Goal: Task Accomplishment & Management: Manage account settings

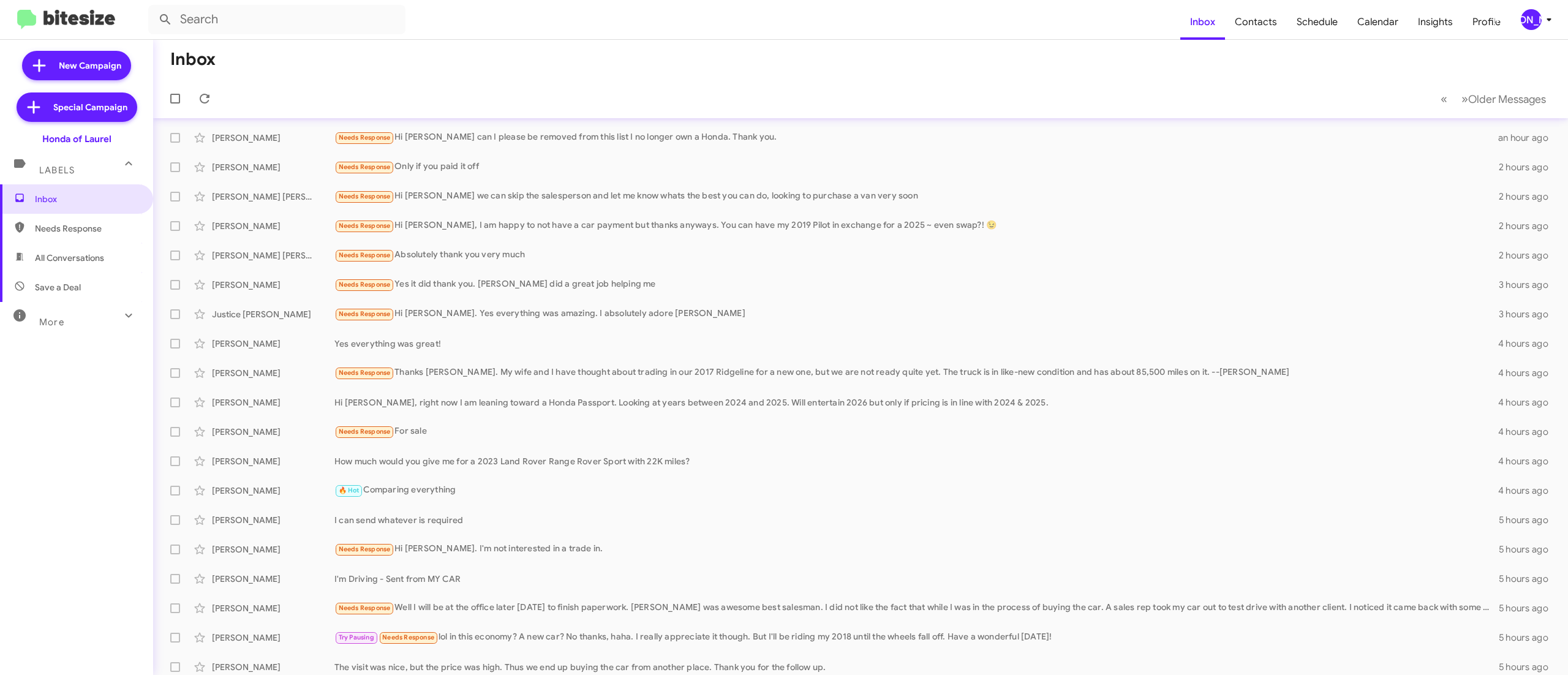
scroll to position [37, 0]
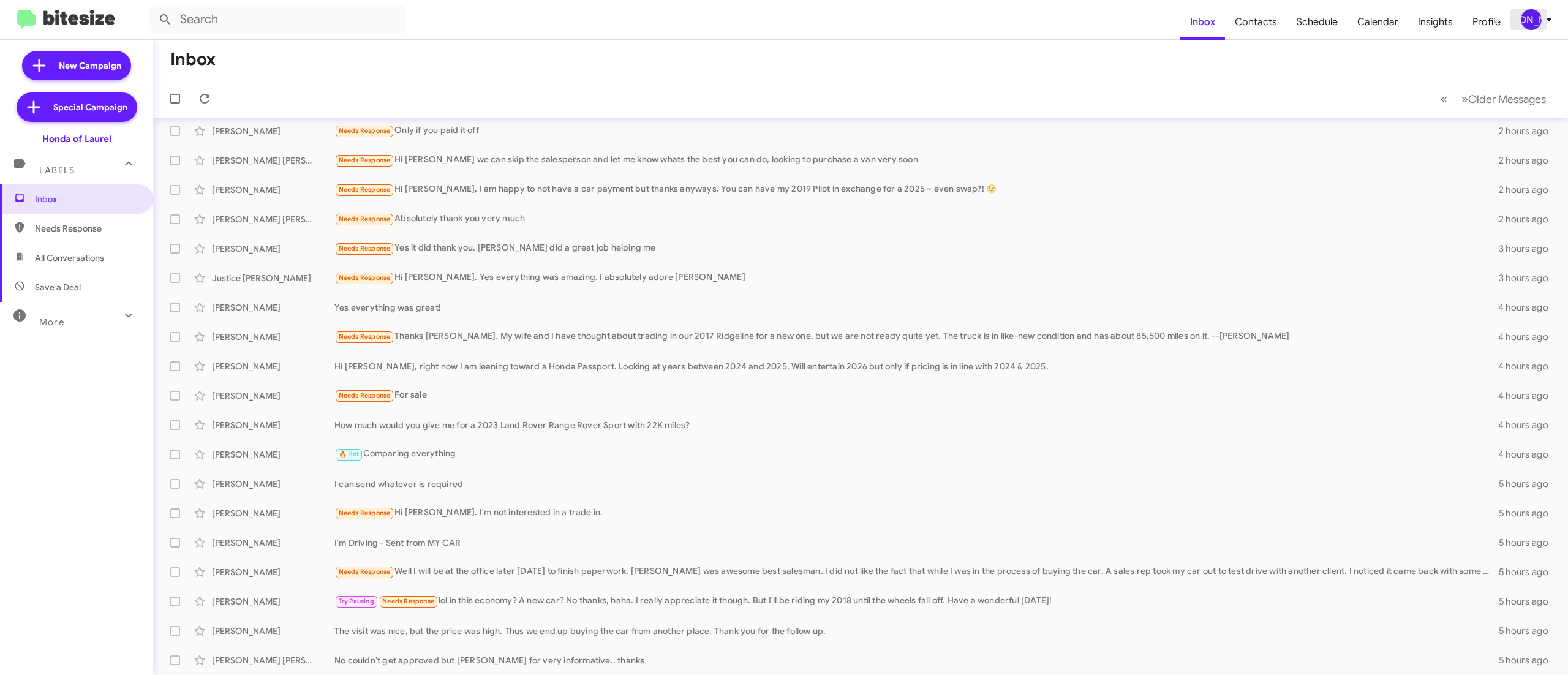
click at [1525, 21] on div "[PERSON_NAME]" at bounding box center [1531, 20] width 21 height 21
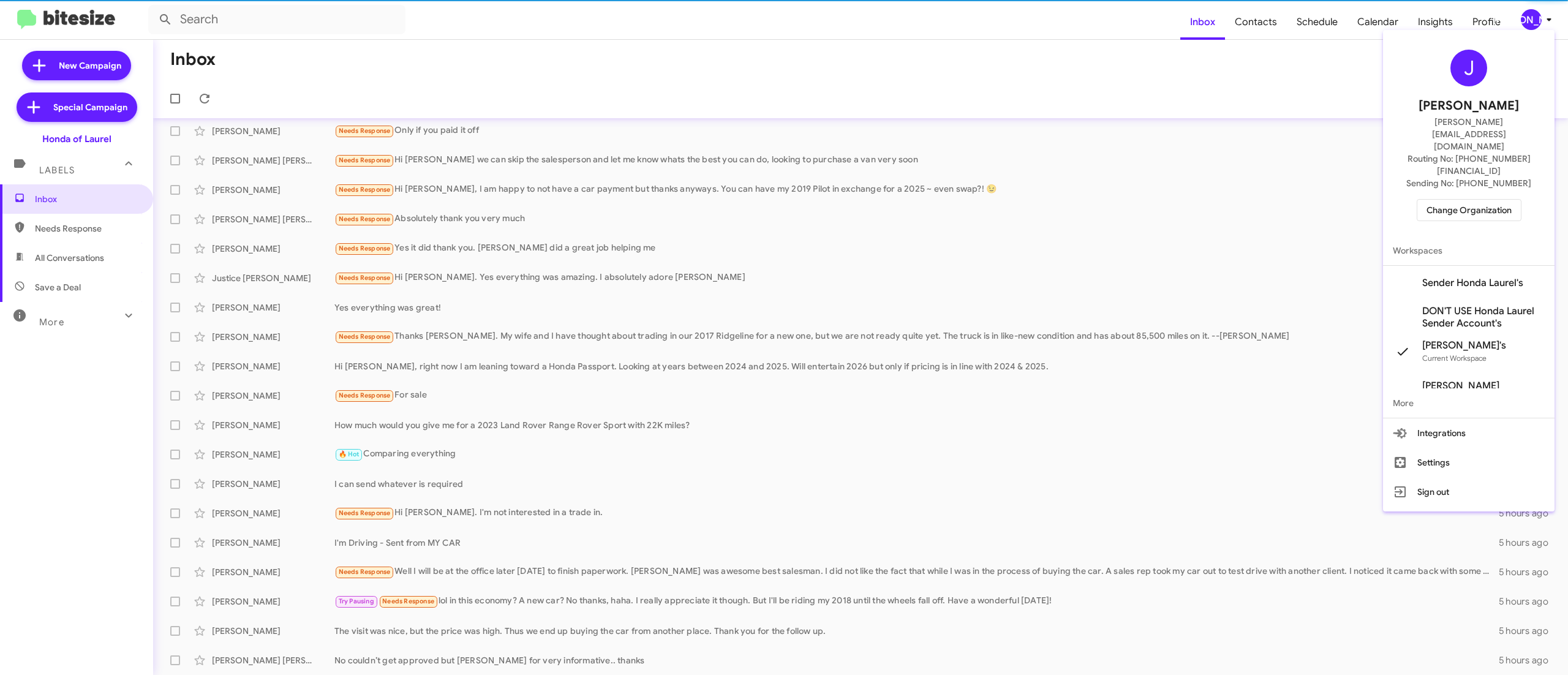
click at [1434, 200] on span "Change Organization" at bounding box center [1469, 210] width 85 height 21
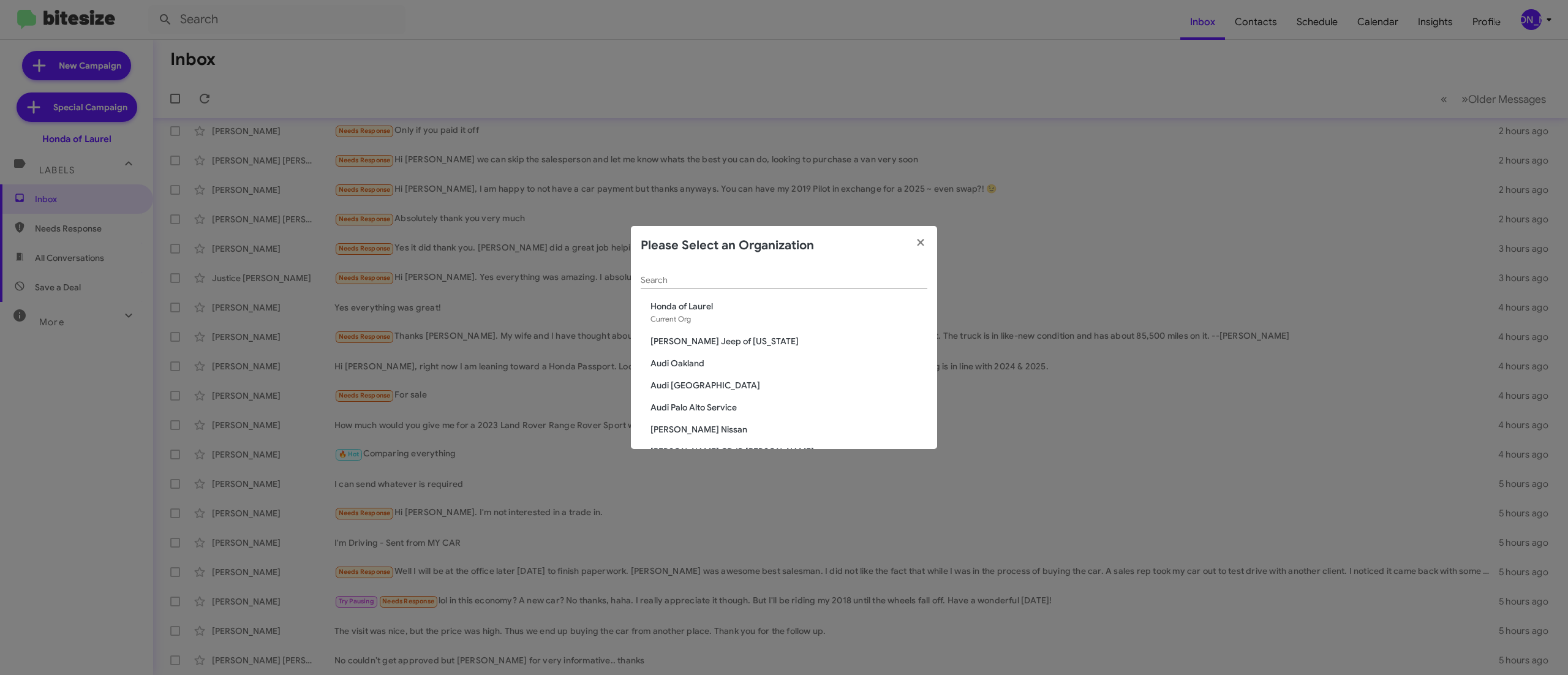
click at [730, 271] on div "Search" at bounding box center [784, 277] width 286 height 24
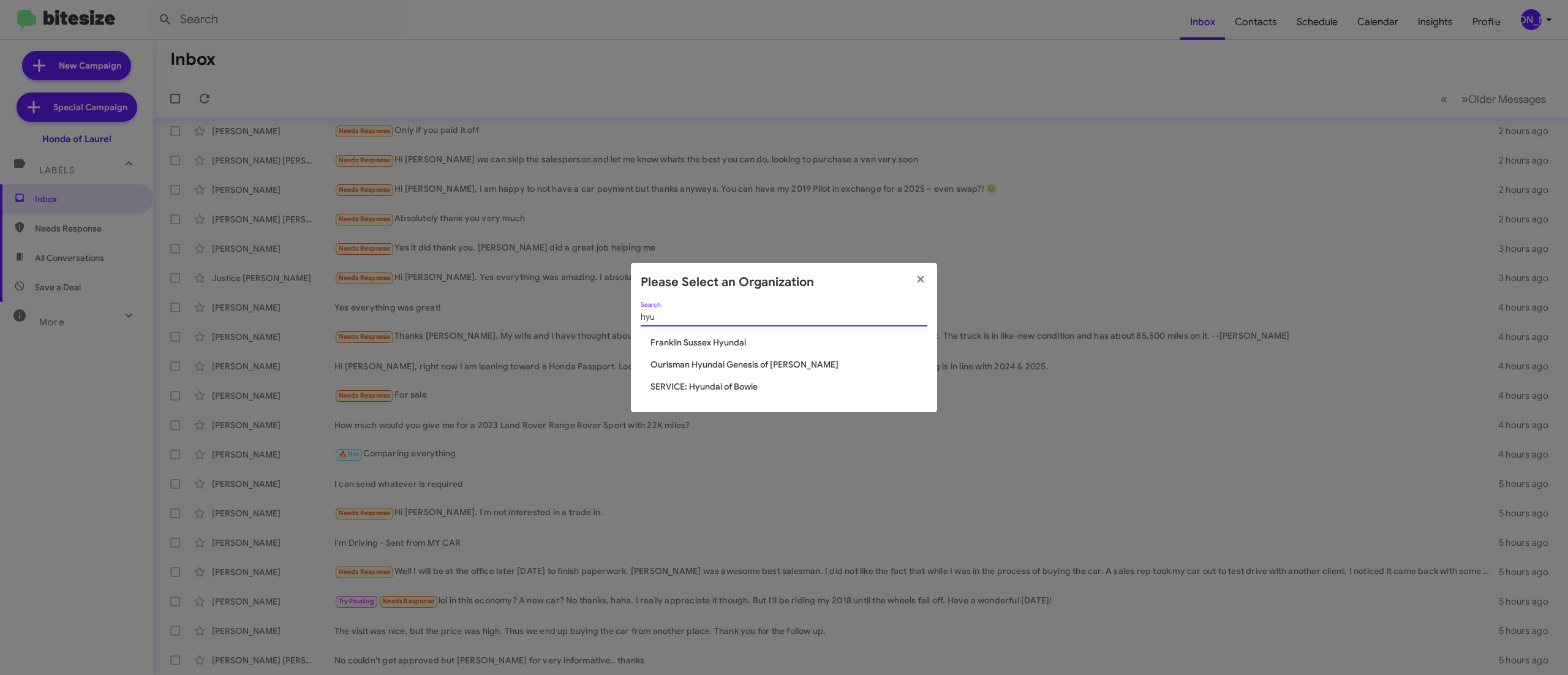
type input "hyu"
click at [748, 368] on span "Ourisman Hyundai Genesis of [PERSON_NAME]" at bounding box center [789, 364] width 277 height 13
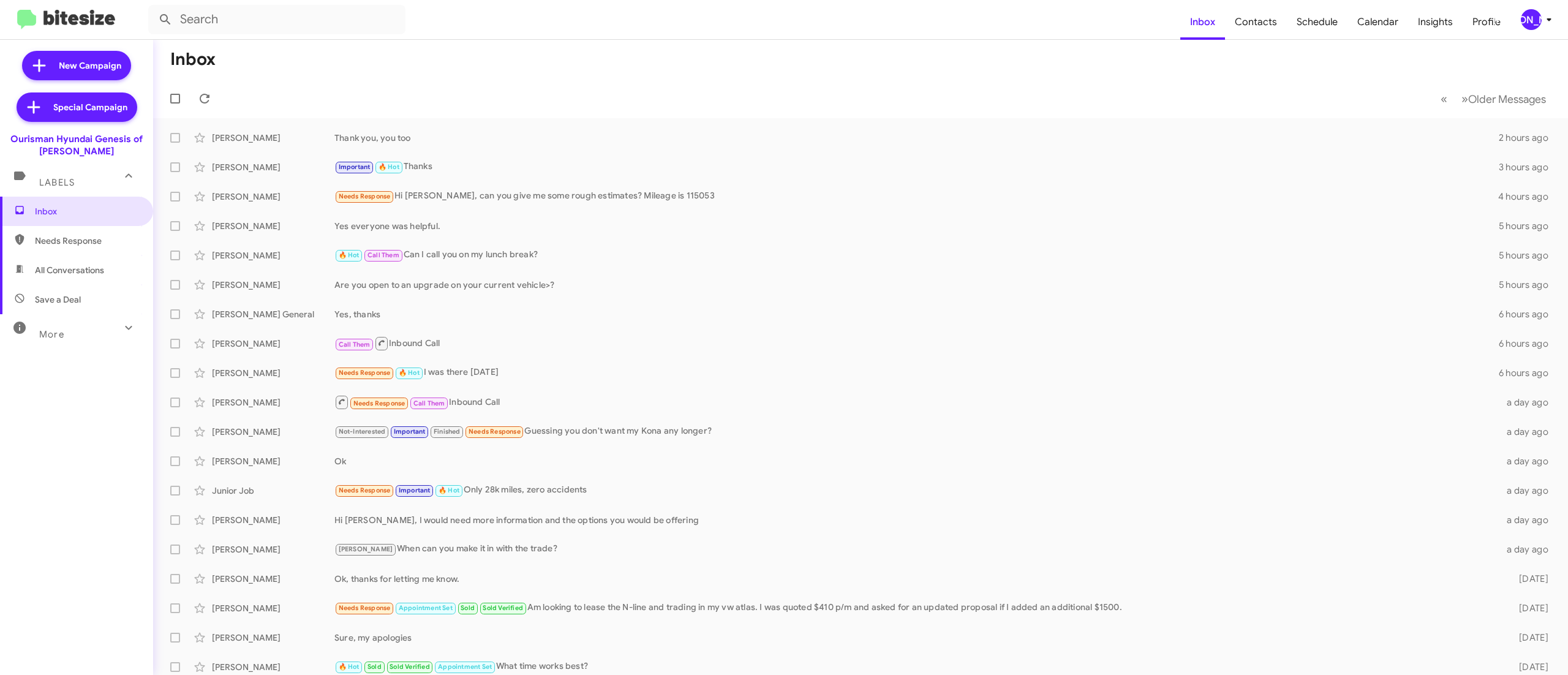
click at [72, 433] on div "Inbox Needs Response All Conversations Save a Deal More Important 🔥 Hot Appoint…" at bounding box center [77, 398] width 153 height 405
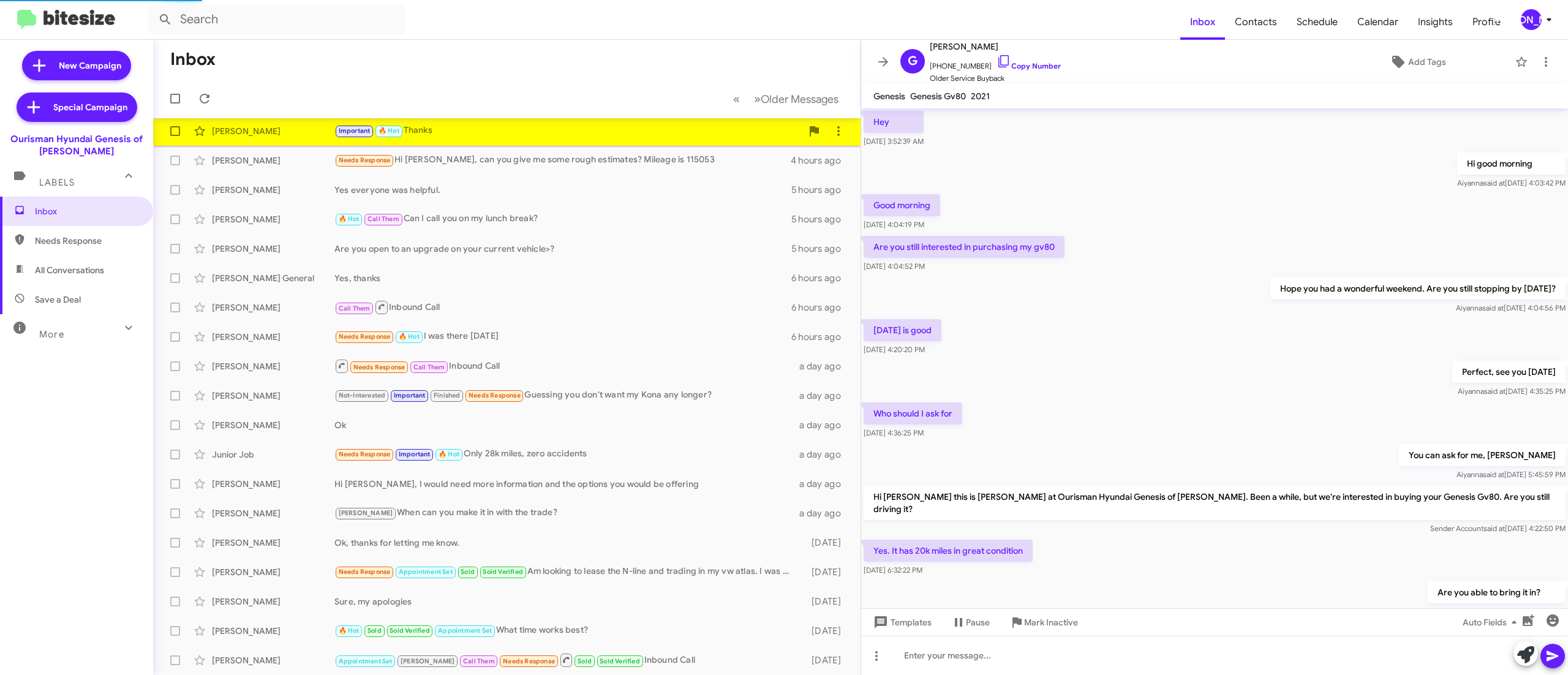
scroll to position [394, 0]
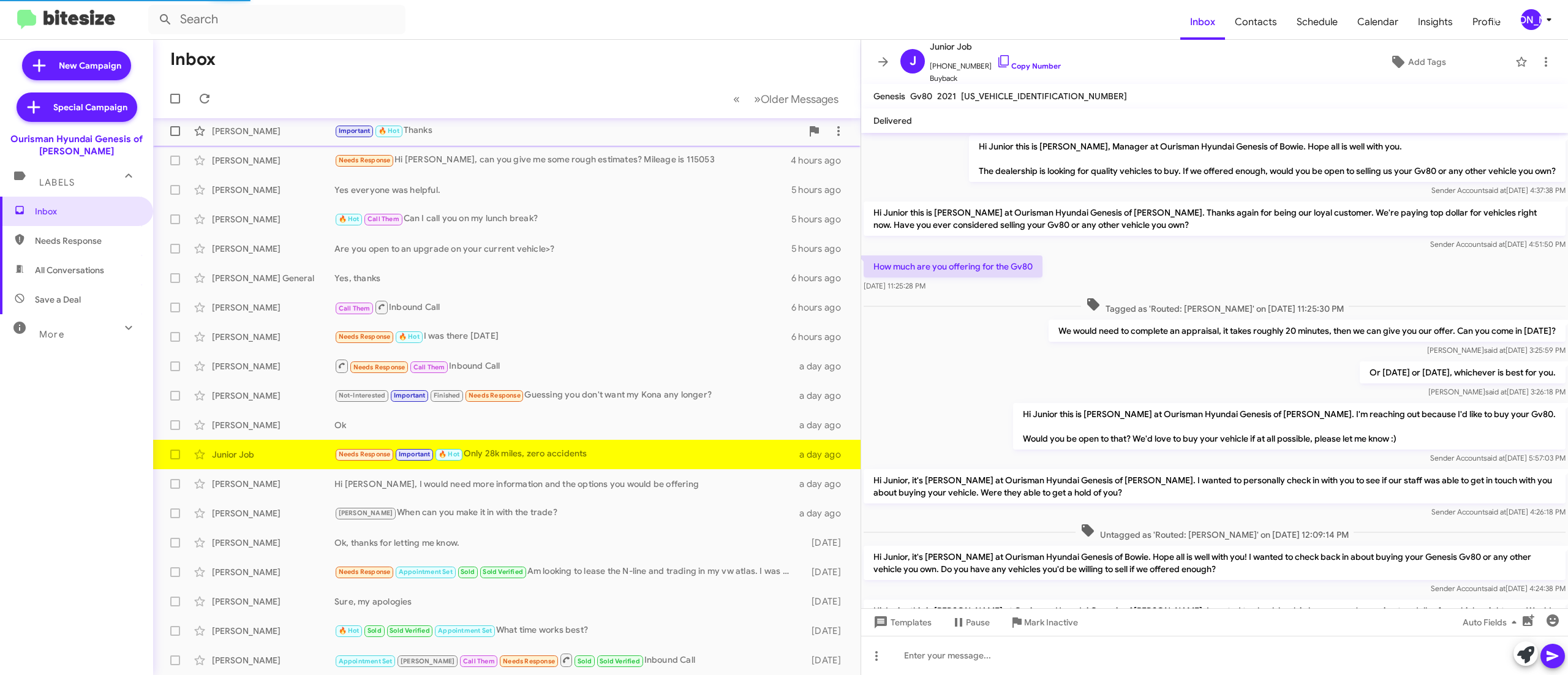
scroll to position [313, 0]
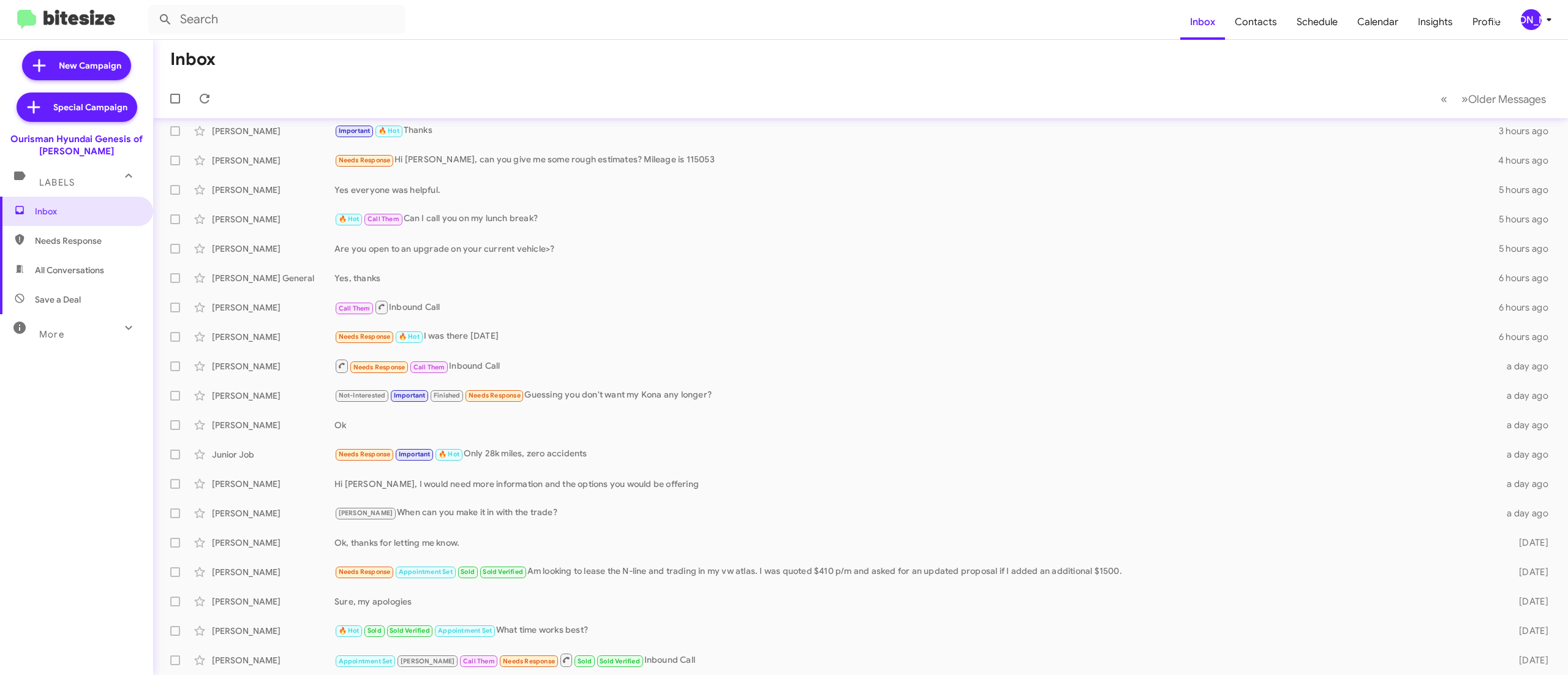
click at [1521, 31] on mat-toolbar "Inbox Contacts Schedule Calendar Insights Profile JA" at bounding box center [784, 20] width 1568 height 39
click at [1531, 26] on div "[PERSON_NAME]" at bounding box center [1531, 20] width 21 height 21
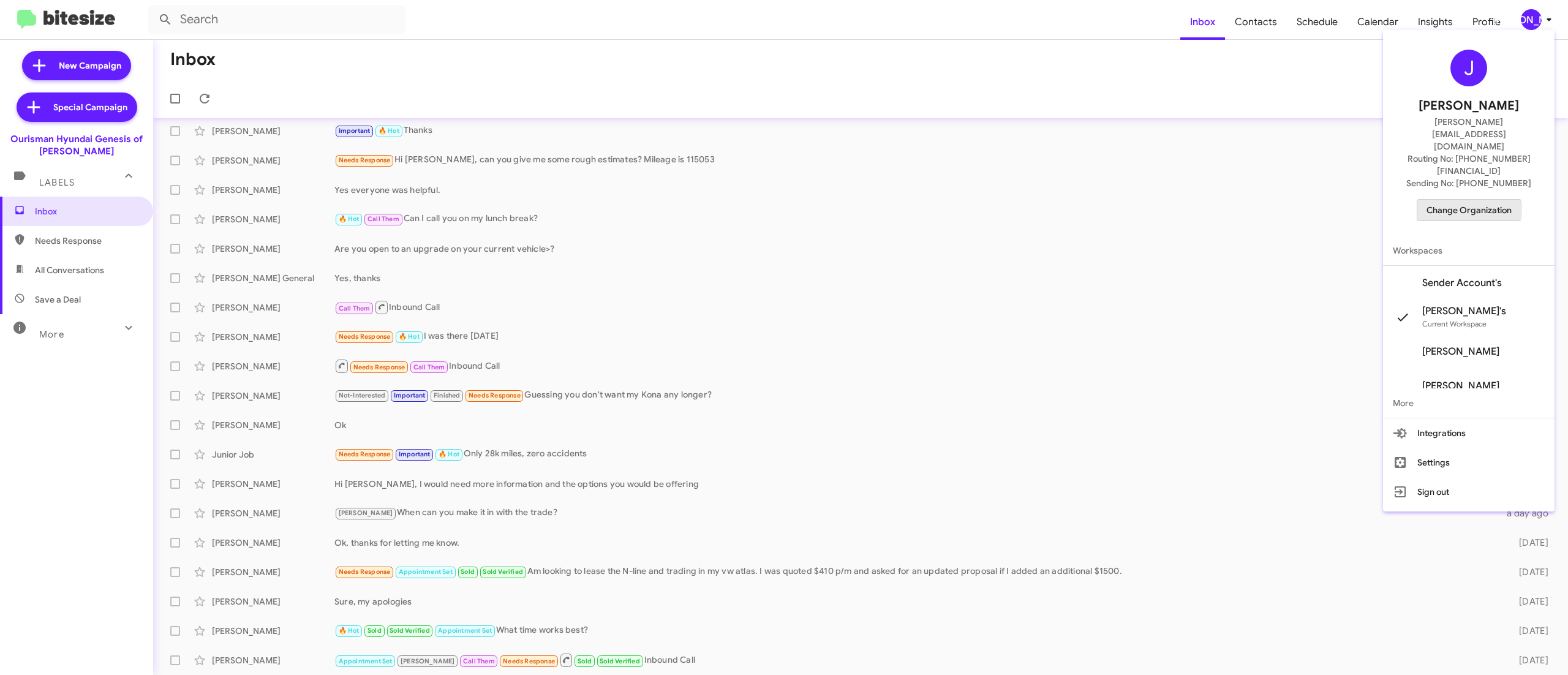
click at [1447, 200] on span "Change Organization" at bounding box center [1469, 210] width 85 height 21
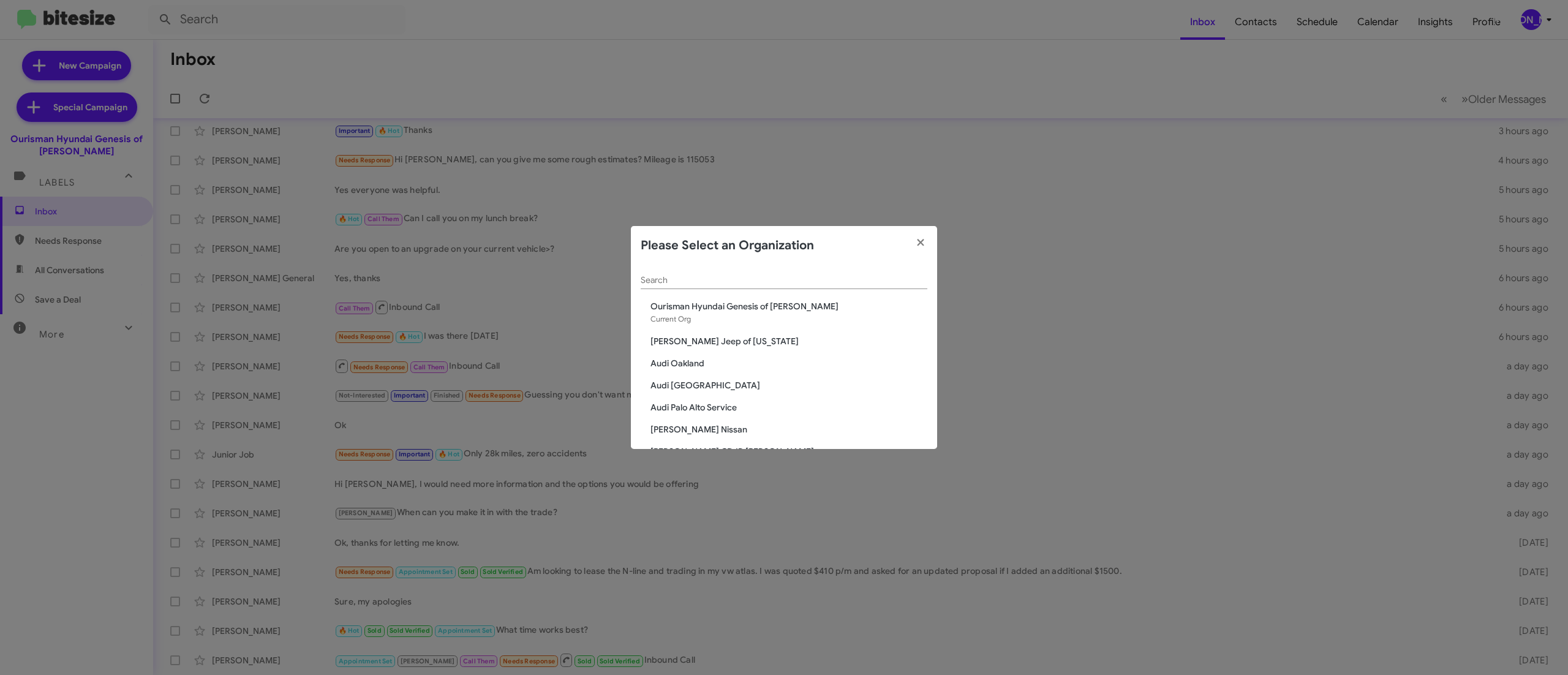
click at [769, 276] on div "Search" at bounding box center [784, 277] width 286 height 24
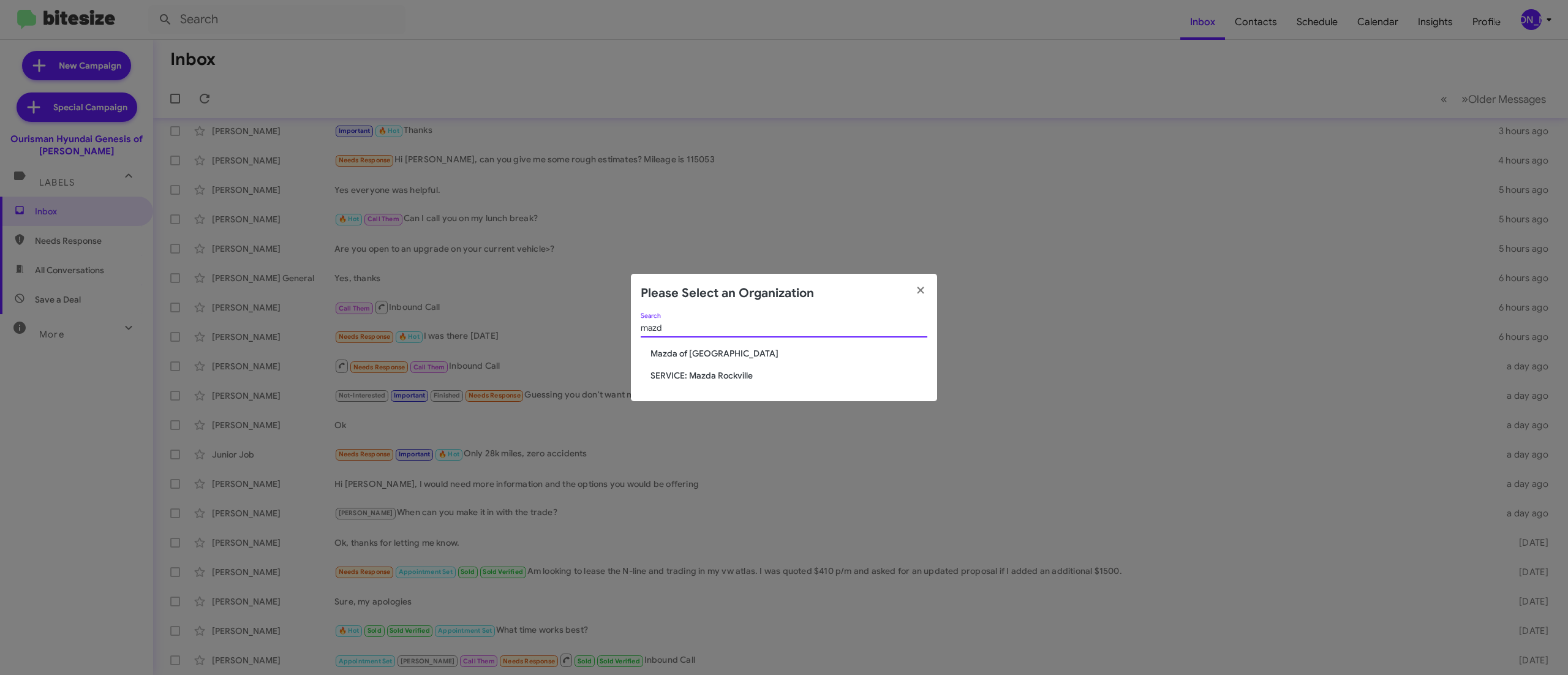
type input "mazd"
click at [697, 349] on div "mazd Search Mazda of Rockville SERVICE: Mazda Rockville" at bounding box center [784, 357] width 306 height 88
click at [697, 350] on span "Mazda of [GEOGRAPHIC_DATA]" at bounding box center [789, 354] width 277 height 13
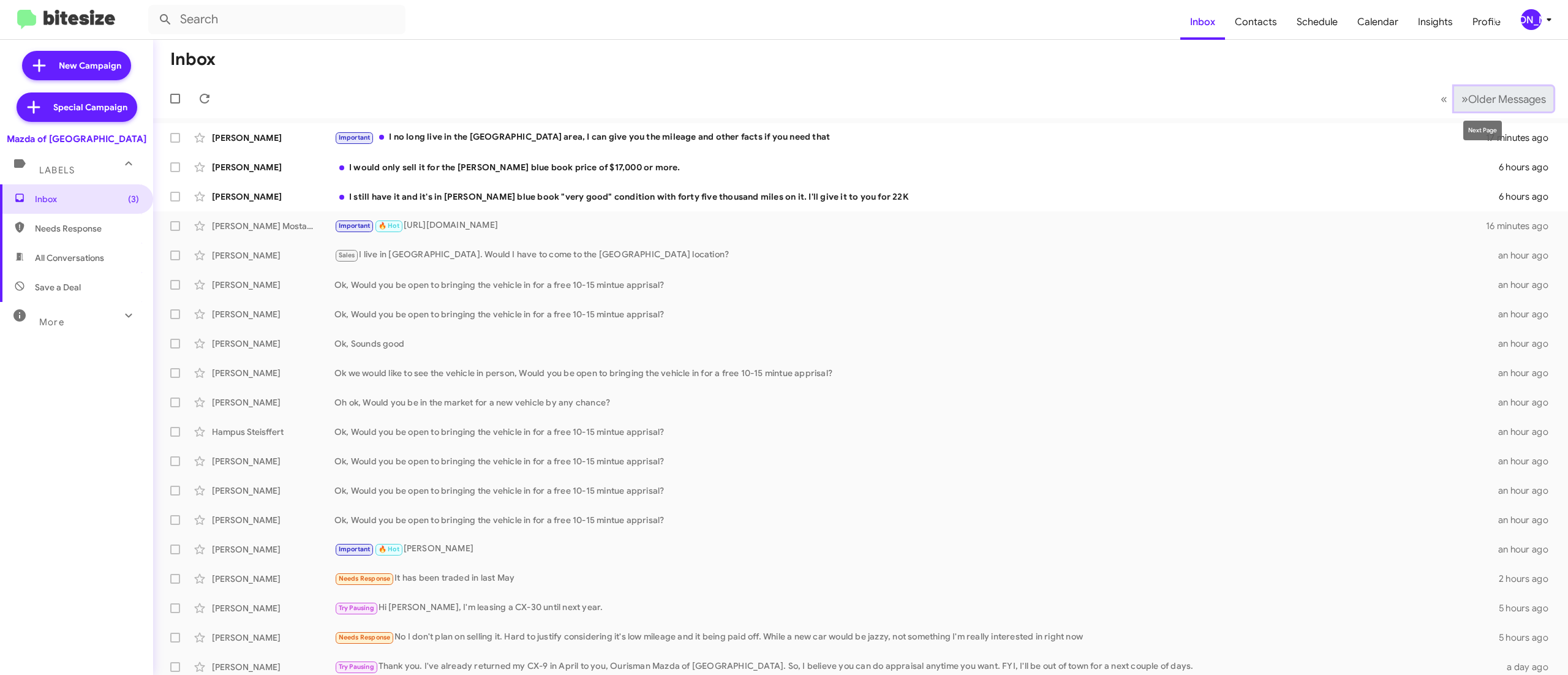
click at [1468, 100] on span "Older Messages" at bounding box center [1507, 99] width 78 height 13
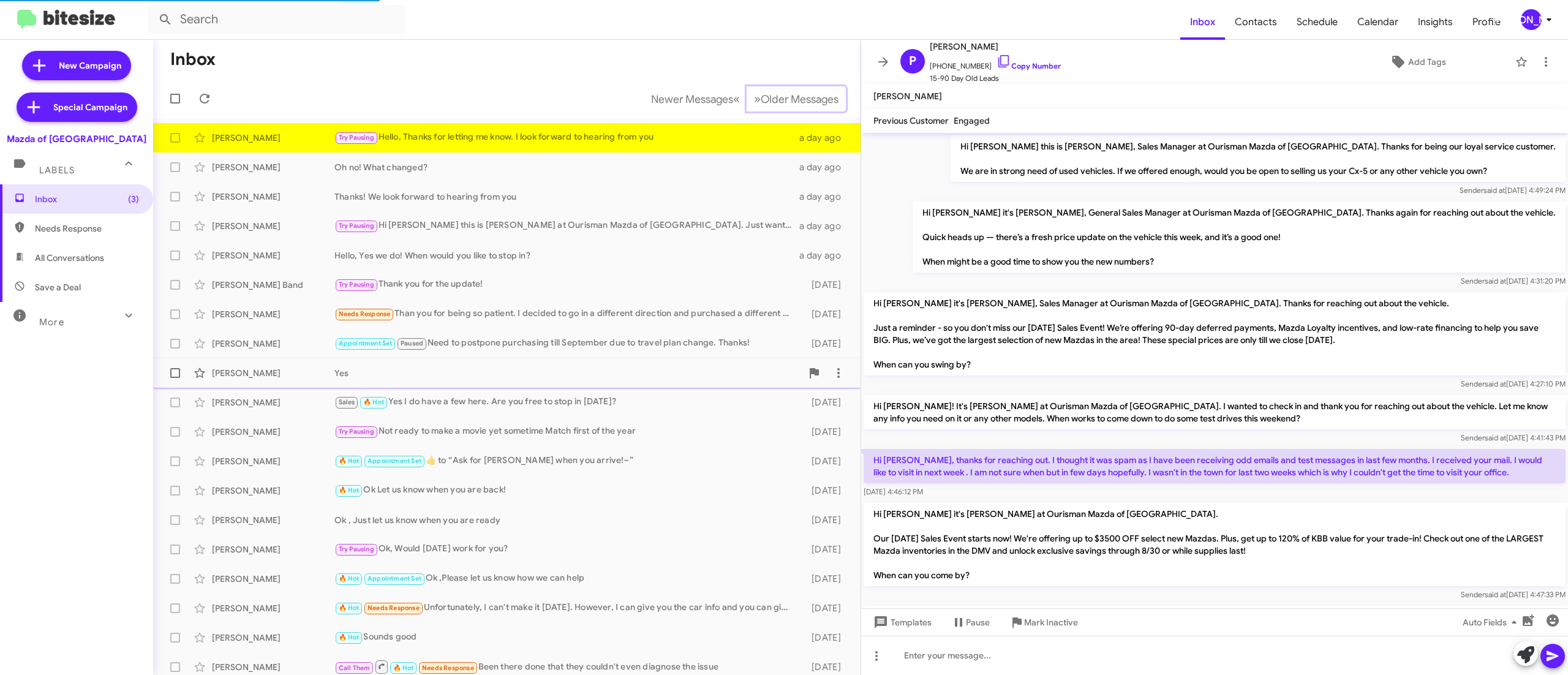
scroll to position [160, 0]
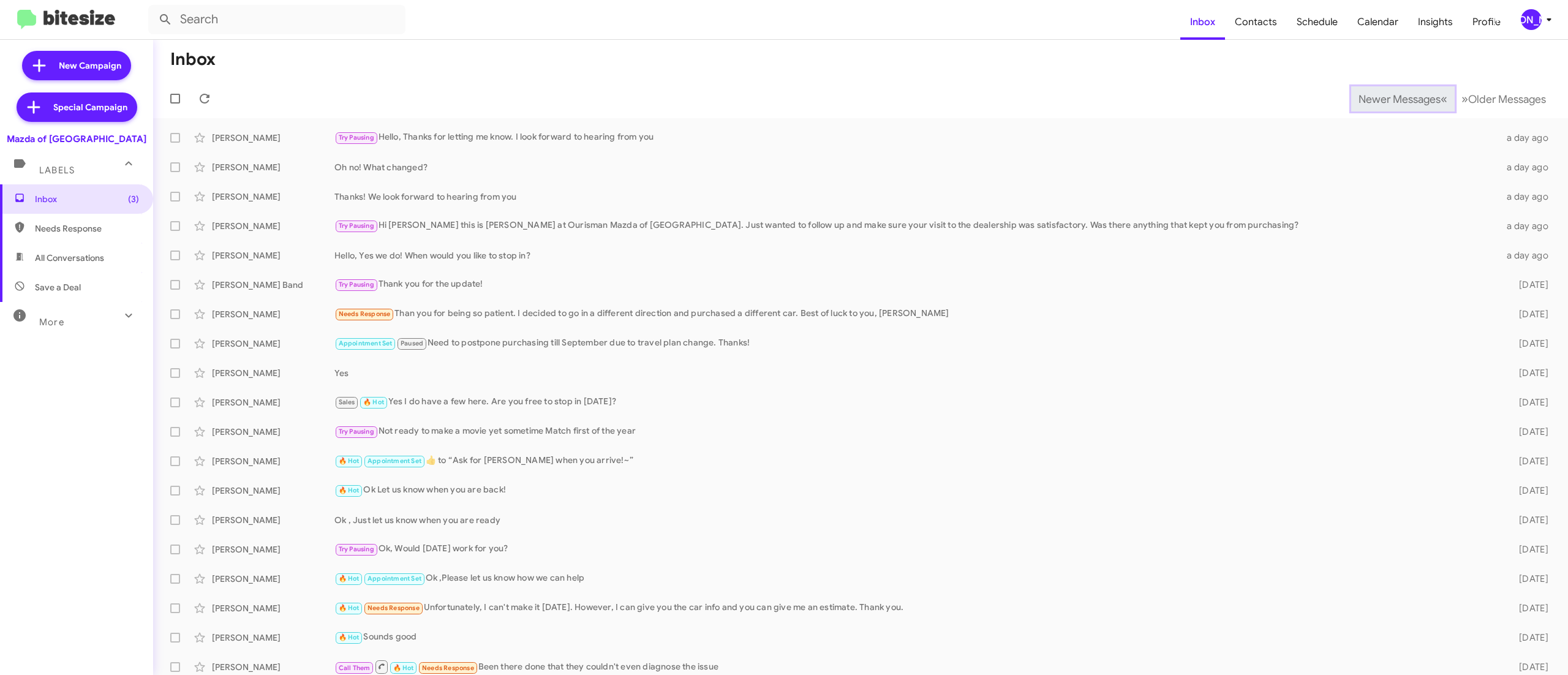
click at [1372, 98] on span "Newer Messages" at bounding box center [1399, 99] width 82 height 13
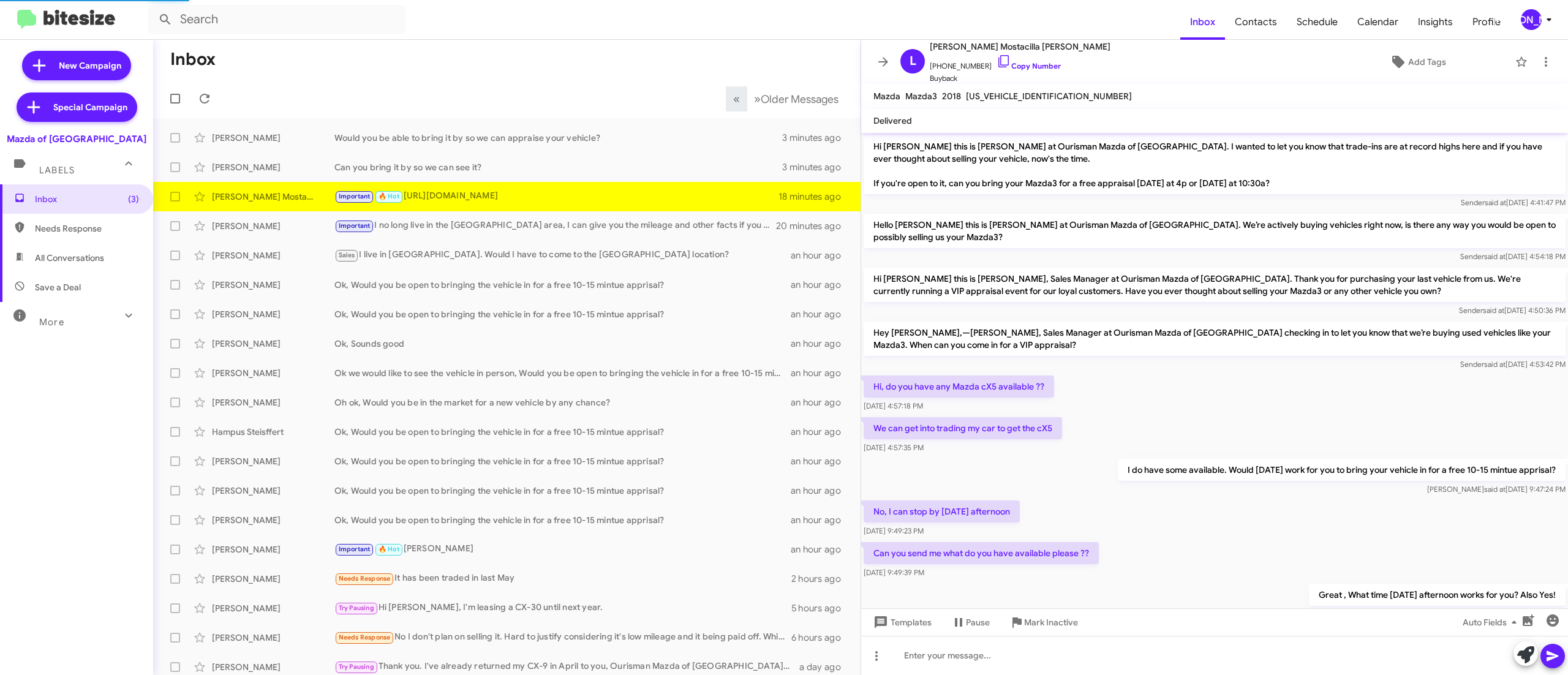
scroll to position [91, 0]
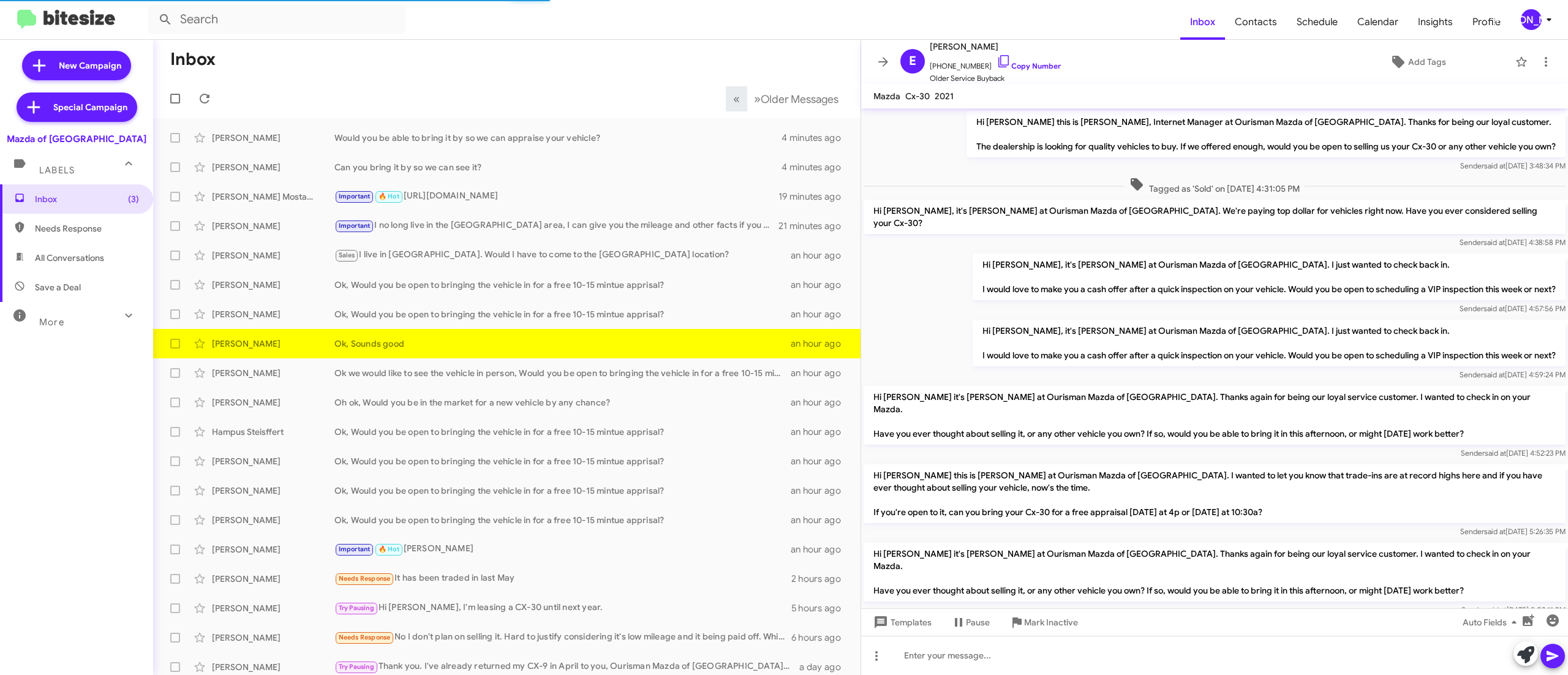
scroll to position [100, 0]
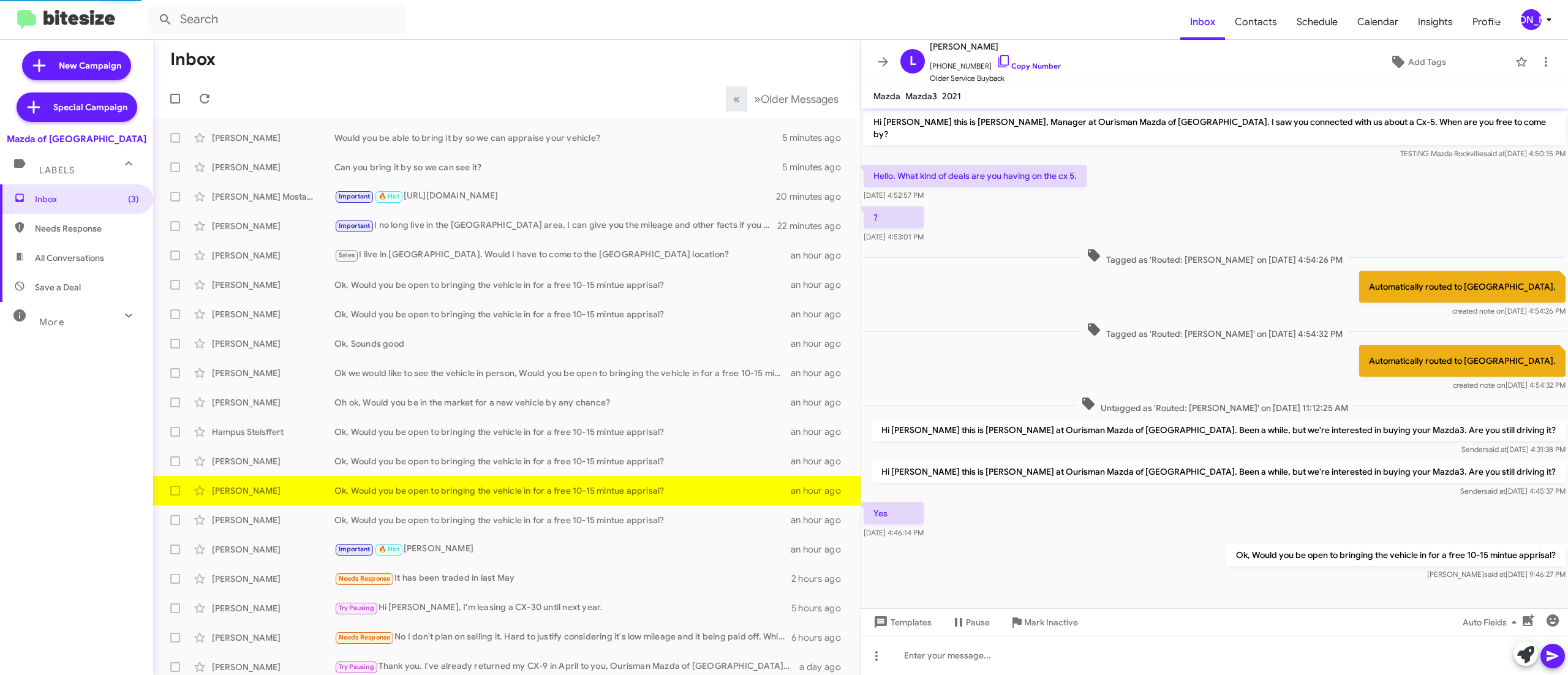
scroll to position [1, 0]
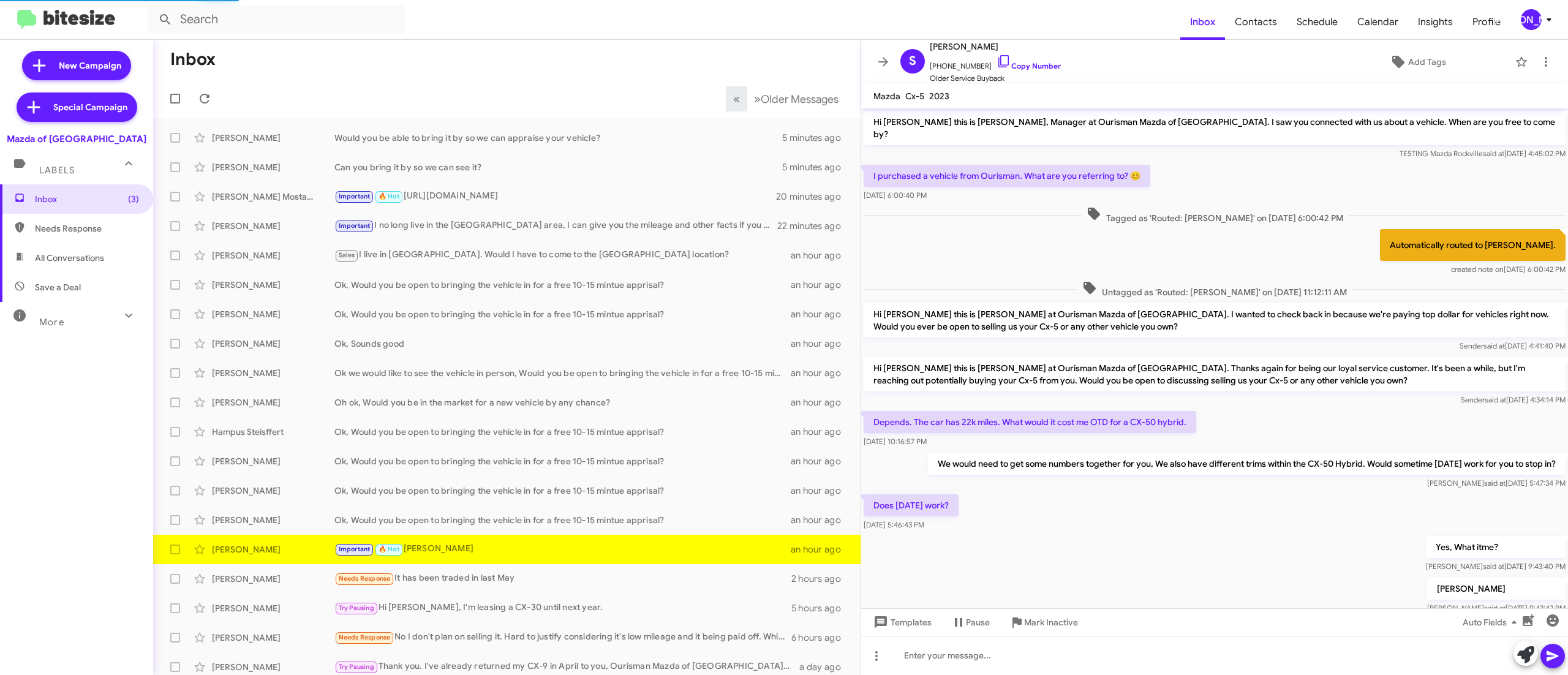
scroll to position [34, 0]
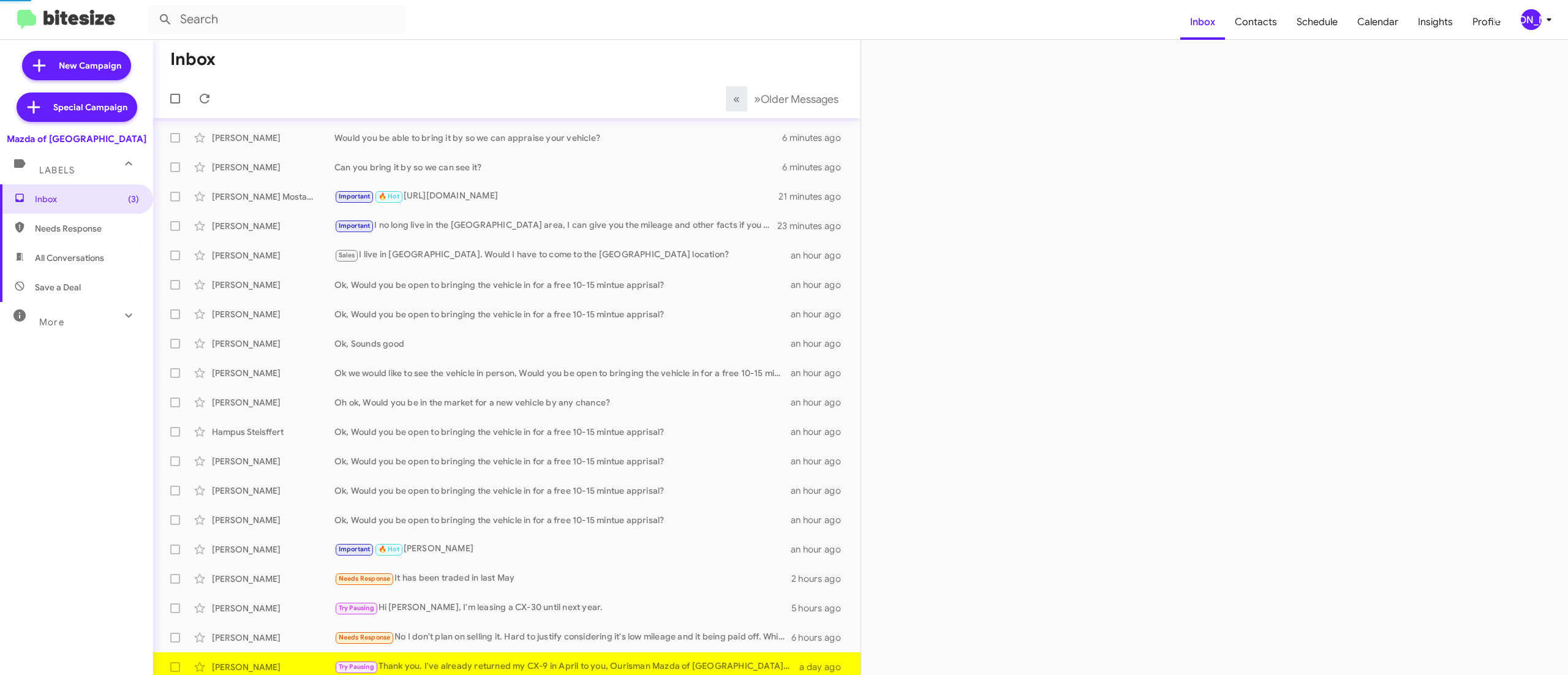
scroll to position [8, 0]
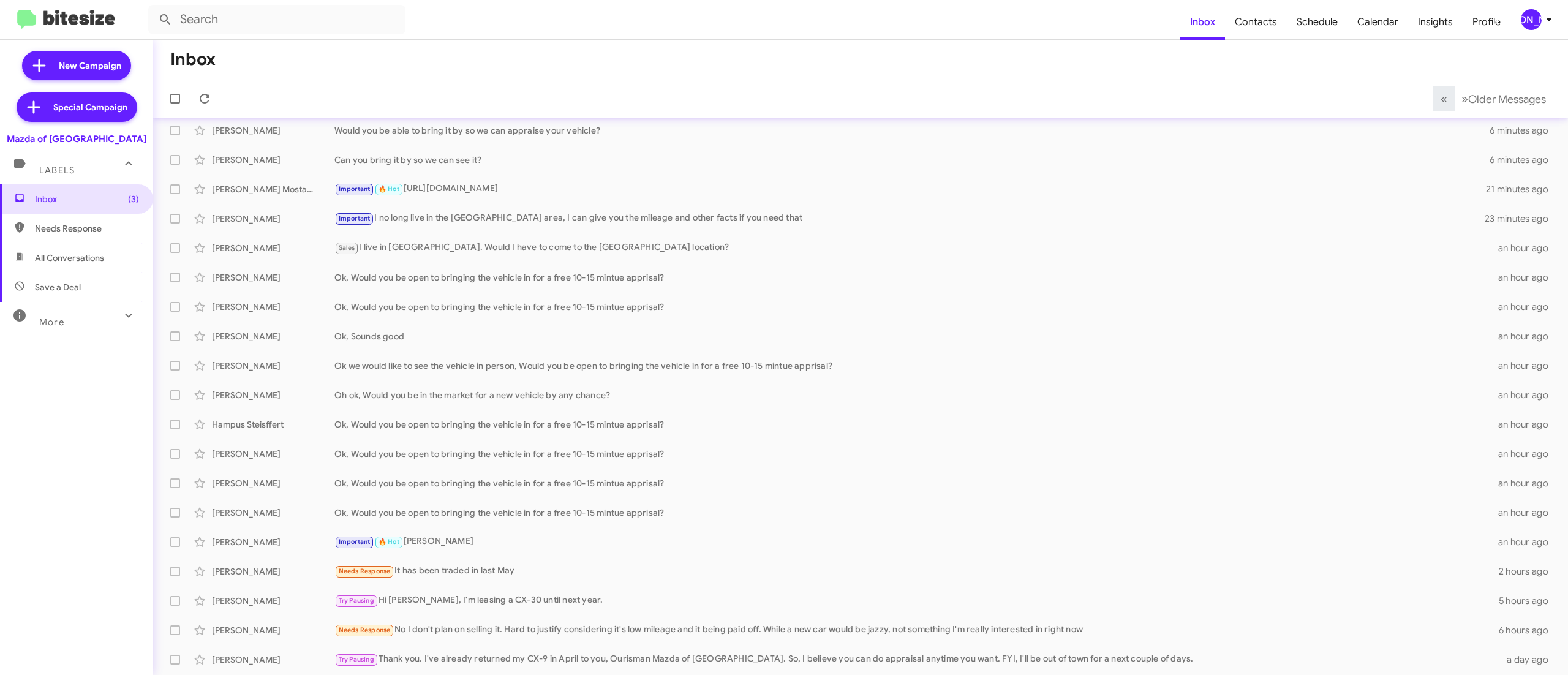
scroll to position [37, 0]
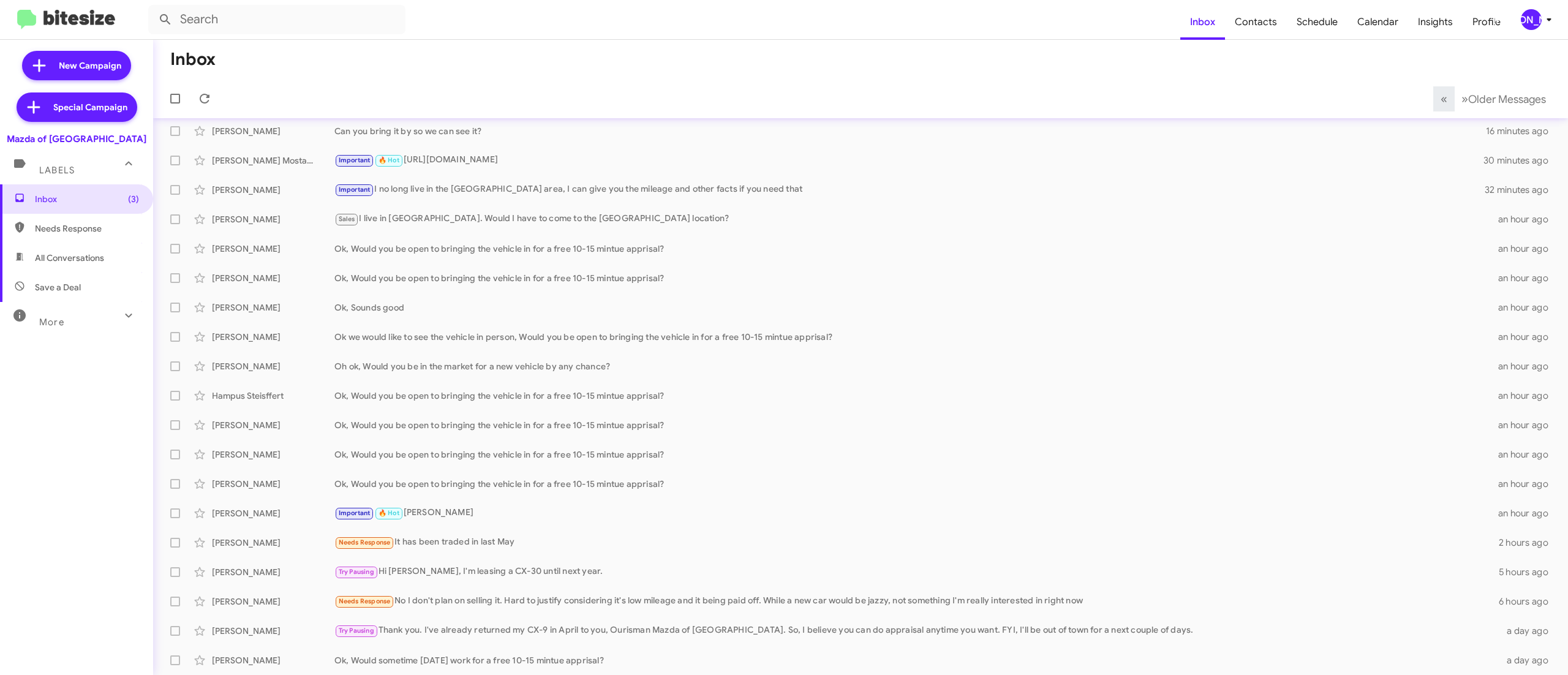
click at [1535, 13] on div "[PERSON_NAME]" at bounding box center [1531, 20] width 21 height 21
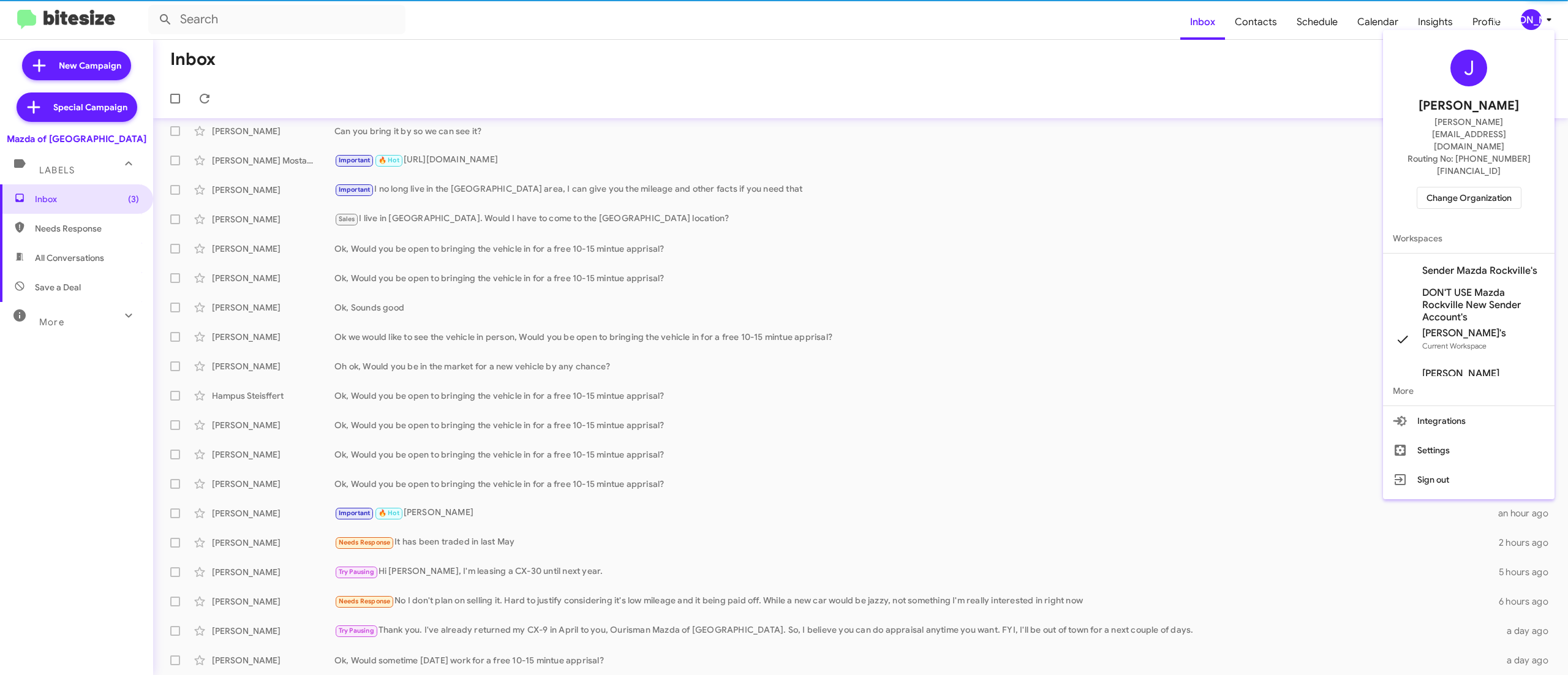
click at [1463, 187] on span "Change Organization" at bounding box center [1469, 198] width 85 height 21
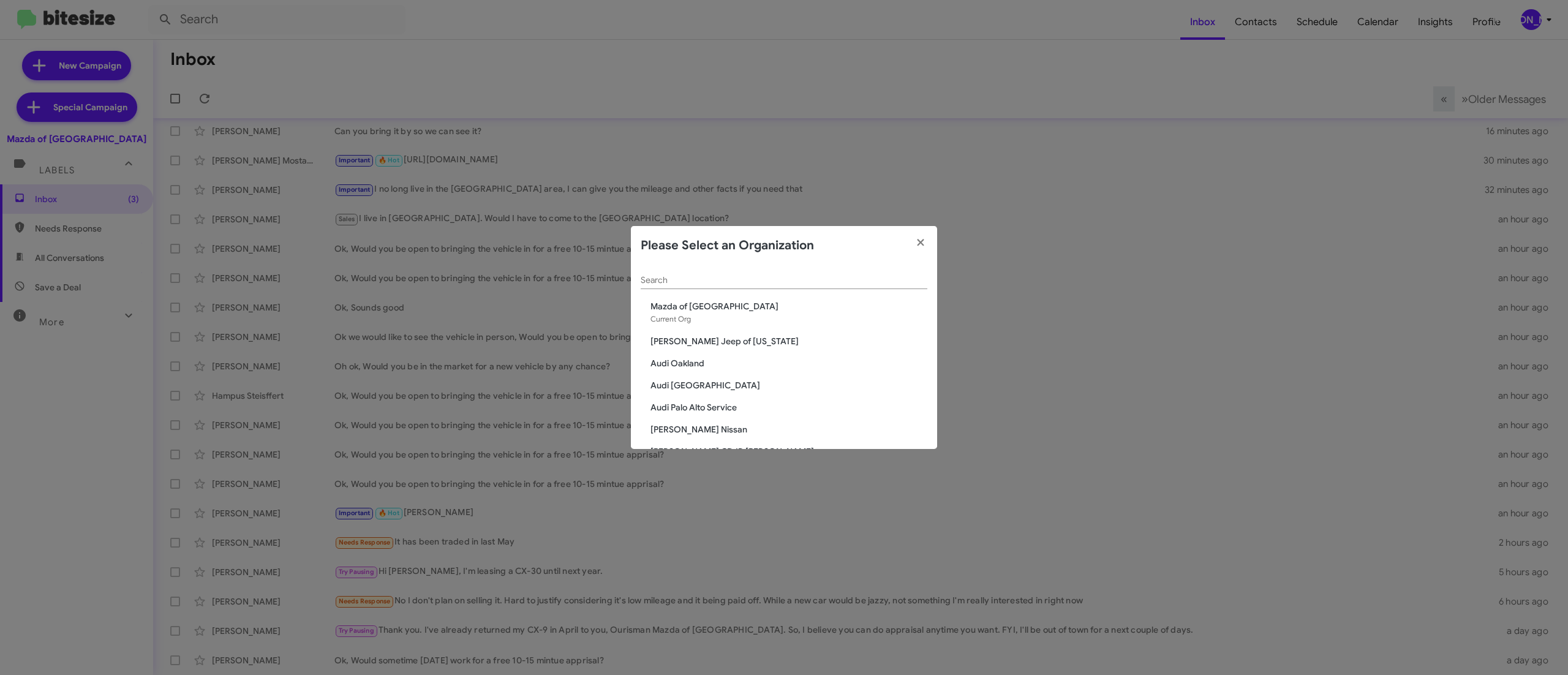
click at [785, 283] on input "Search" at bounding box center [784, 281] width 286 height 10
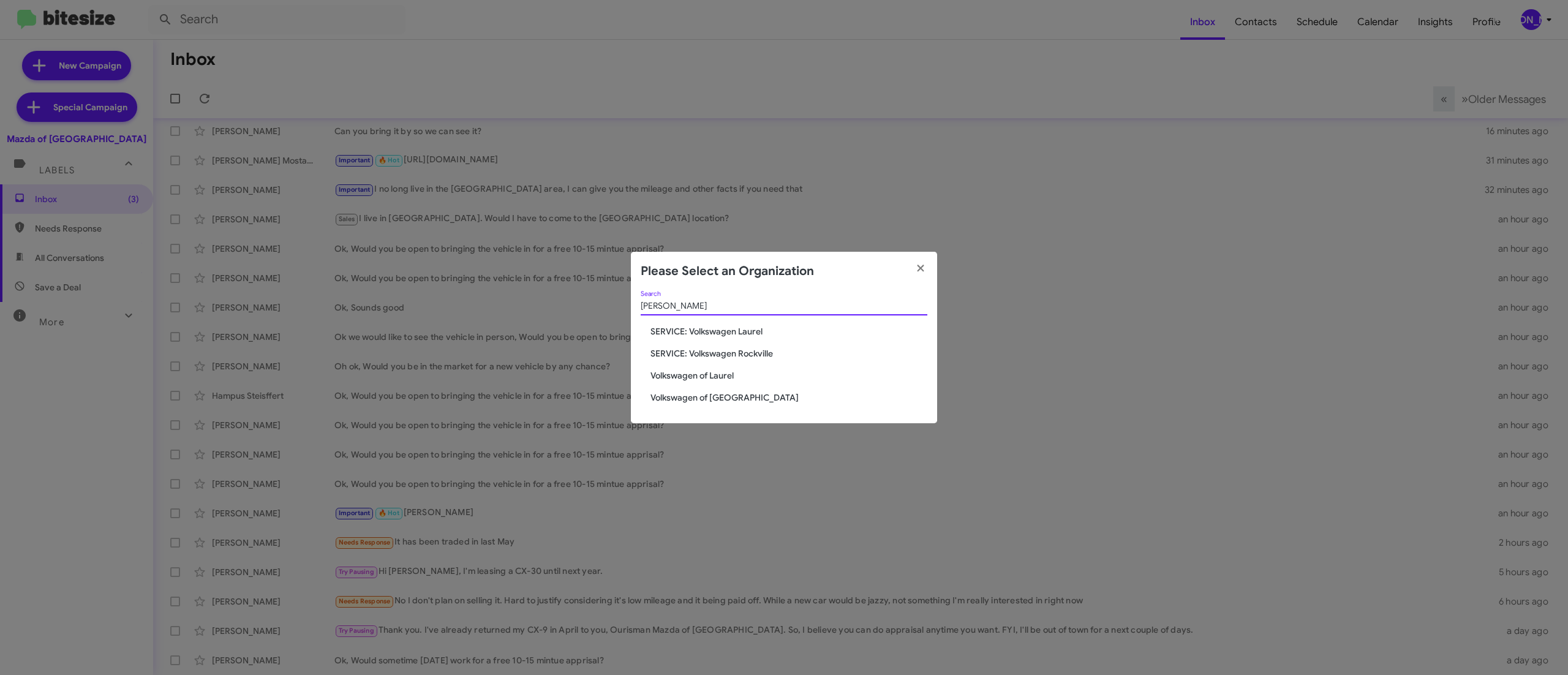
type input "volk"
click at [701, 371] on span "Volkswagen of Laurel" at bounding box center [789, 375] width 277 height 13
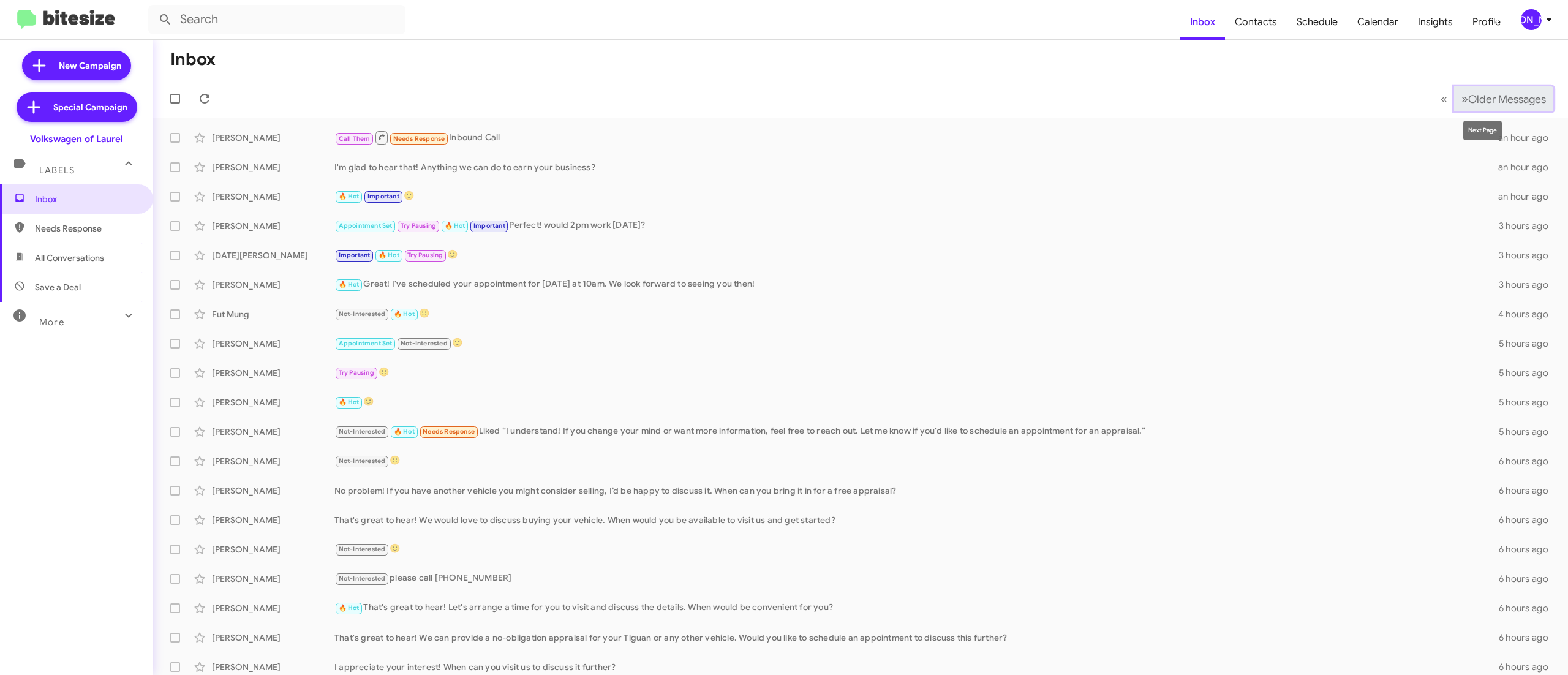
click at [1468, 93] on span "Older Messages" at bounding box center [1507, 99] width 78 height 13
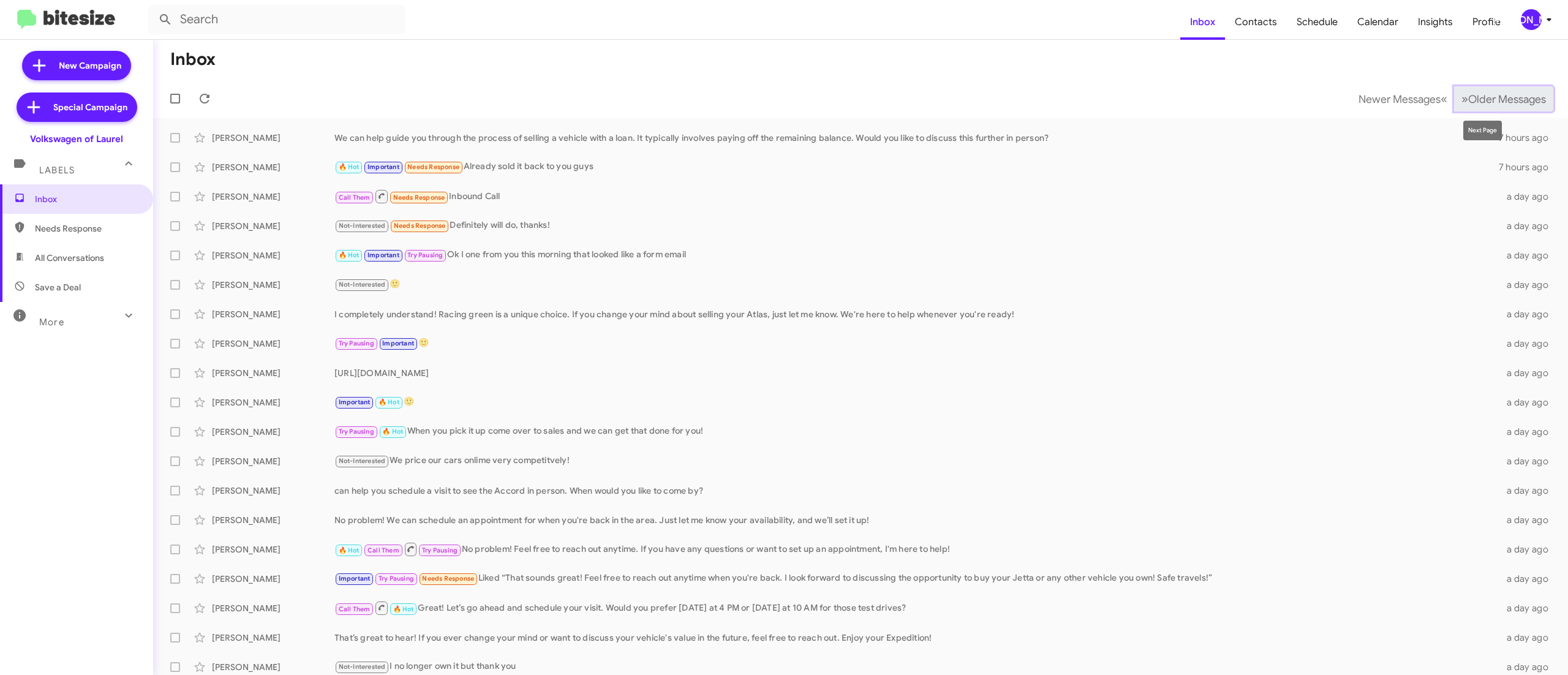
click at [1468, 98] on span "Older Messages" at bounding box center [1507, 99] width 78 height 13
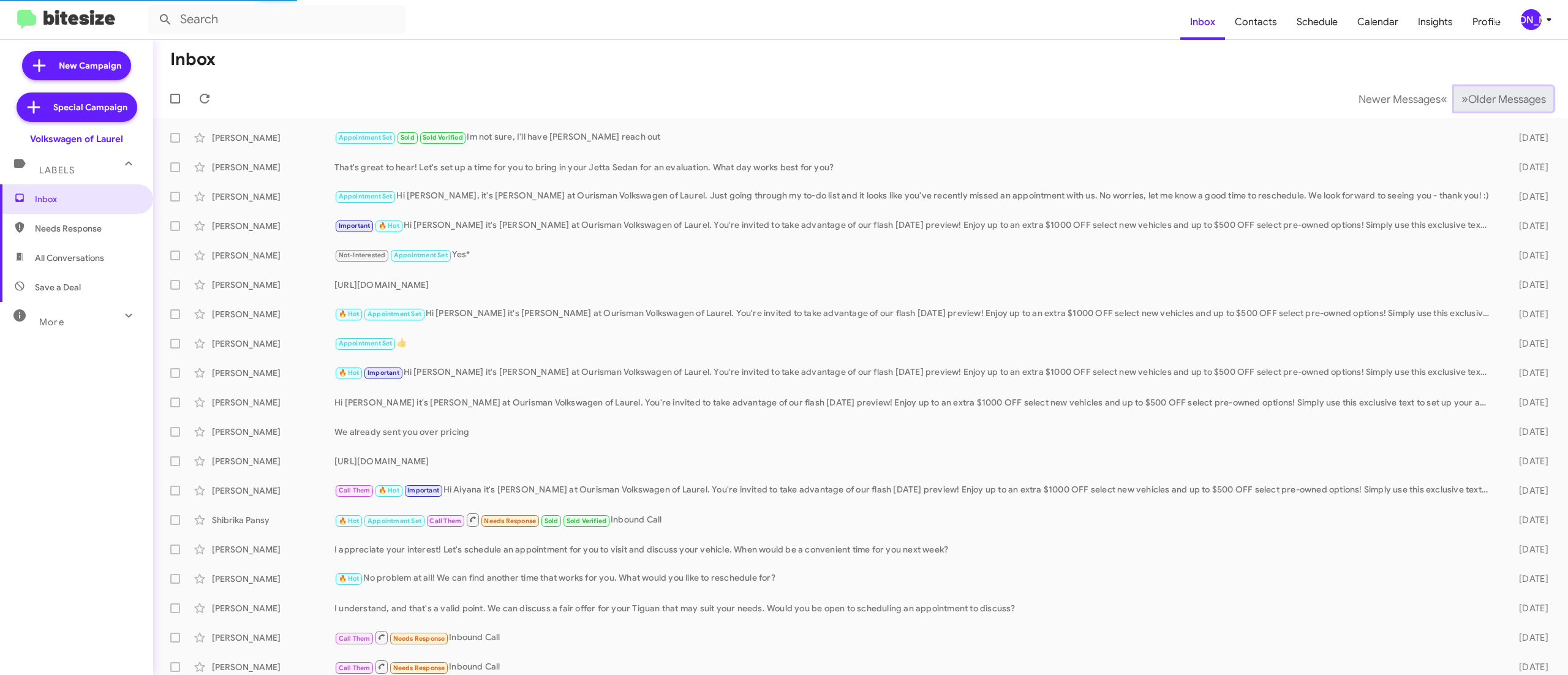
click at [1468, 98] on span "Older Messages" at bounding box center [1507, 99] width 78 height 13
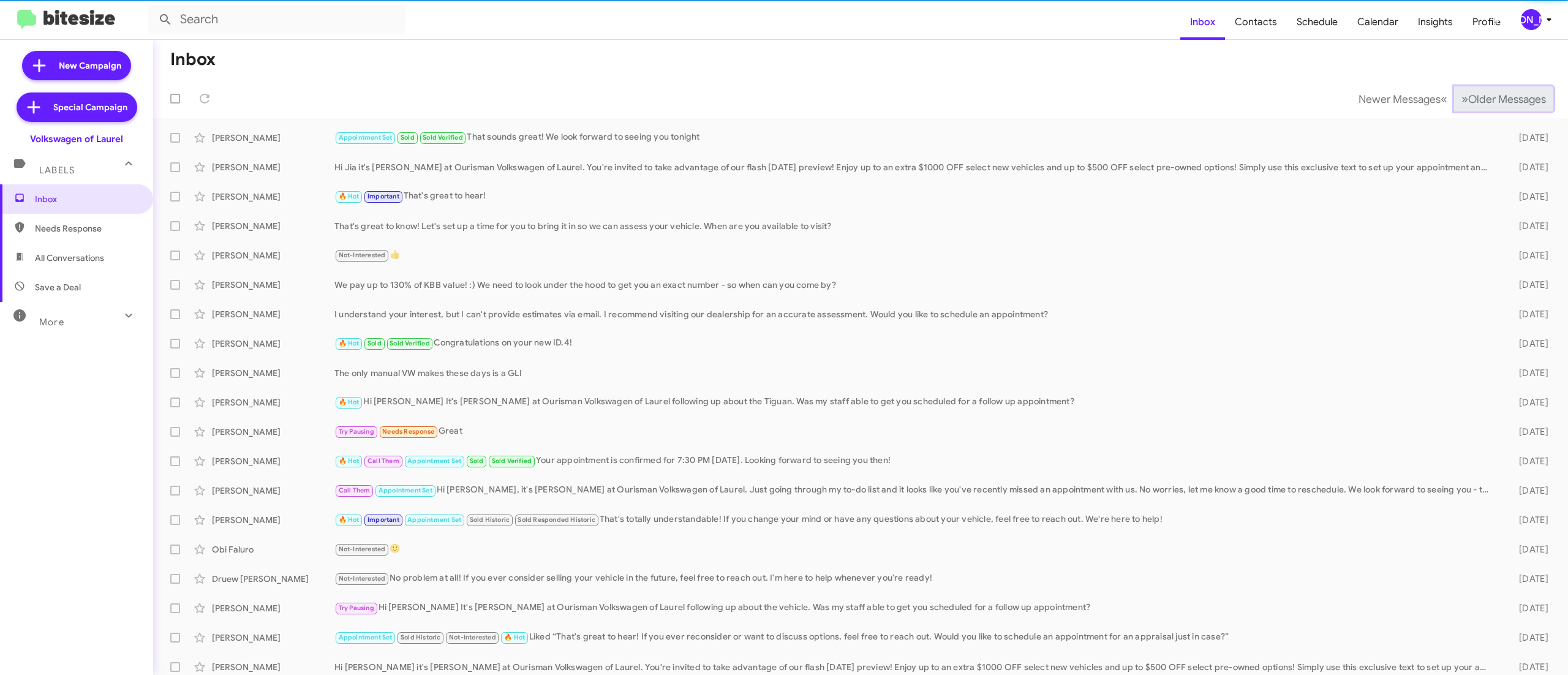
click at [1468, 98] on span "Older Messages" at bounding box center [1507, 99] width 78 height 13
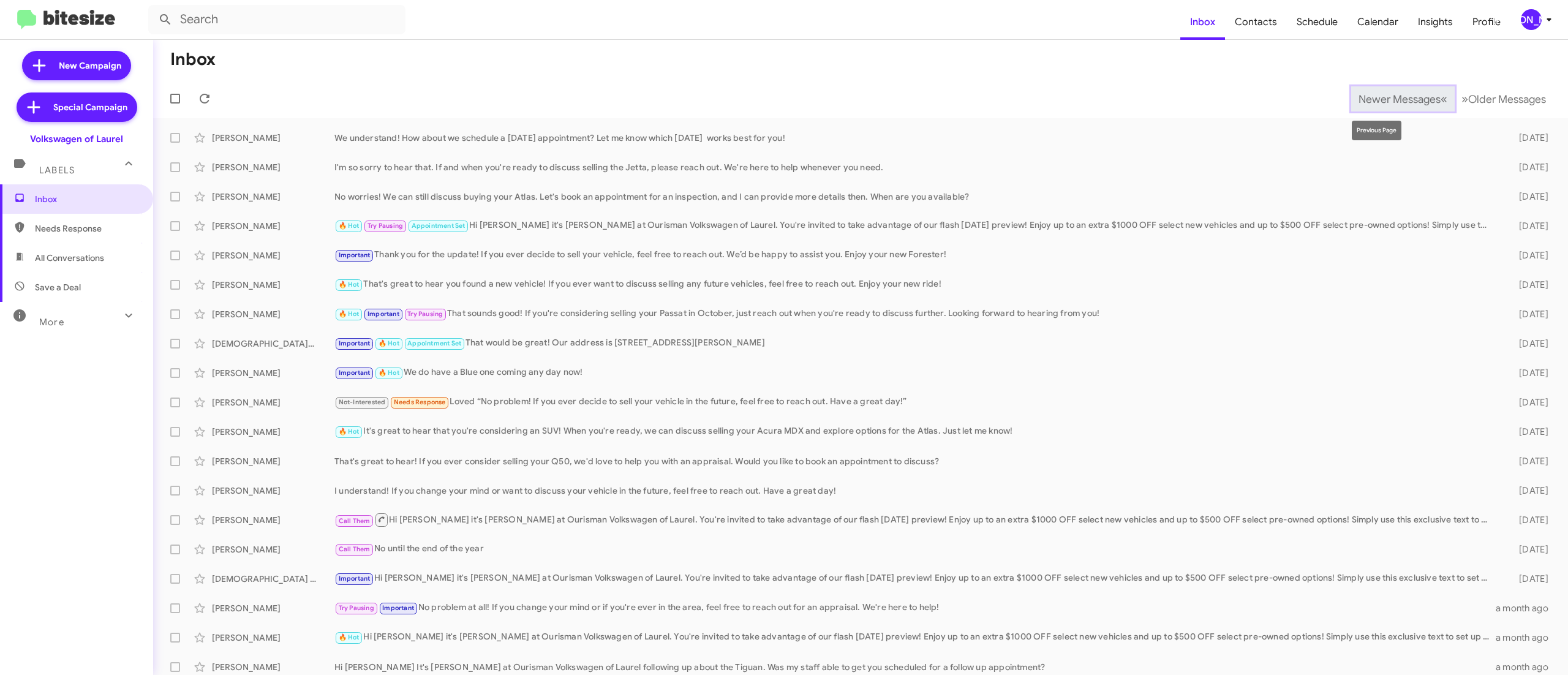
click at [1376, 98] on span "Newer Messages" at bounding box center [1399, 99] width 82 height 13
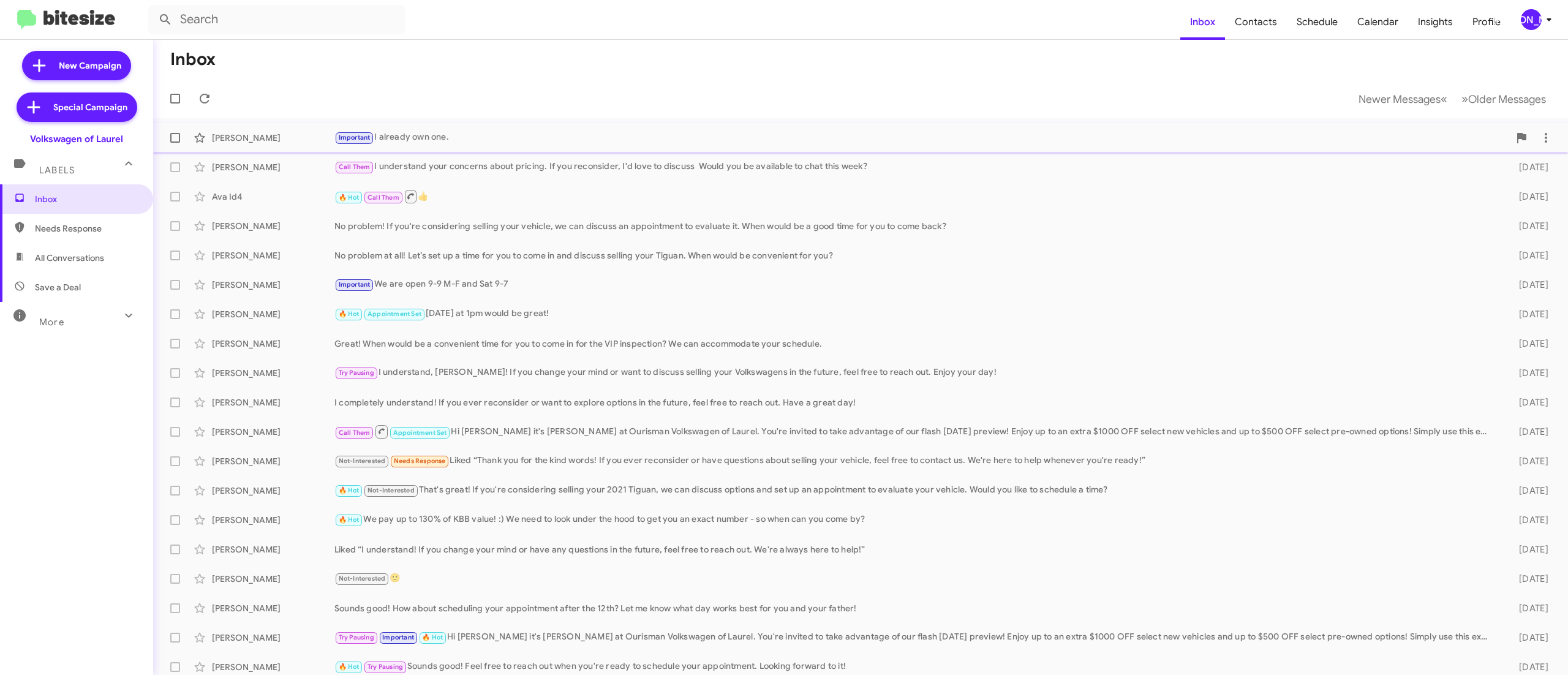
click at [550, 132] on div "Important I already own one." at bounding box center [922, 137] width 1174 height 14
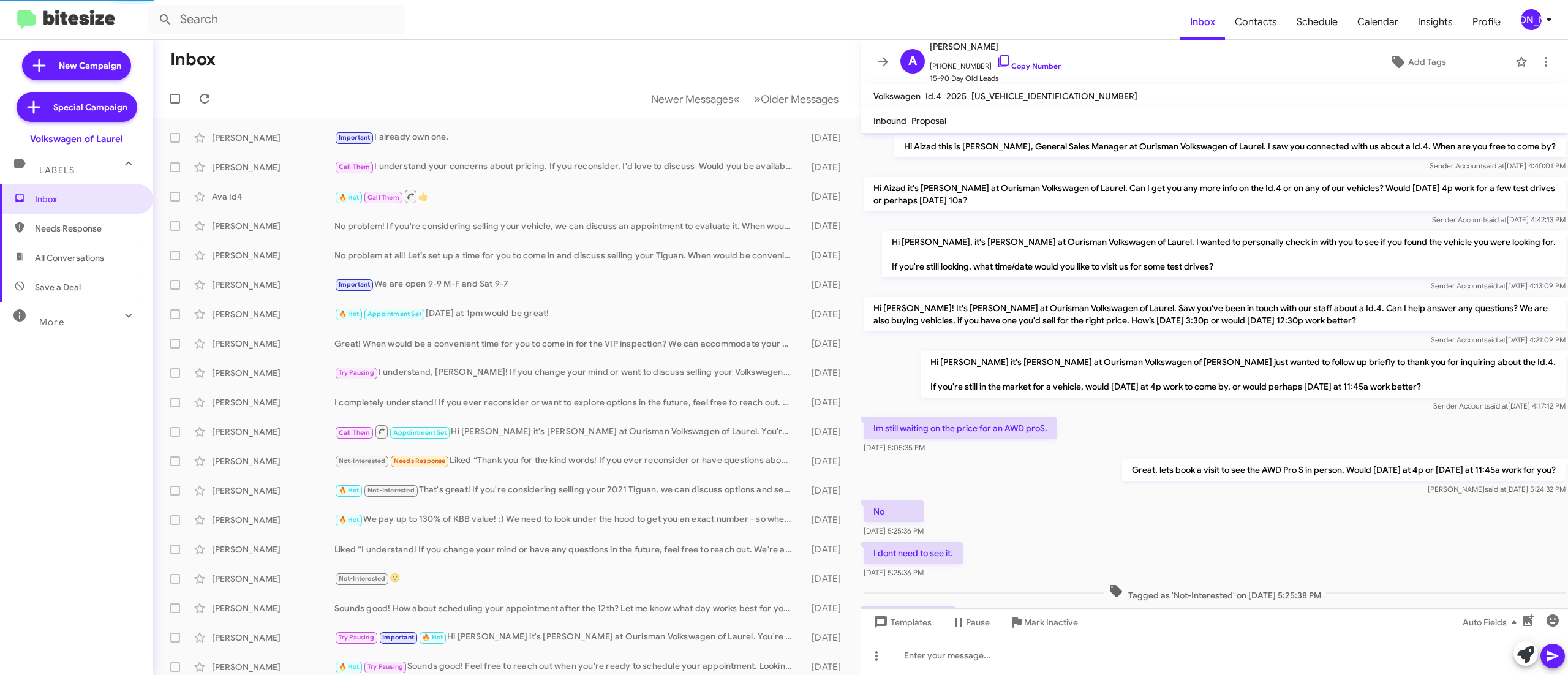
scroll to position [72, 0]
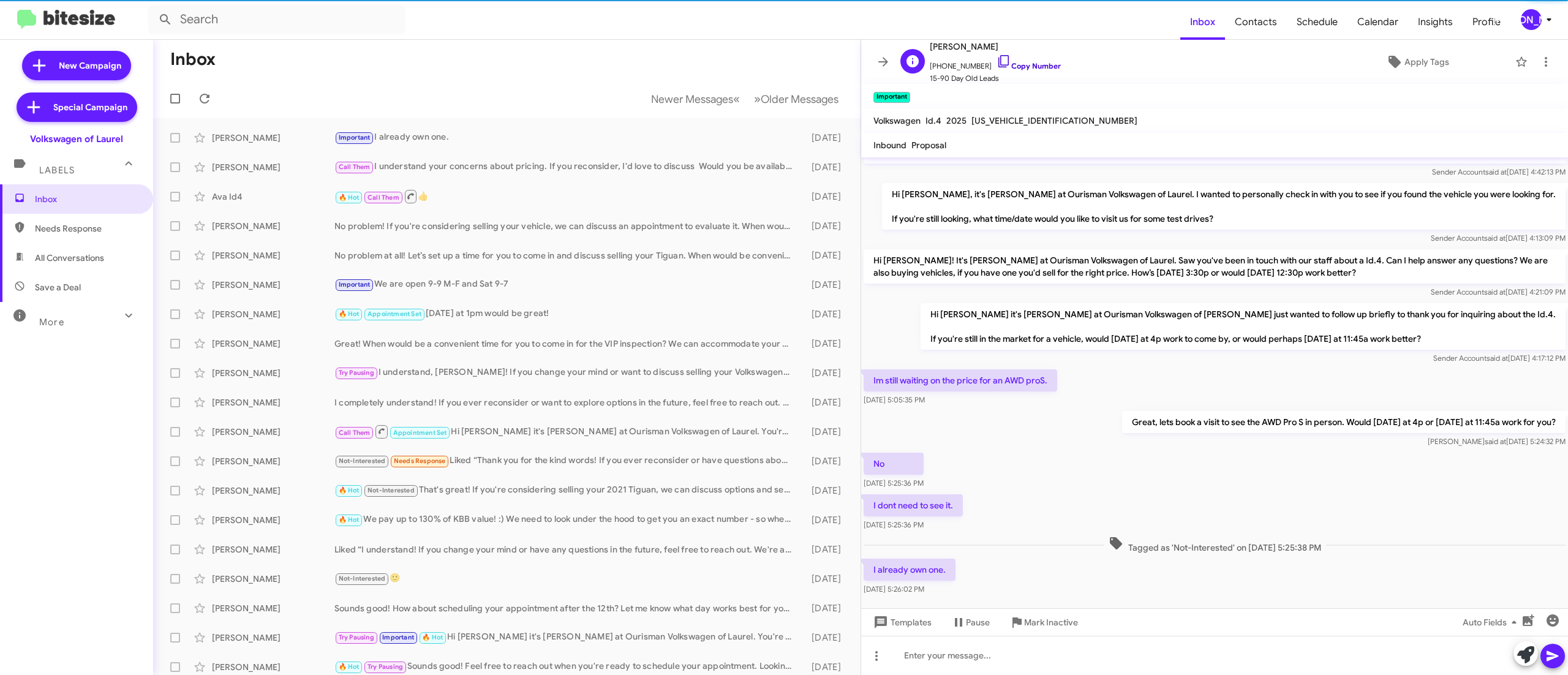
click at [1023, 63] on link "Copy Number" at bounding box center [1028, 65] width 64 height 9
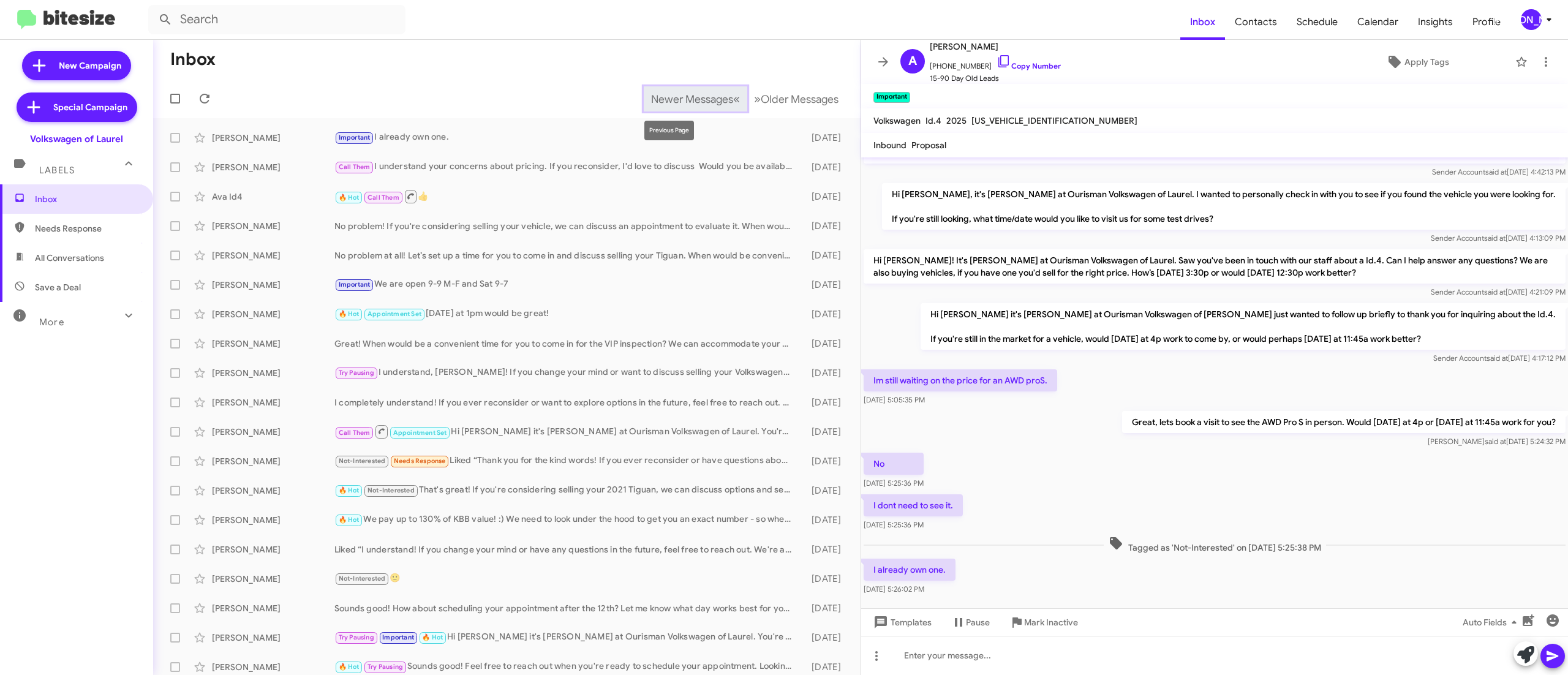
click at [659, 99] on span "Newer Messages" at bounding box center [692, 99] width 82 height 13
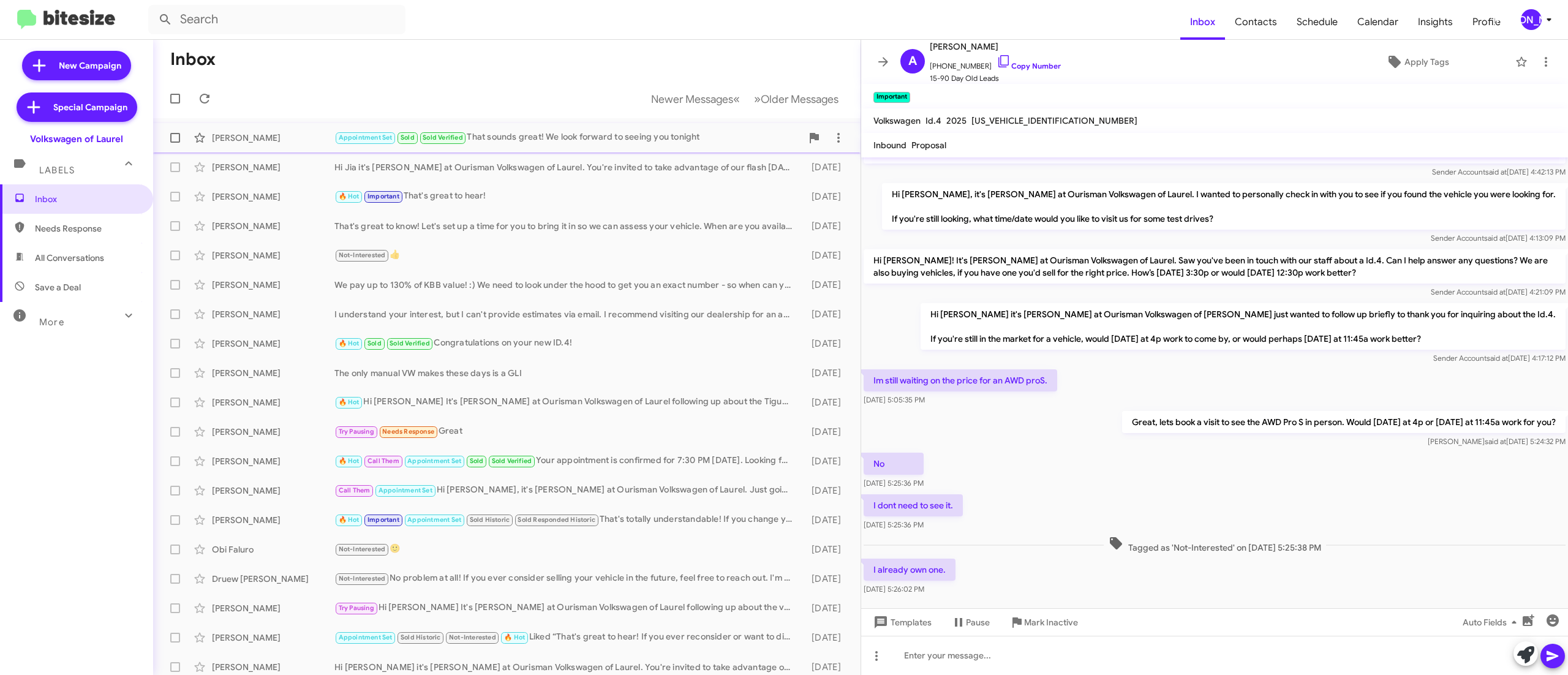
click at [543, 141] on div "Appointment Set Sold Sold Verified That sounds great! We look forward to seeing…" at bounding box center [568, 137] width 467 height 14
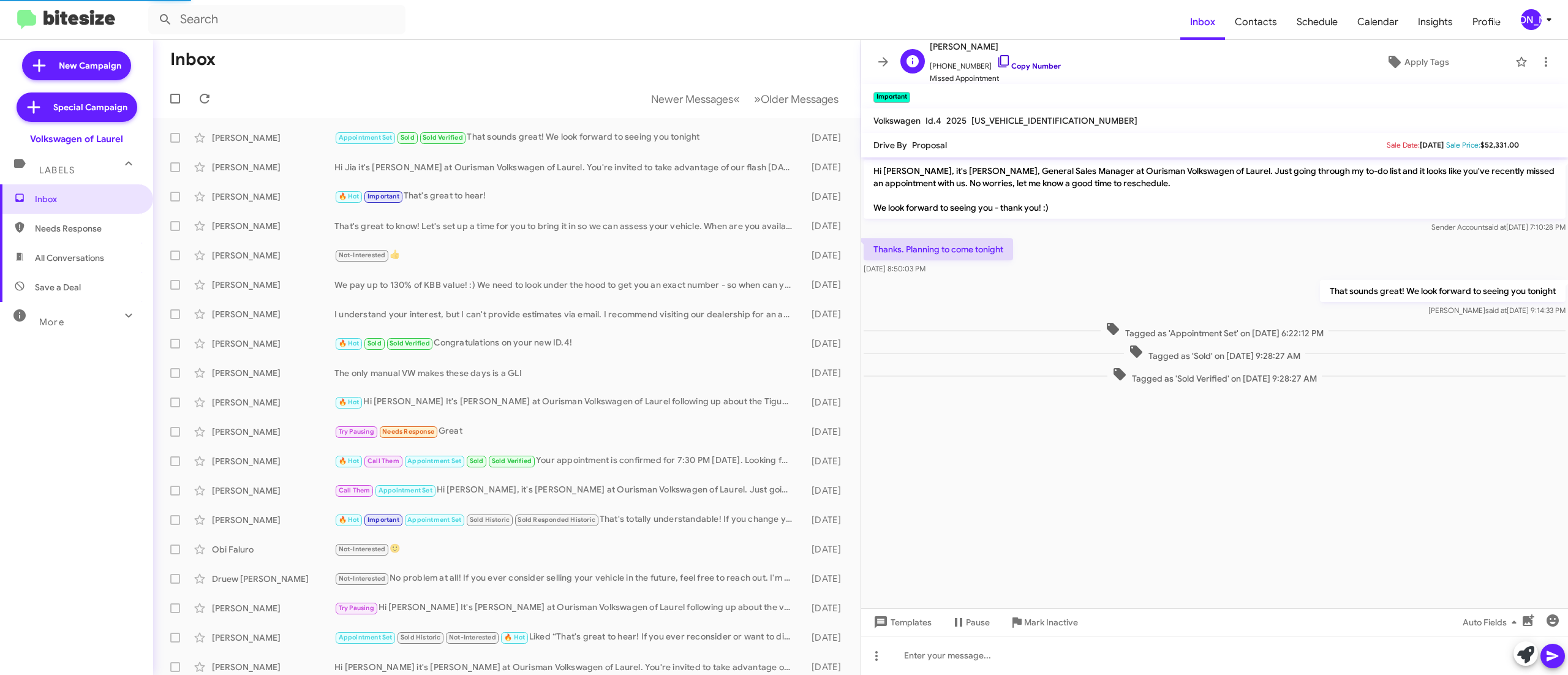
click at [1024, 70] on link "Copy Number" at bounding box center [1028, 65] width 64 height 9
click at [651, 94] on span "Newer Messages" at bounding box center [692, 99] width 82 height 13
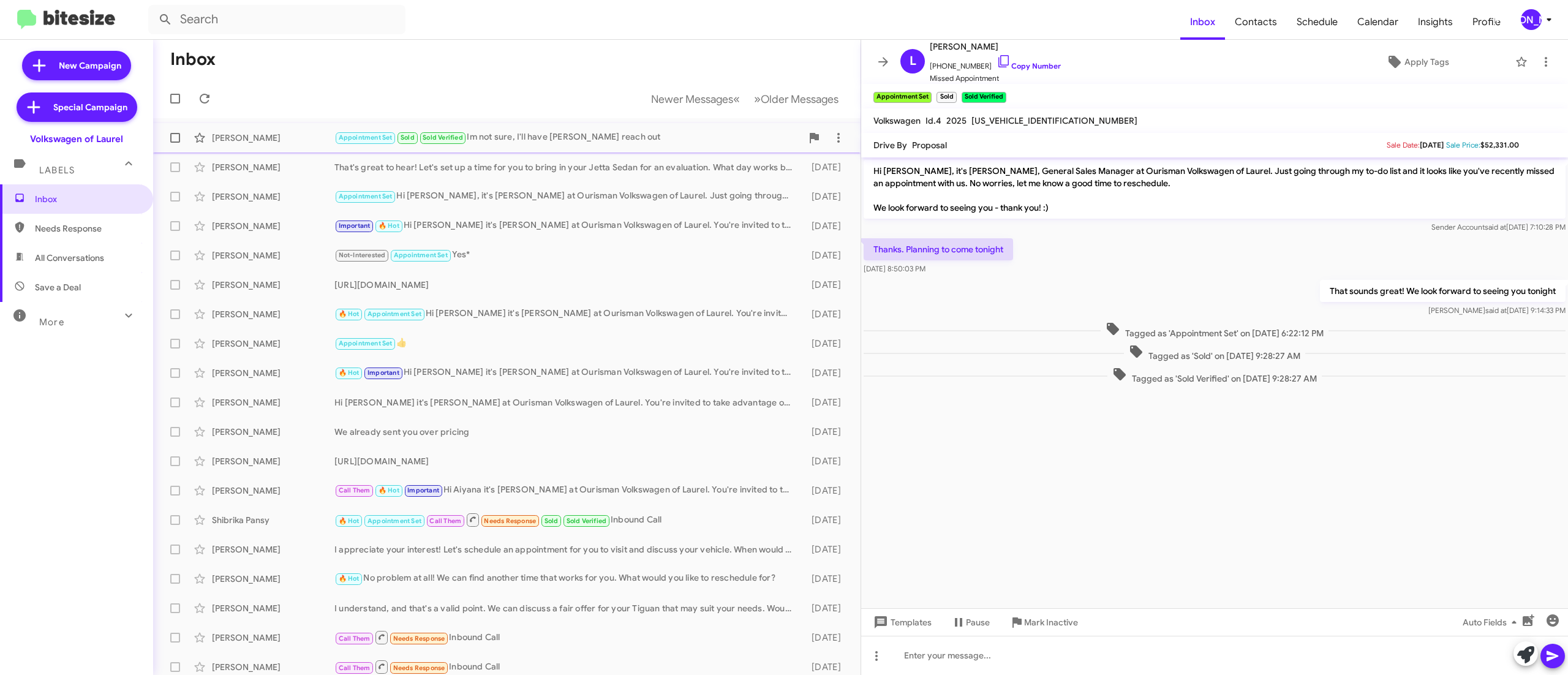
click at [582, 142] on div "Appointment Set Sold Sold Verified Im not sure, I'll have Josh reach out" at bounding box center [568, 137] width 467 height 14
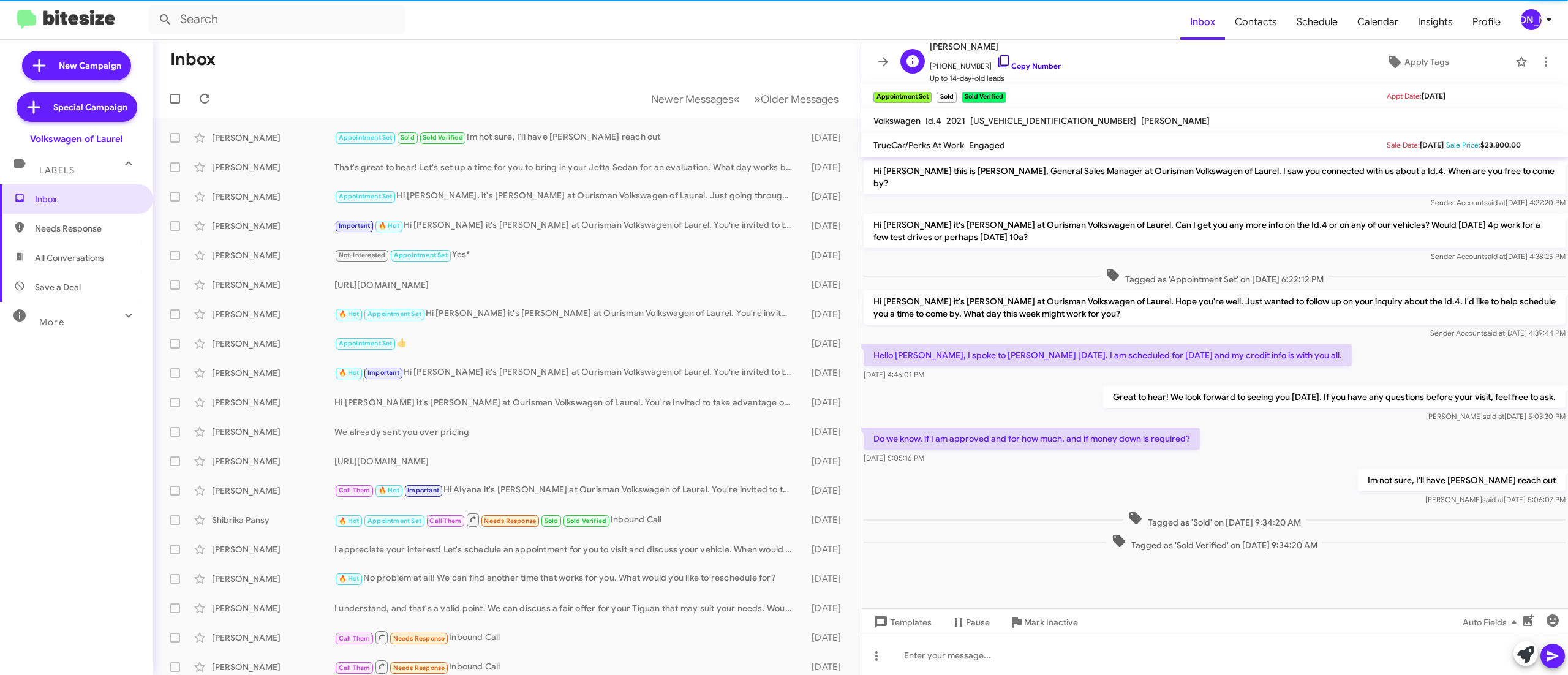
click at [1025, 70] on link "Copy Number" at bounding box center [1028, 65] width 64 height 9
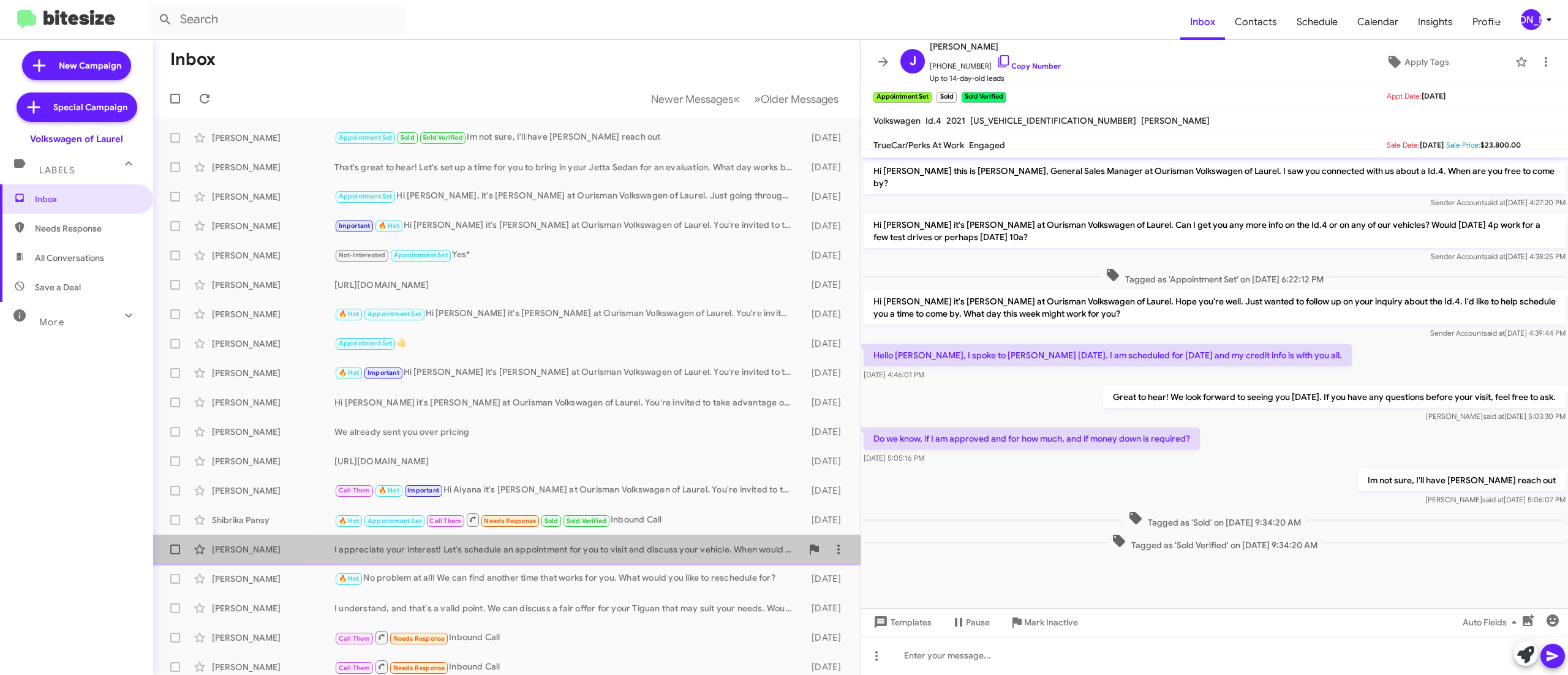
click at [594, 543] on div "Joshua Johnson I appreciate your interest! Let's schedule an appointment for yo…" at bounding box center [506, 549] width 688 height 24
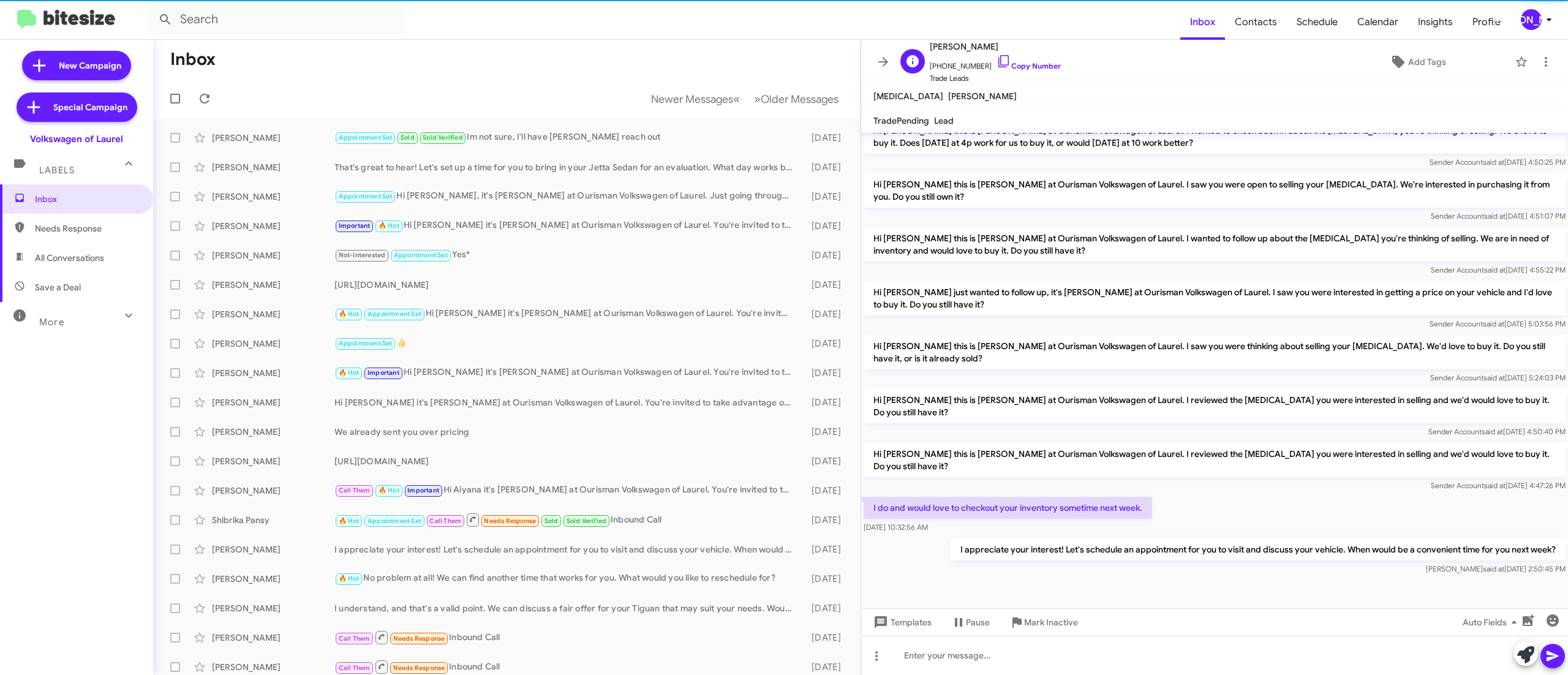
scroll to position [273, 0]
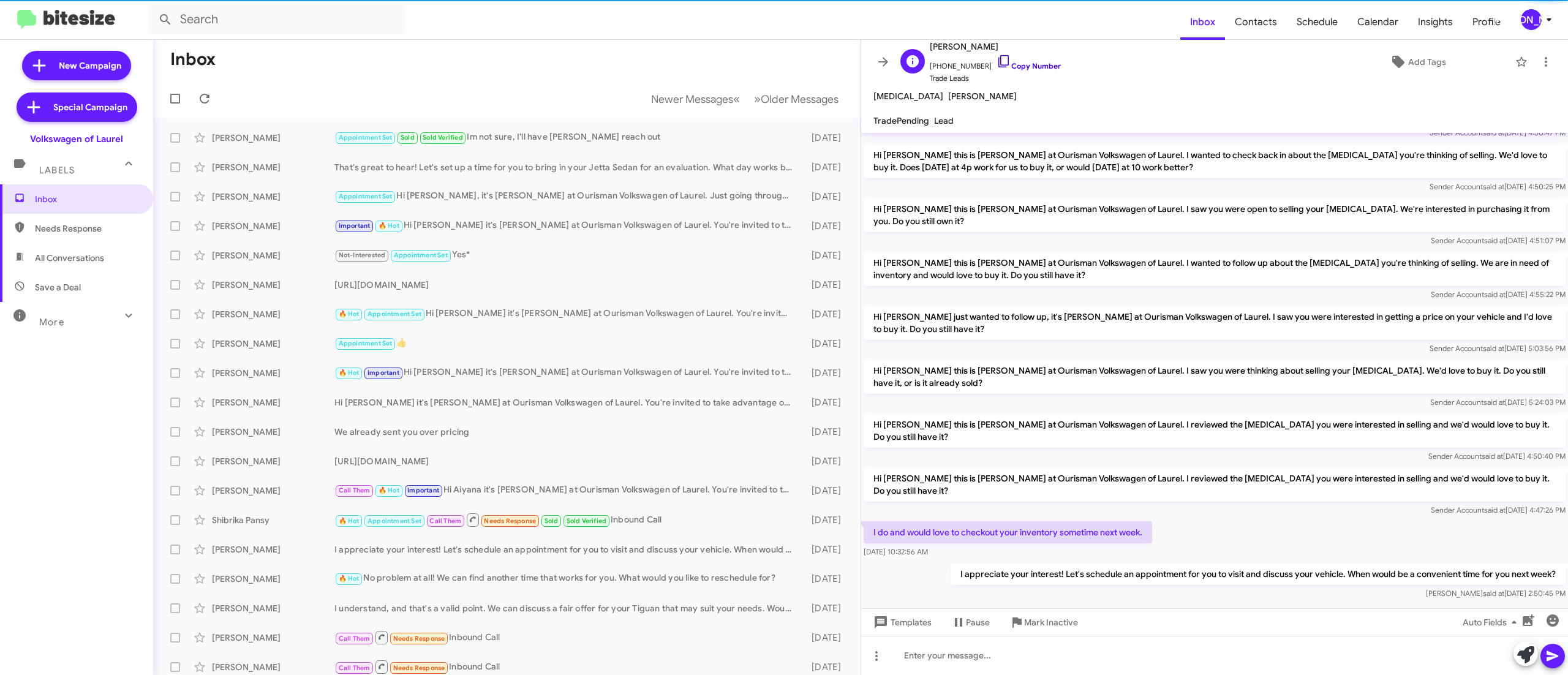
click at [1019, 66] on link "Copy Number" at bounding box center [1028, 65] width 64 height 9
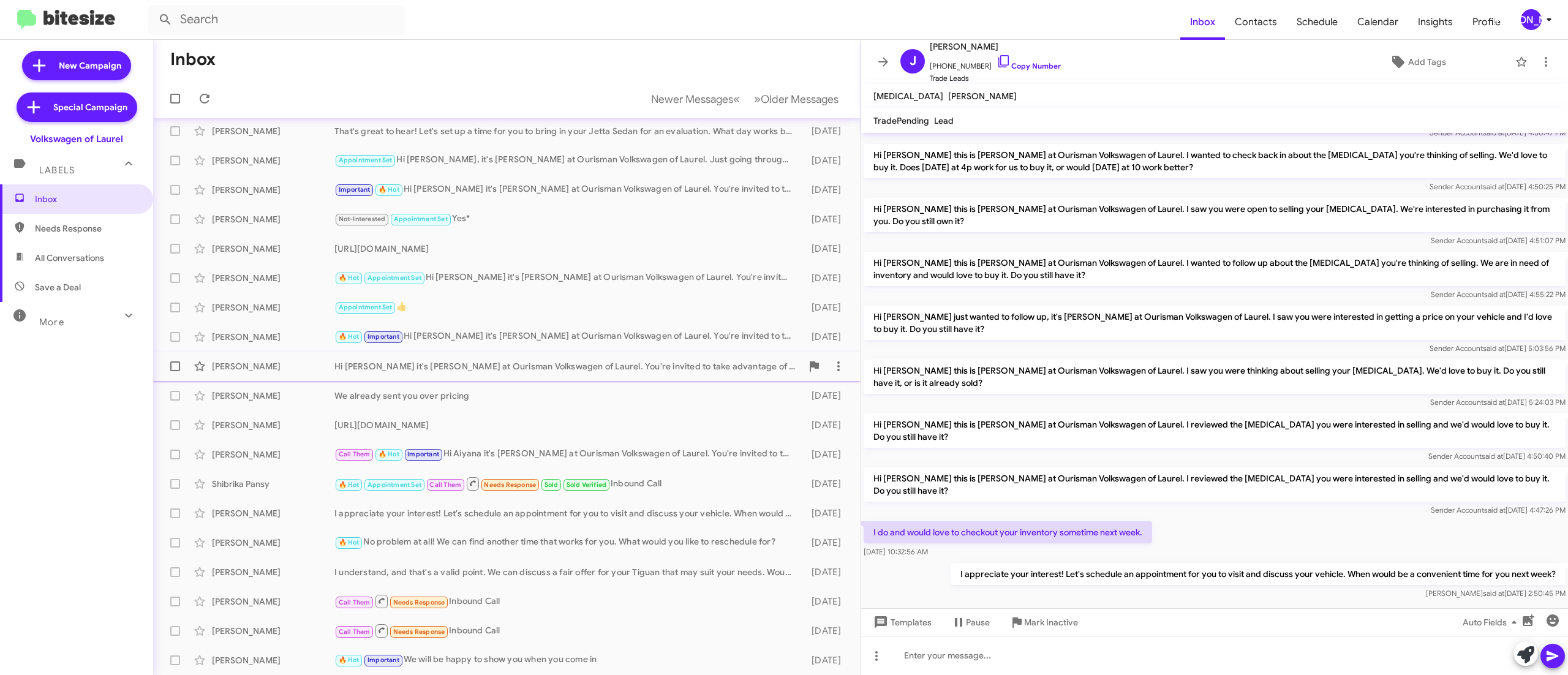
scroll to position [0, 0]
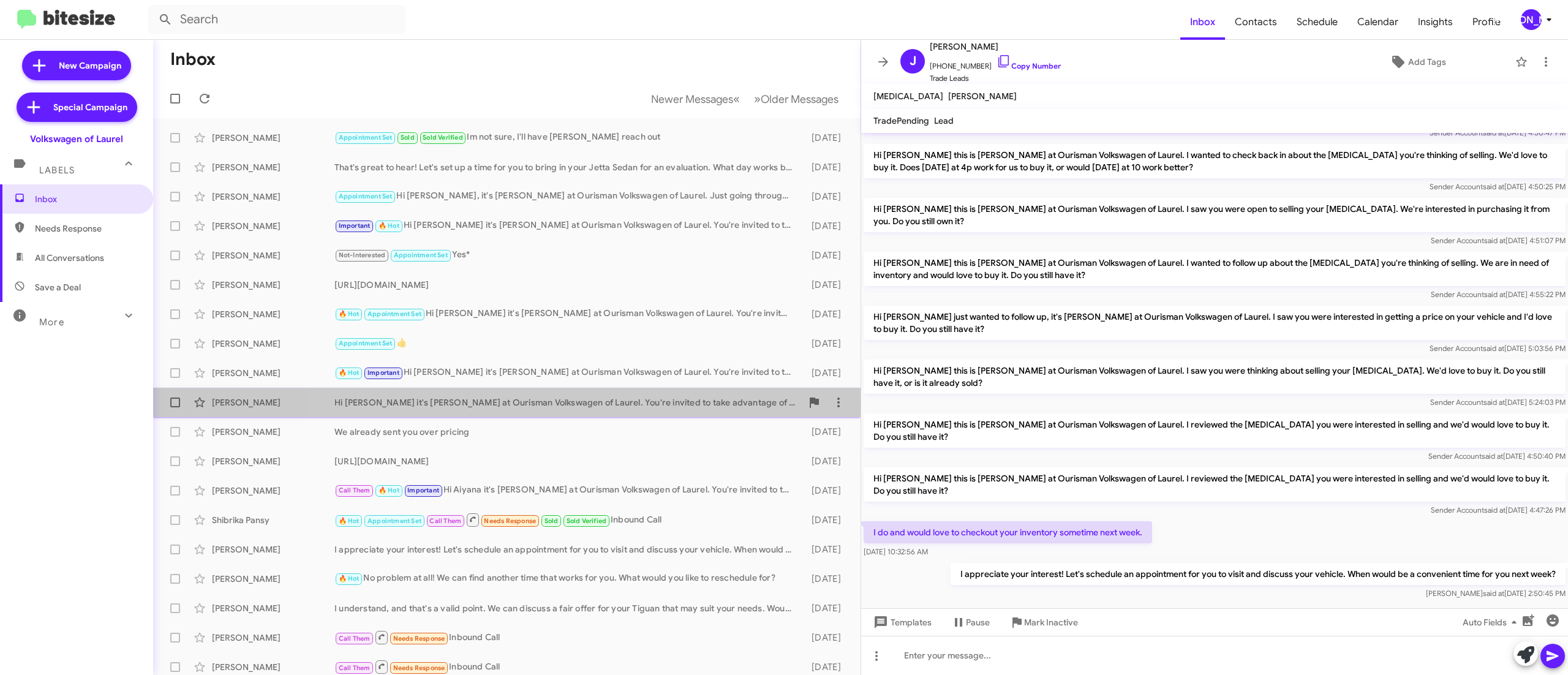
click at [646, 392] on div "Tara Lempa Hi Tara it's Brian Deckert at Ourisman Volkswagen of Laurel. You're …" at bounding box center [506, 402] width 688 height 24
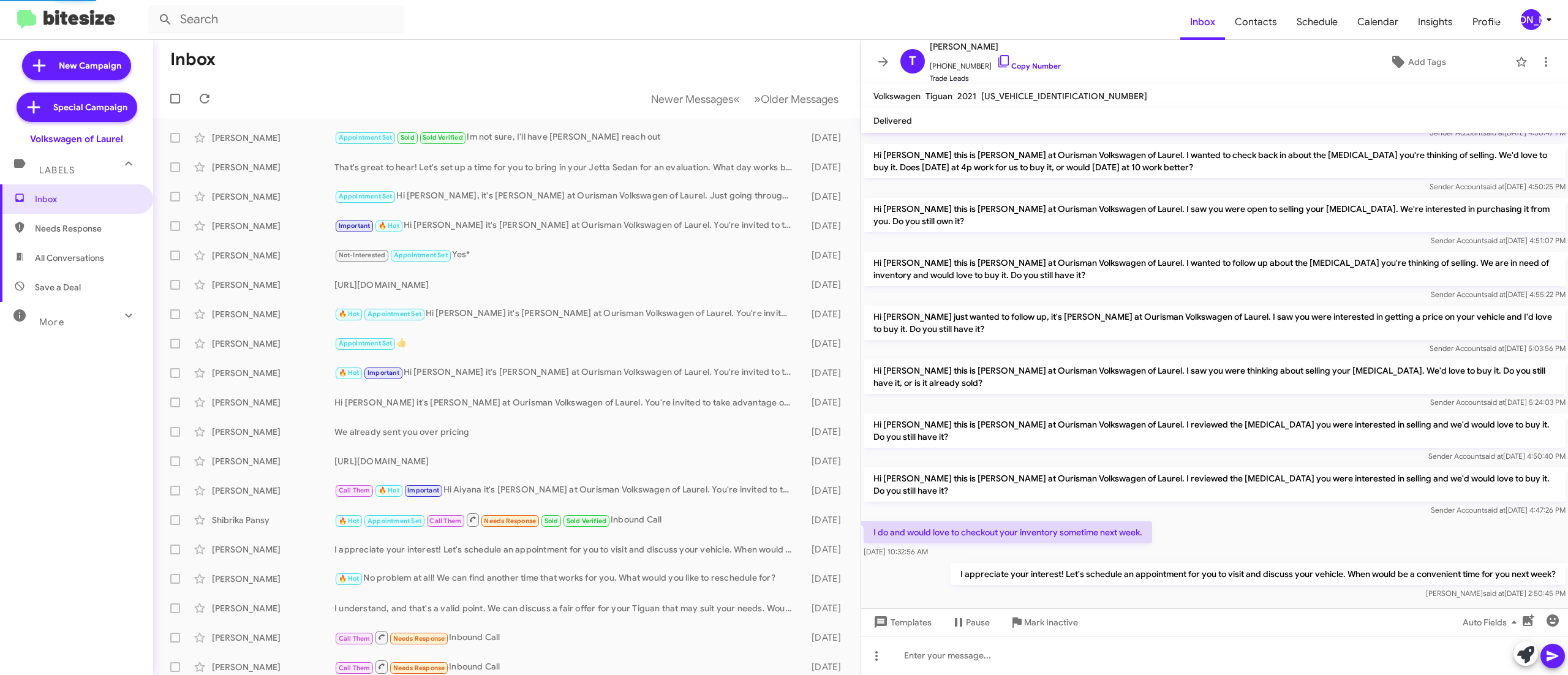
scroll to position [255, 0]
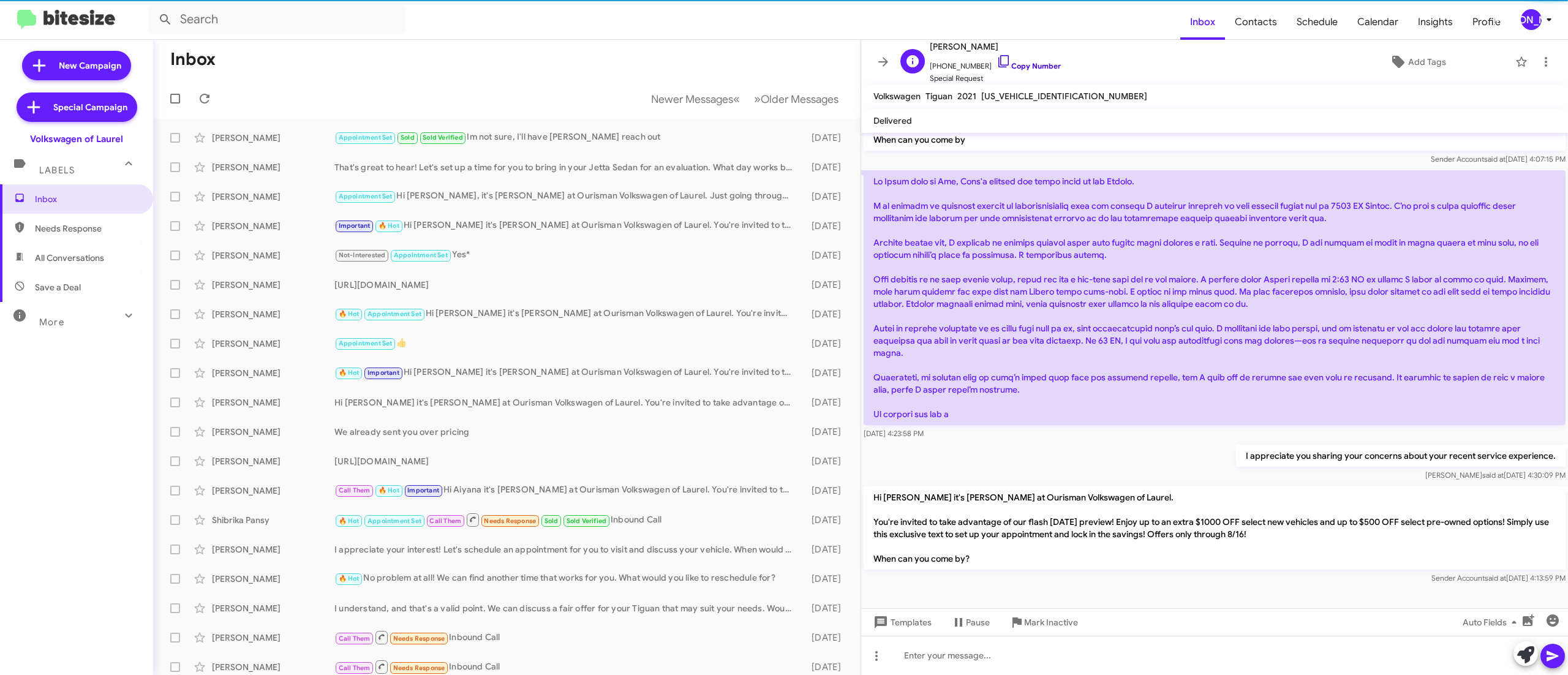
click at [1041, 68] on link "Copy Number" at bounding box center [1028, 65] width 64 height 9
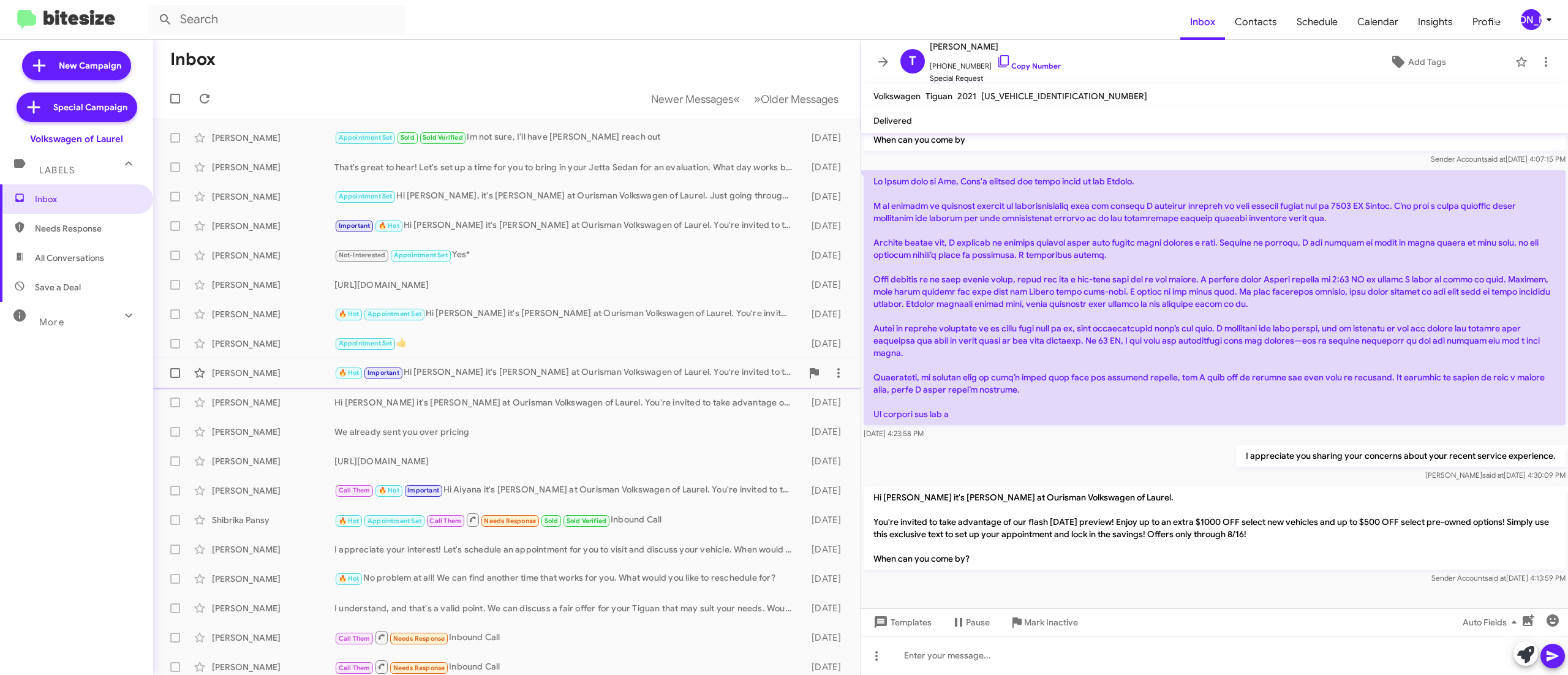
click at [555, 360] on span "Kelly Griffin 🔥 Hot Important Hi Kelly it's Brian Deckert at Ourisman Volkswage…" at bounding box center [506, 373] width 707 height 29
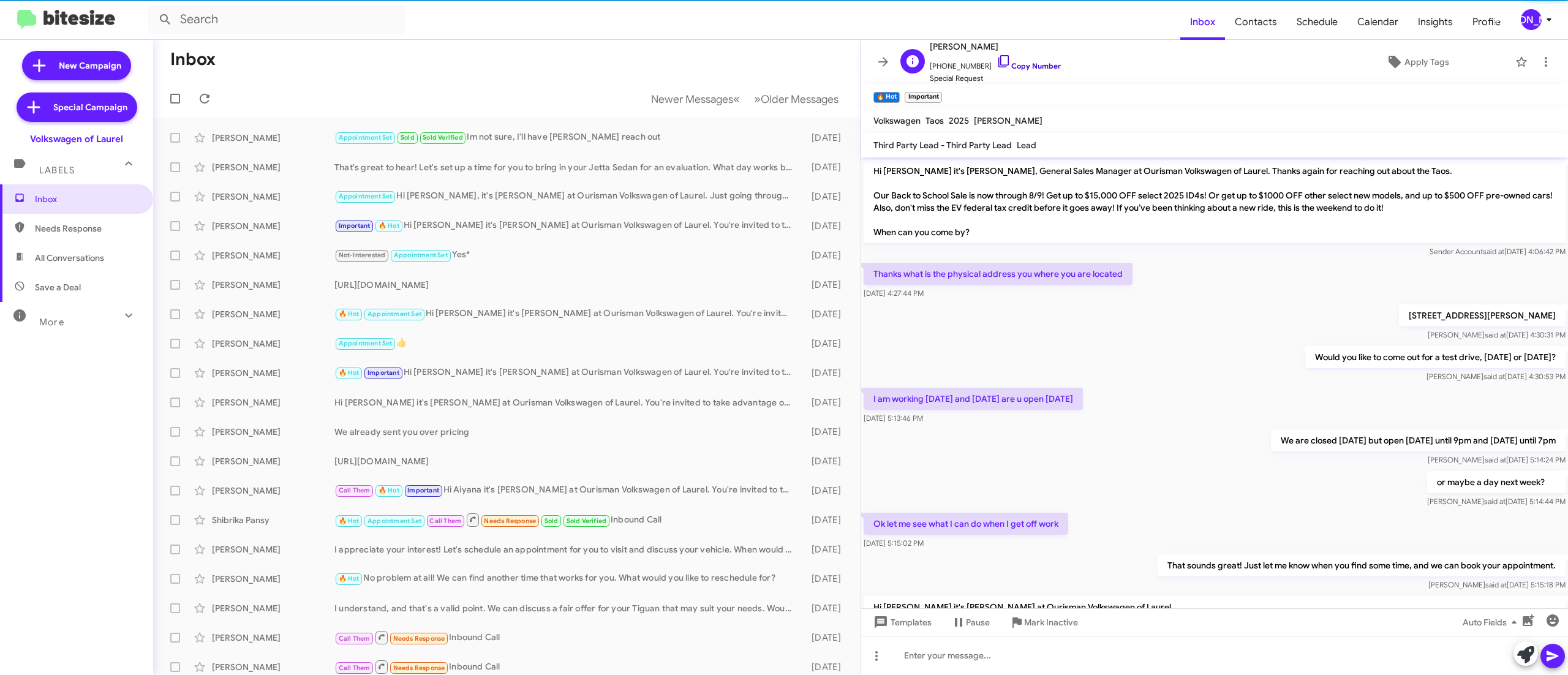
click at [1029, 68] on link "Copy Number" at bounding box center [1028, 65] width 64 height 9
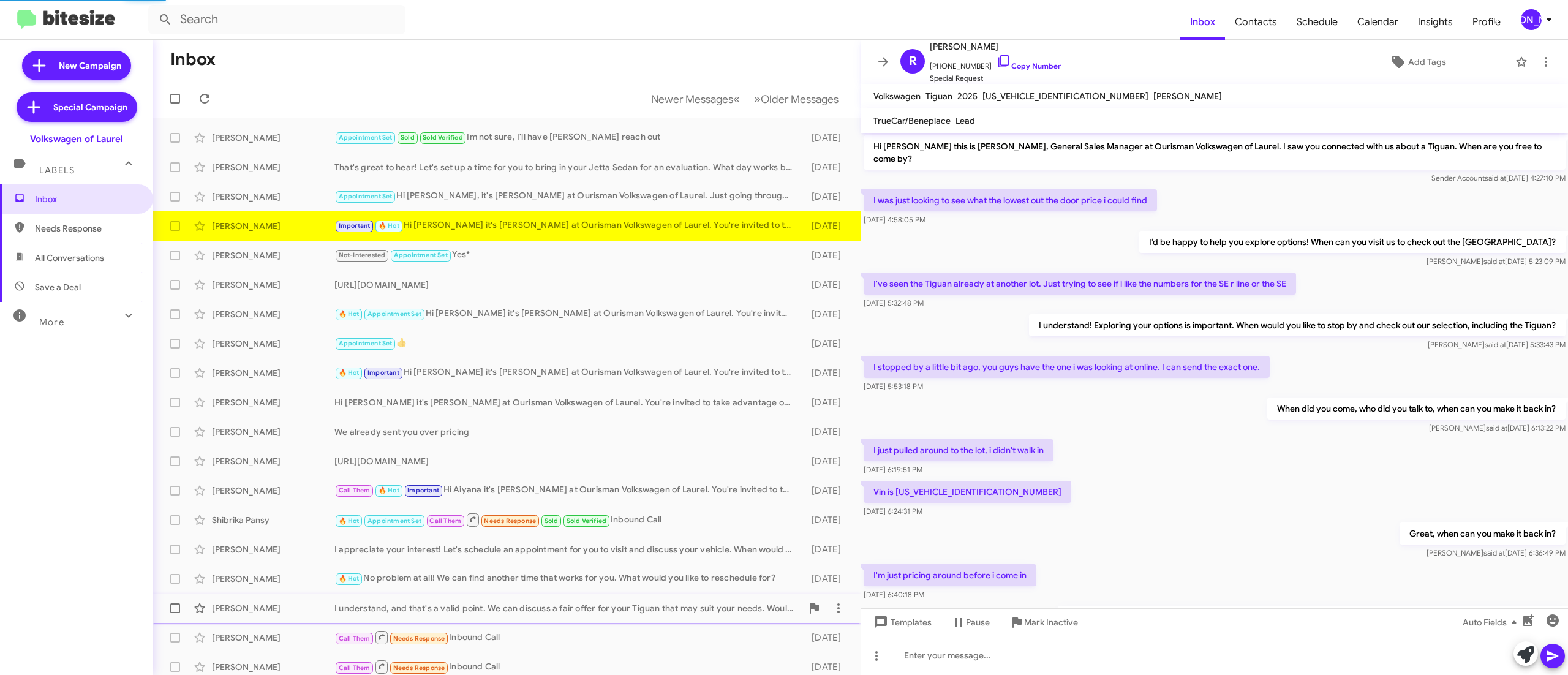
scroll to position [347, 0]
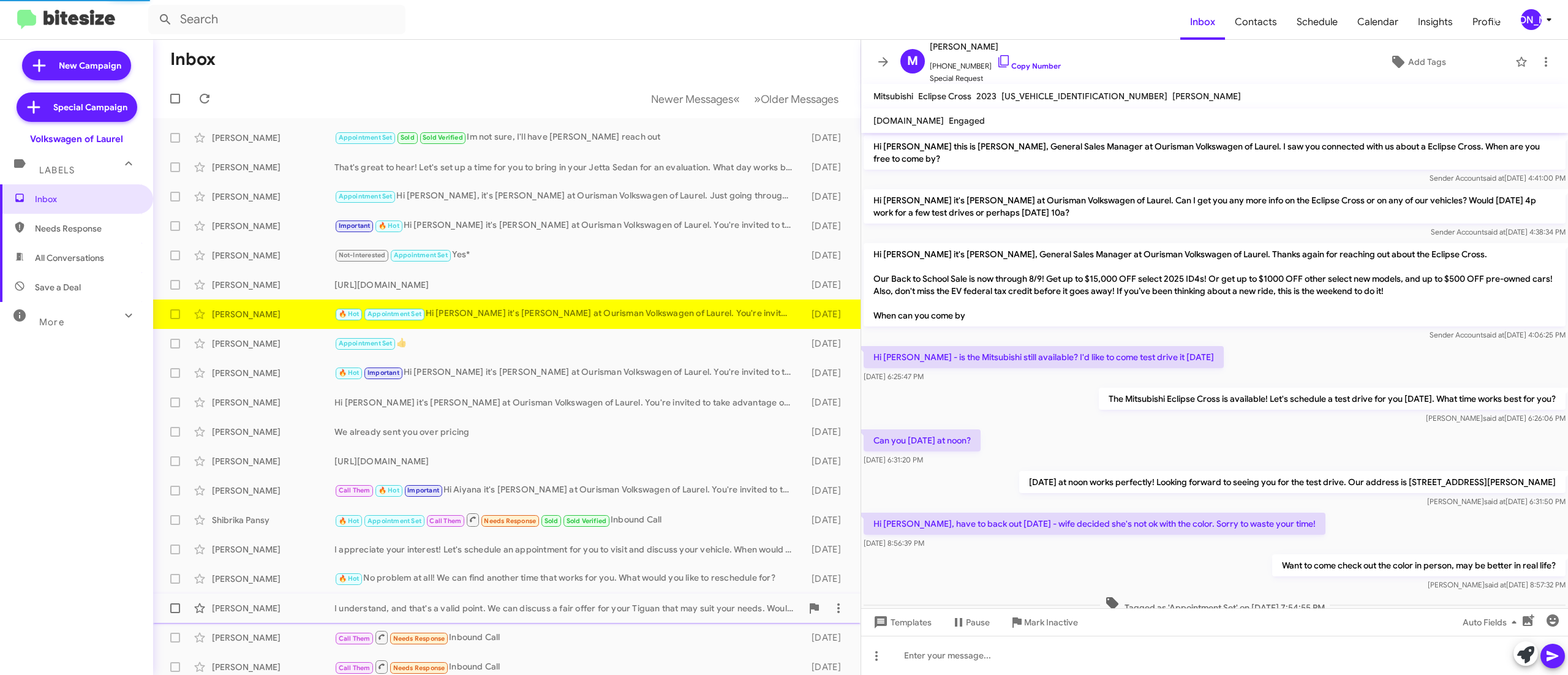
scroll to position [226, 0]
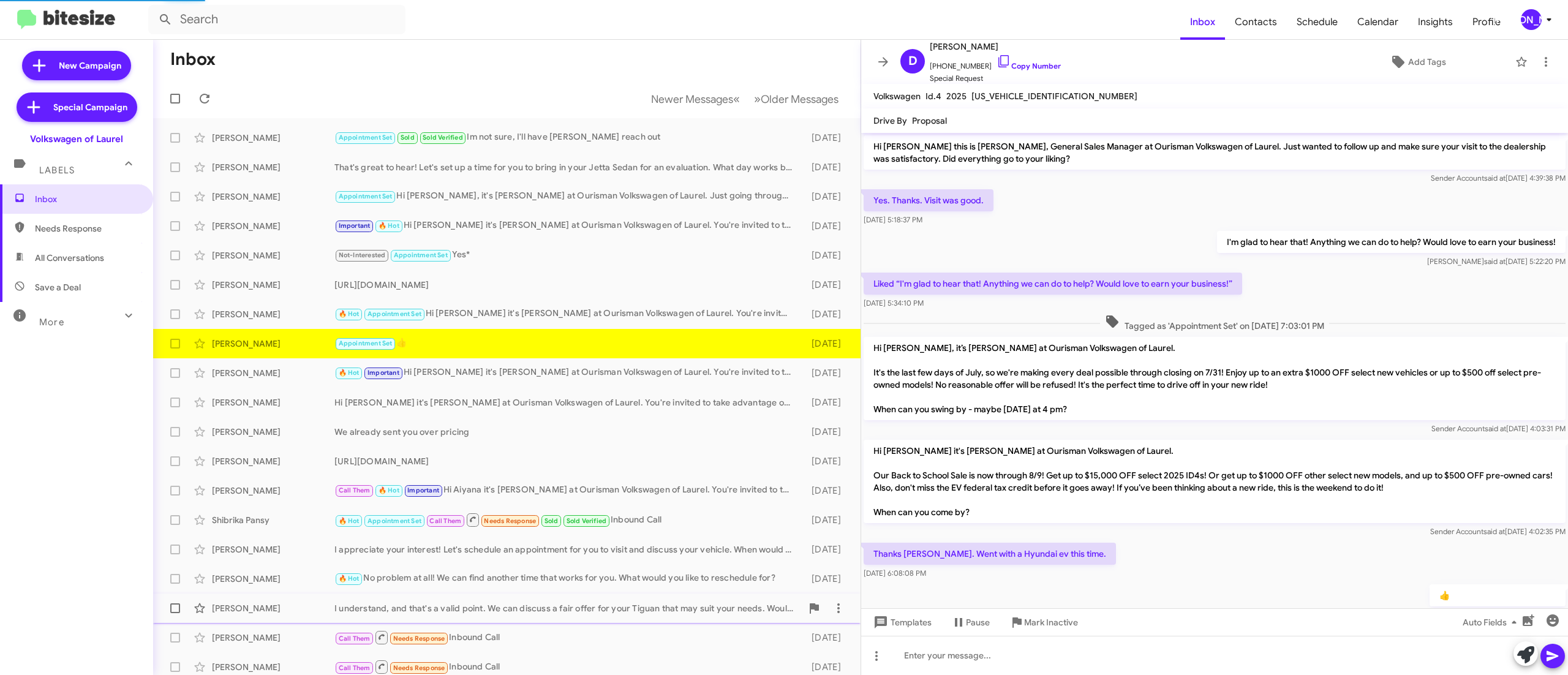
scroll to position [44, 0]
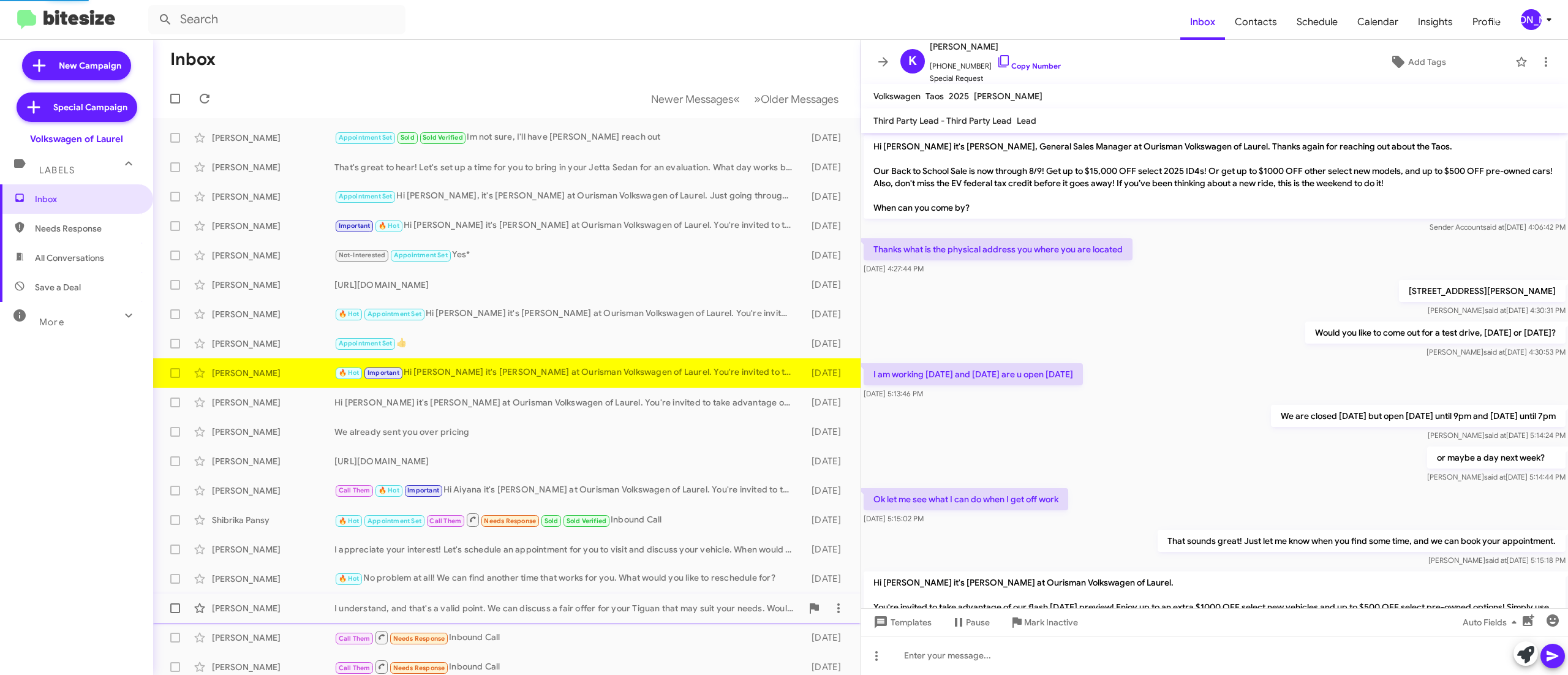
scroll to position [94, 0]
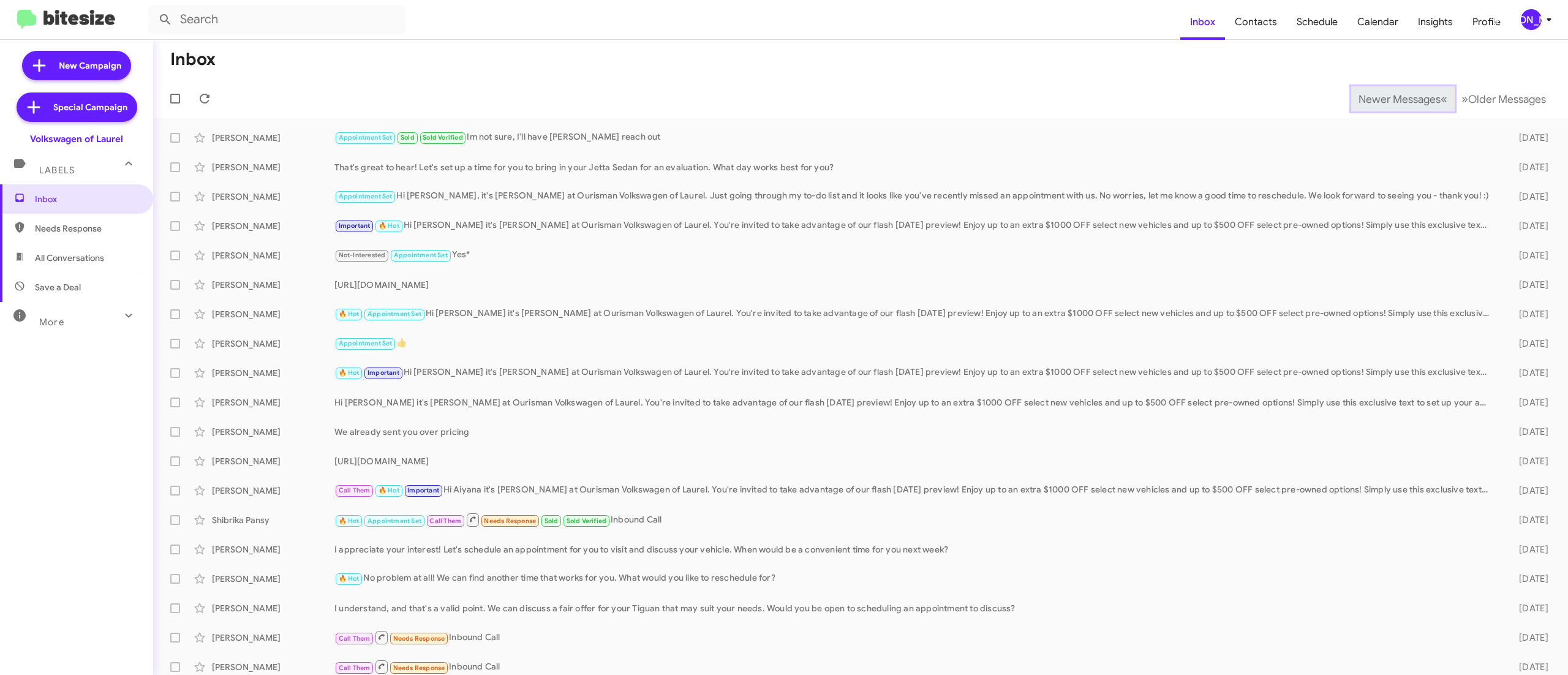
click at [1372, 98] on span "Newer Messages" at bounding box center [1399, 99] width 82 height 13
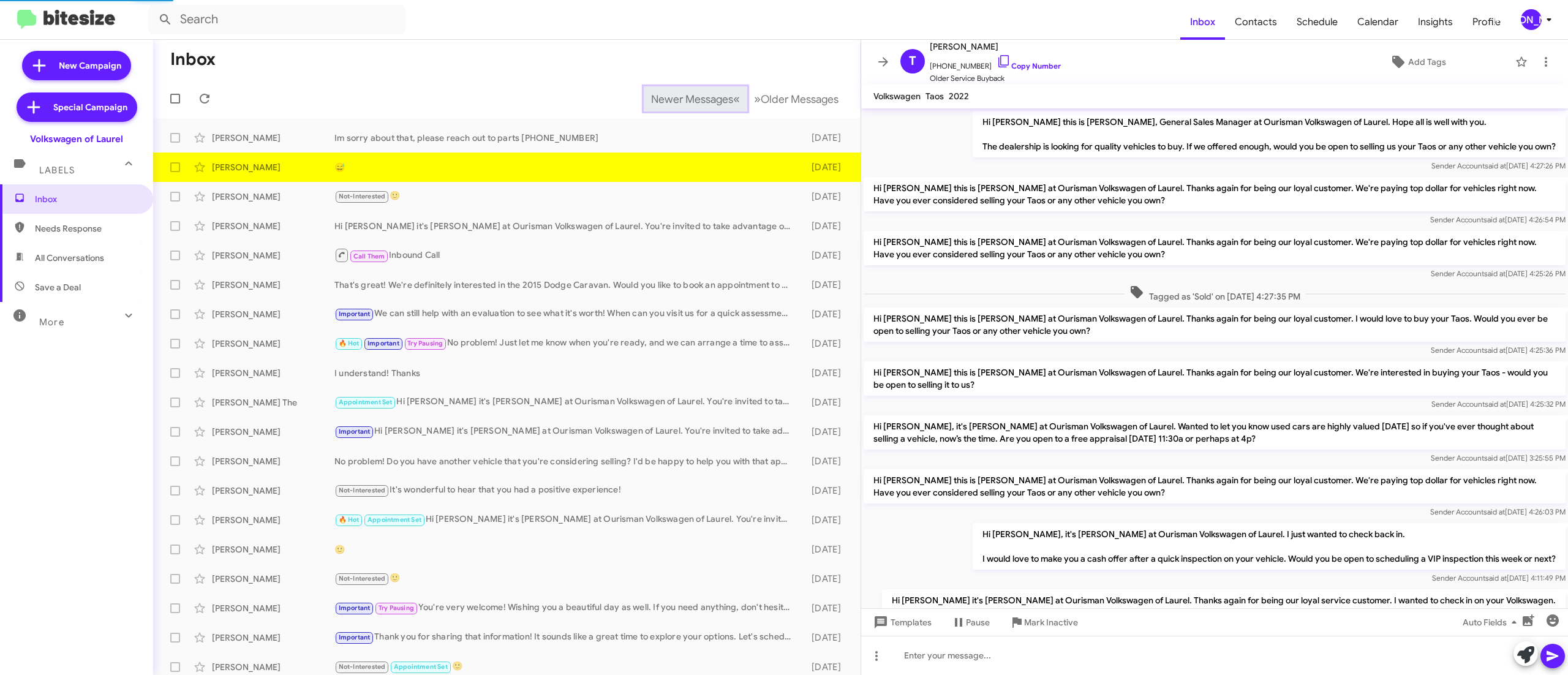
scroll to position [300, 0]
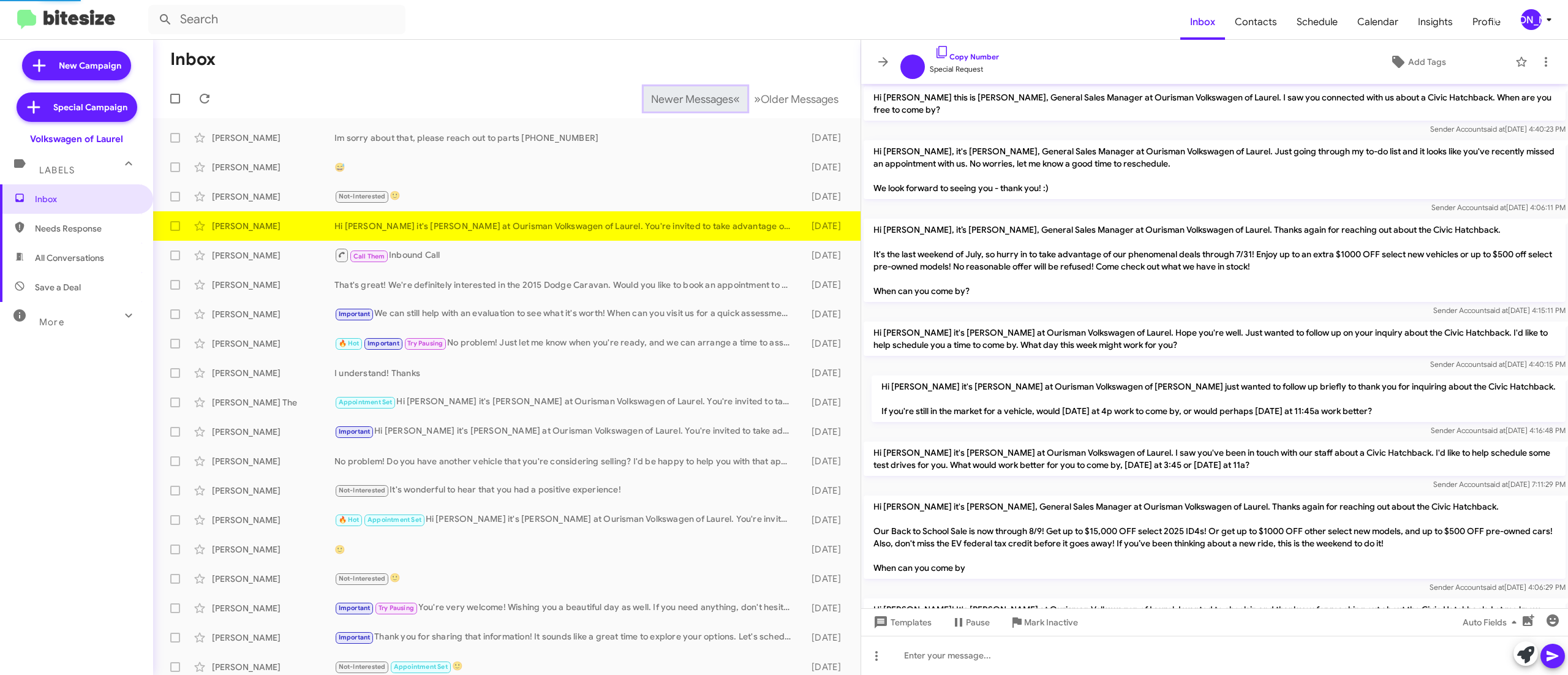
scroll to position [408, 0]
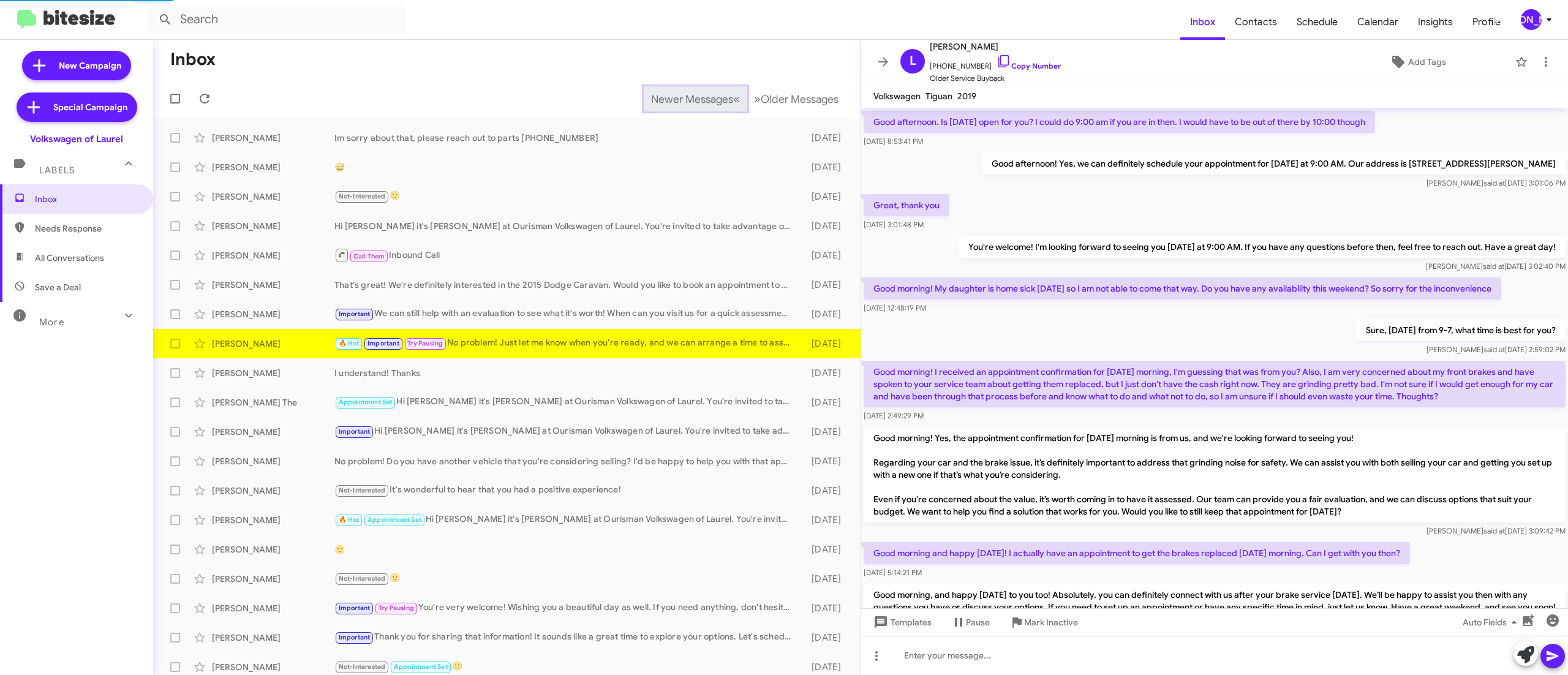
scroll to position [701, 0]
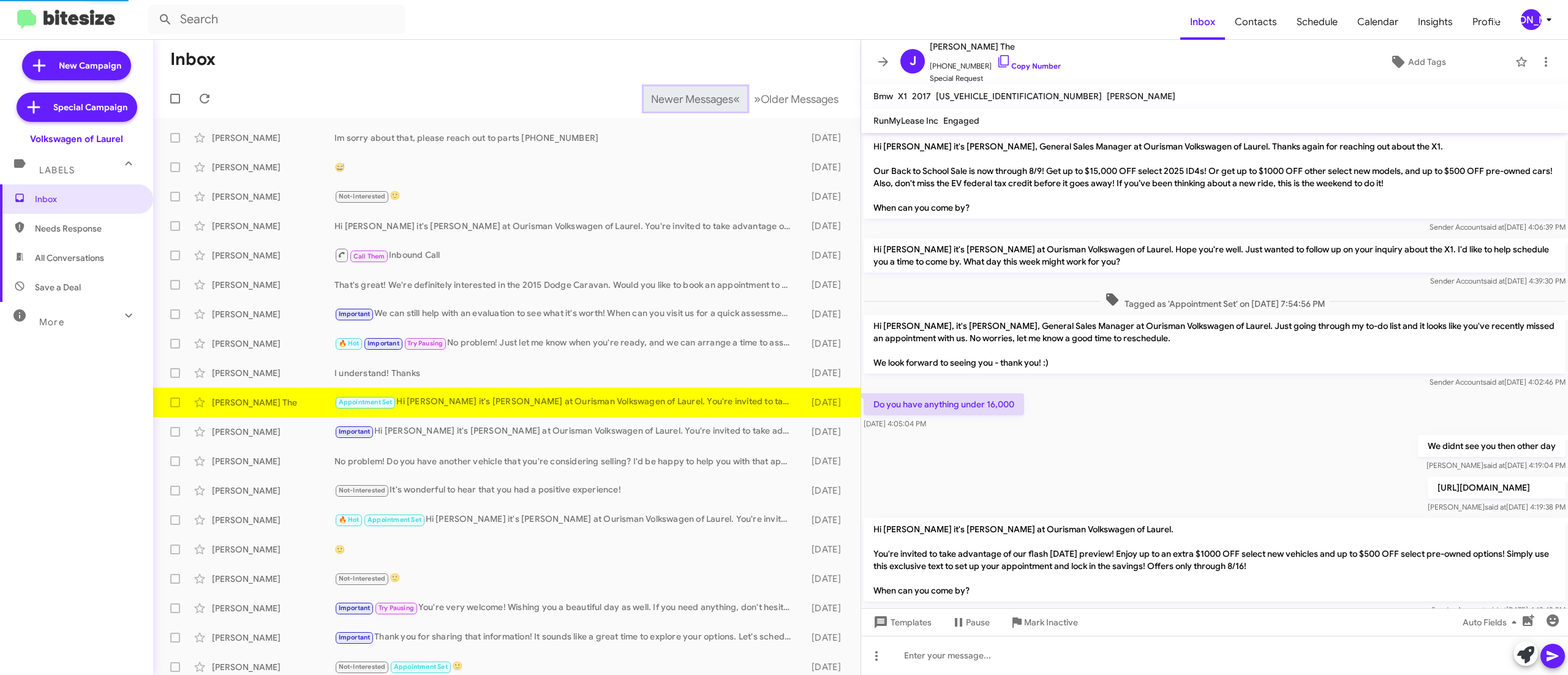
scroll to position [36, 0]
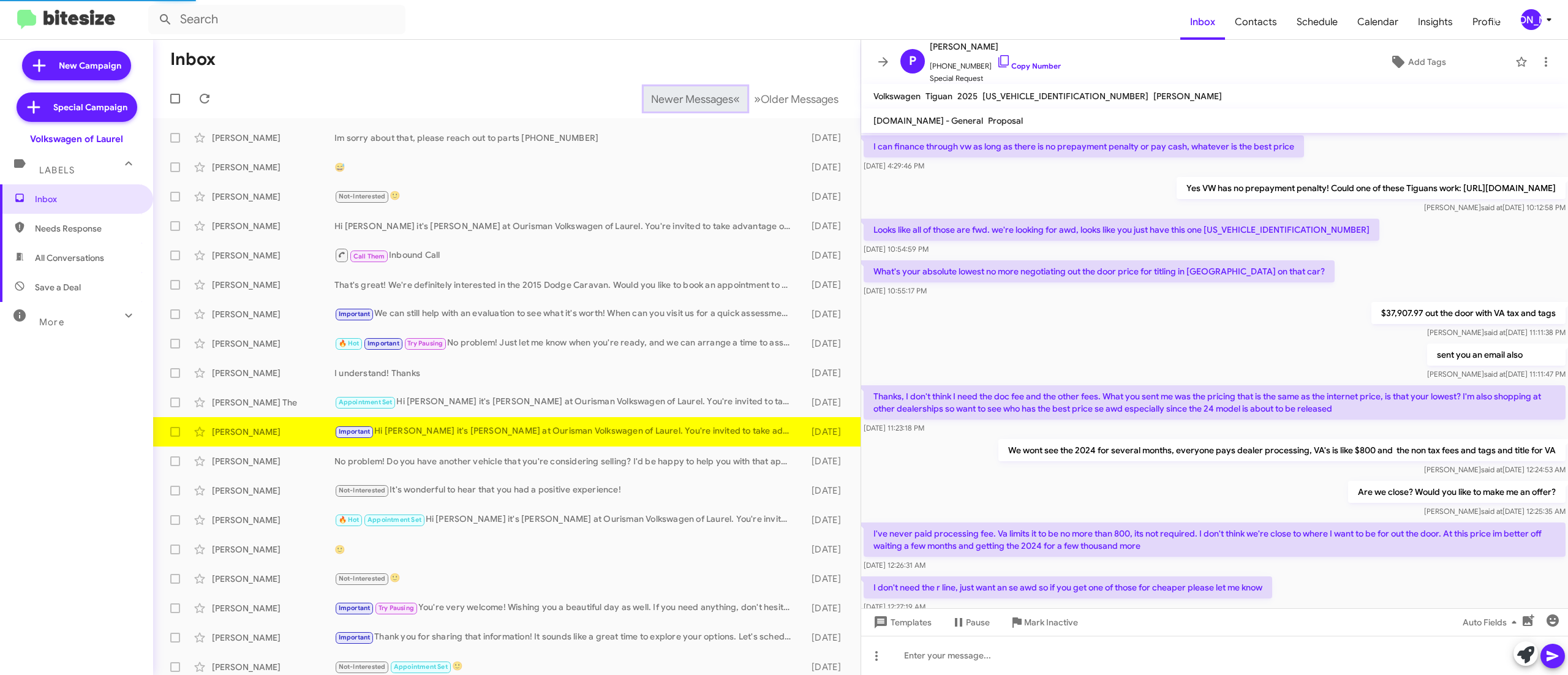
scroll to position [468, 0]
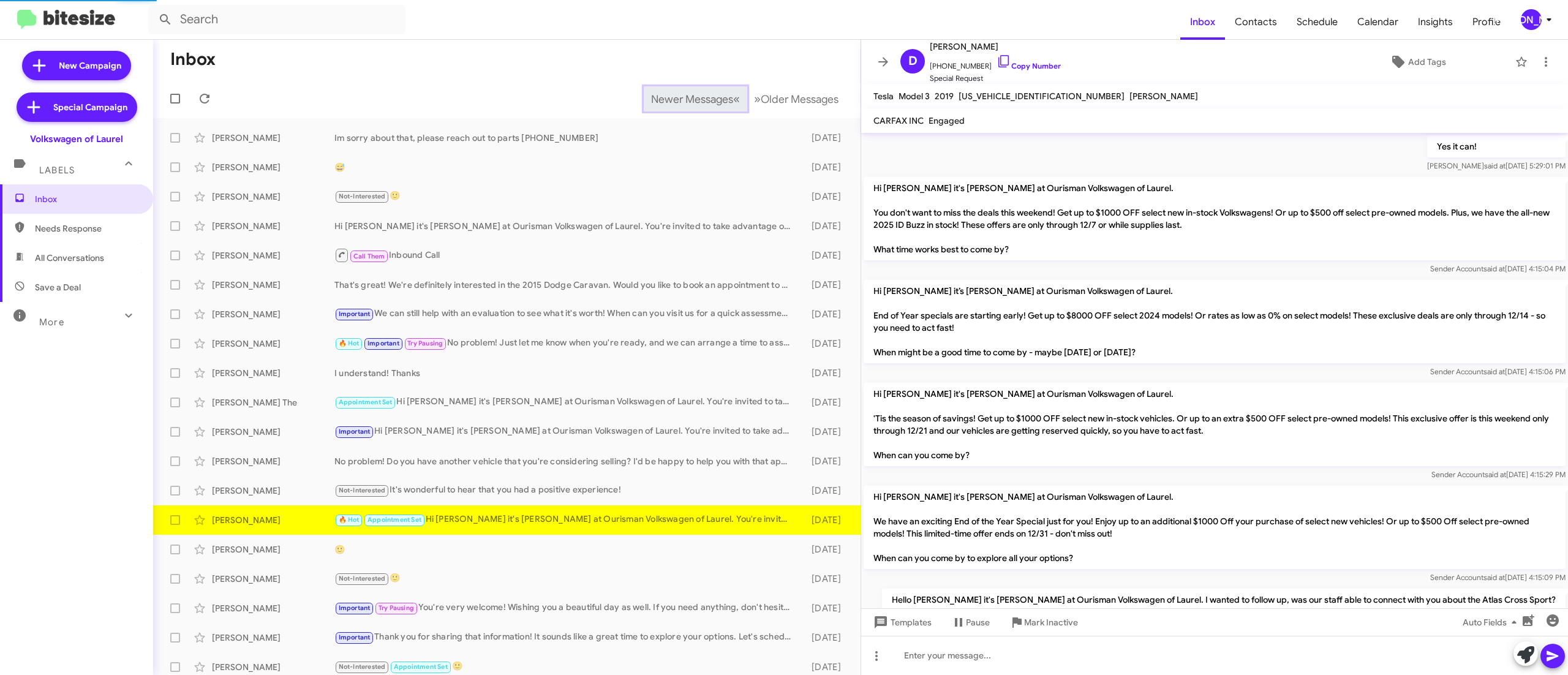
scroll to position [1197, 0]
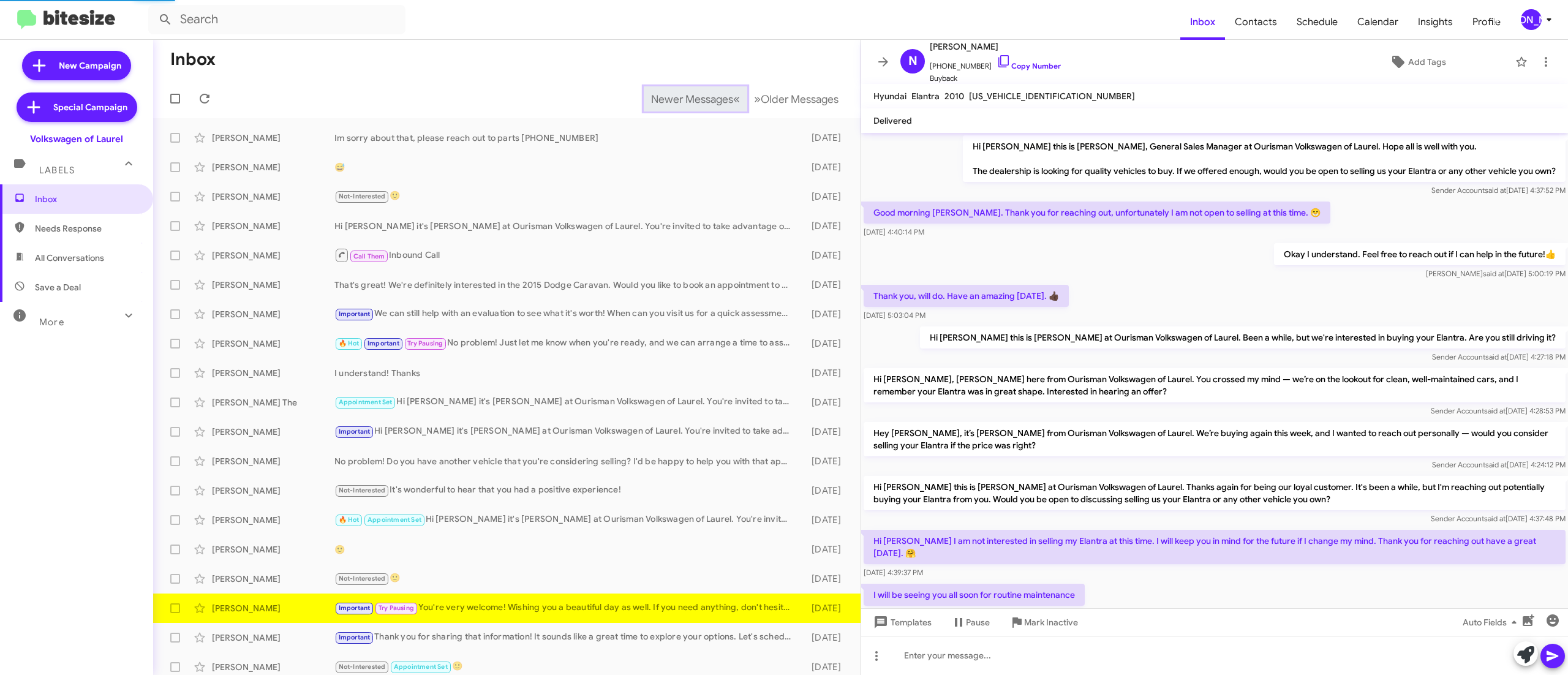
scroll to position [131, 0]
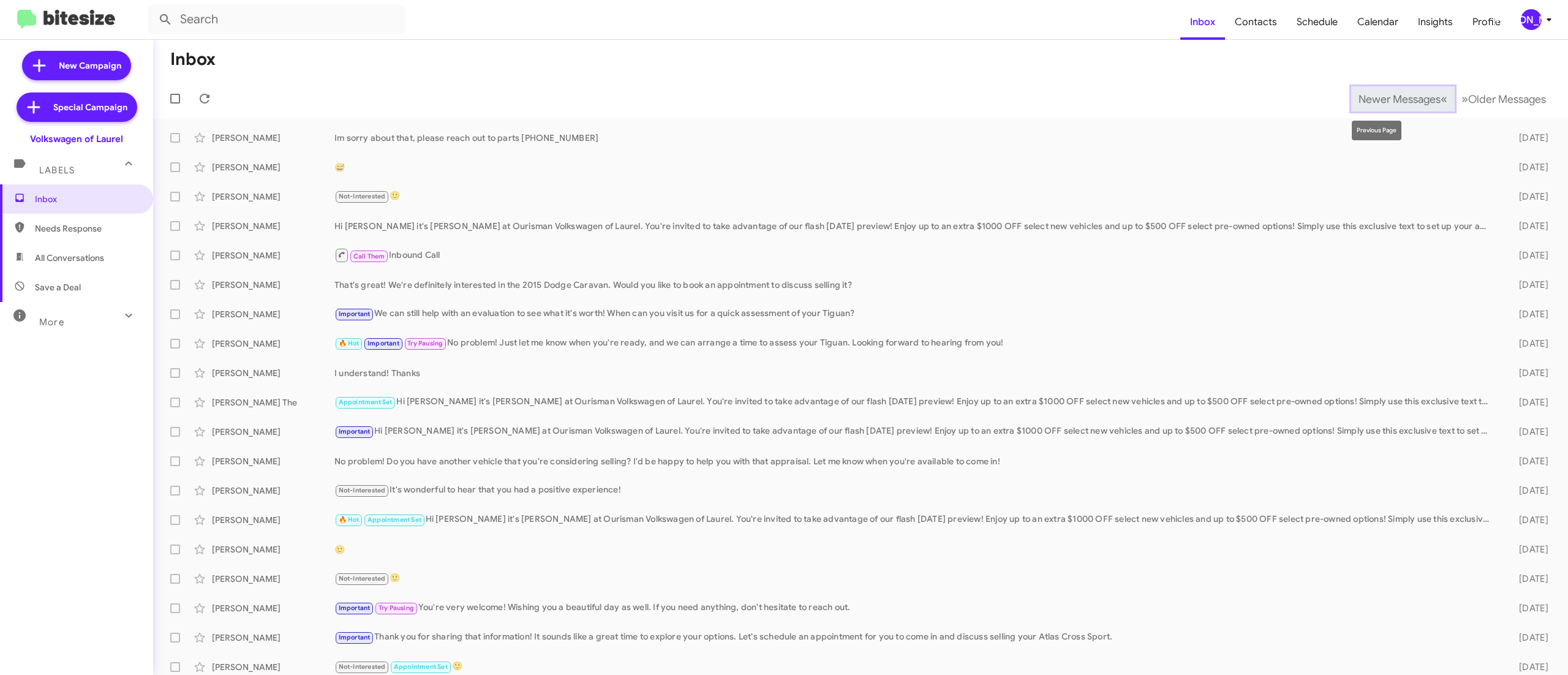
scroll to position [8, 0]
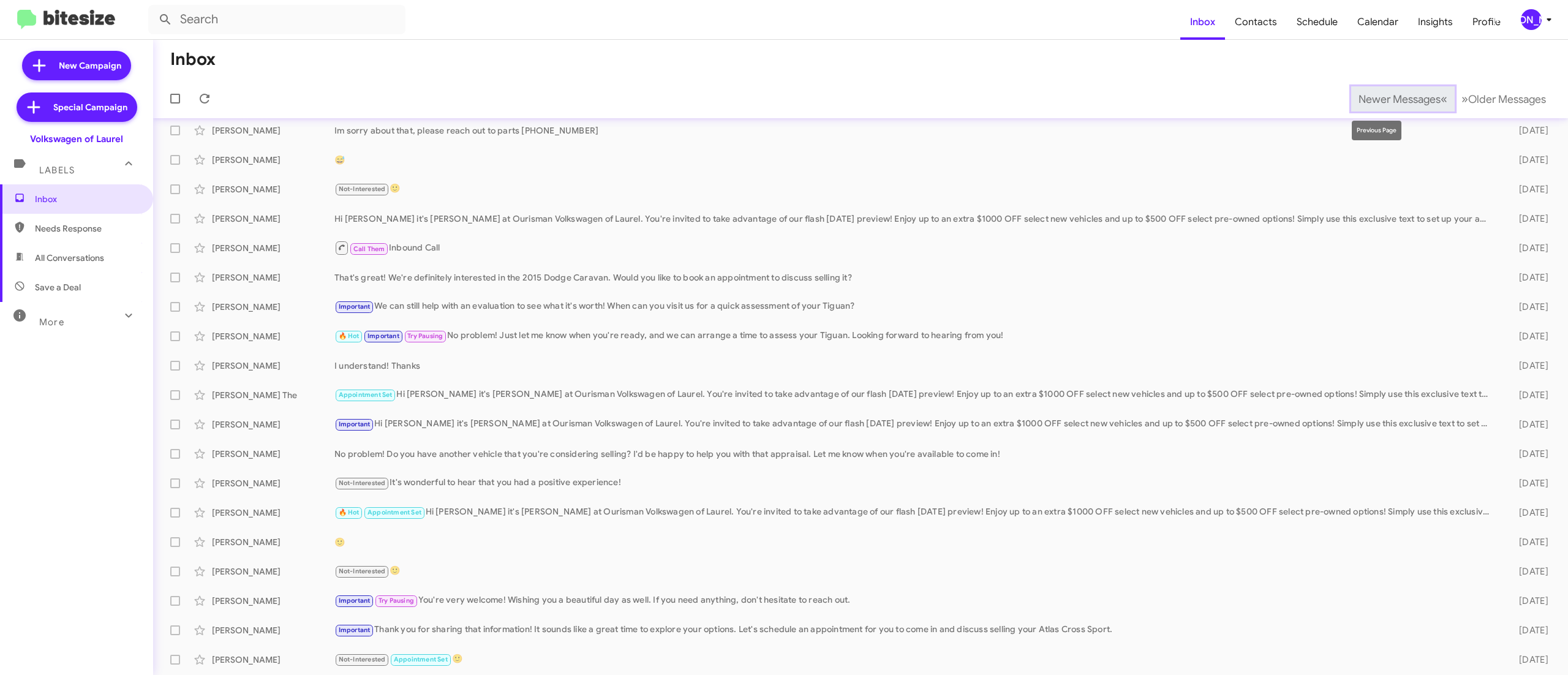
scroll to position [37, 0]
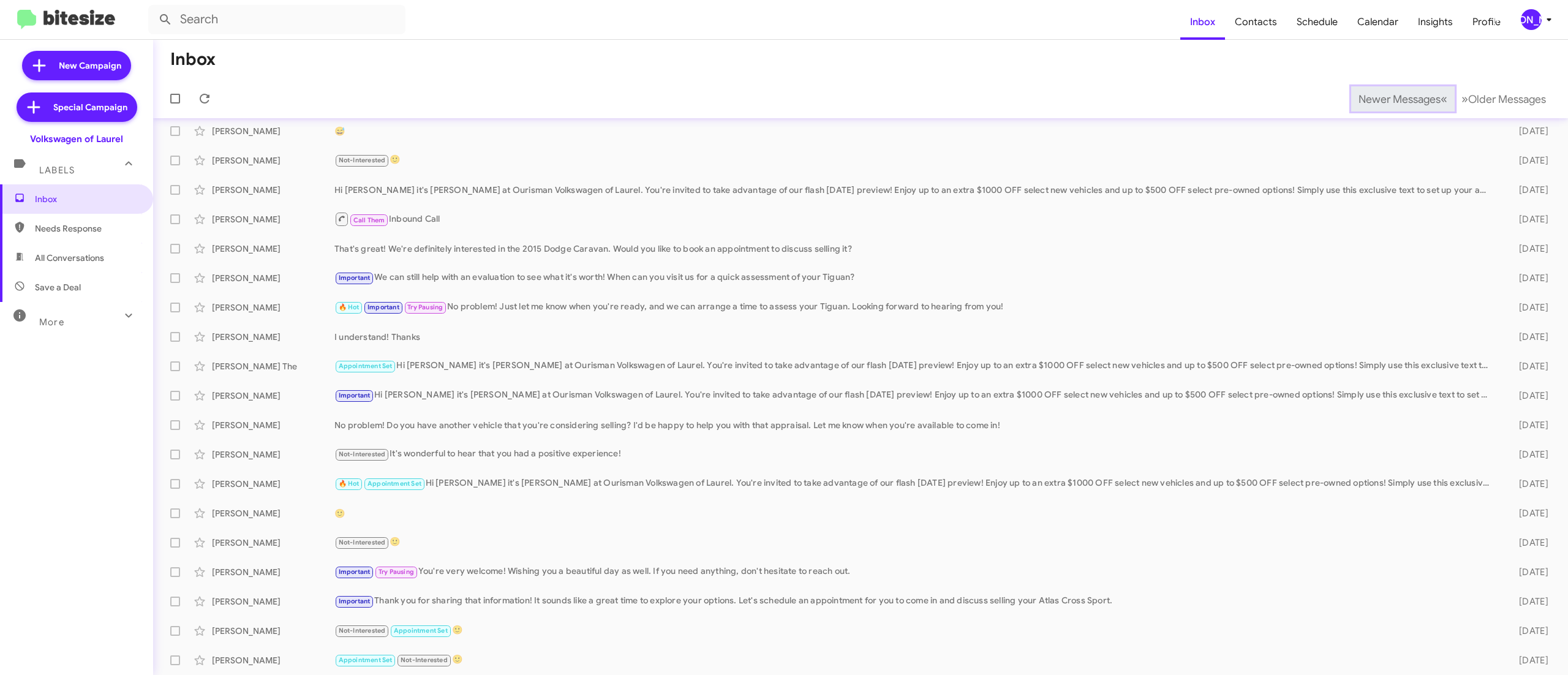
click at [1372, 98] on span "Newer Messages" at bounding box center [1399, 99] width 82 height 13
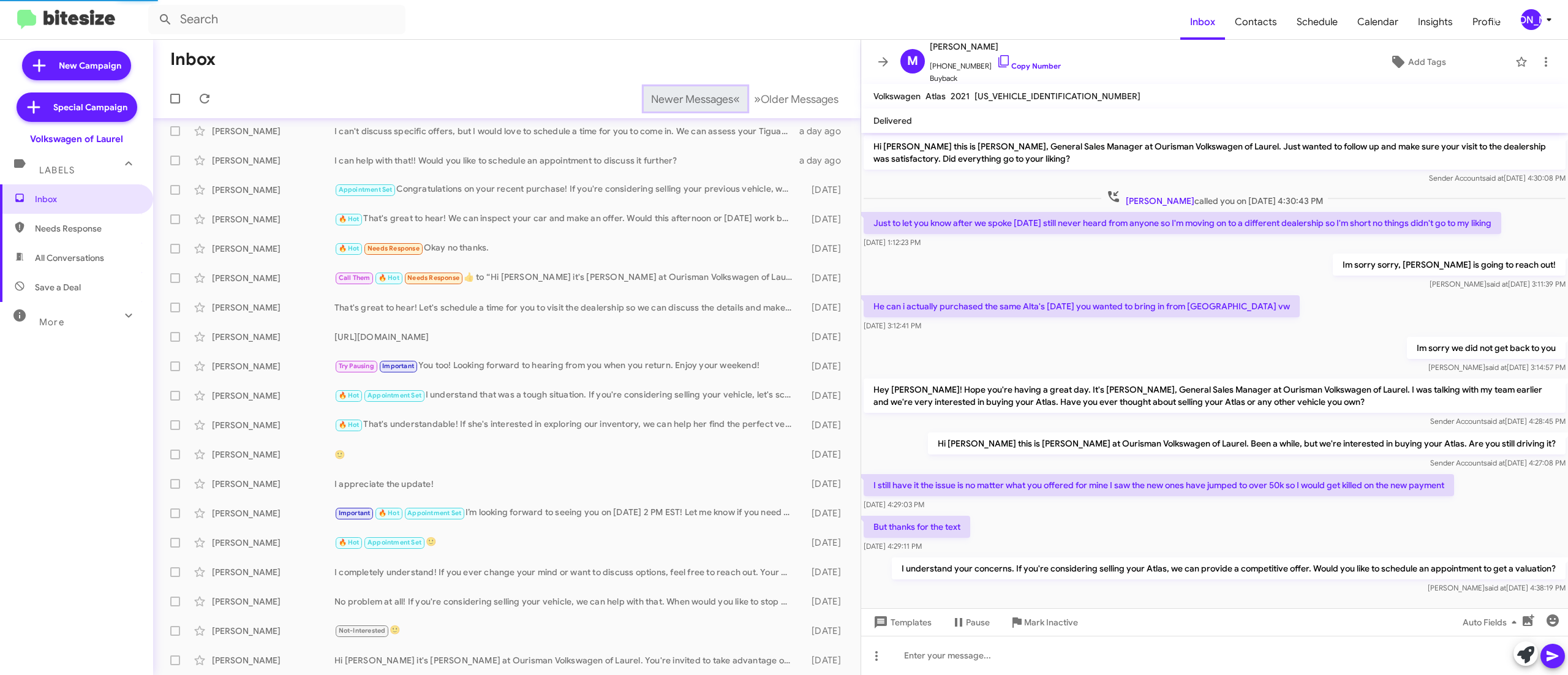
scroll to position [23, 0]
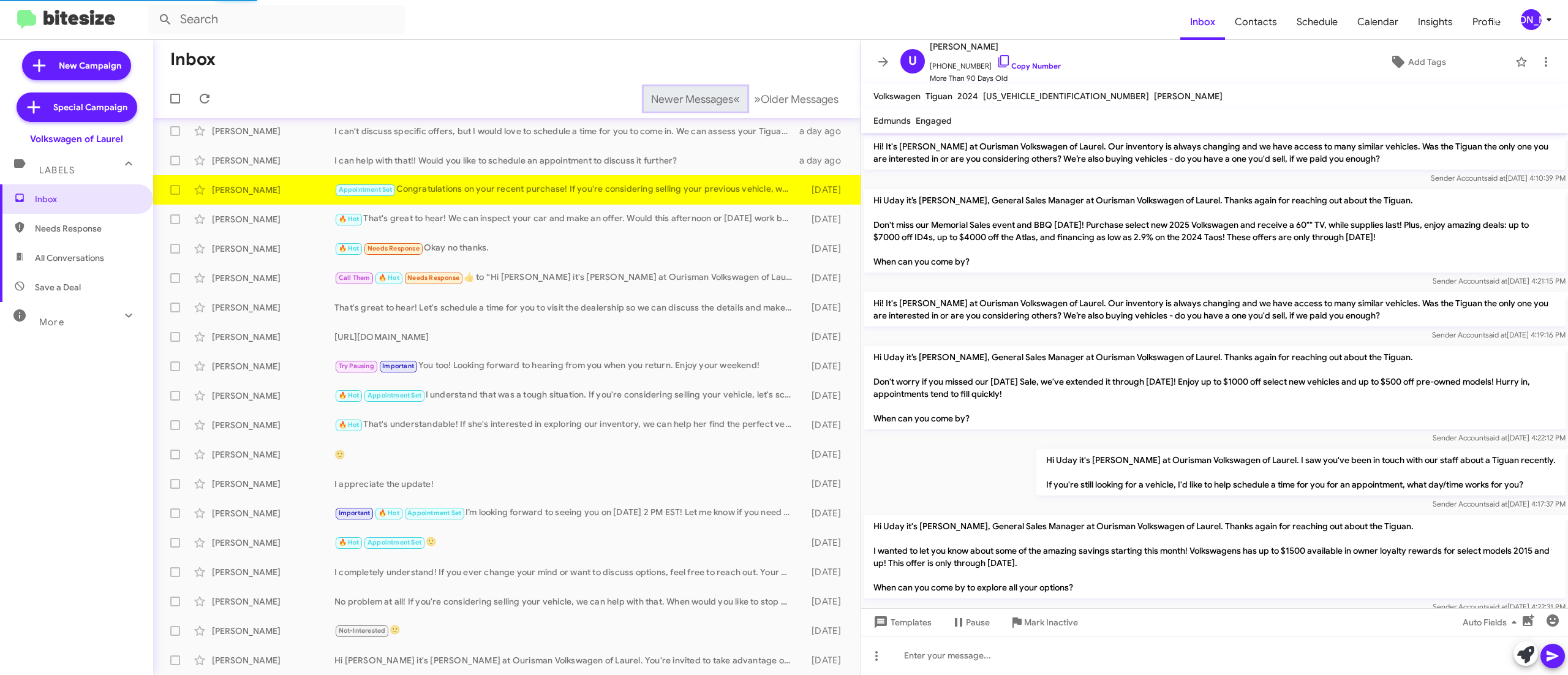
scroll to position [1166, 0]
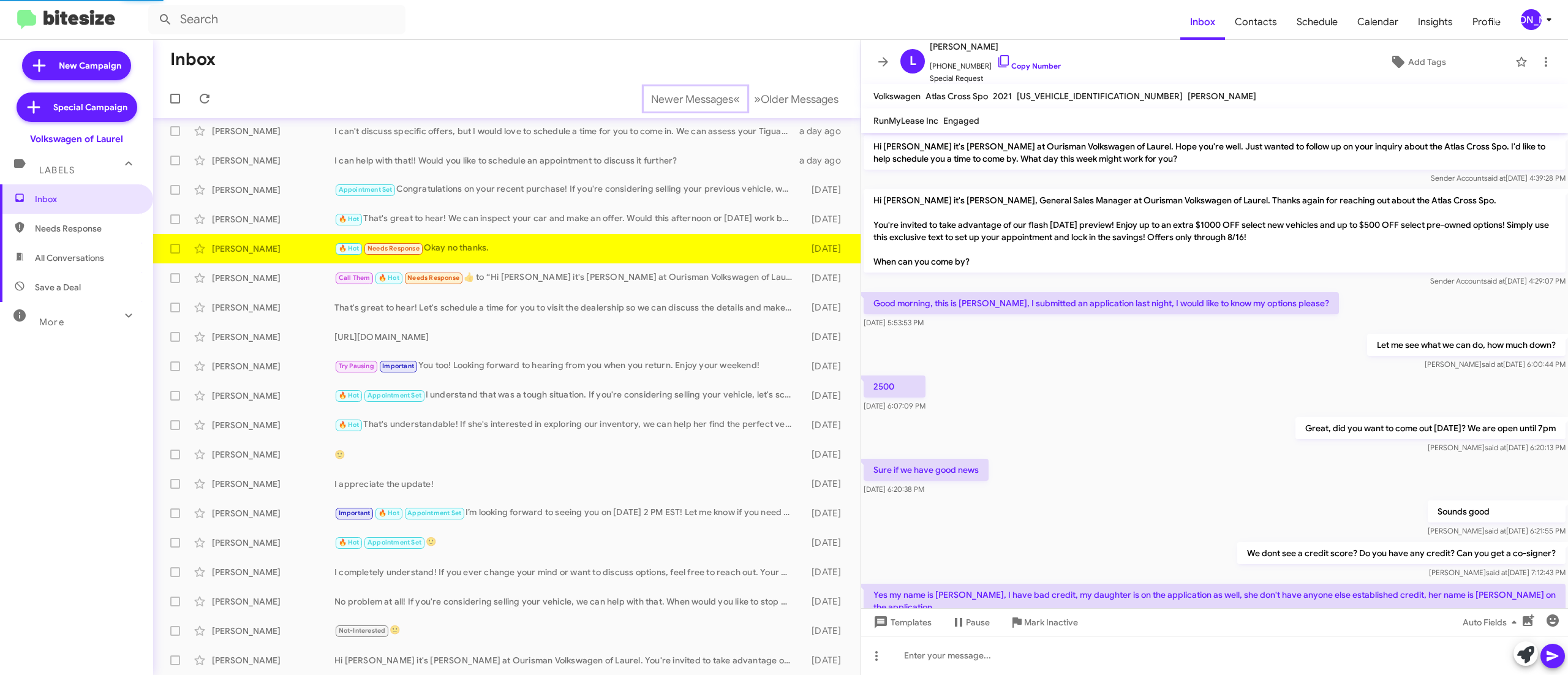
scroll to position [456, 0]
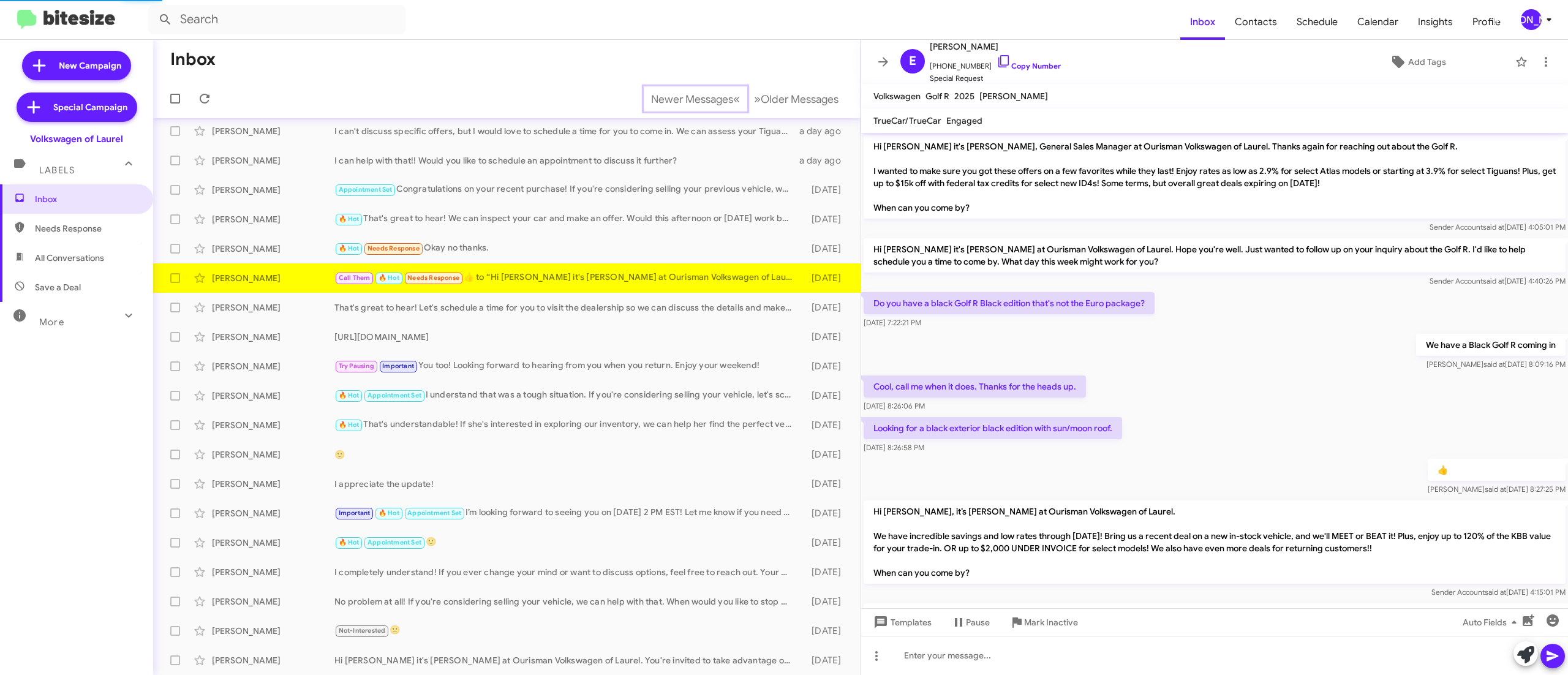
scroll to position [783, 0]
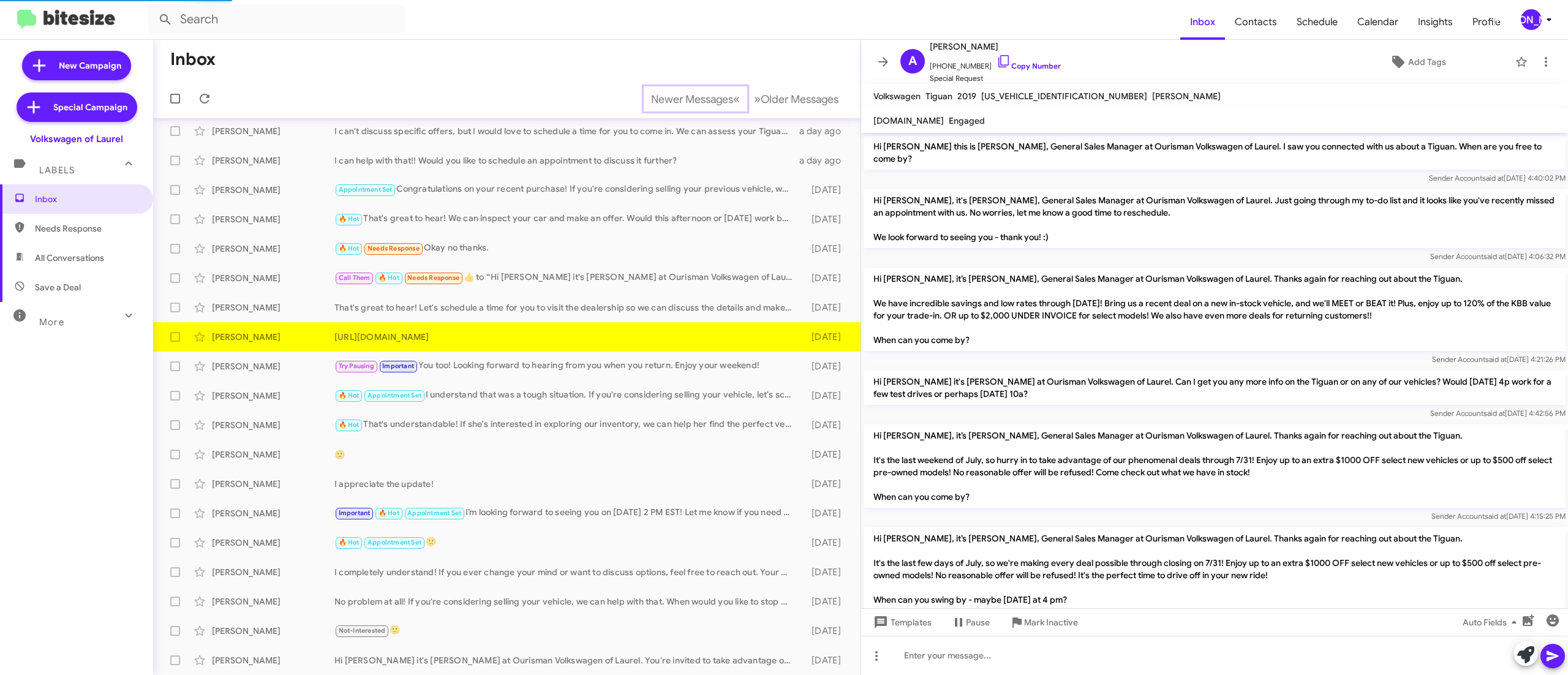
scroll to position [543, 0]
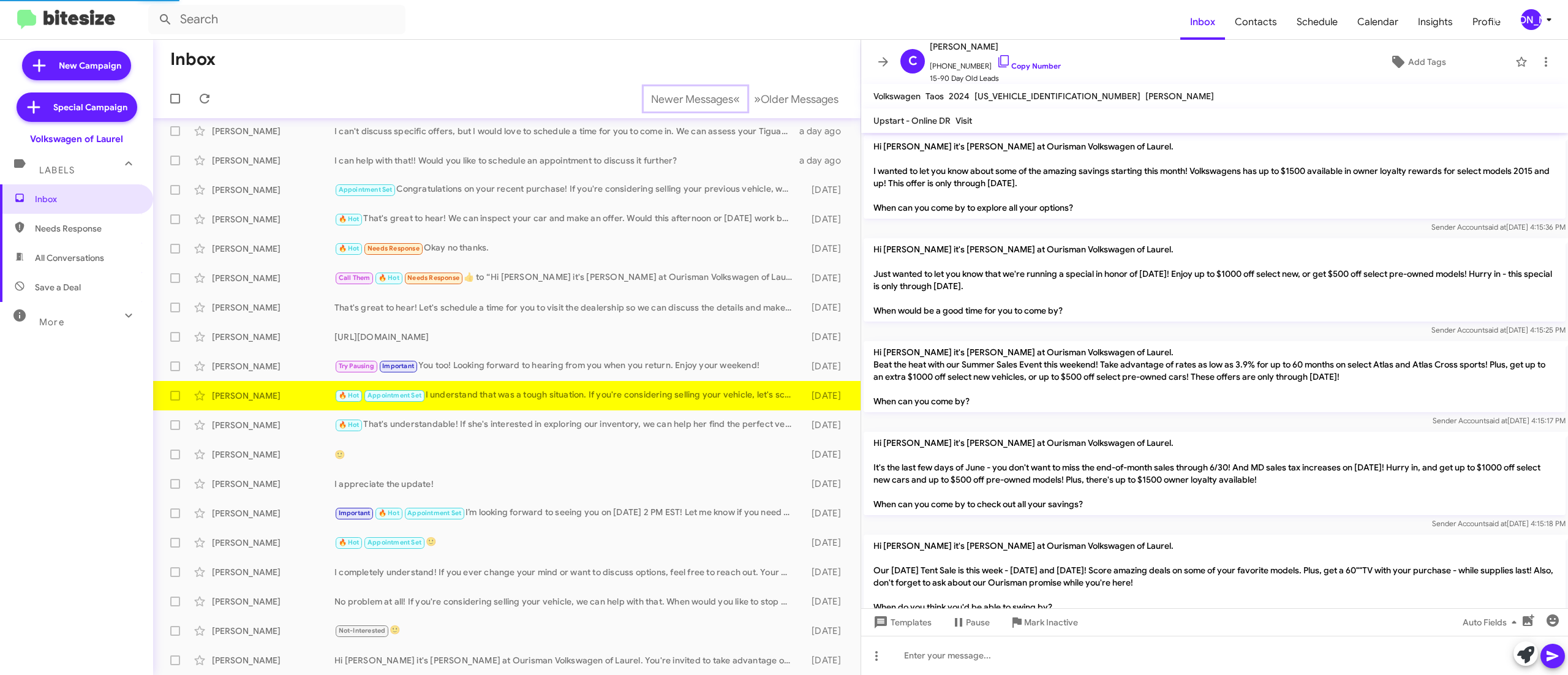
scroll to position [995, 0]
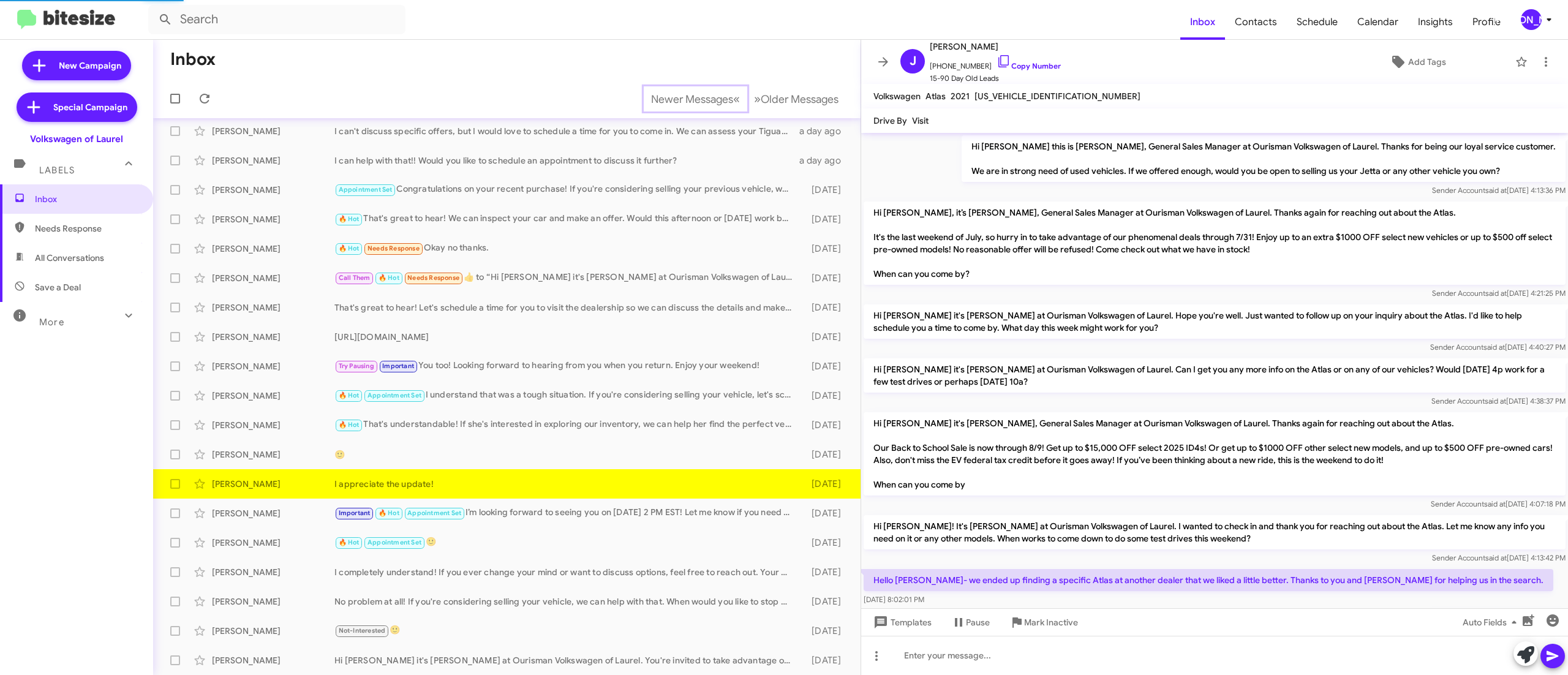
scroll to position [17, 0]
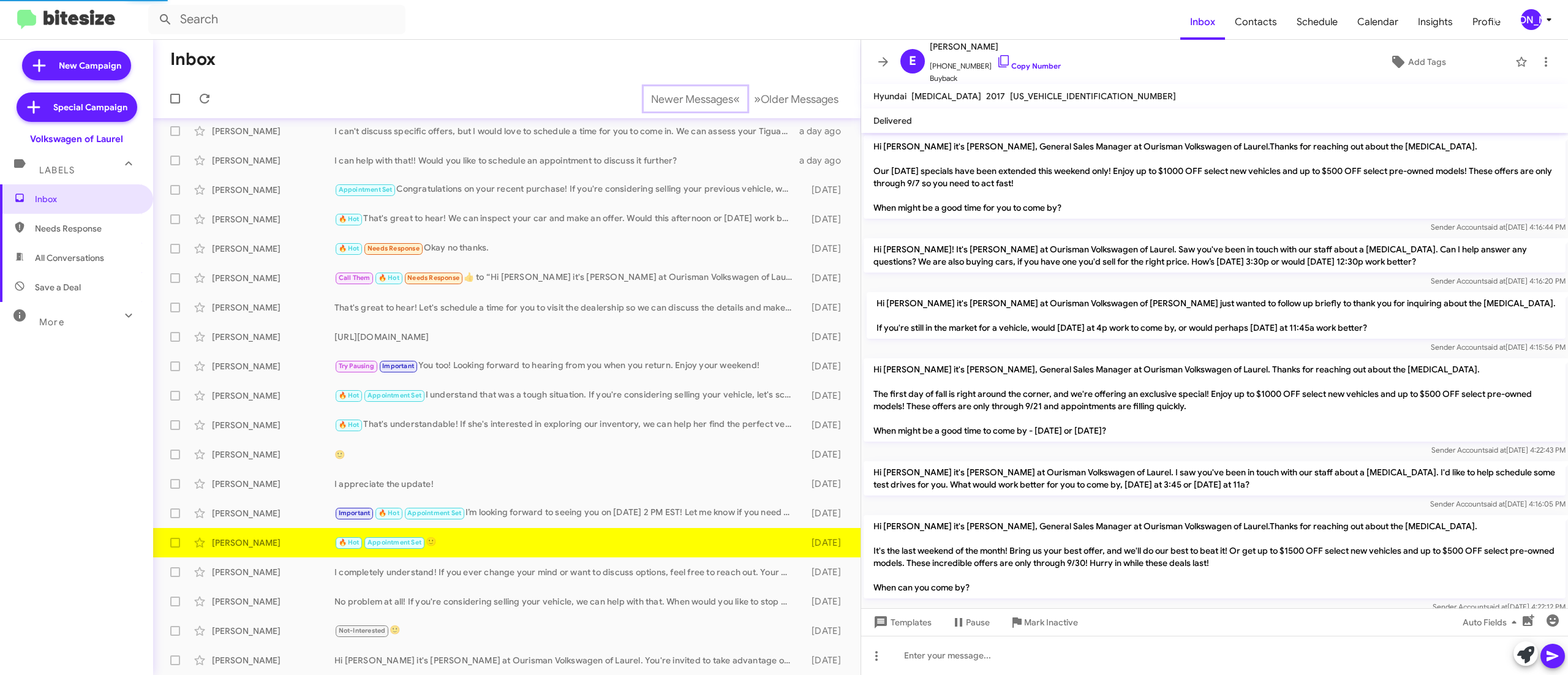
scroll to position [743, 0]
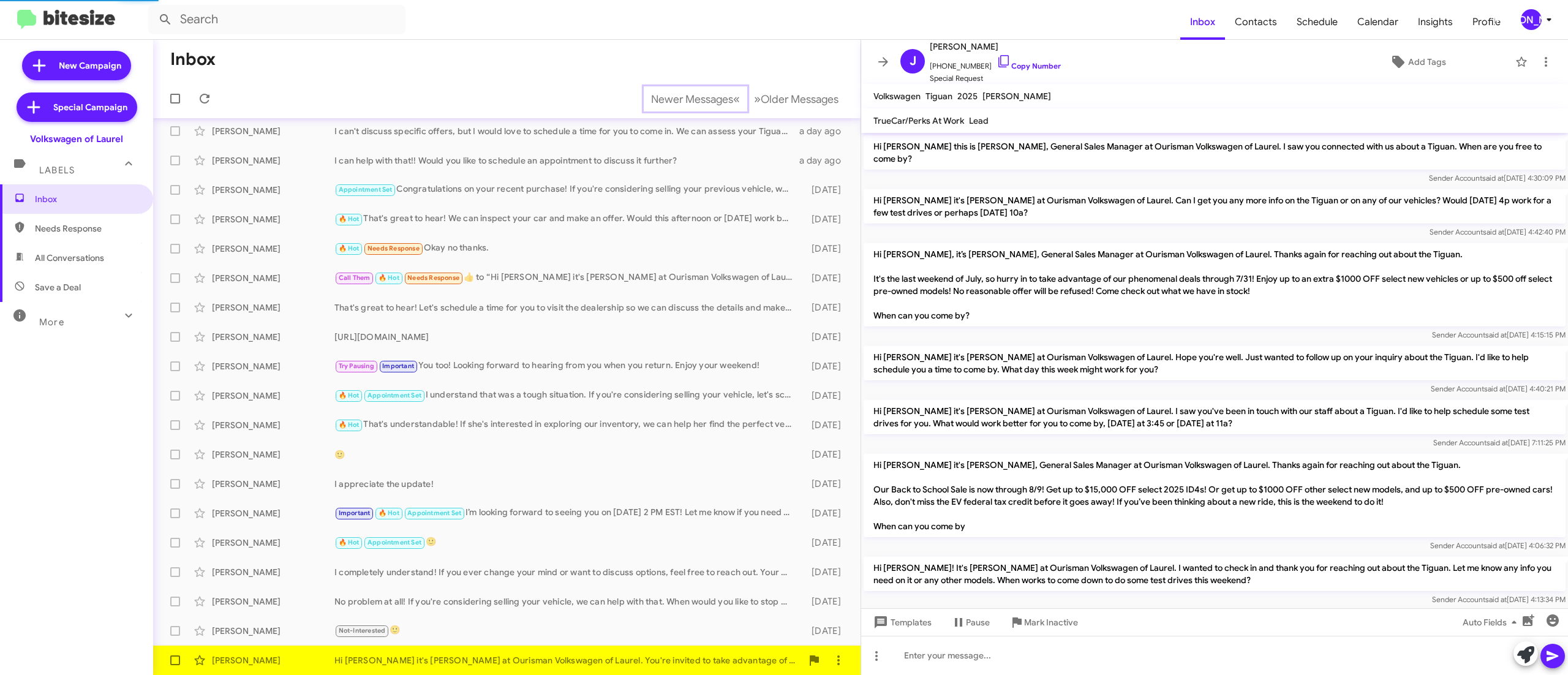
scroll to position [262, 0]
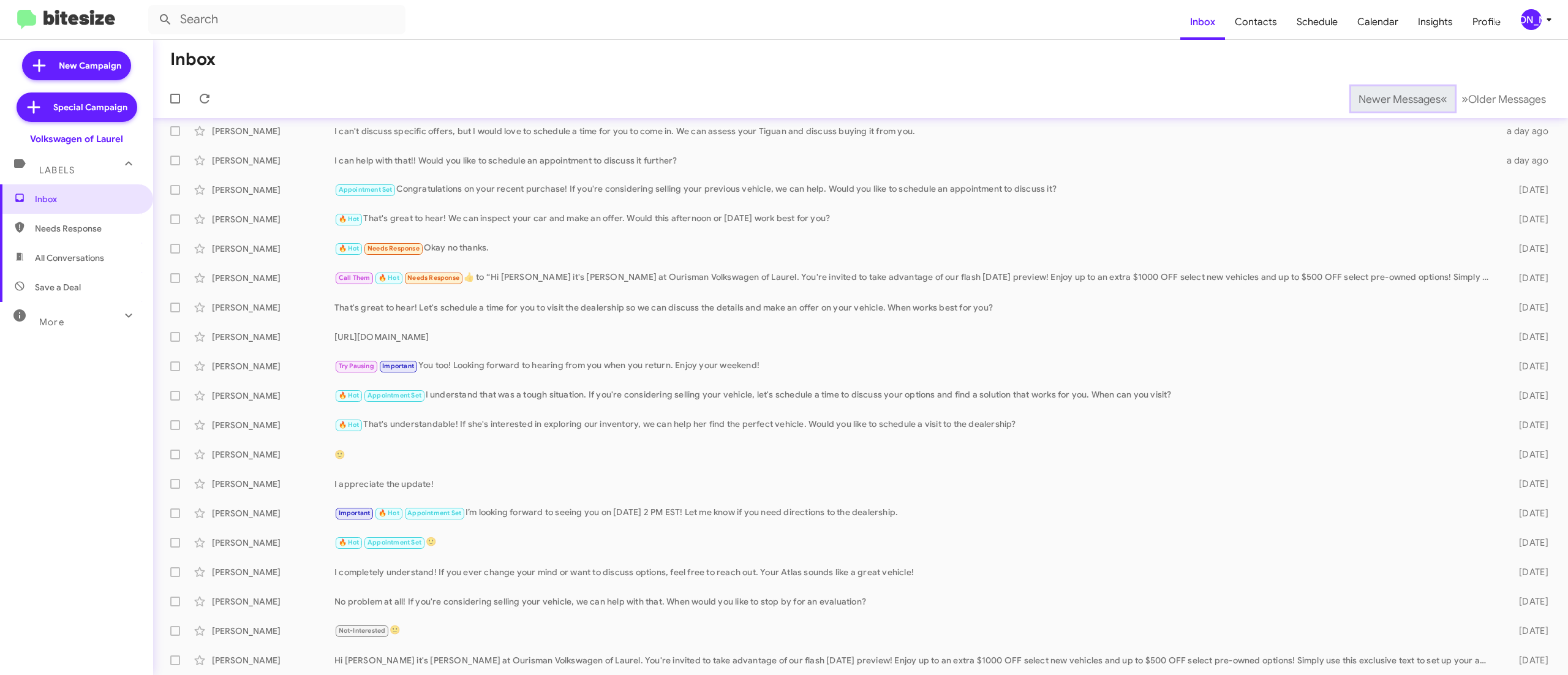
click at [1372, 98] on span "Newer Messages" at bounding box center [1399, 99] width 82 height 13
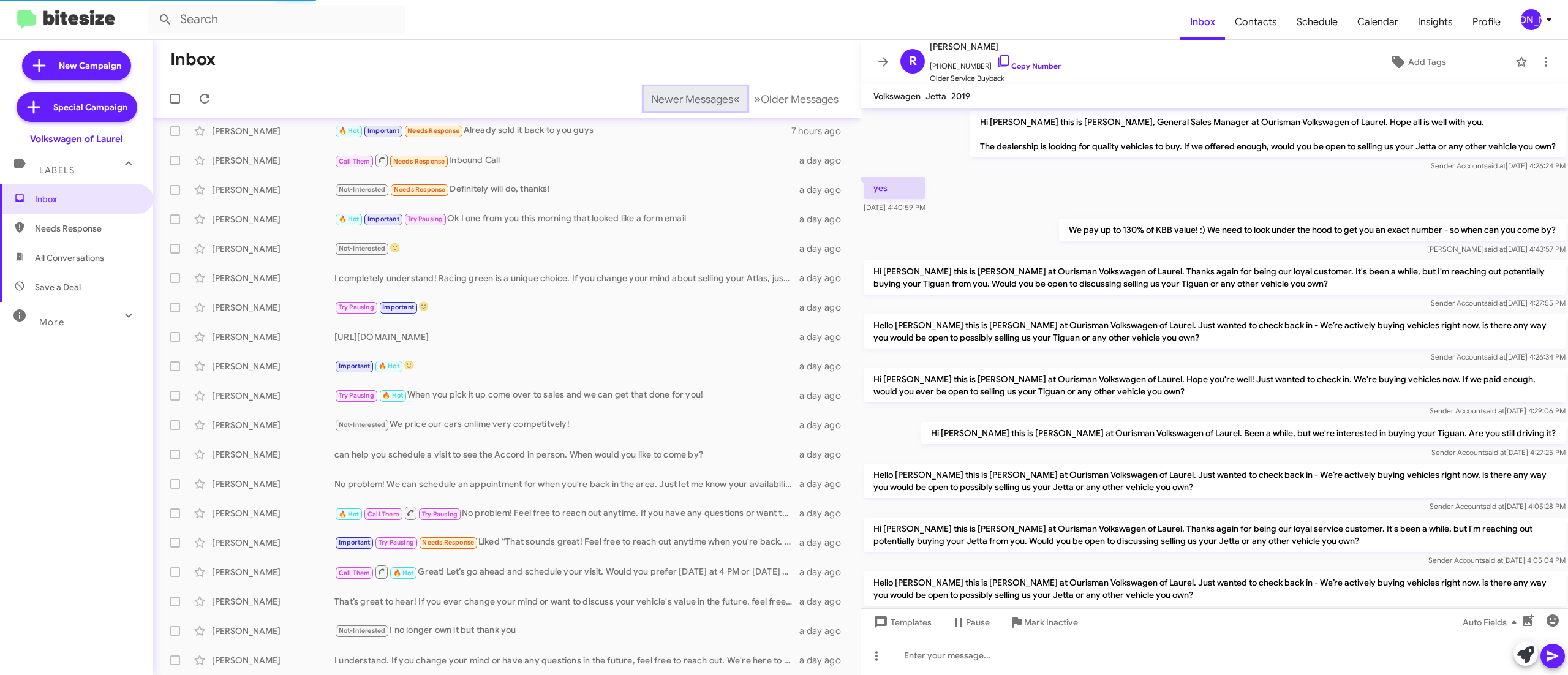
scroll to position [147, 0]
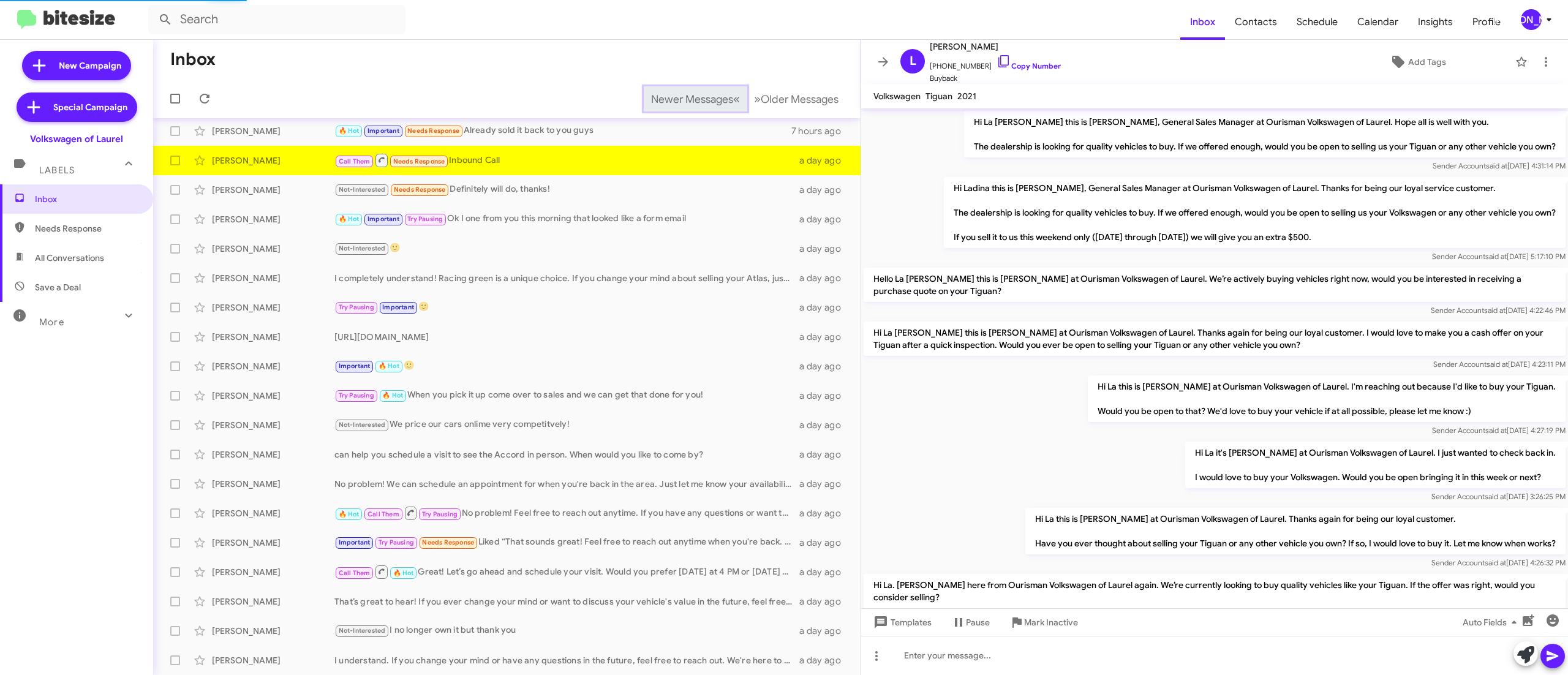
scroll to position [68, 0]
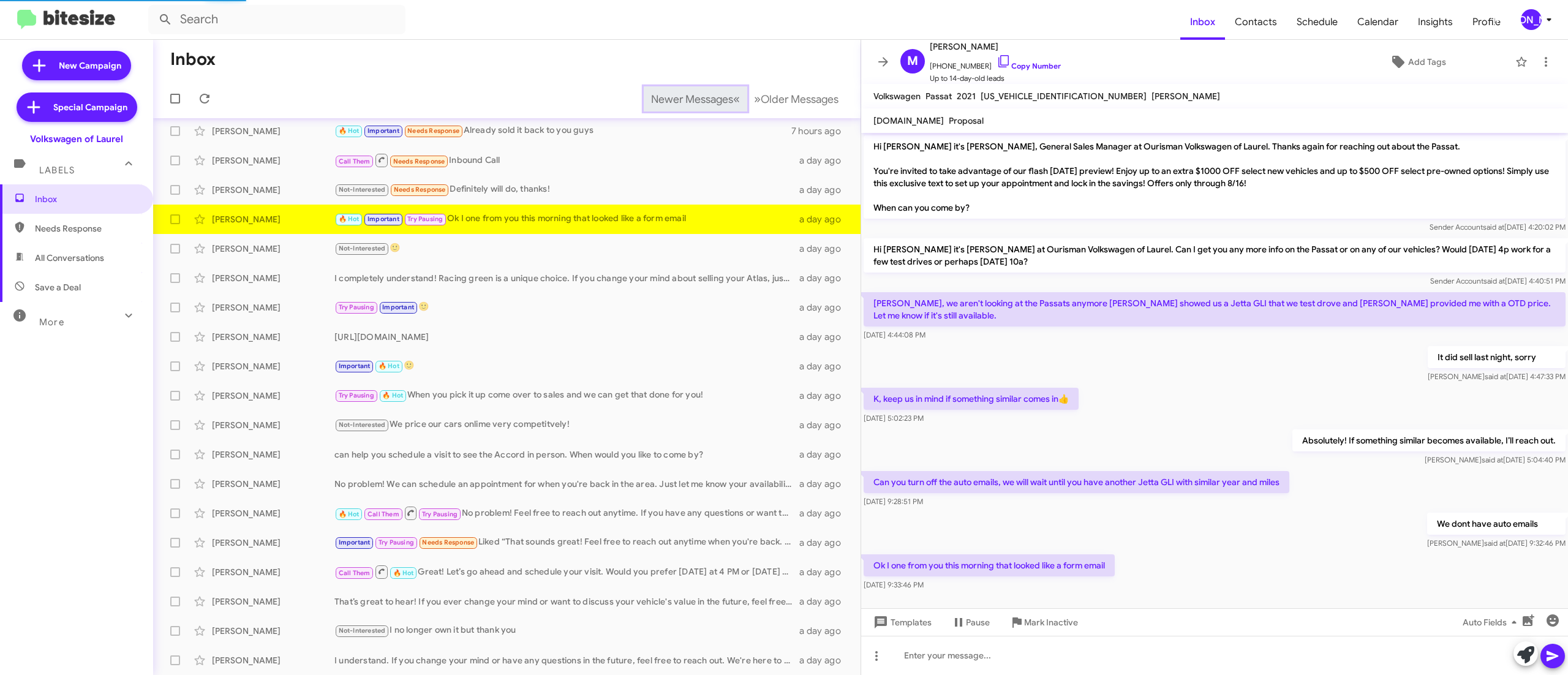
scroll to position [13, 0]
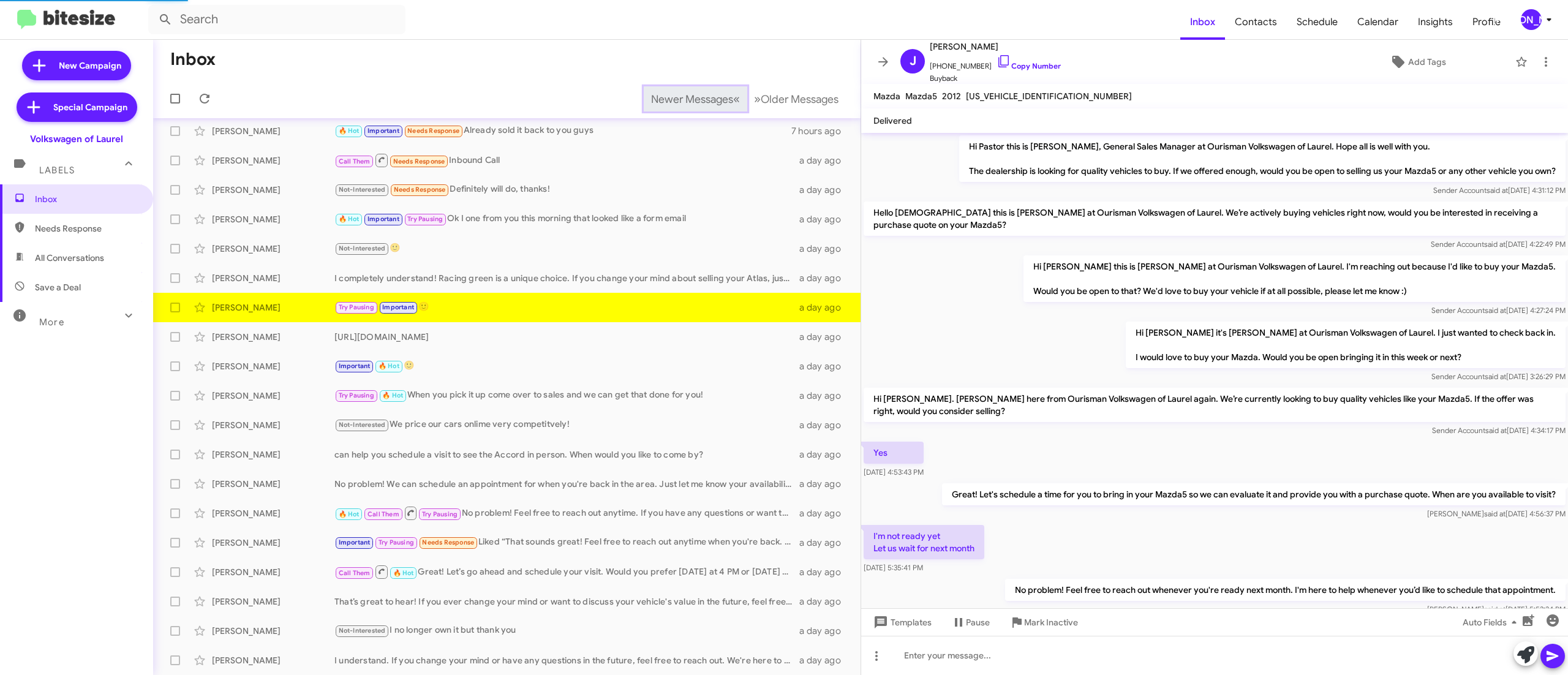
scroll to position [127, 0]
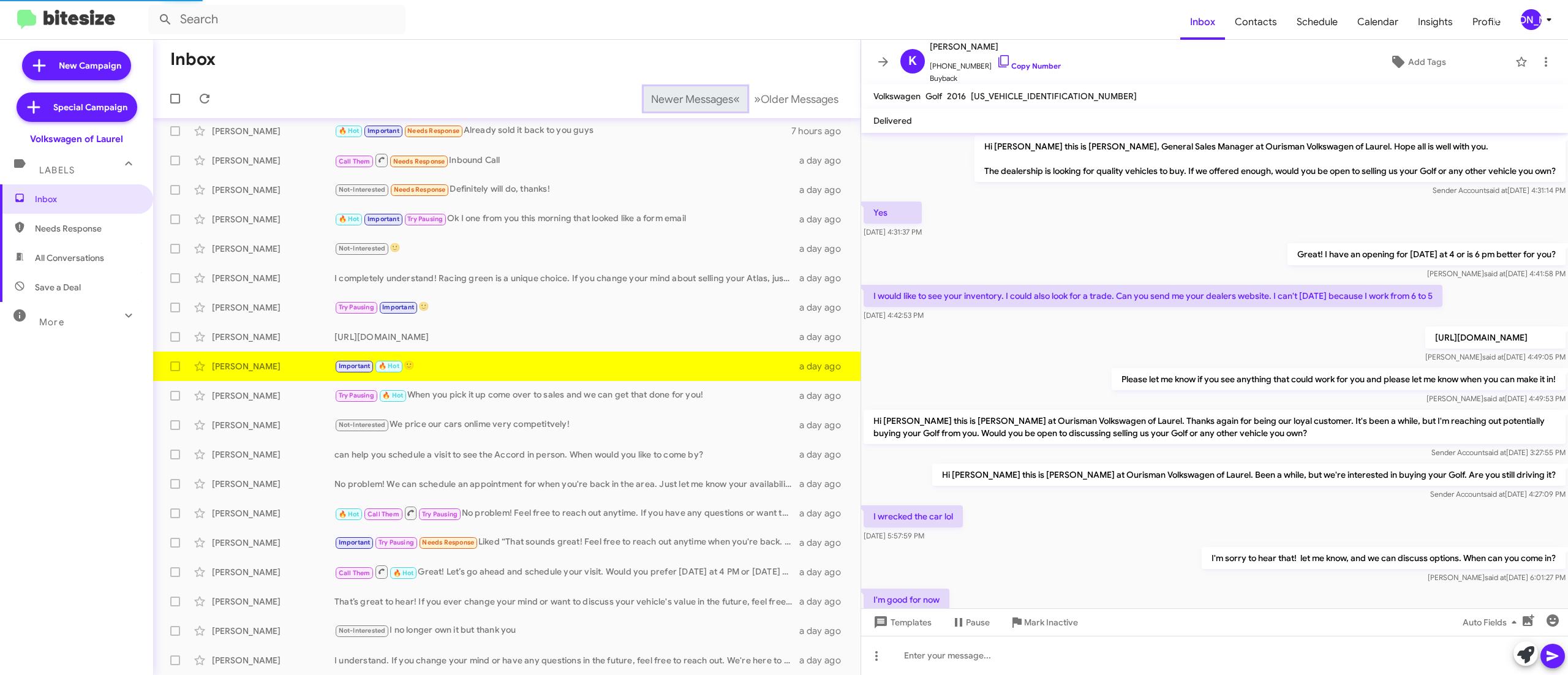
scroll to position [233, 0]
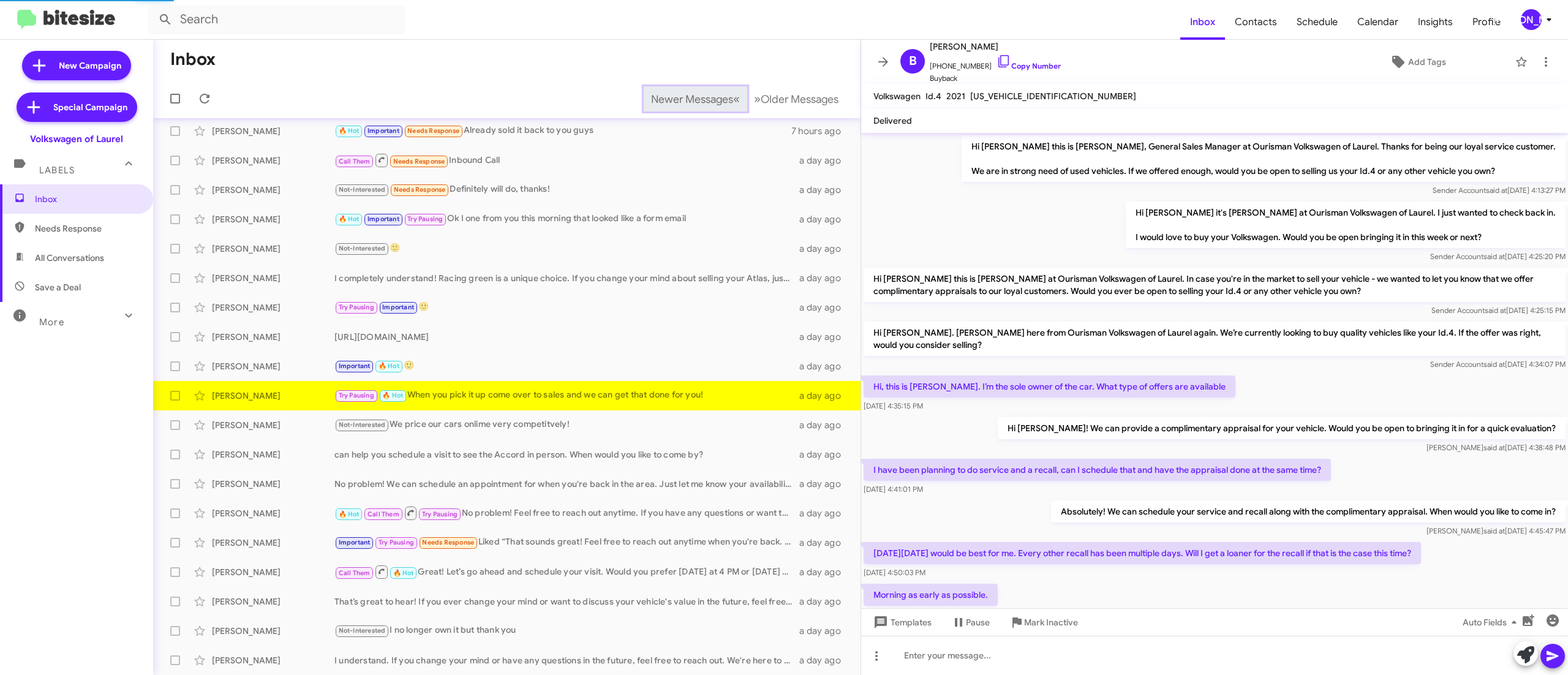
scroll to position [403, 0]
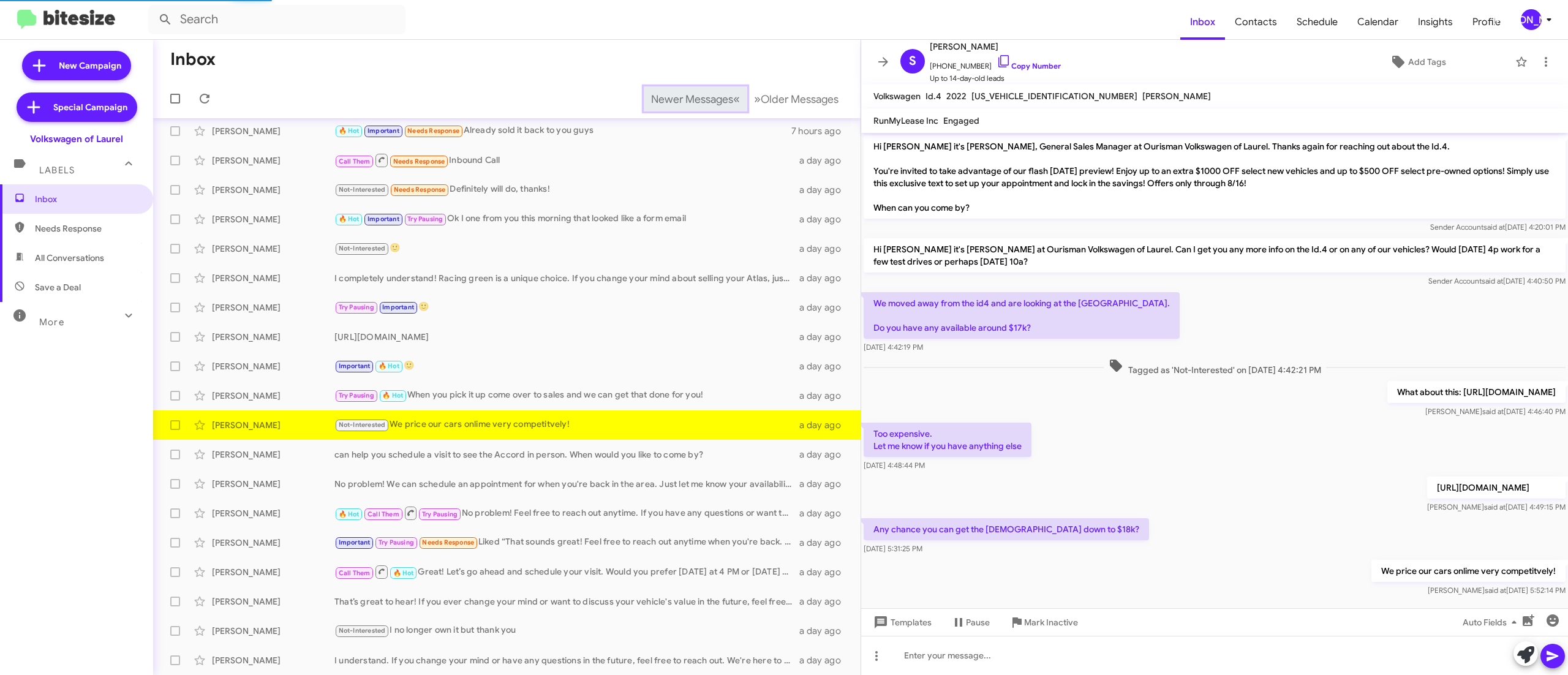
scroll to position [20, 0]
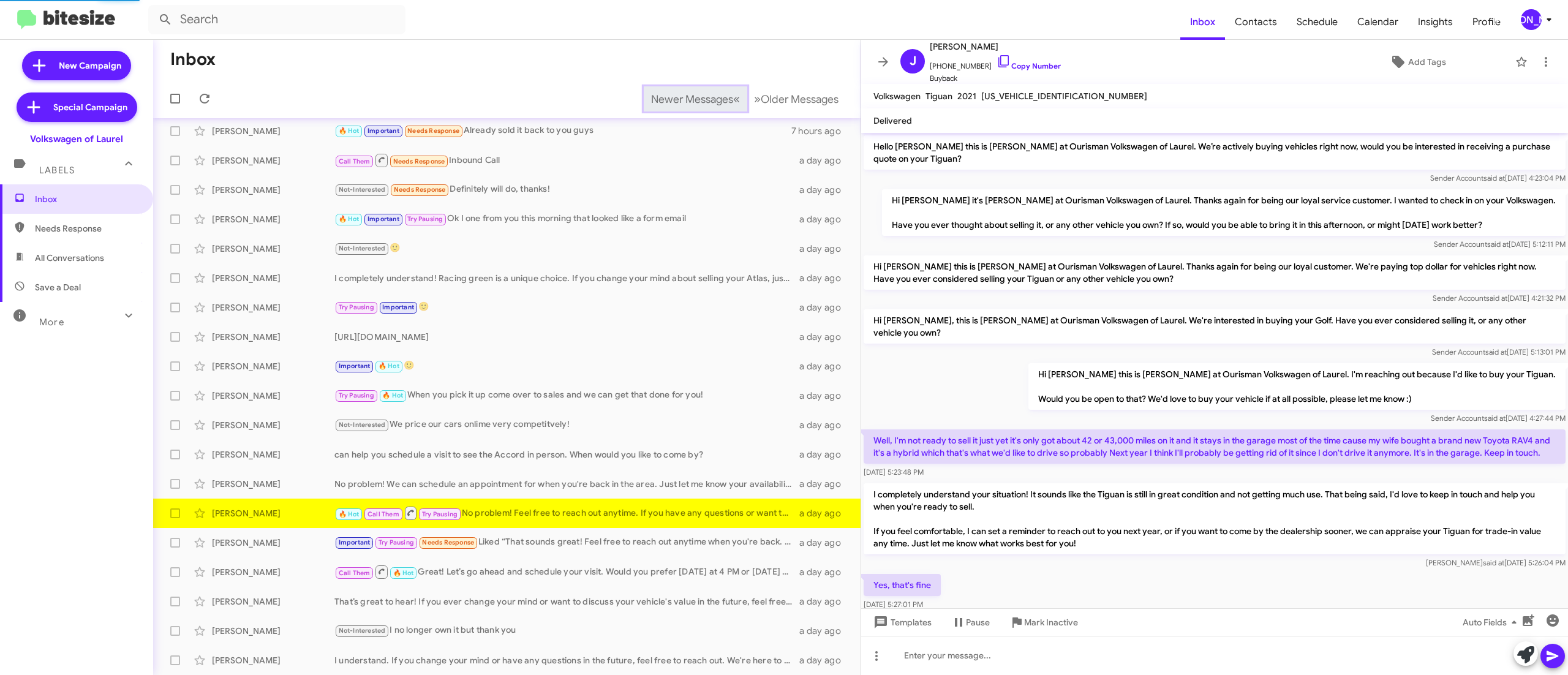
scroll to position [591, 0]
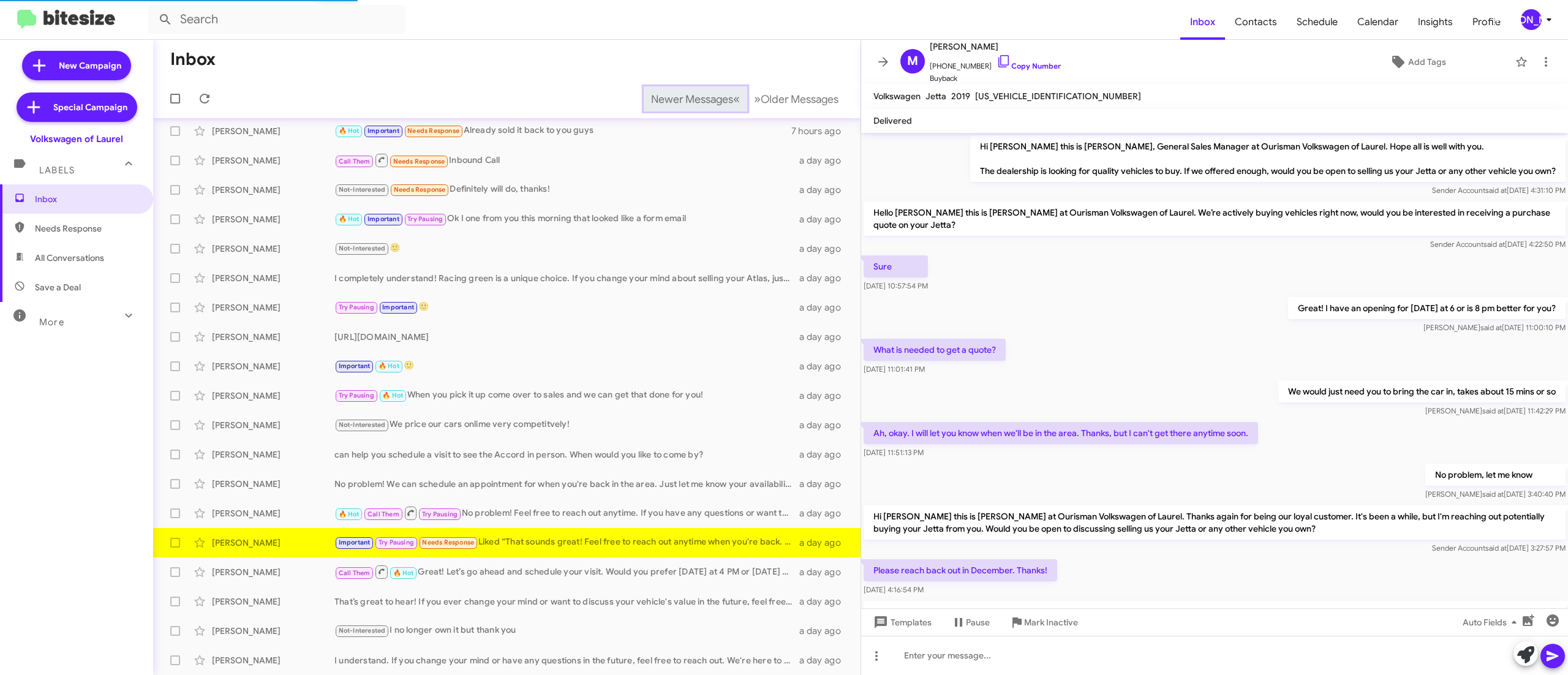
scroll to position [233, 0]
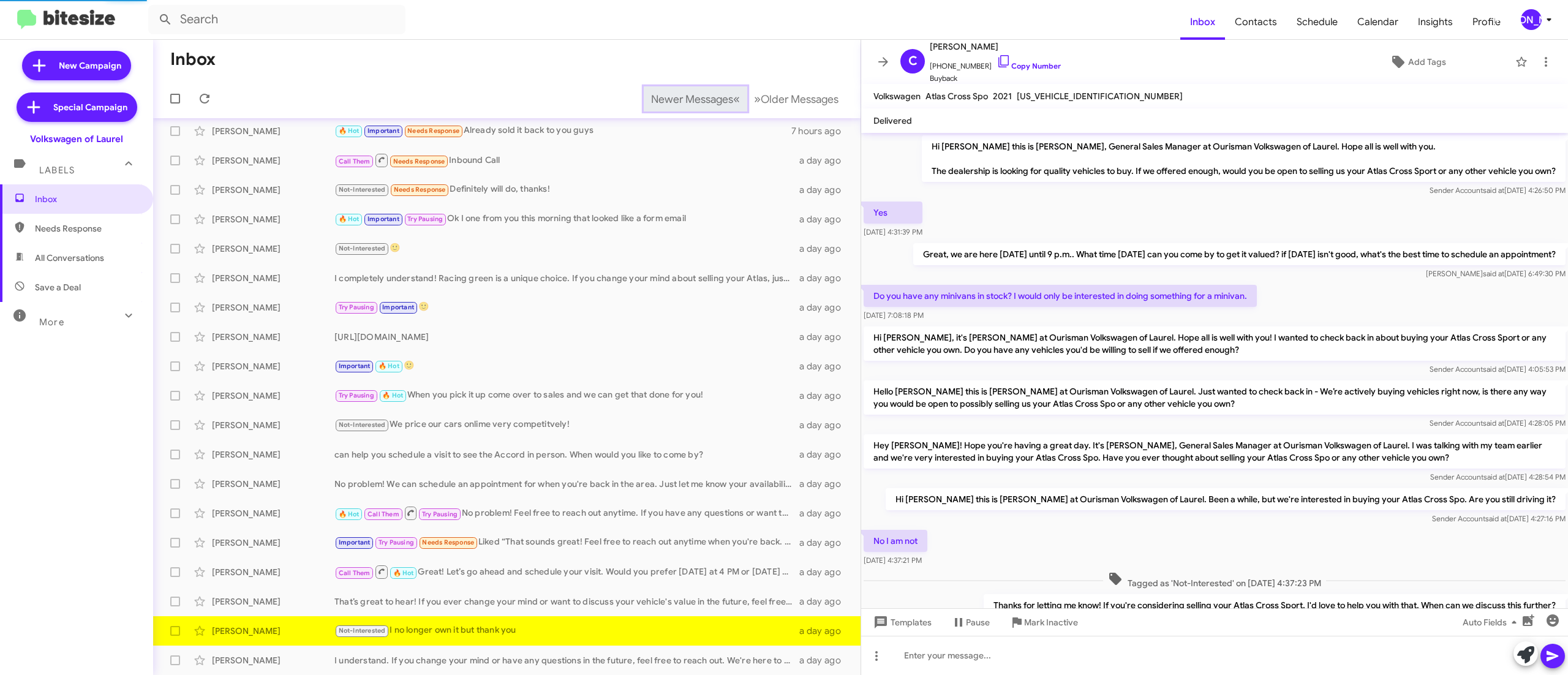
scroll to position [104, 0]
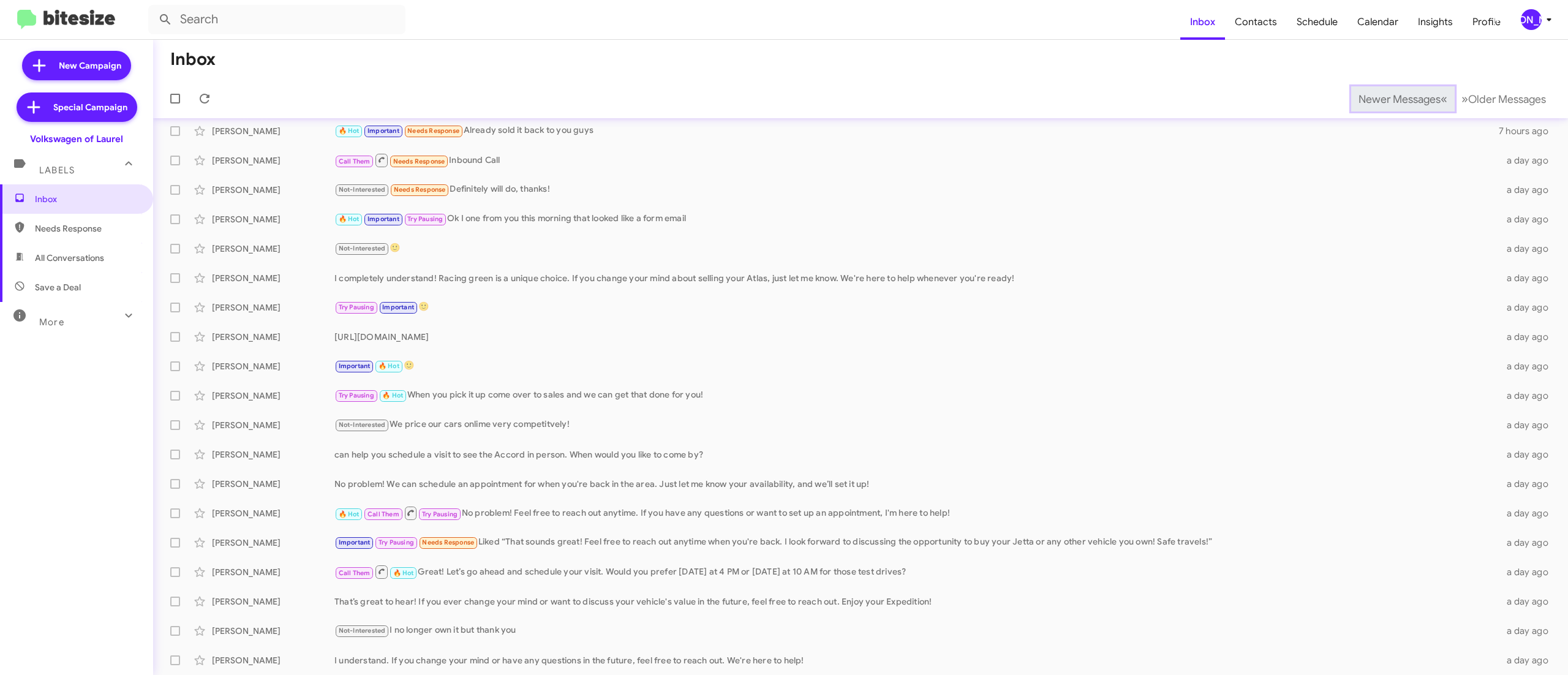
click at [1372, 98] on span "Newer Messages" at bounding box center [1399, 99] width 82 height 13
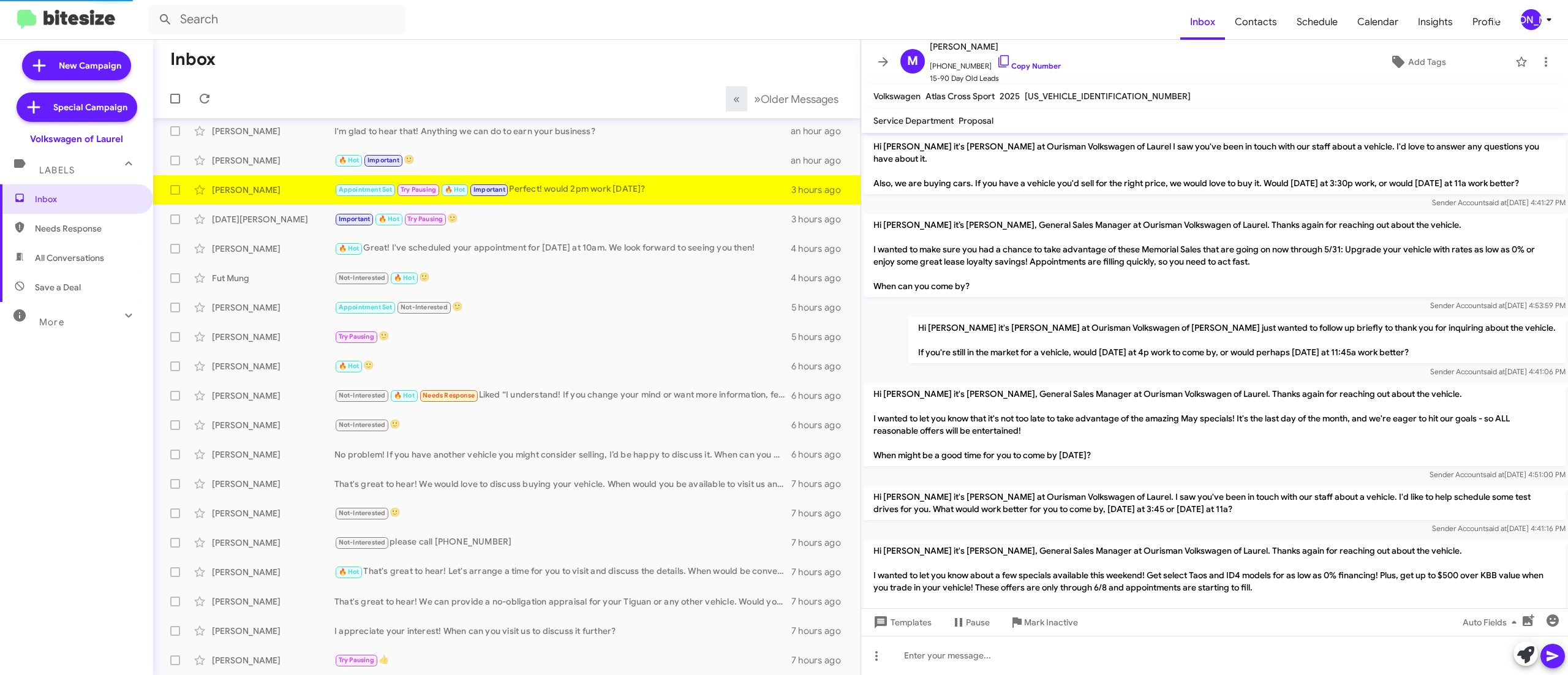
scroll to position [945, 0]
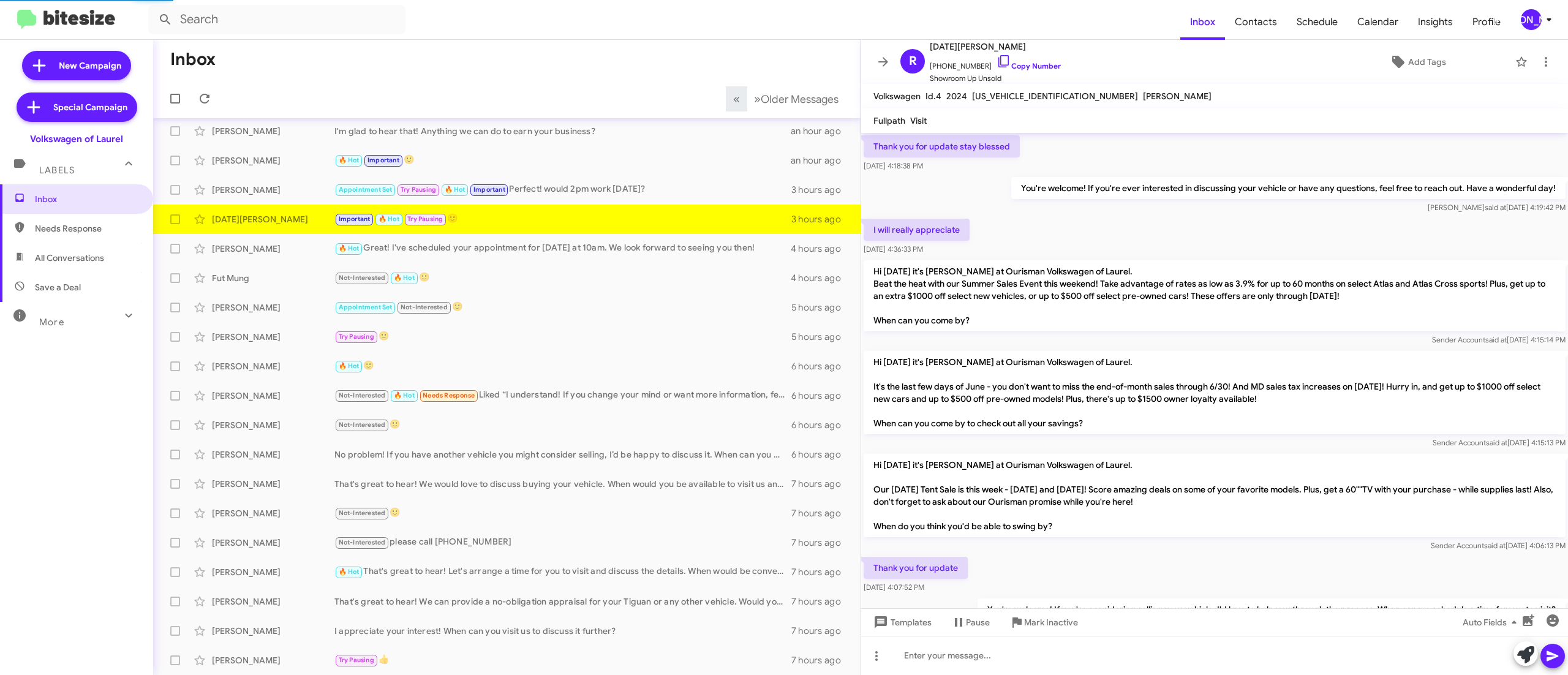
scroll to position [725, 0]
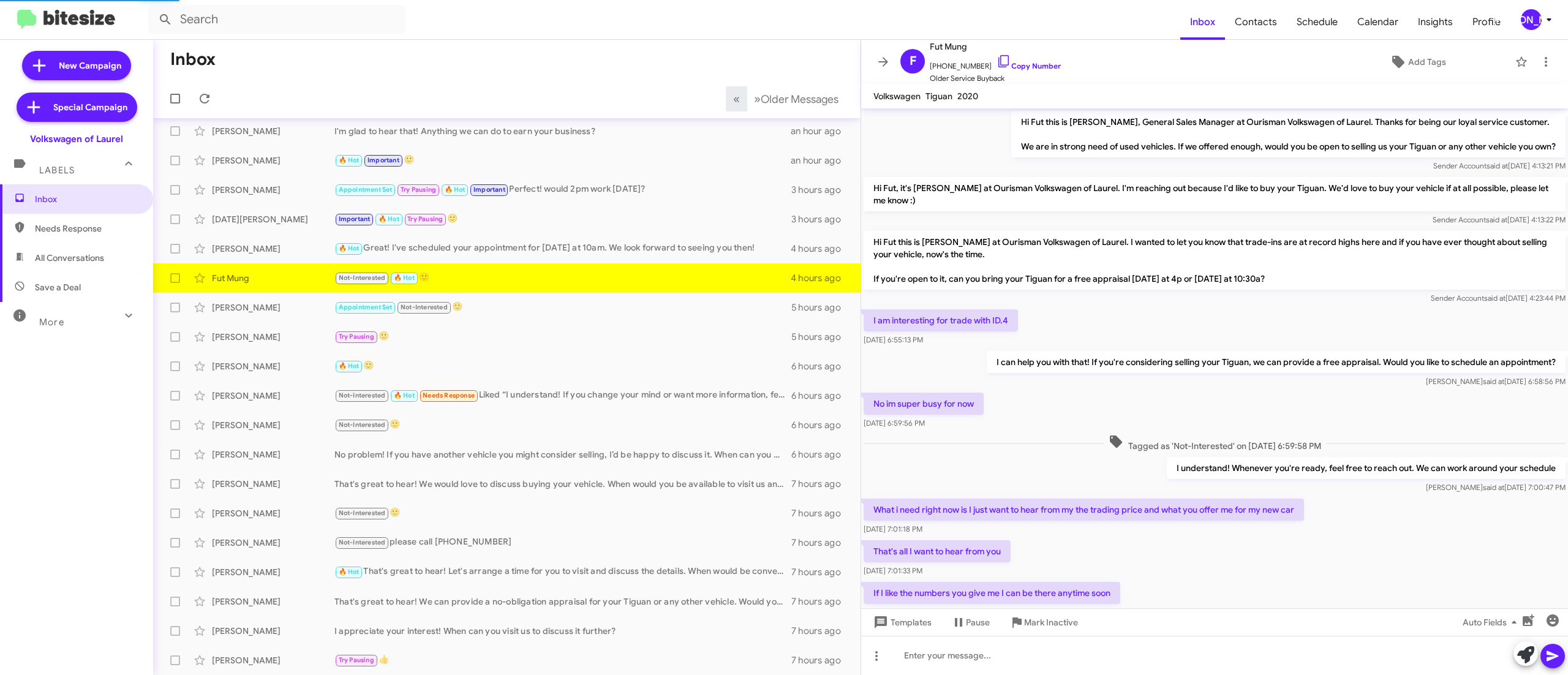
scroll to position [316, 0]
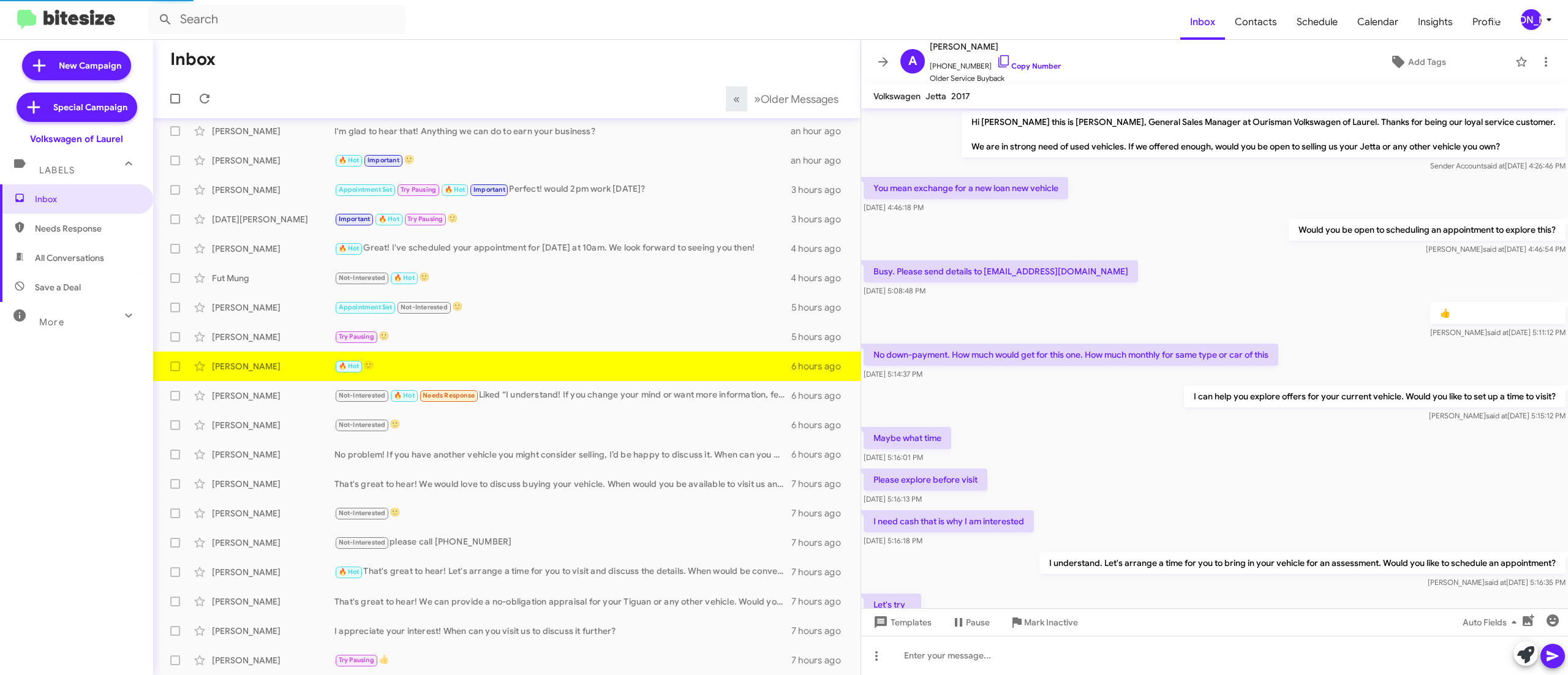
scroll to position [419, 0]
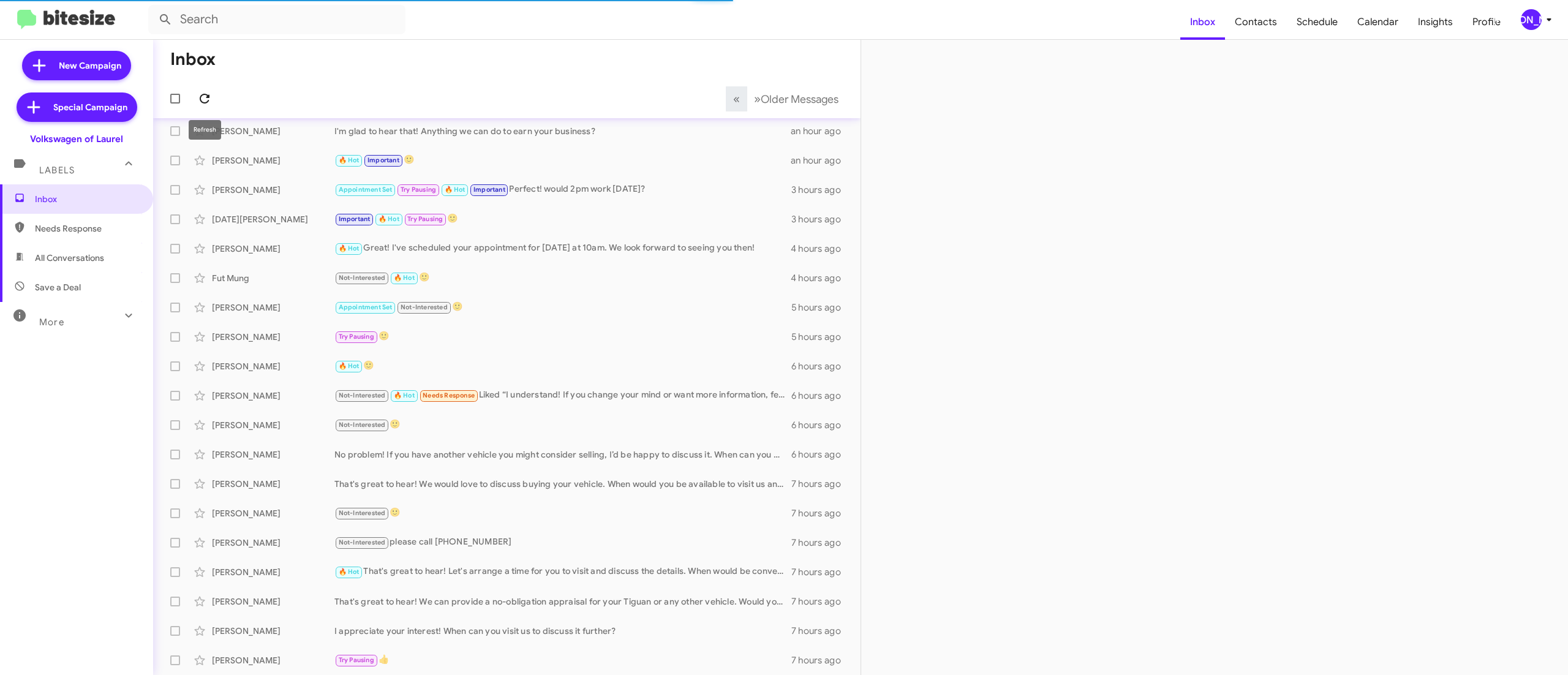
click at [203, 98] on icon at bounding box center [204, 98] width 15 height 15
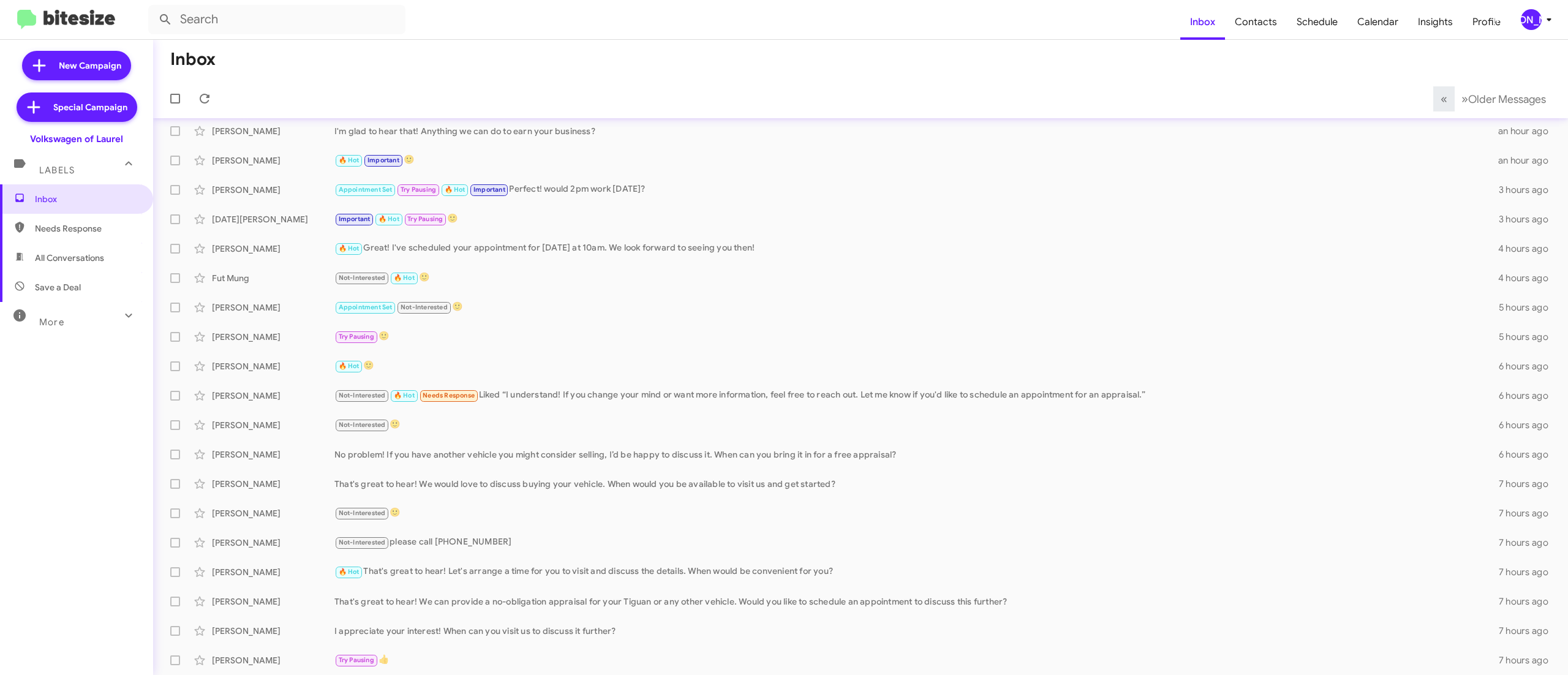
click at [1531, 23] on div "[PERSON_NAME]" at bounding box center [1531, 20] width 21 height 21
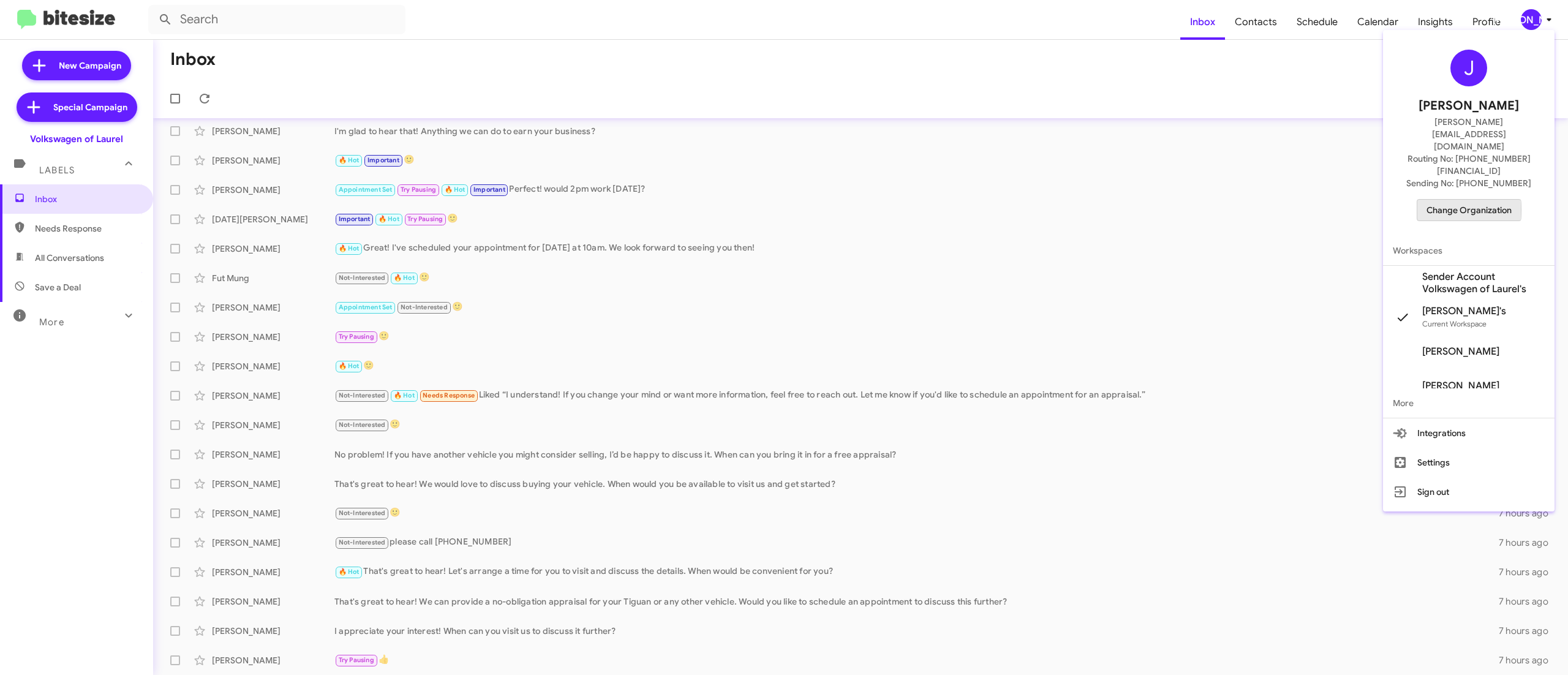
click at [1464, 200] on span "Change Organization" at bounding box center [1469, 210] width 85 height 21
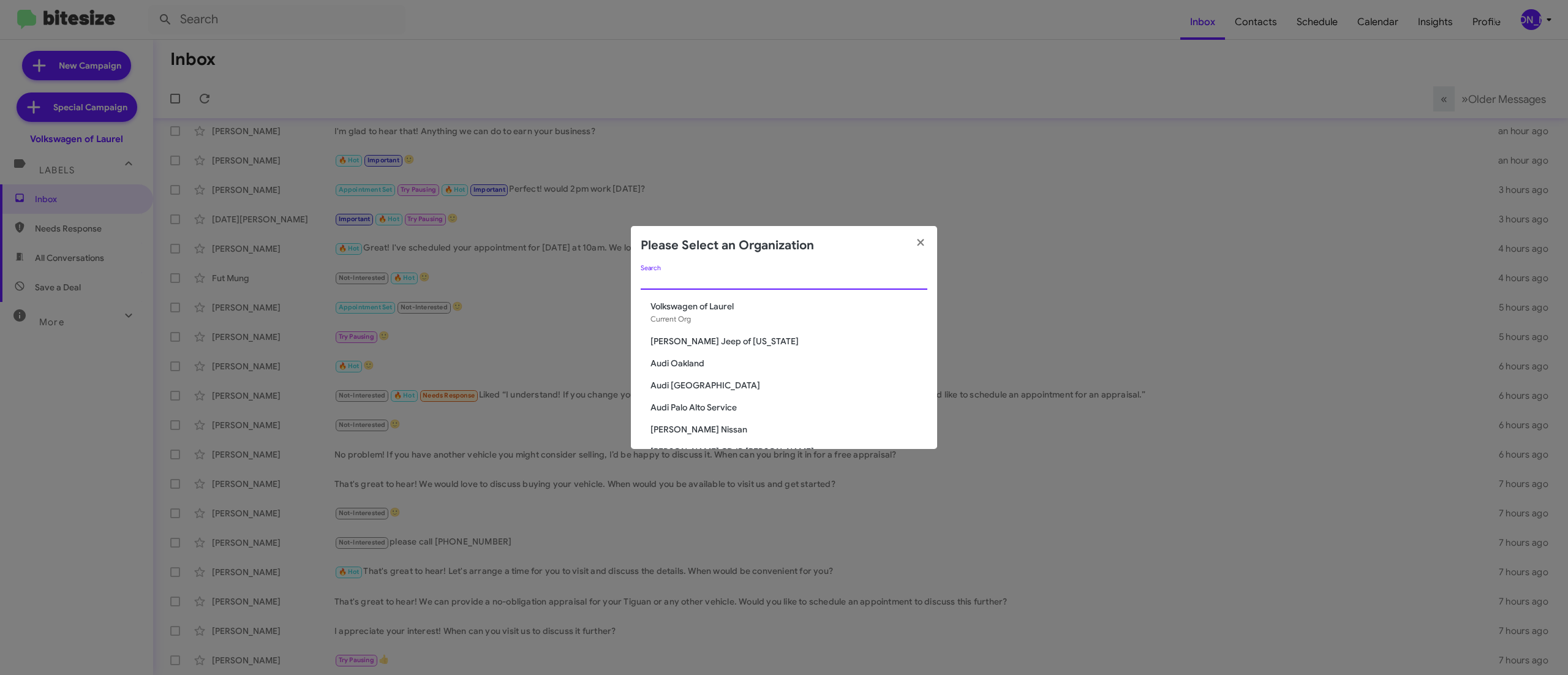
click at [817, 281] on input "Search" at bounding box center [784, 281] width 286 height 10
type input "de"
click at [712, 297] on div "de Search" at bounding box center [784, 283] width 286 height 35
click at [693, 302] on span "DeLillo Chevrolet" at bounding box center [789, 307] width 277 height 13
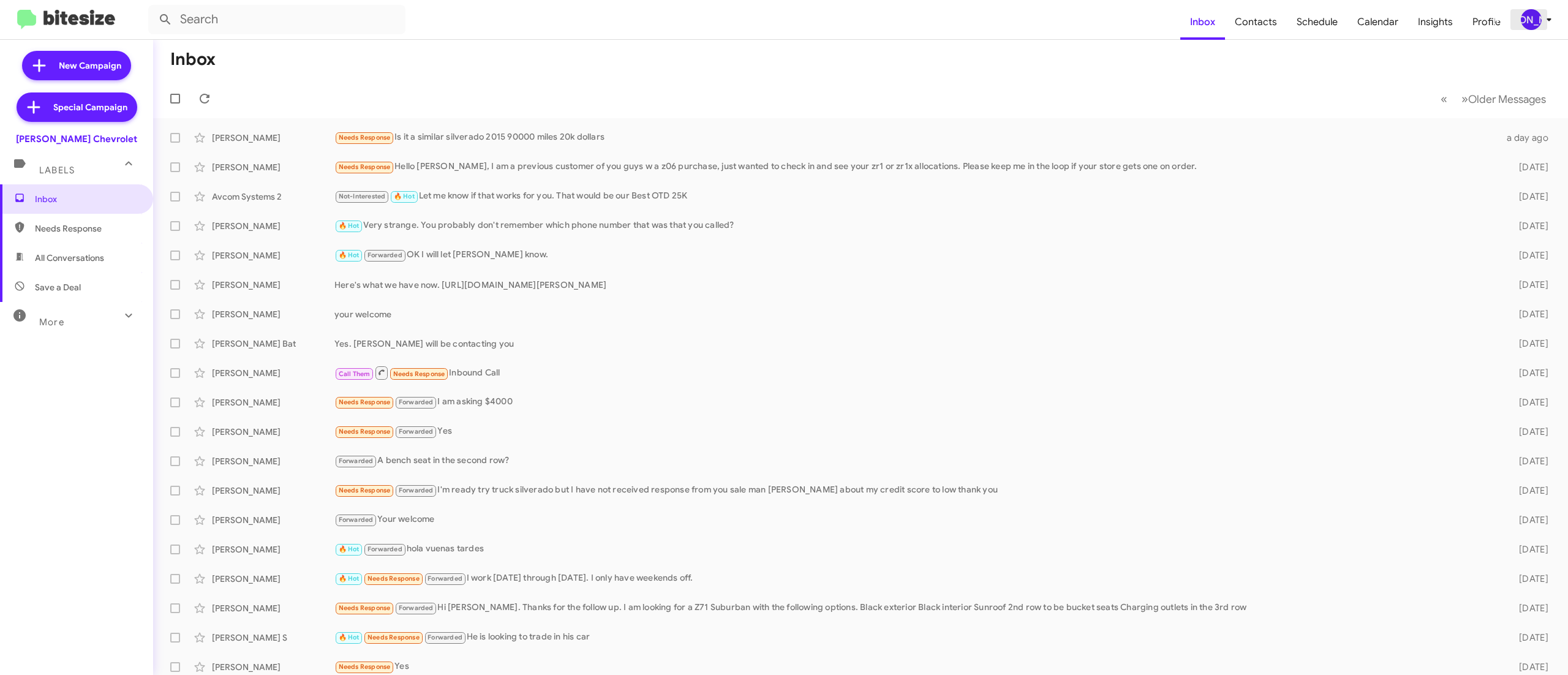
click at [1539, 27] on span "[PERSON_NAME]" at bounding box center [1538, 20] width 37 height 21
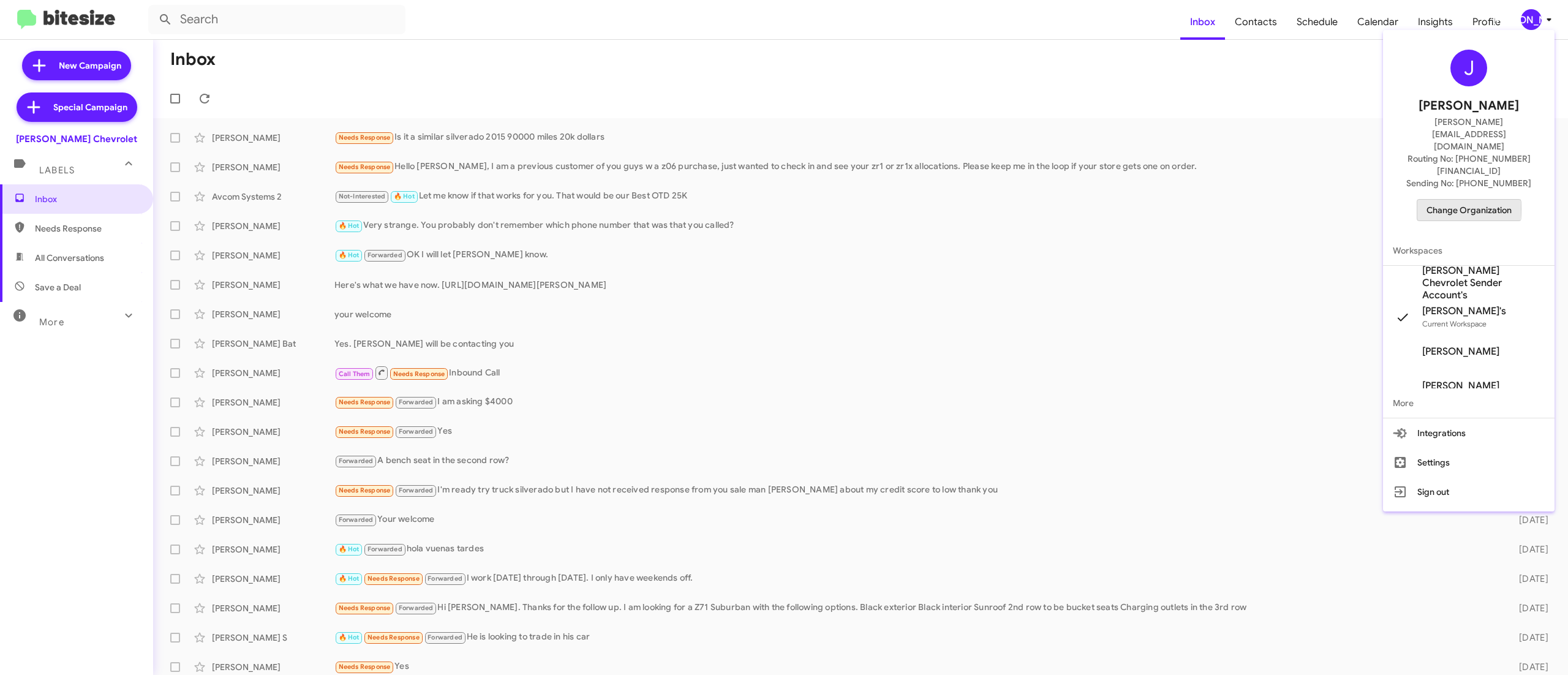
click at [1457, 200] on span "Change Organization" at bounding box center [1469, 210] width 85 height 21
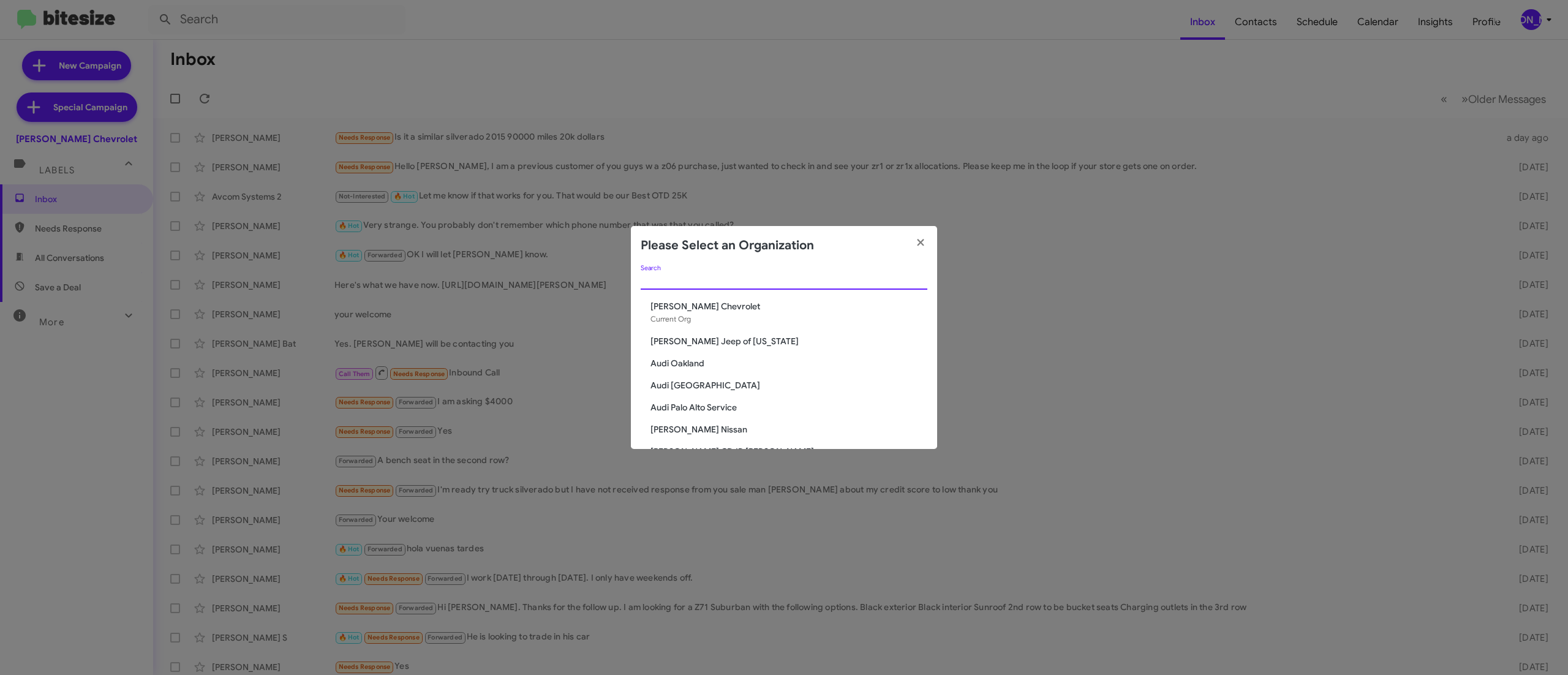
click at [805, 281] on input "Search" at bounding box center [784, 281] width 286 height 10
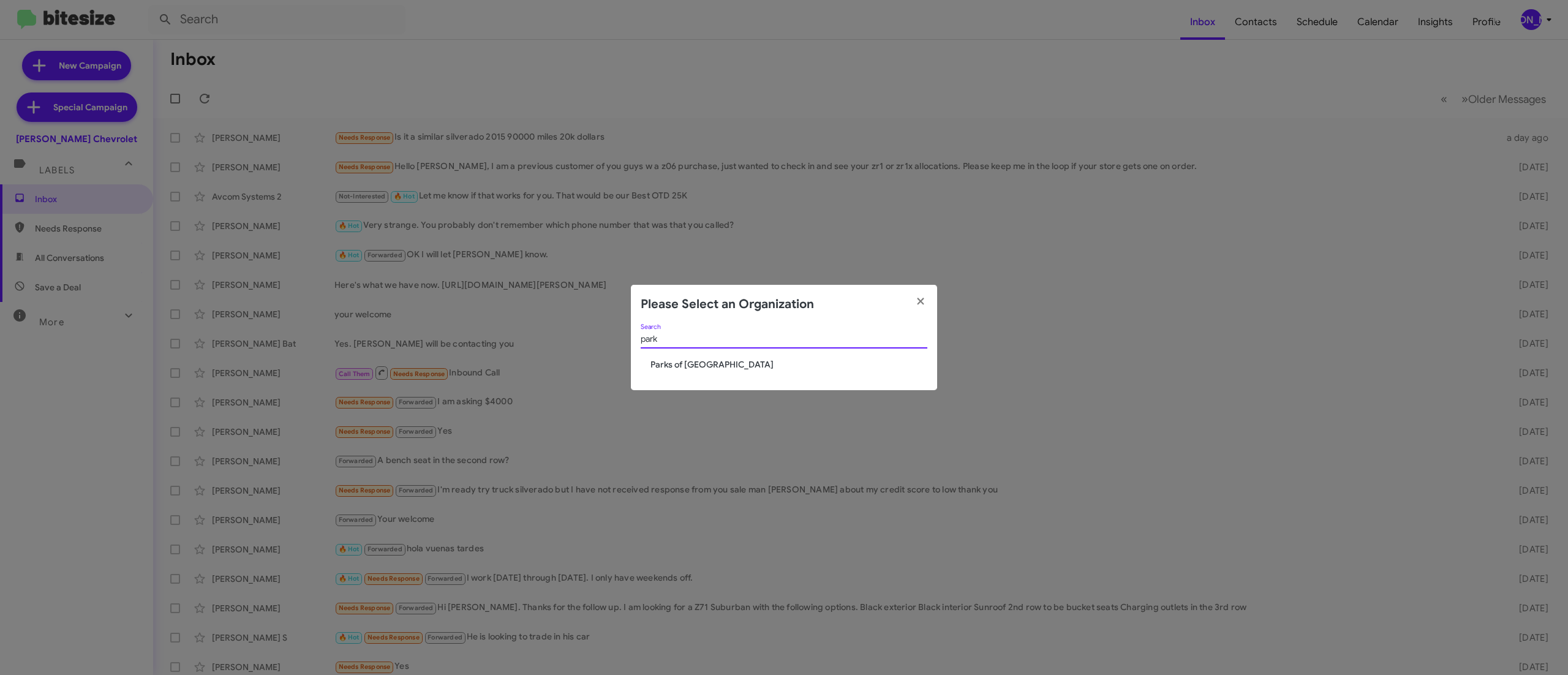
type input "park"
click at [702, 357] on div "park Search" at bounding box center [784, 341] width 286 height 35
click at [687, 359] on span "Parks of [GEOGRAPHIC_DATA]" at bounding box center [789, 364] width 277 height 13
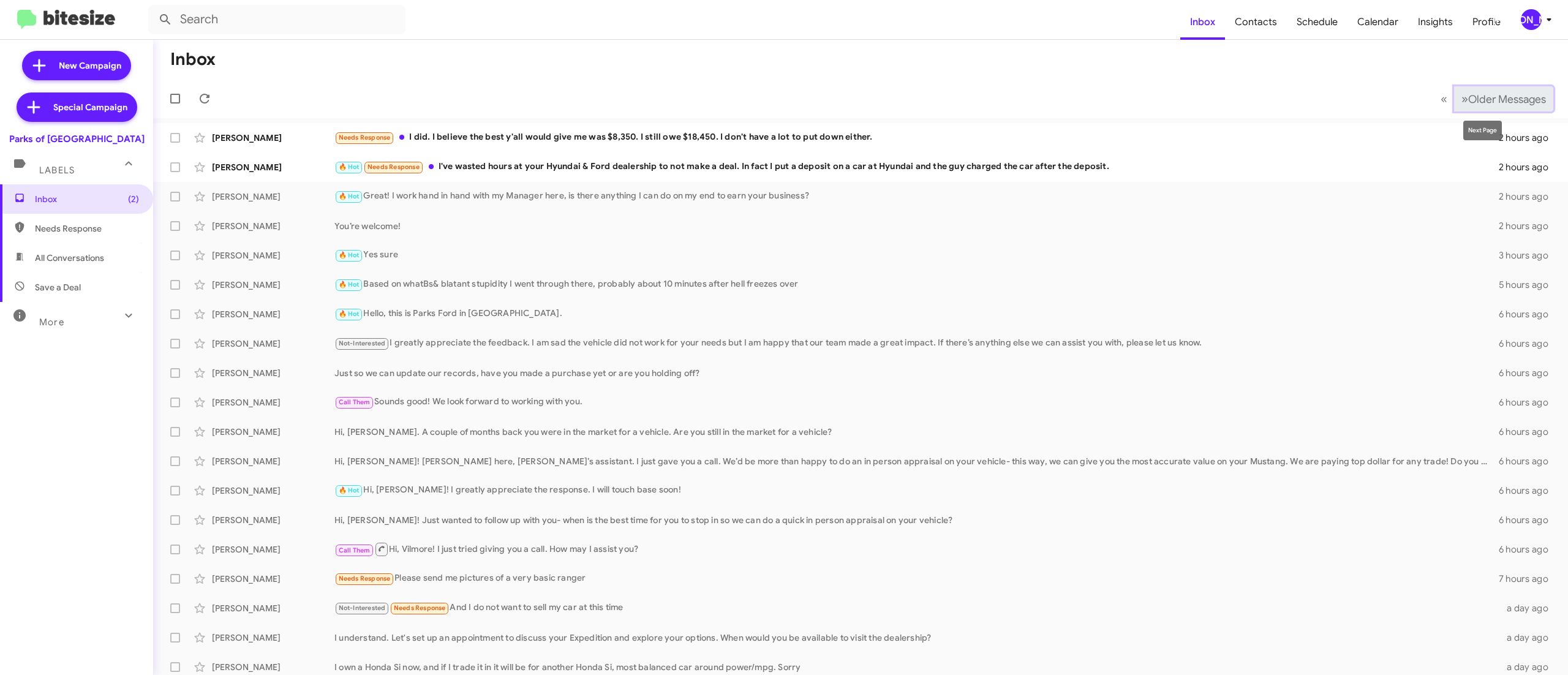
click at [1475, 97] on span "Older Messages" at bounding box center [1507, 99] width 78 height 13
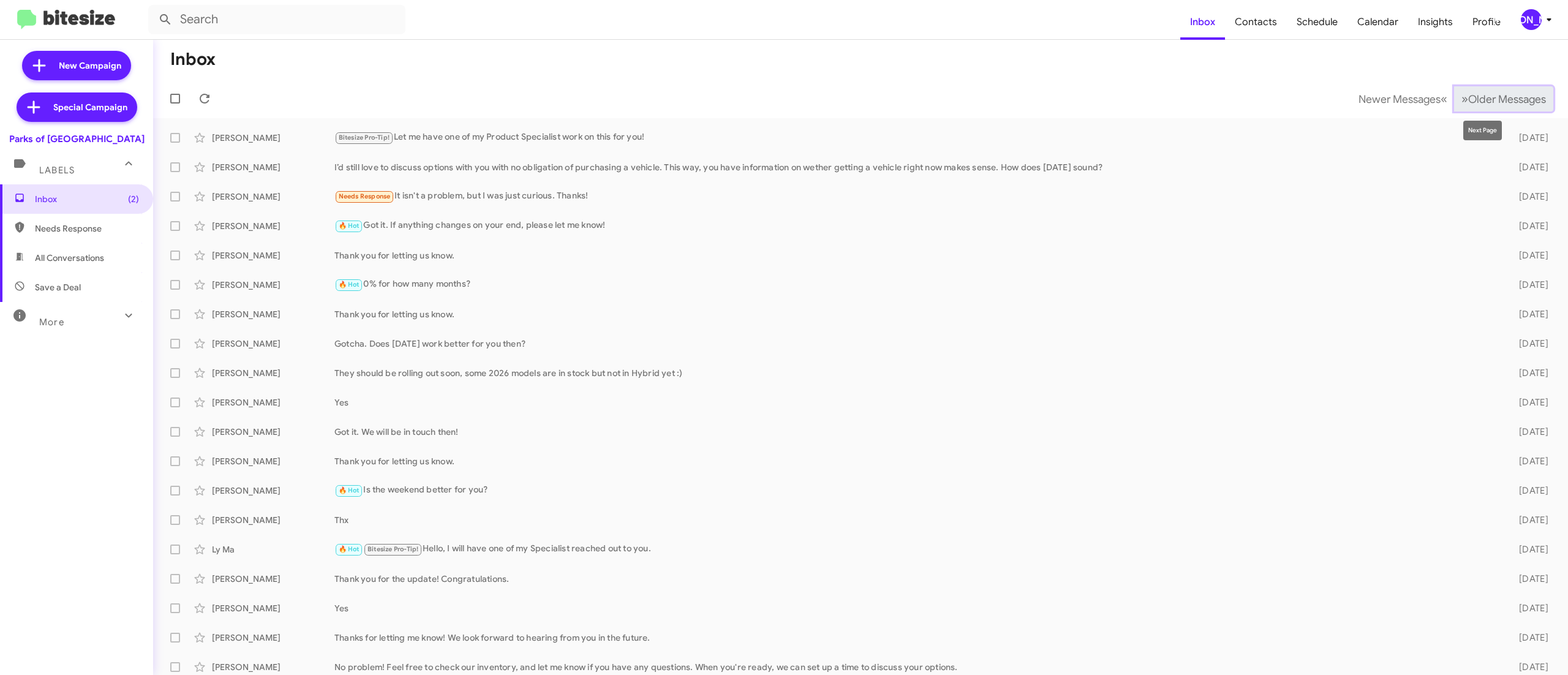
click at [1468, 97] on span "Older Messages" at bounding box center [1507, 99] width 78 height 13
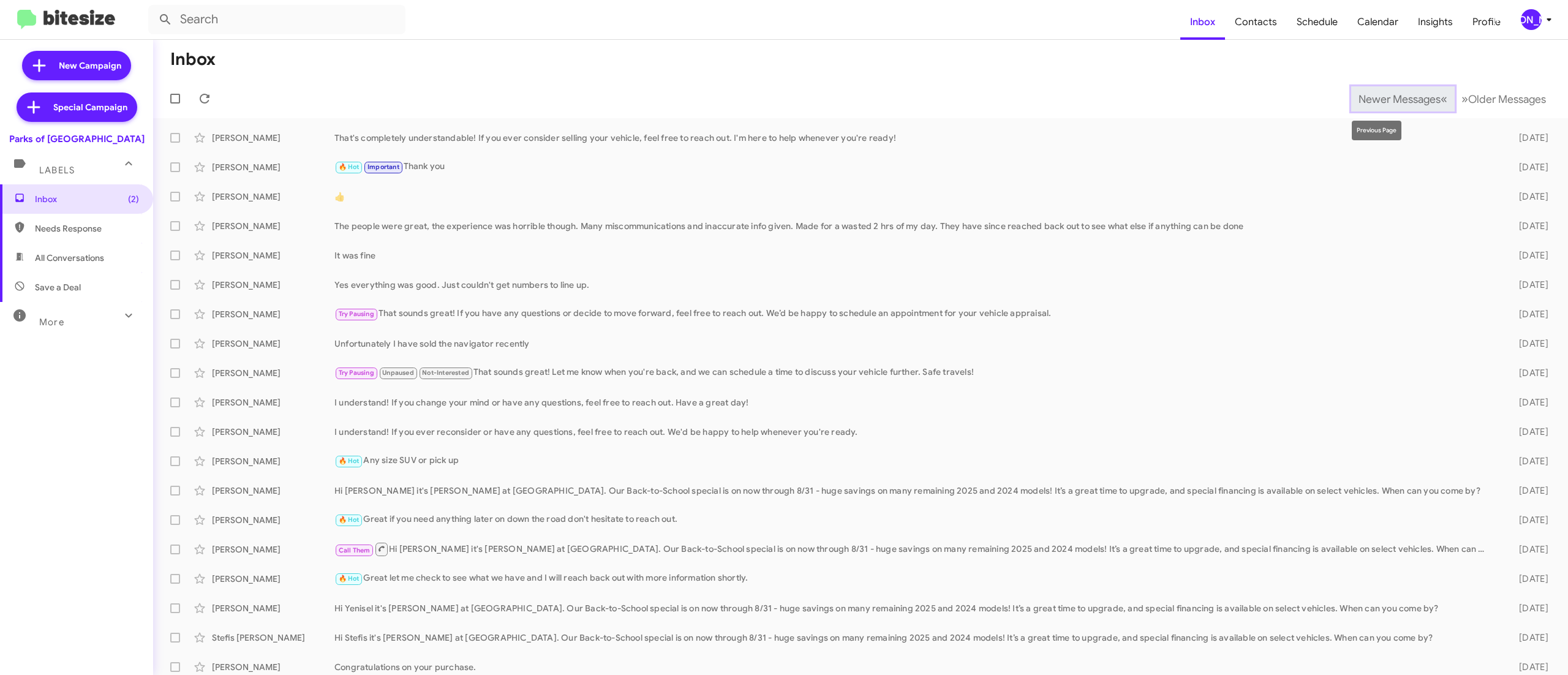
click at [1362, 97] on span "Newer Messages" at bounding box center [1399, 99] width 82 height 13
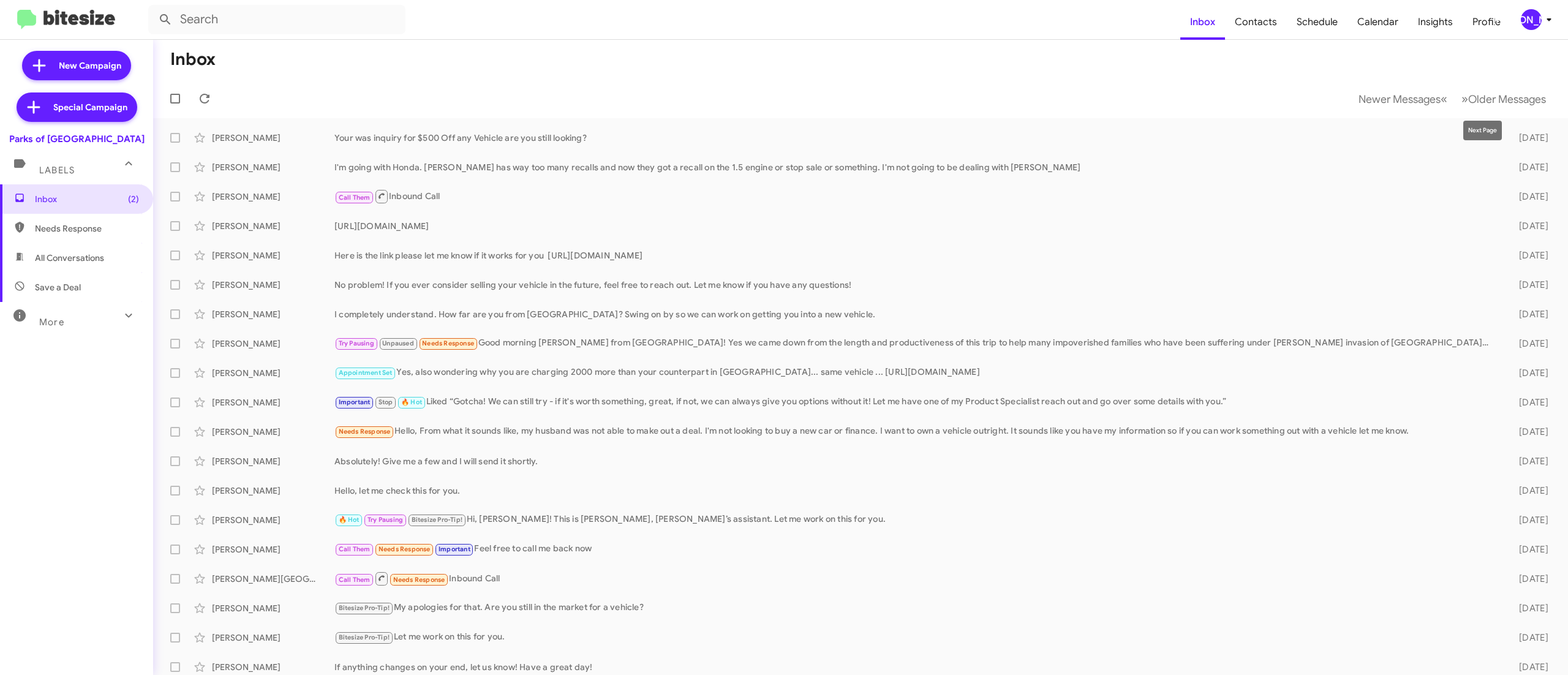
click at [1454, 114] on mat-tooltip-component "Next Page" at bounding box center [1482, 130] width 56 height 37
click at [1468, 100] on span "Older Messages" at bounding box center [1507, 99] width 78 height 13
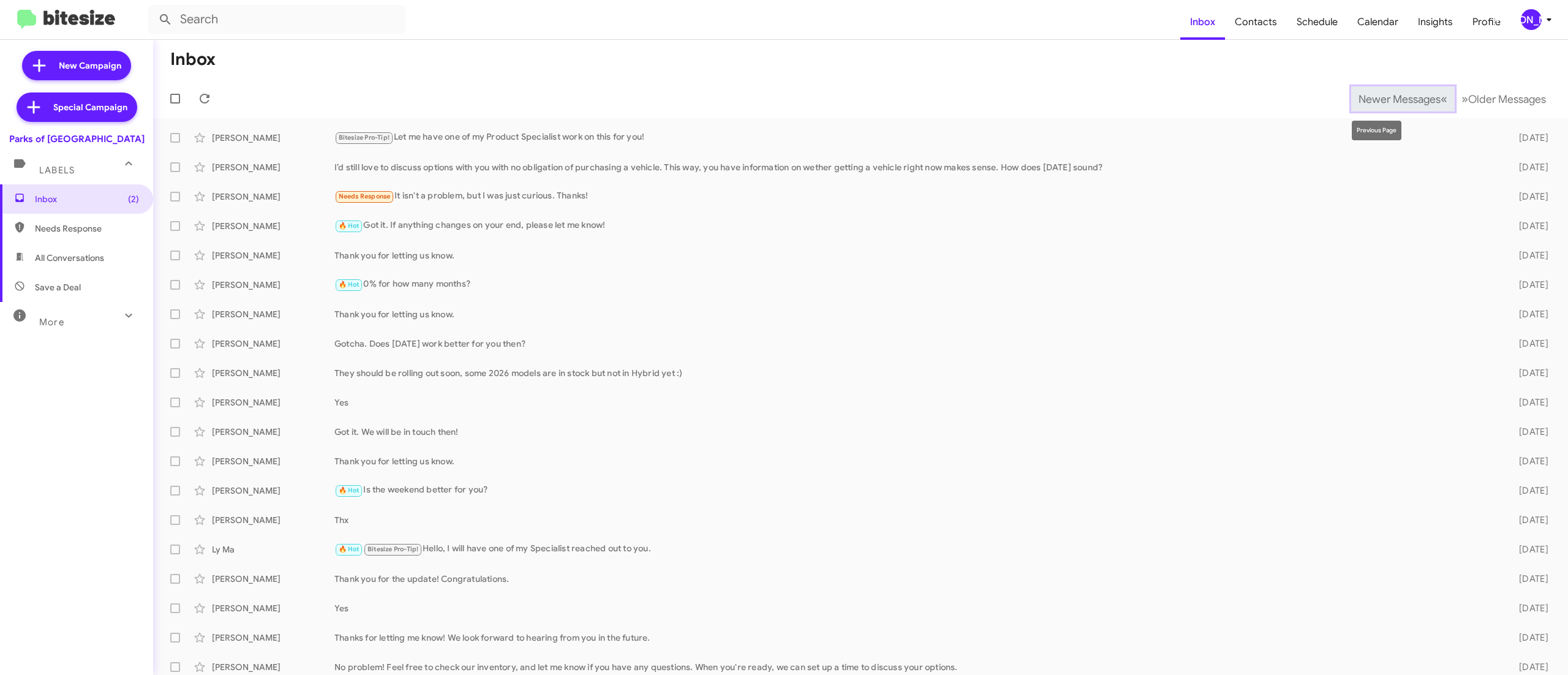
click at [1366, 93] on span "Newer Messages" at bounding box center [1399, 99] width 82 height 13
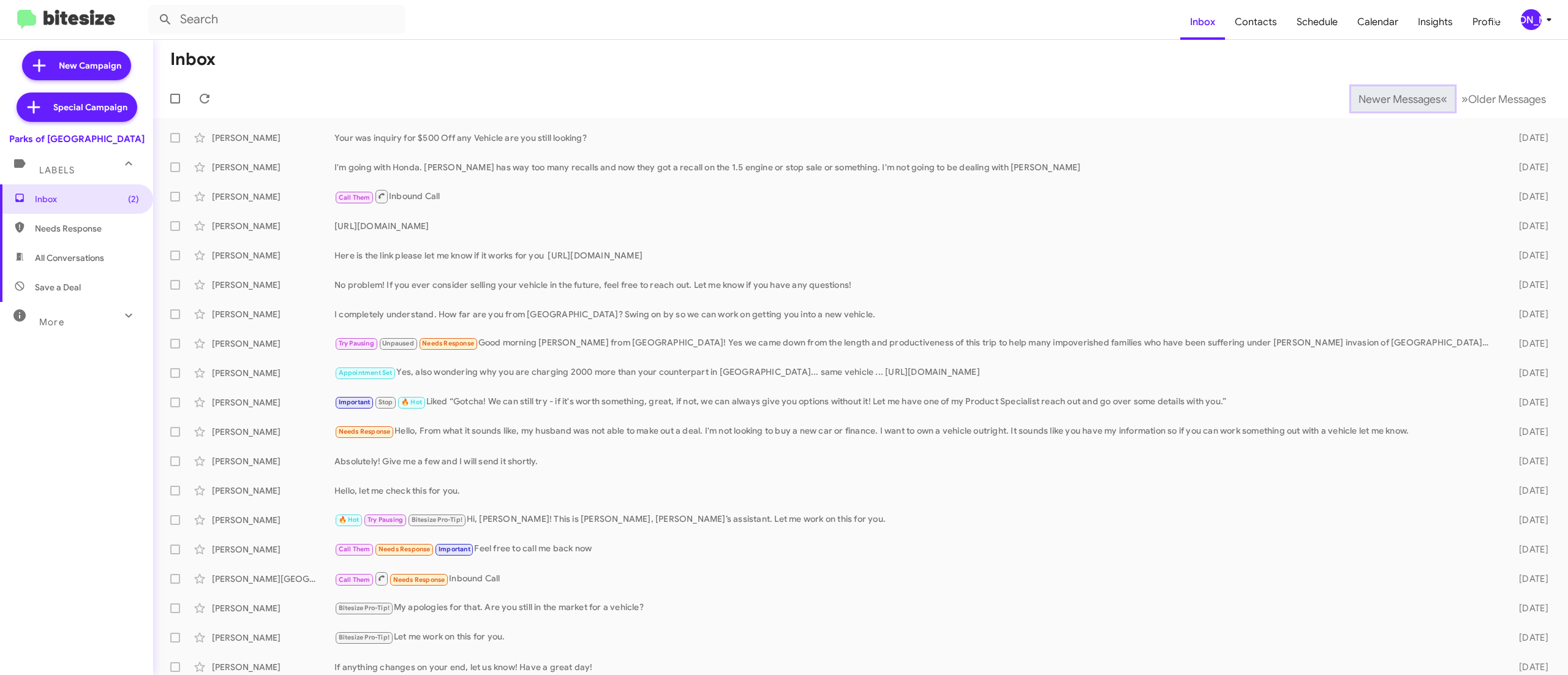
click at [1372, 98] on span "Newer Messages" at bounding box center [1399, 99] width 82 height 13
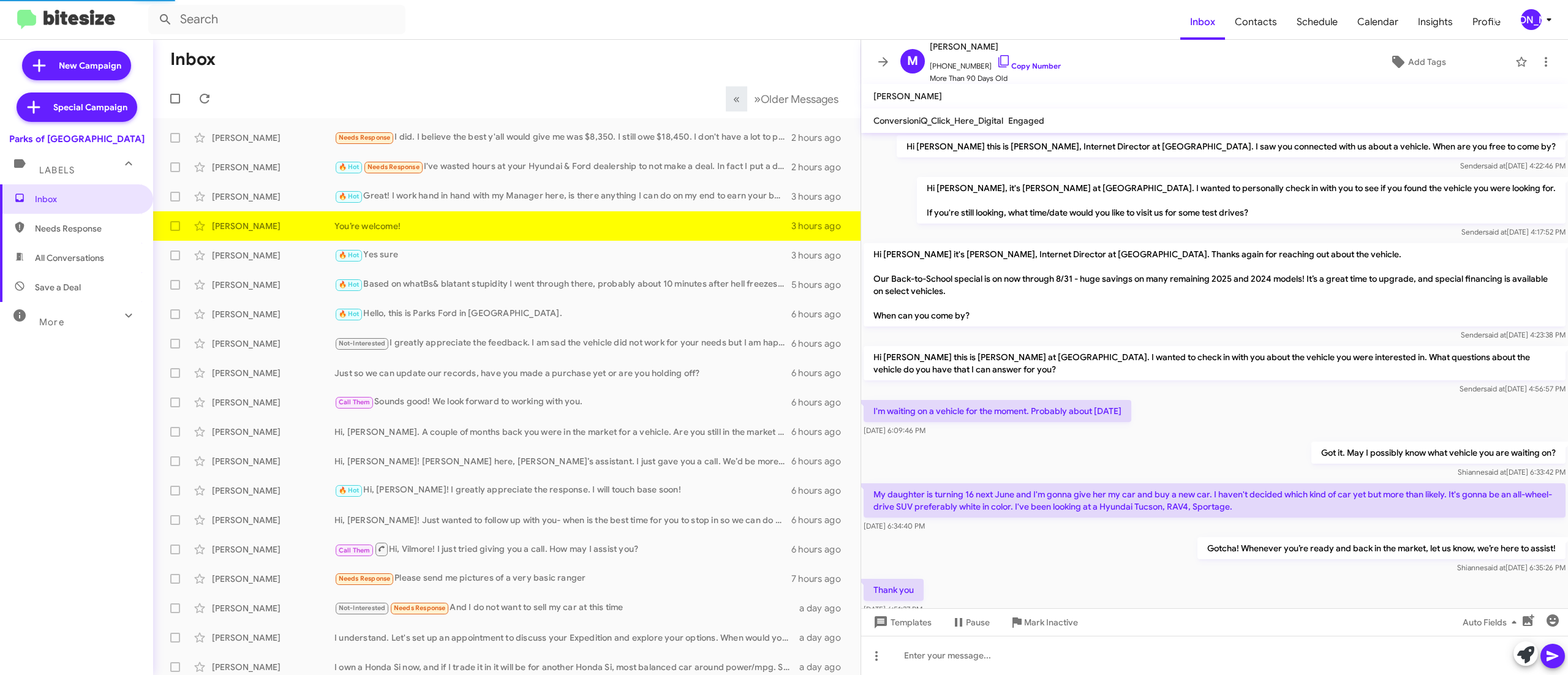
scroll to position [82, 0]
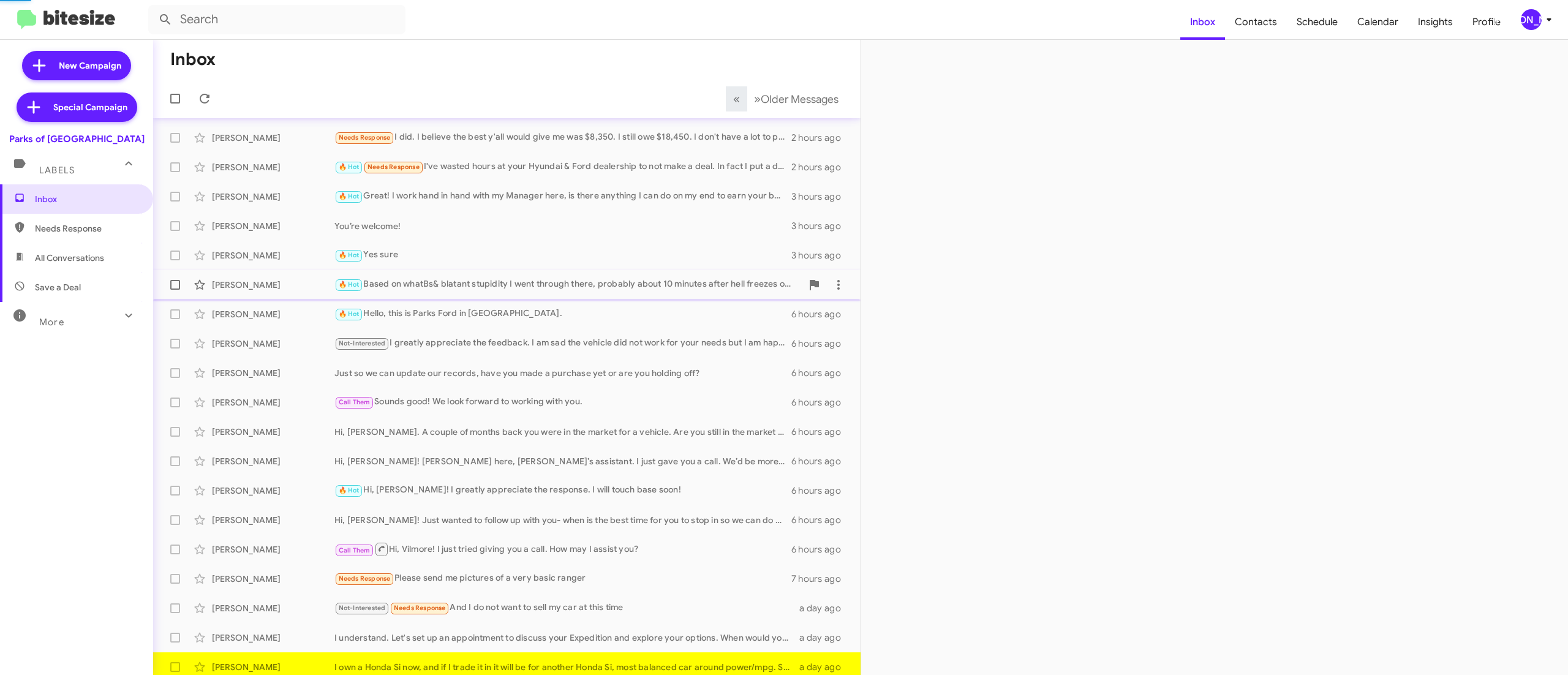
scroll to position [8, 0]
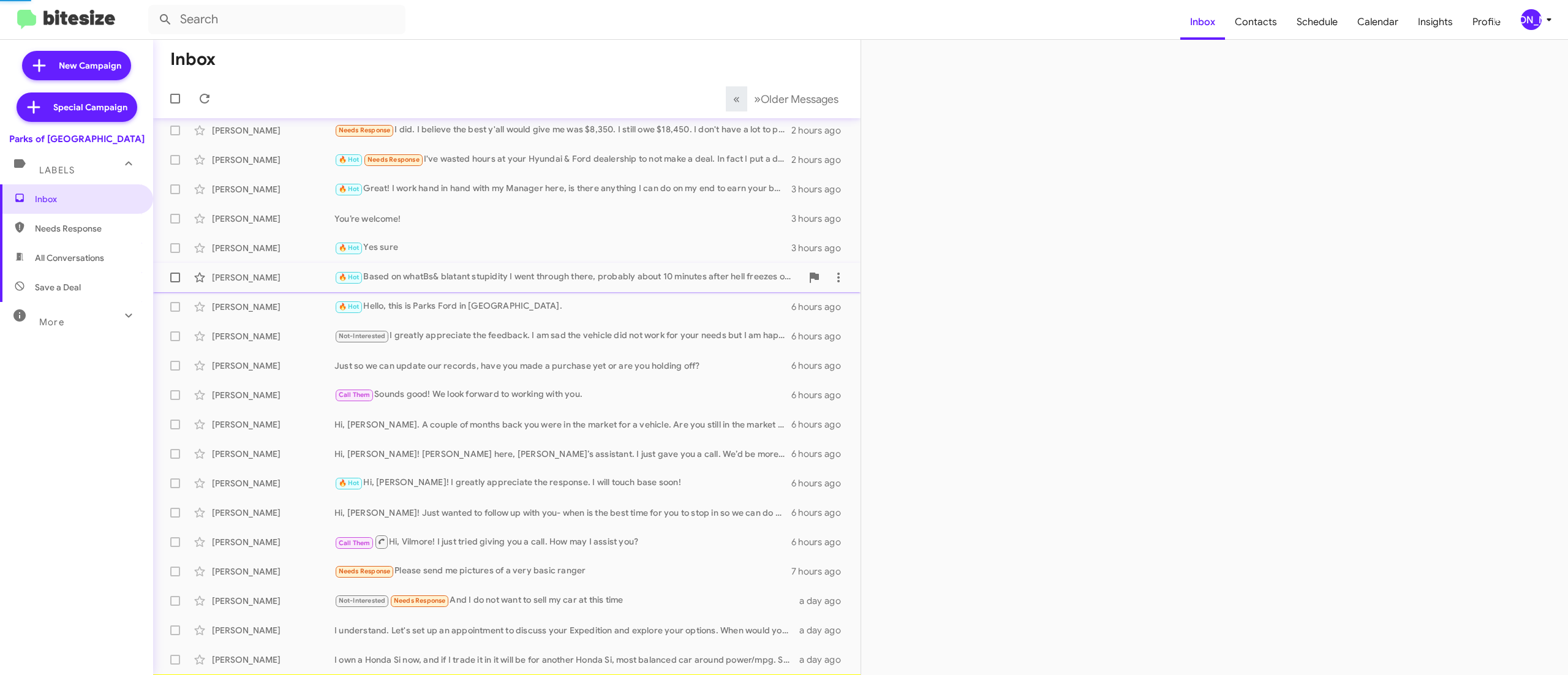
scroll to position [37, 0]
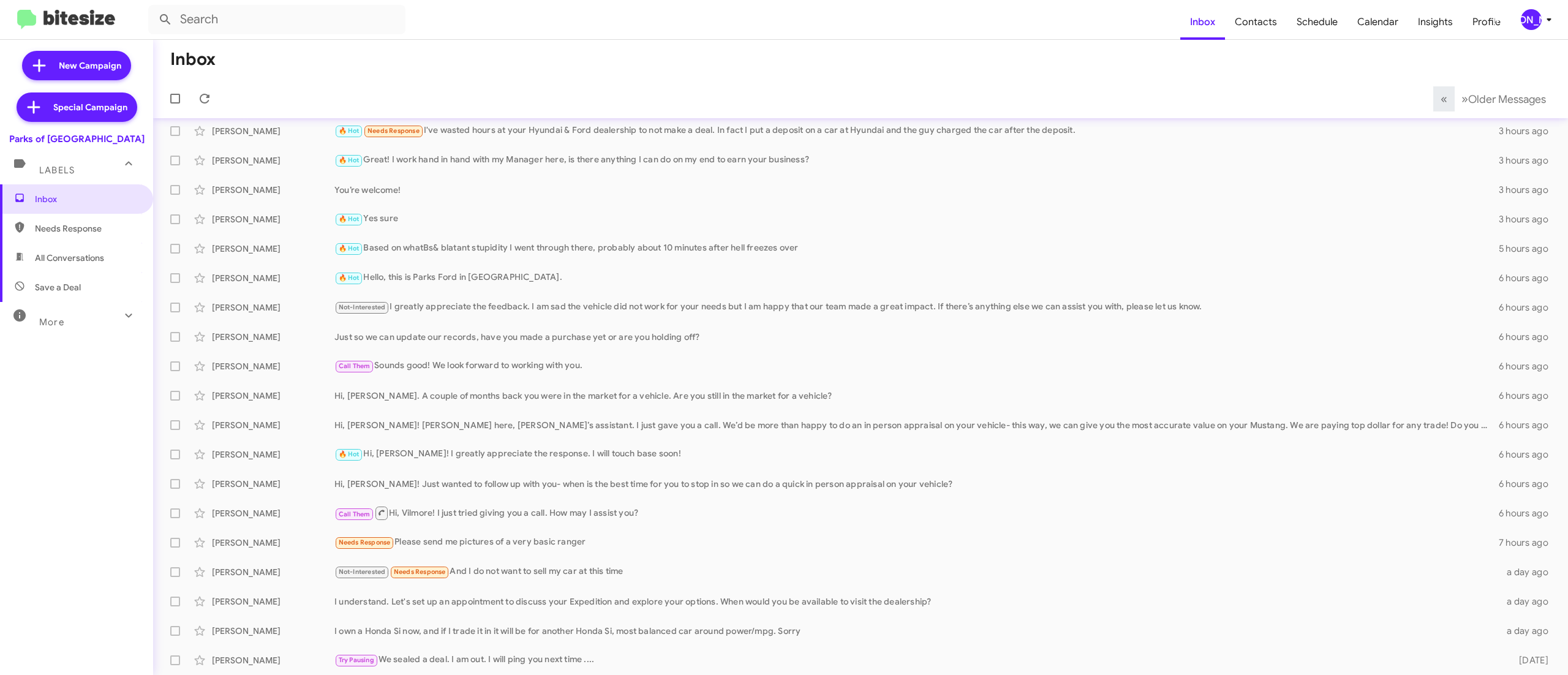
click at [1532, 20] on div "[PERSON_NAME]" at bounding box center [1531, 20] width 21 height 21
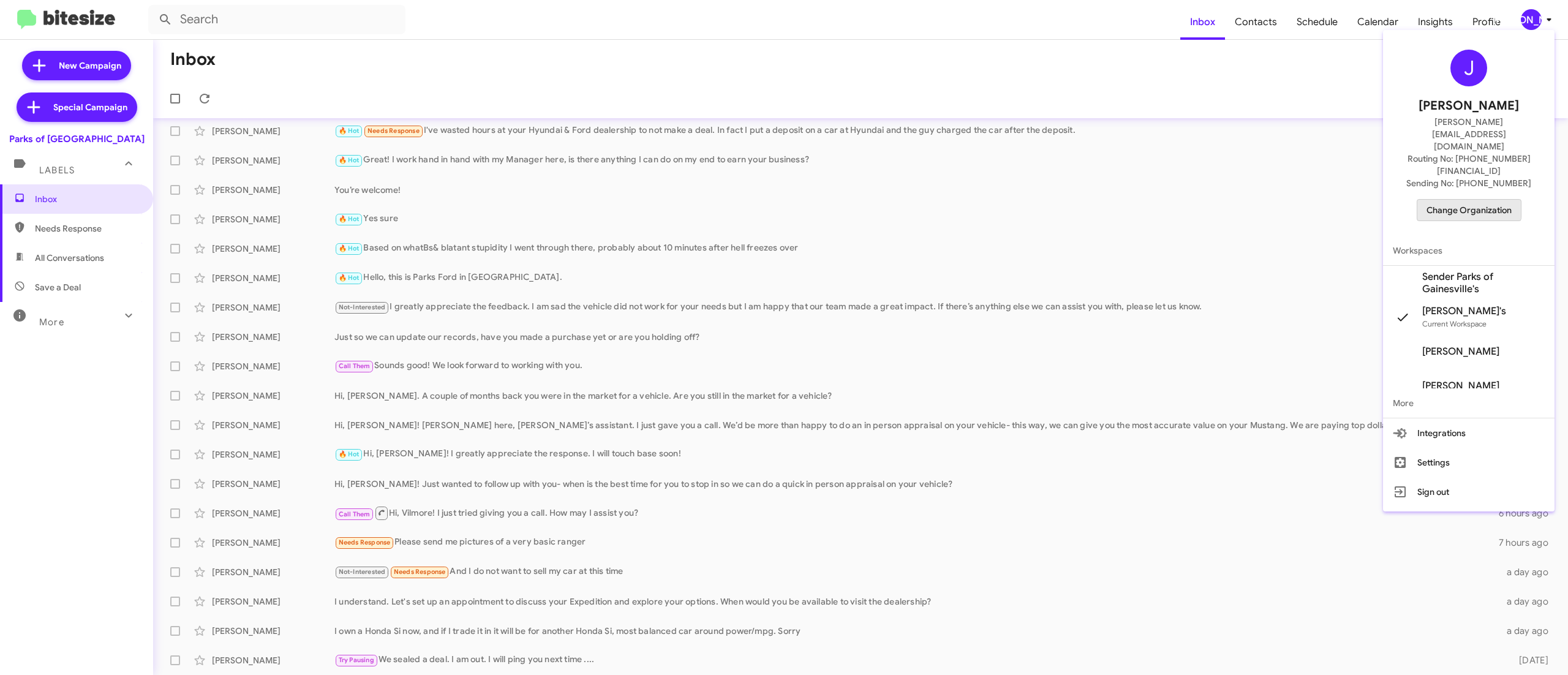
click at [1447, 200] on span "Change Organization" at bounding box center [1469, 210] width 85 height 21
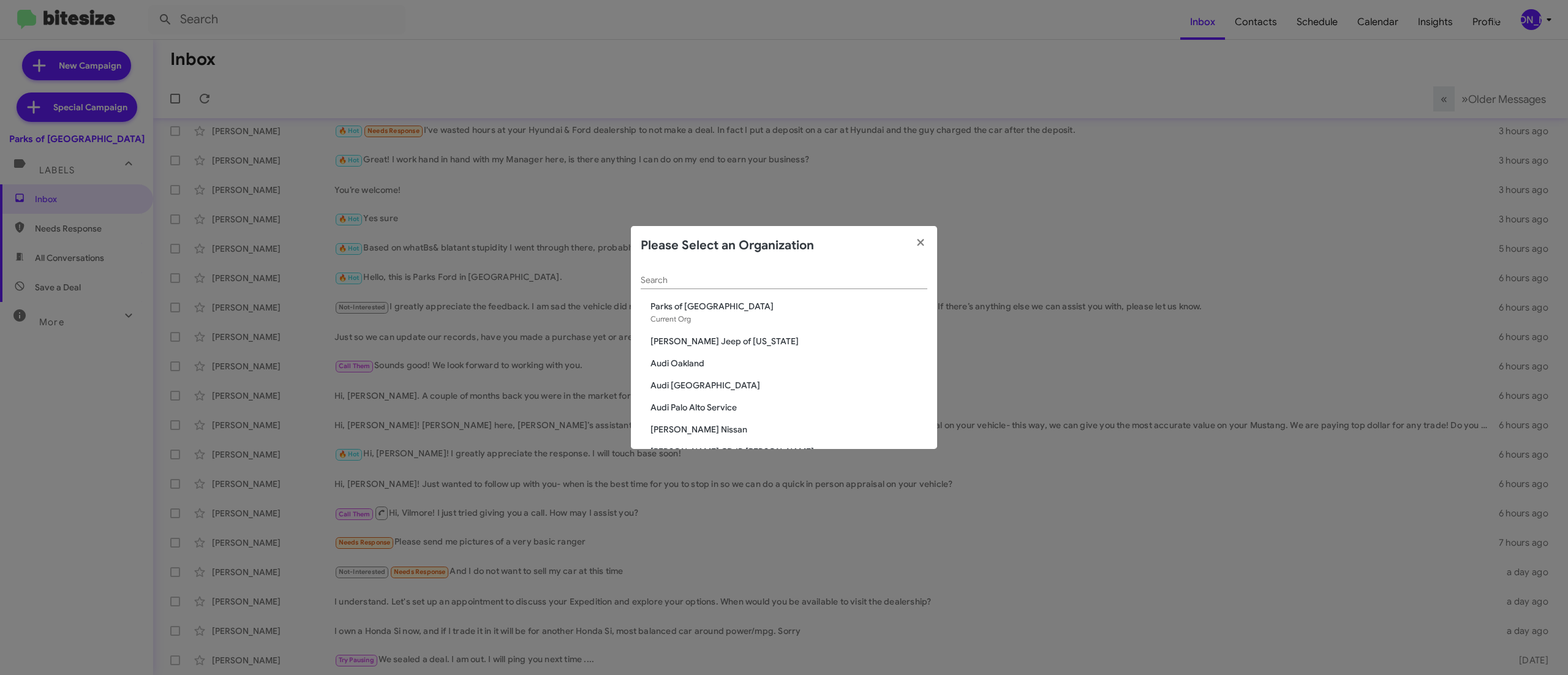
click at [822, 271] on div "Search" at bounding box center [784, 277] width 286 height 24
click at [783, 276] on input "Search" at bounding box center [784, 281] width 286 height 10
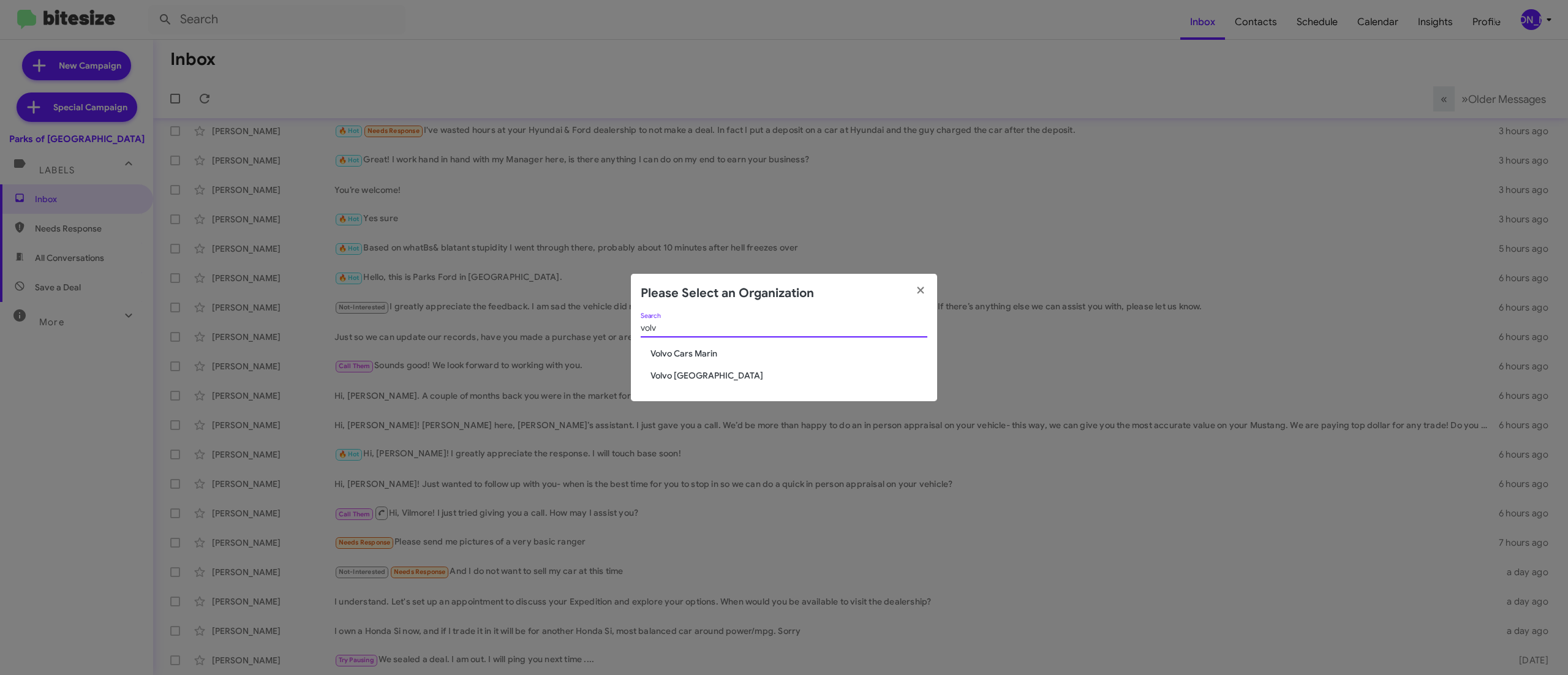
type input "volv"
click at [707, 352] on span "Volvo Cars Marin" at bounding box center [789, 354] width 277 height 13
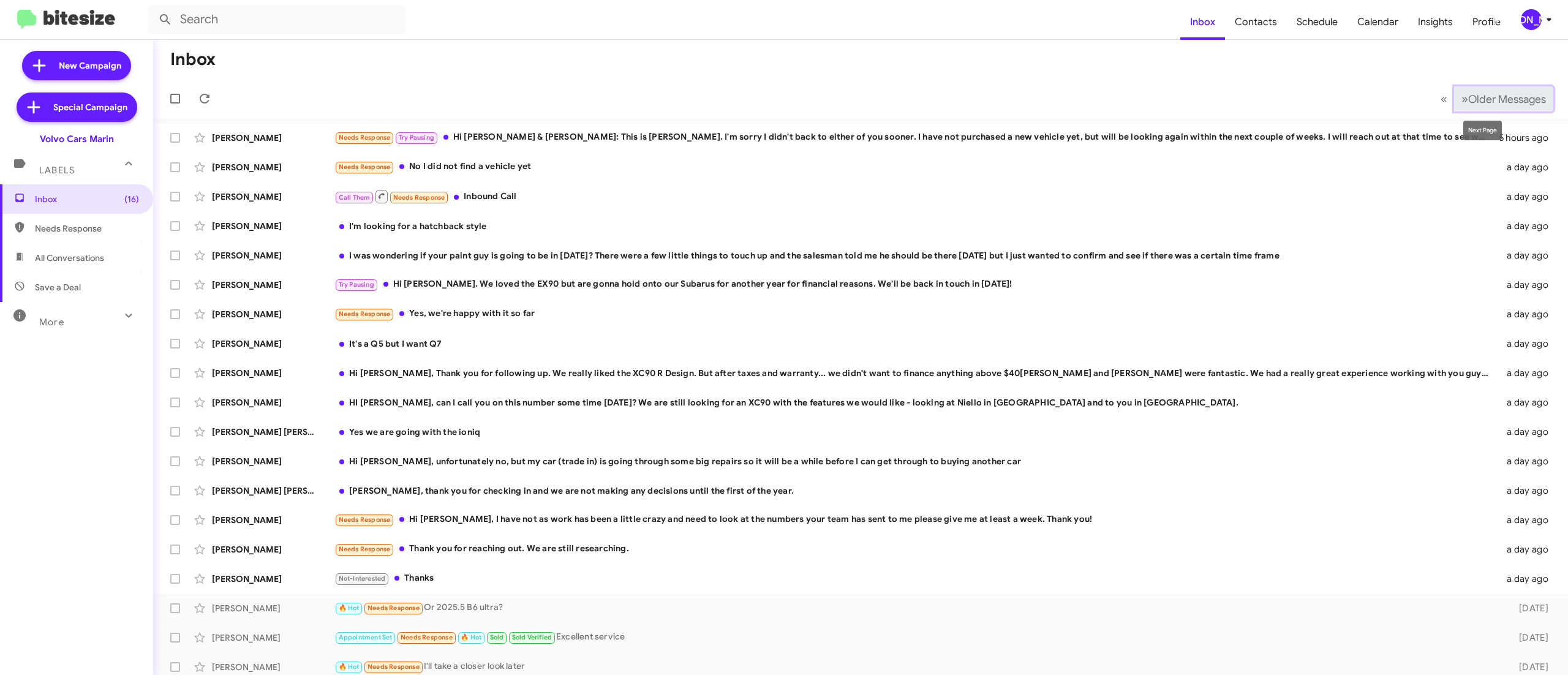
click at [1468, 95] on span "Older Messages" at bounding box center [1507, 99] width 78 height 13
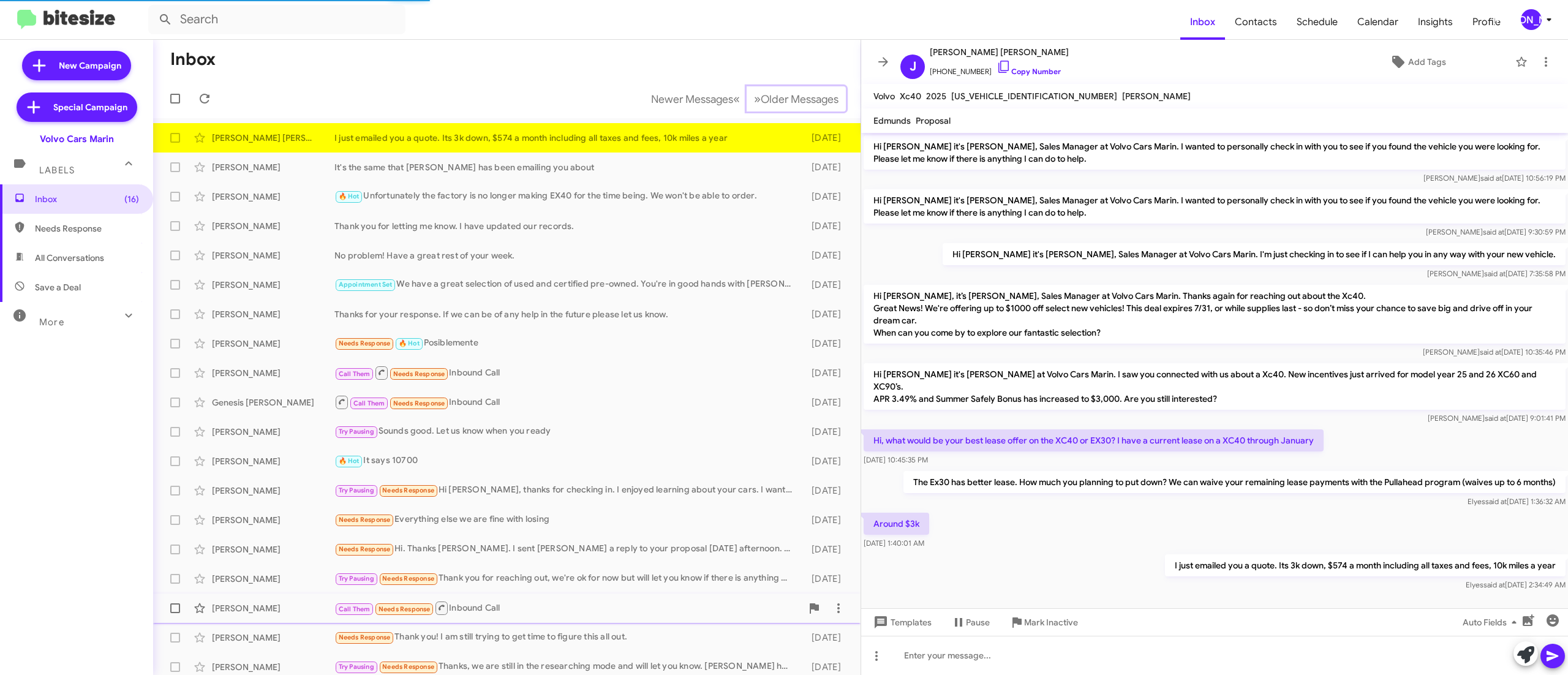
scroll to position [13, 0]
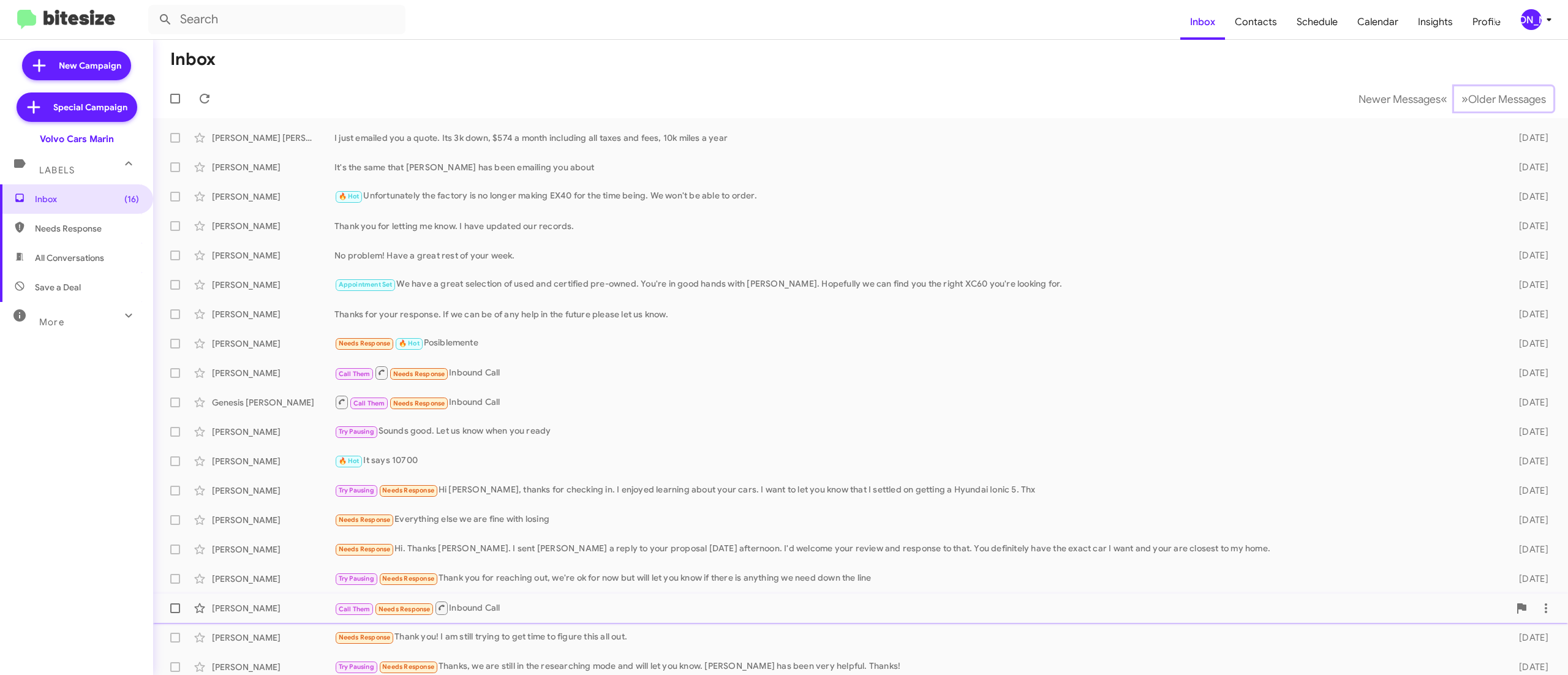
scroll to position [8, 0]
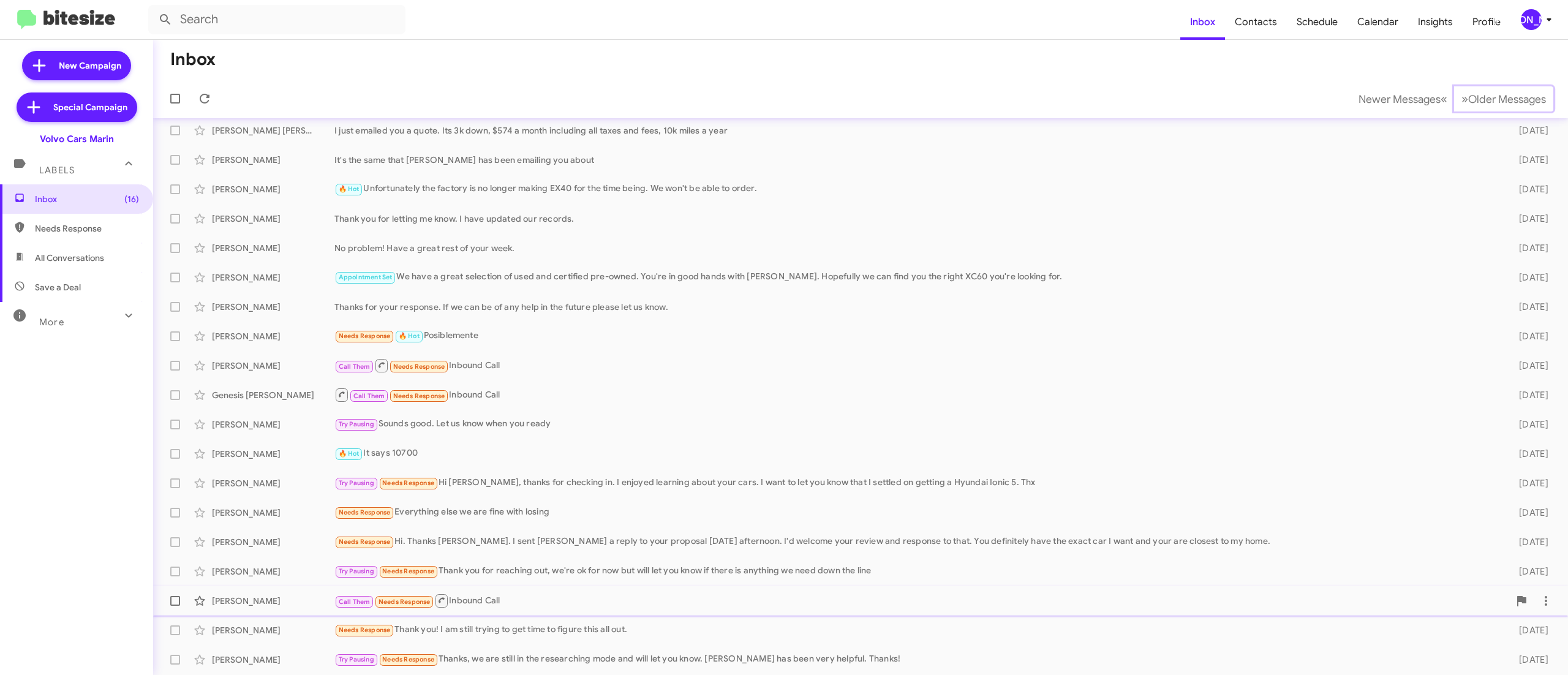
scroll to position [37, 0]
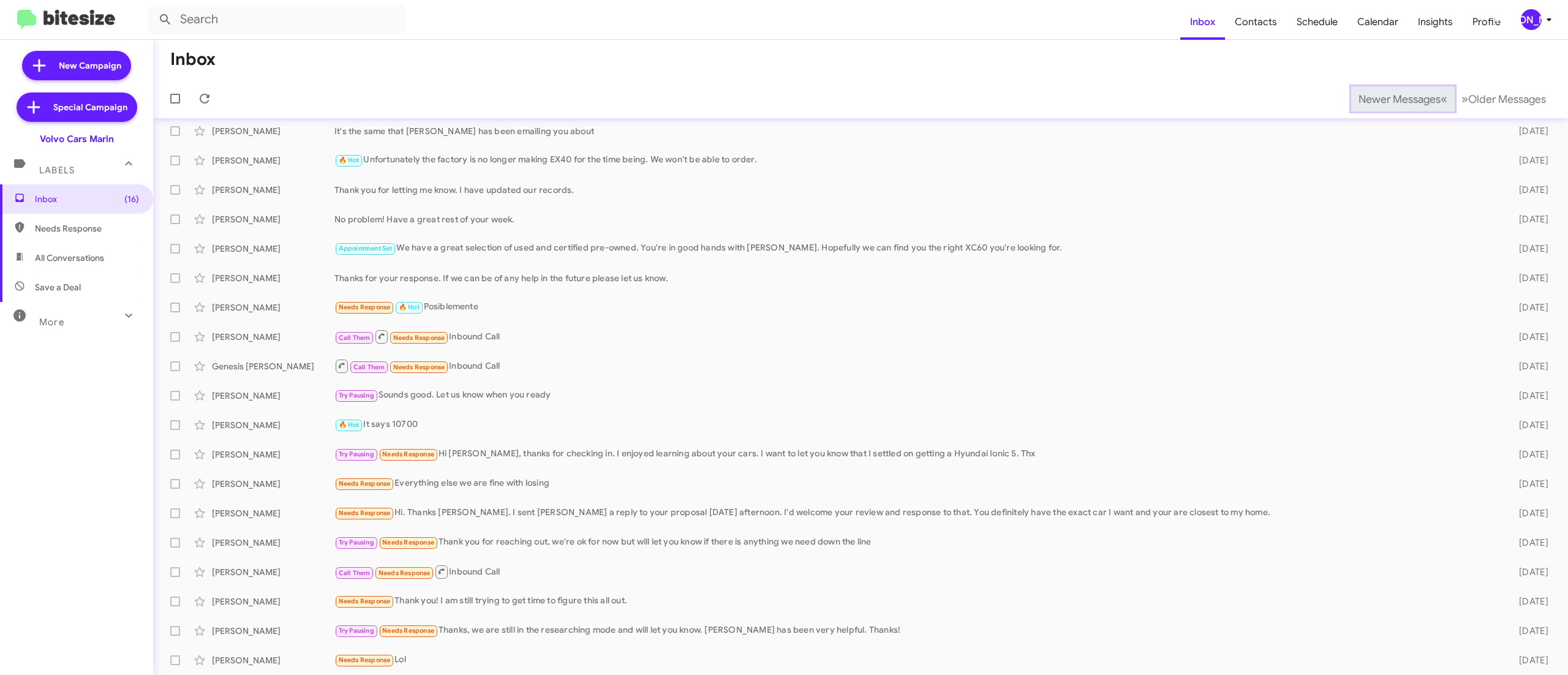
click at [1372, 98] on span "Newer Messages" at bounding box center [1399, 99] width 82 height 13
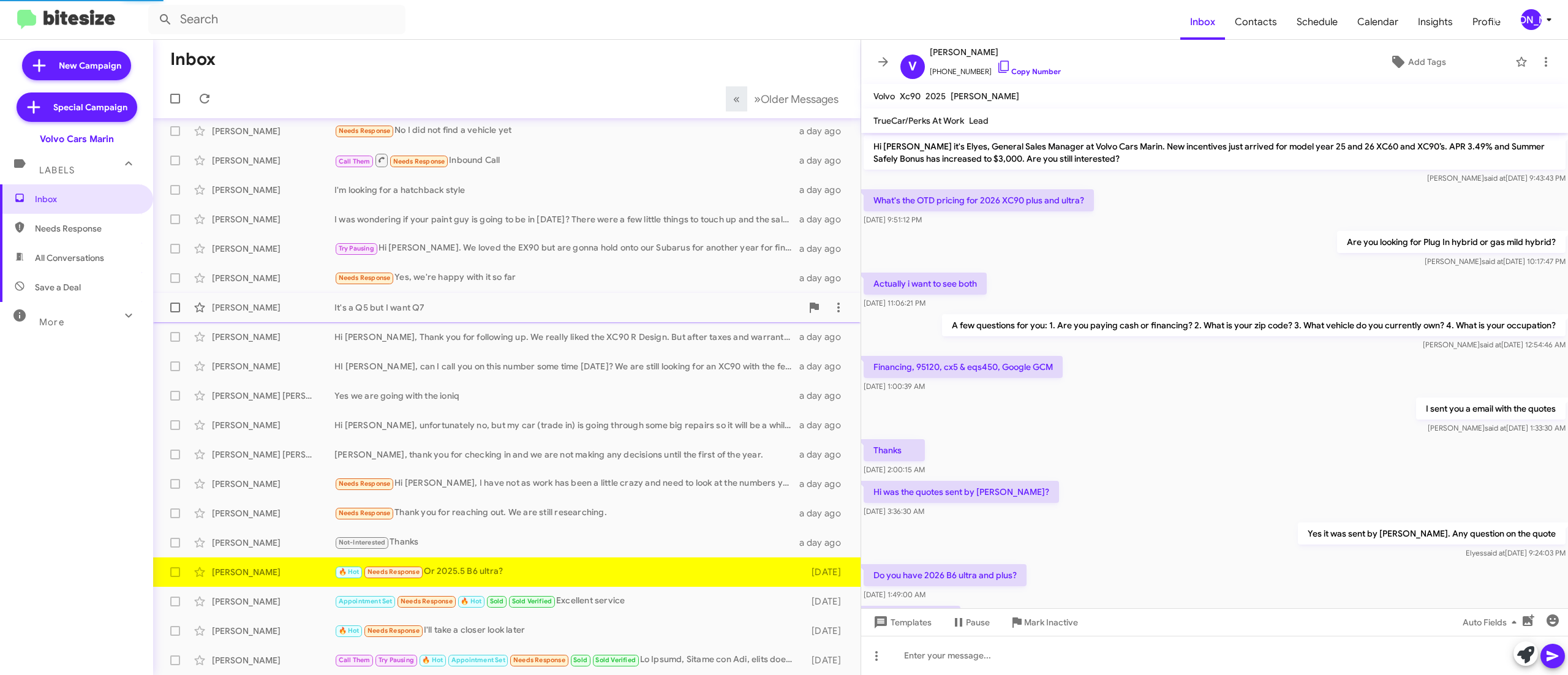
scroll to position [74, 0]
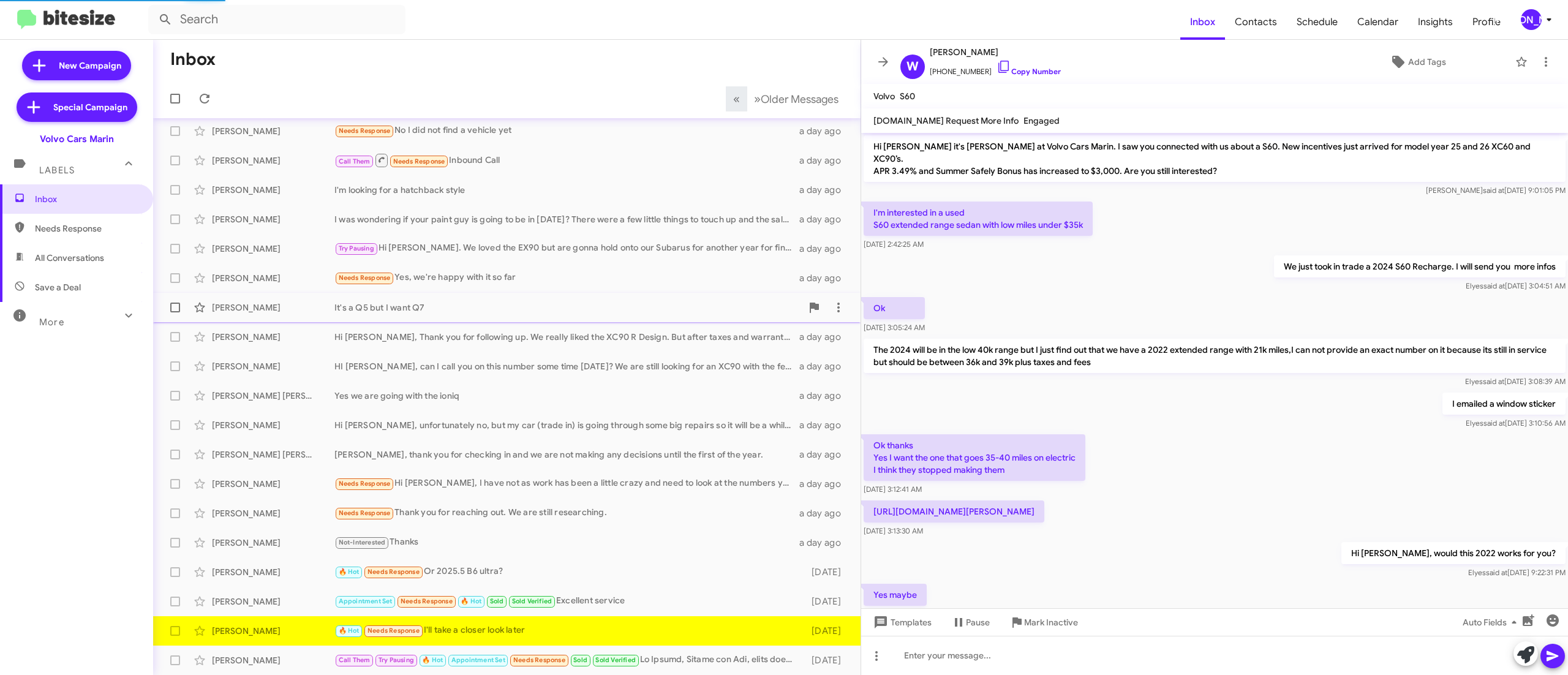
scroll to position [123, 0]
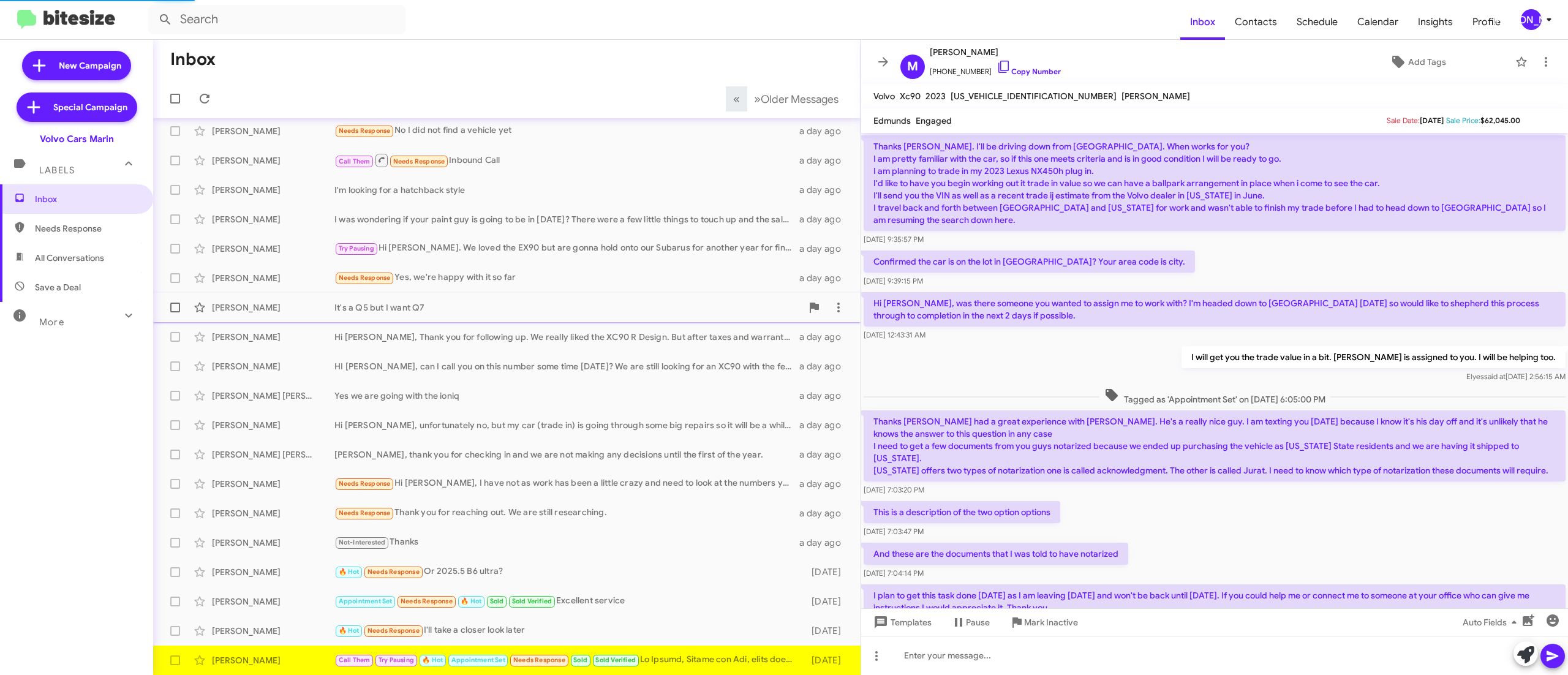
scroll to position [780, 0]
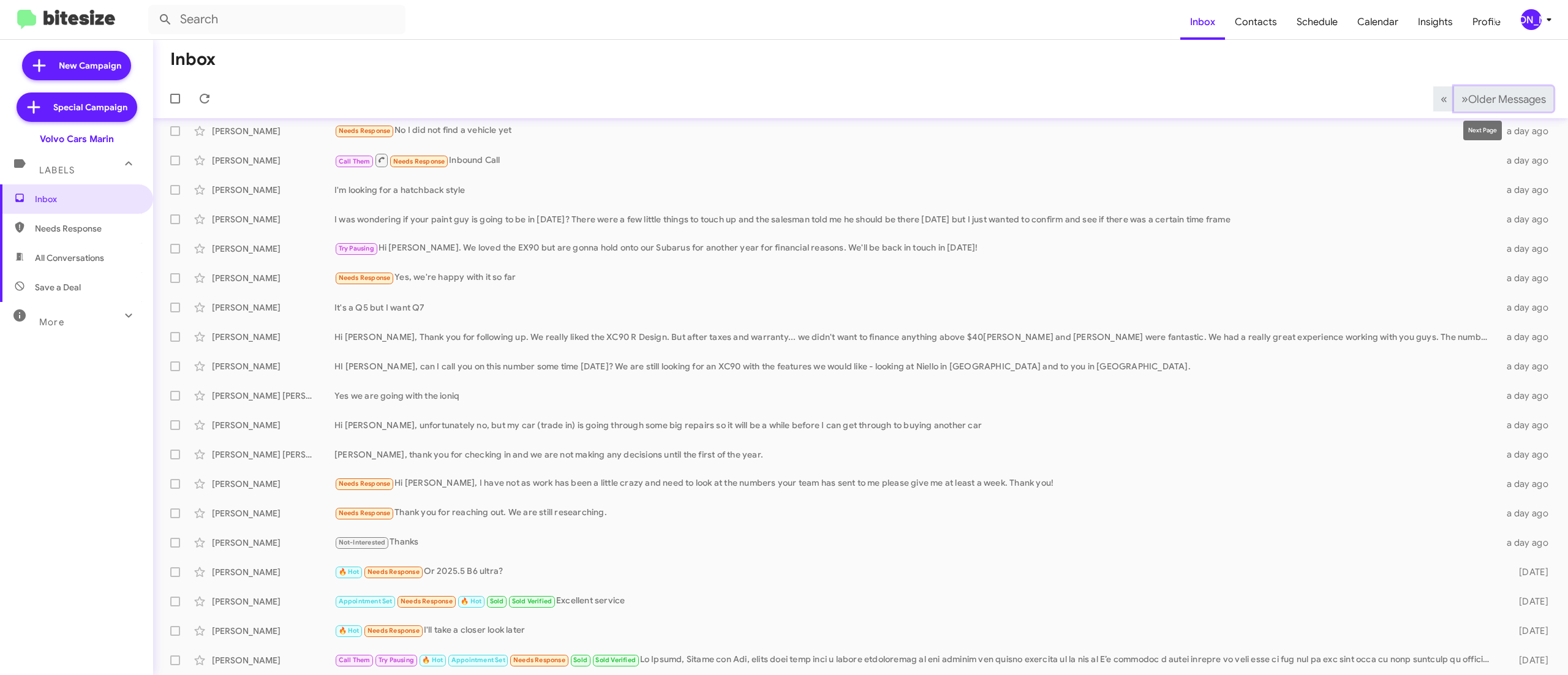
click at [1483, 100] on span "Older Messages" at bounding box center [1507, 99] width 78 height 13
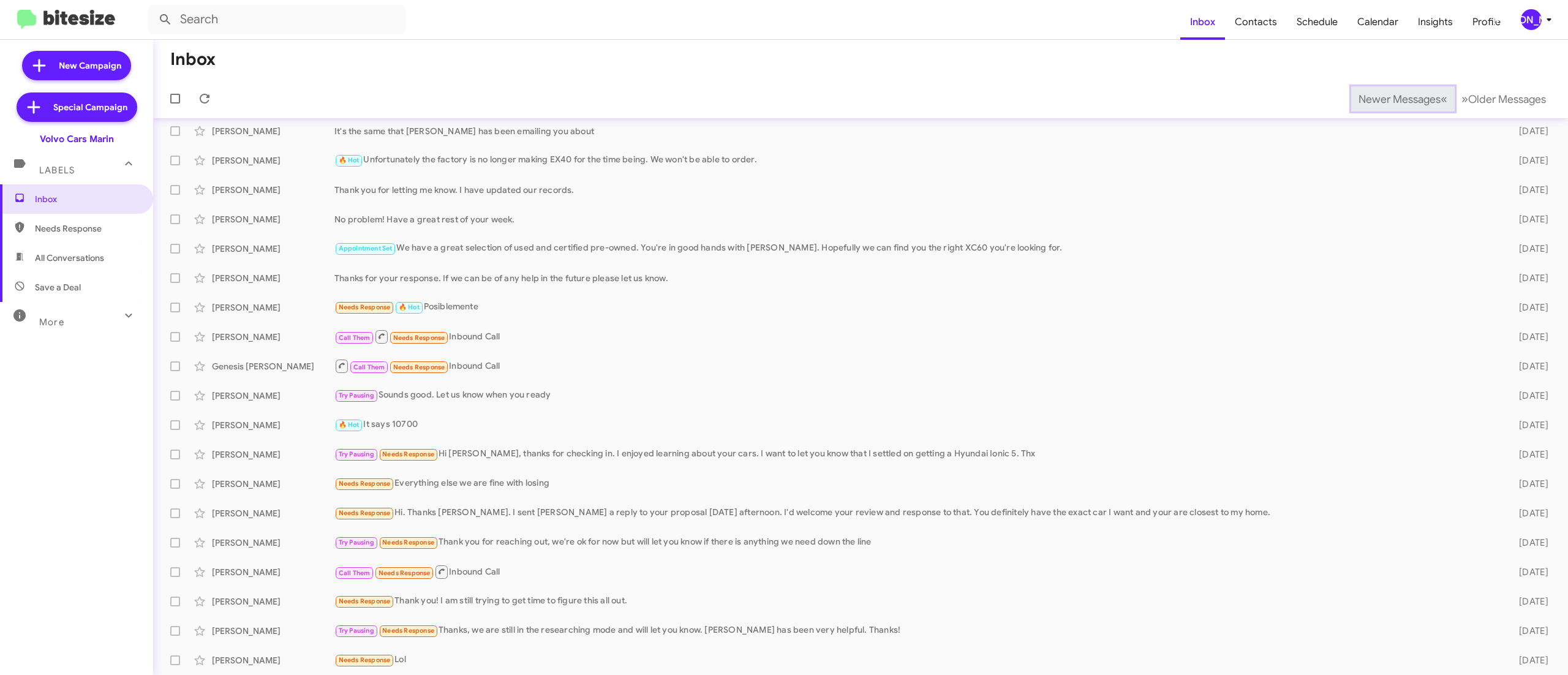
click at [1372, 98] on span "Newer Messages" at bounding box center [1399, 99] width 82 height 13
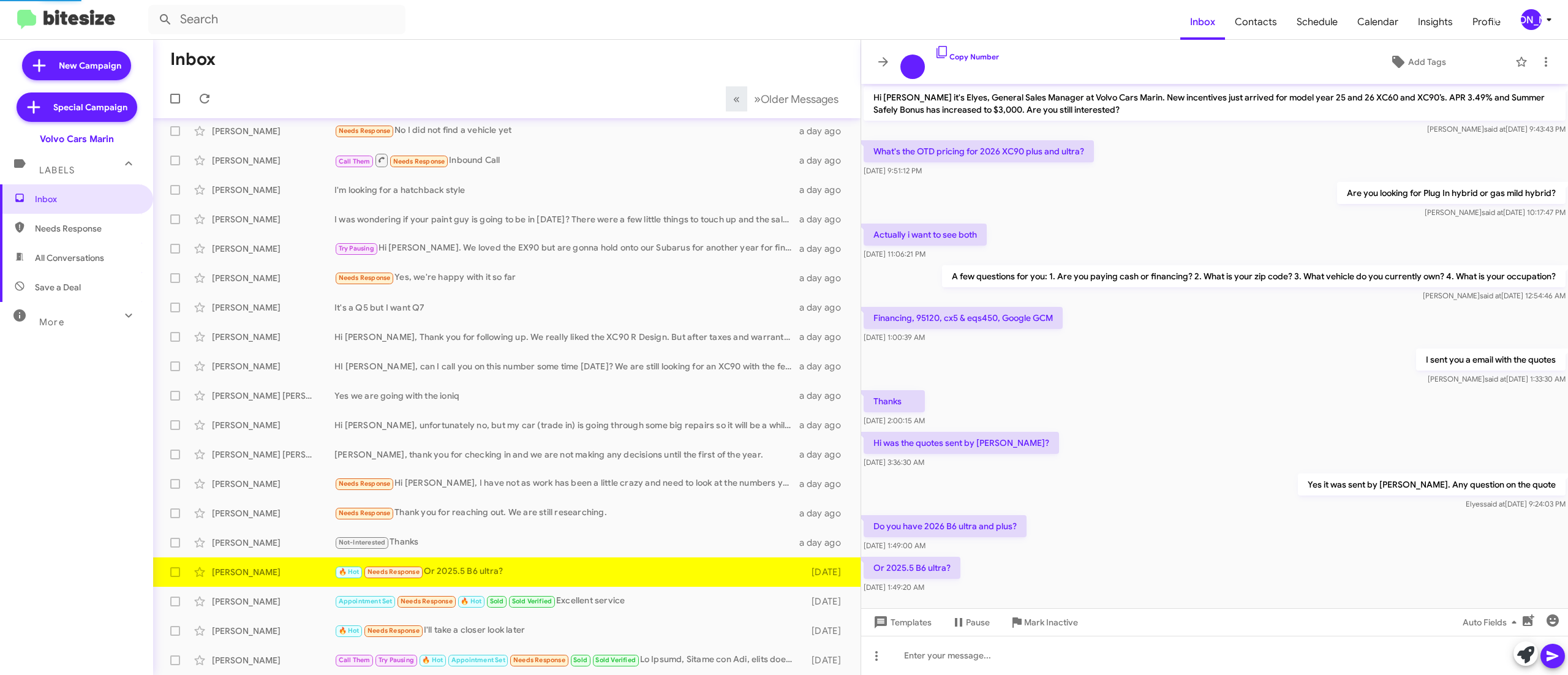
scroll to position [24, 0]
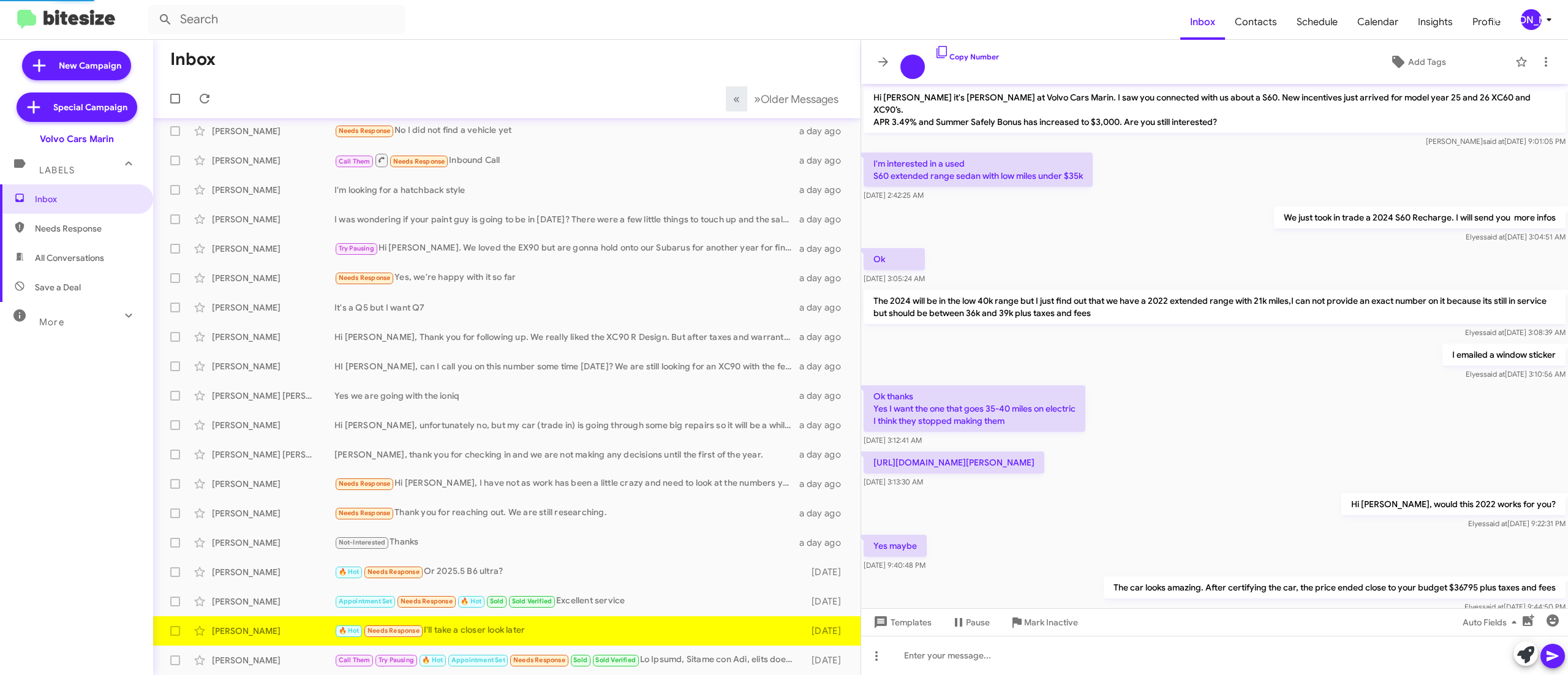
scroll to position [74, 0]
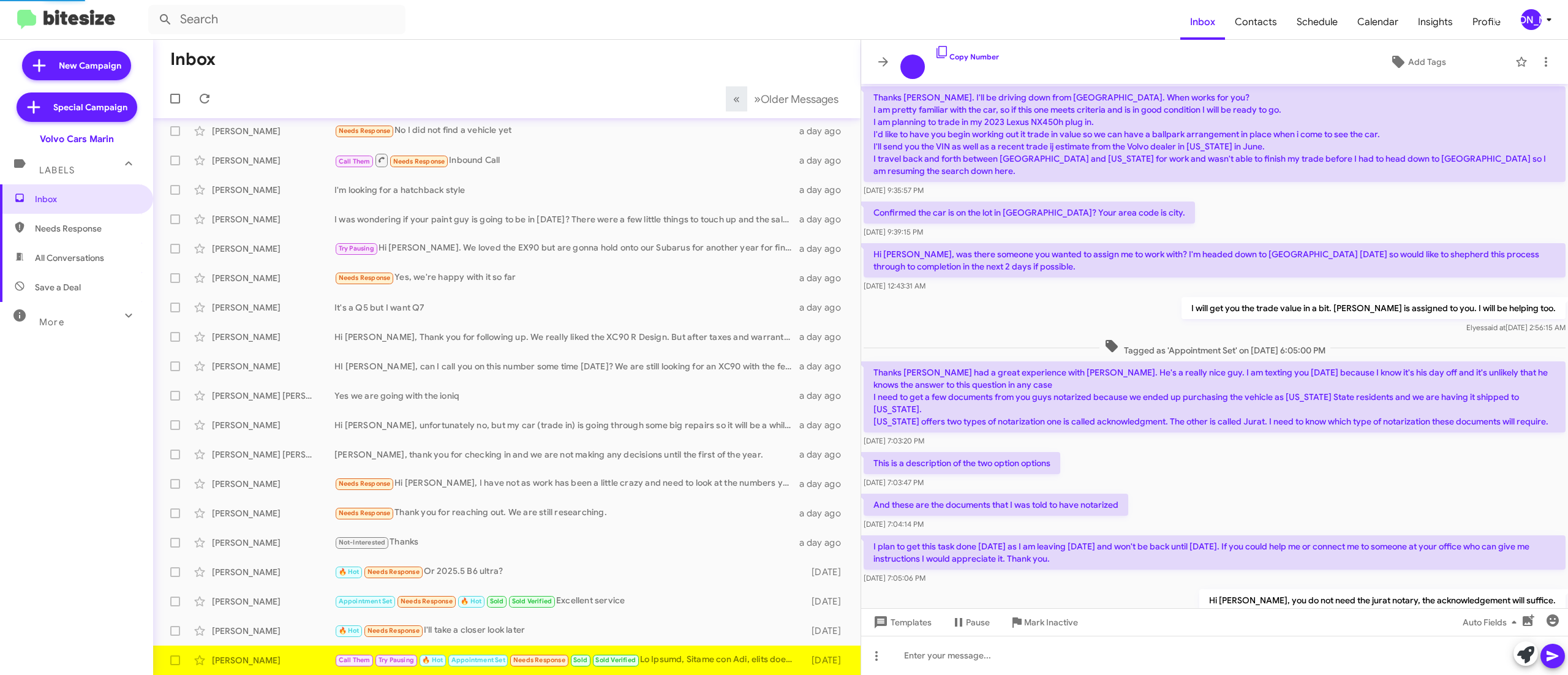
scroll to position [731, 0]
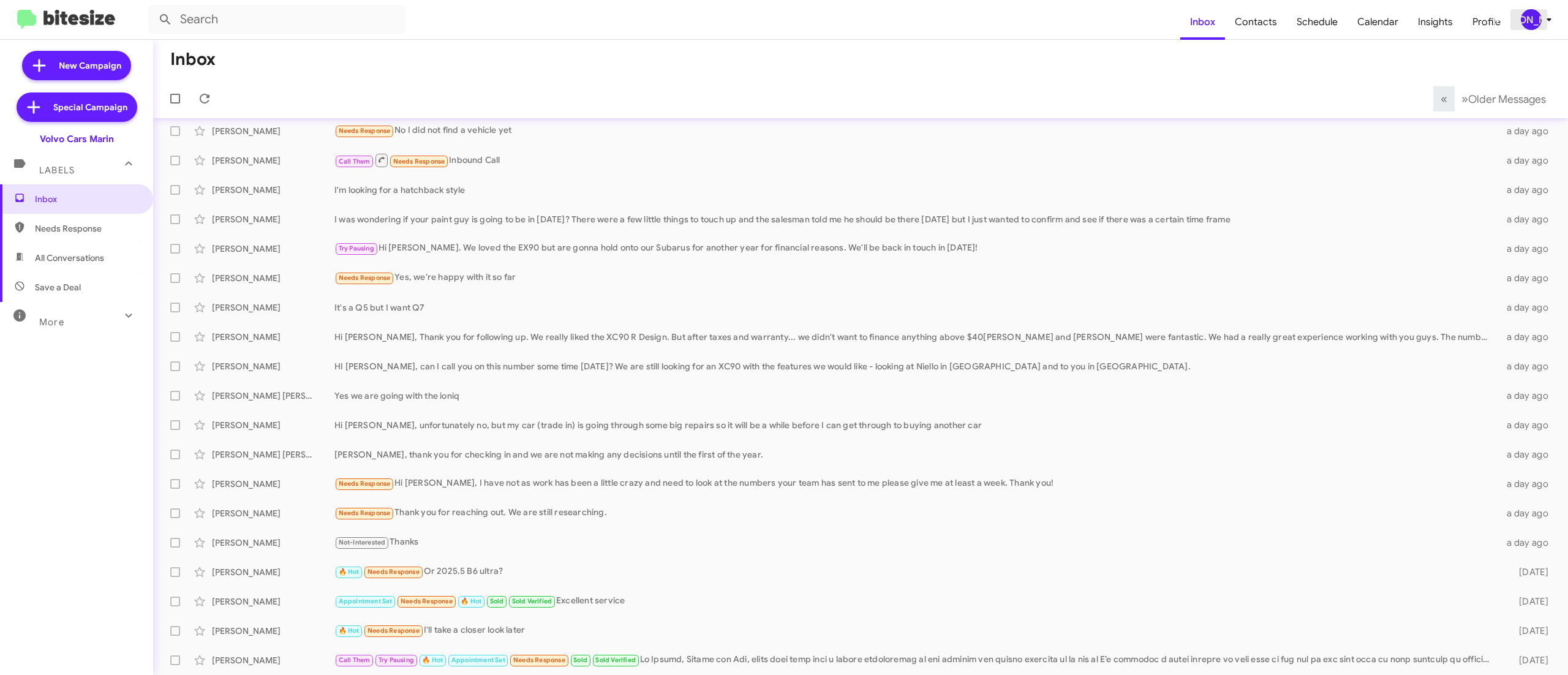
click at [1530, 23] on div "[PERSON_NAME]" at bounding box center [1531, 20] width 21 height 21
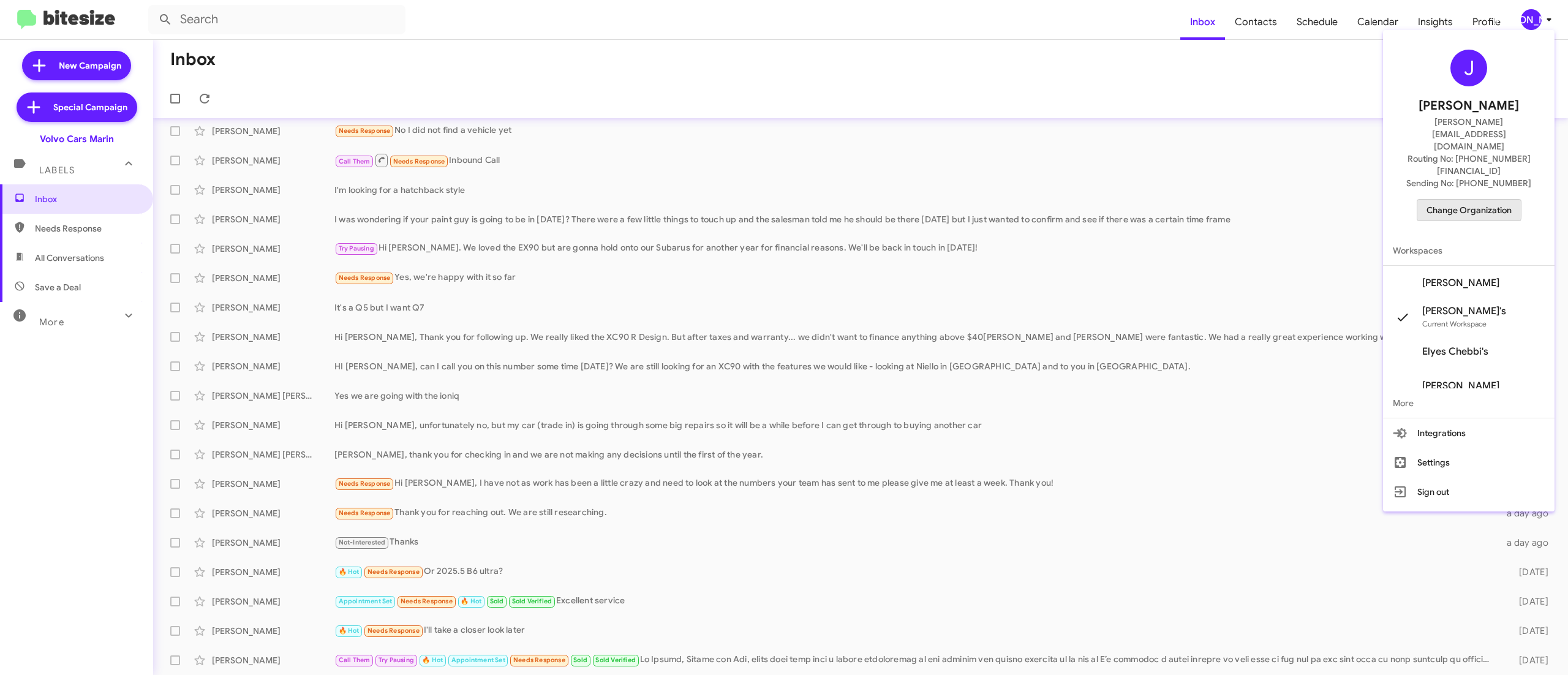
click at [1444, 200] on span "Change Organization" at bounding box center [1469, 210] width 85 height 21
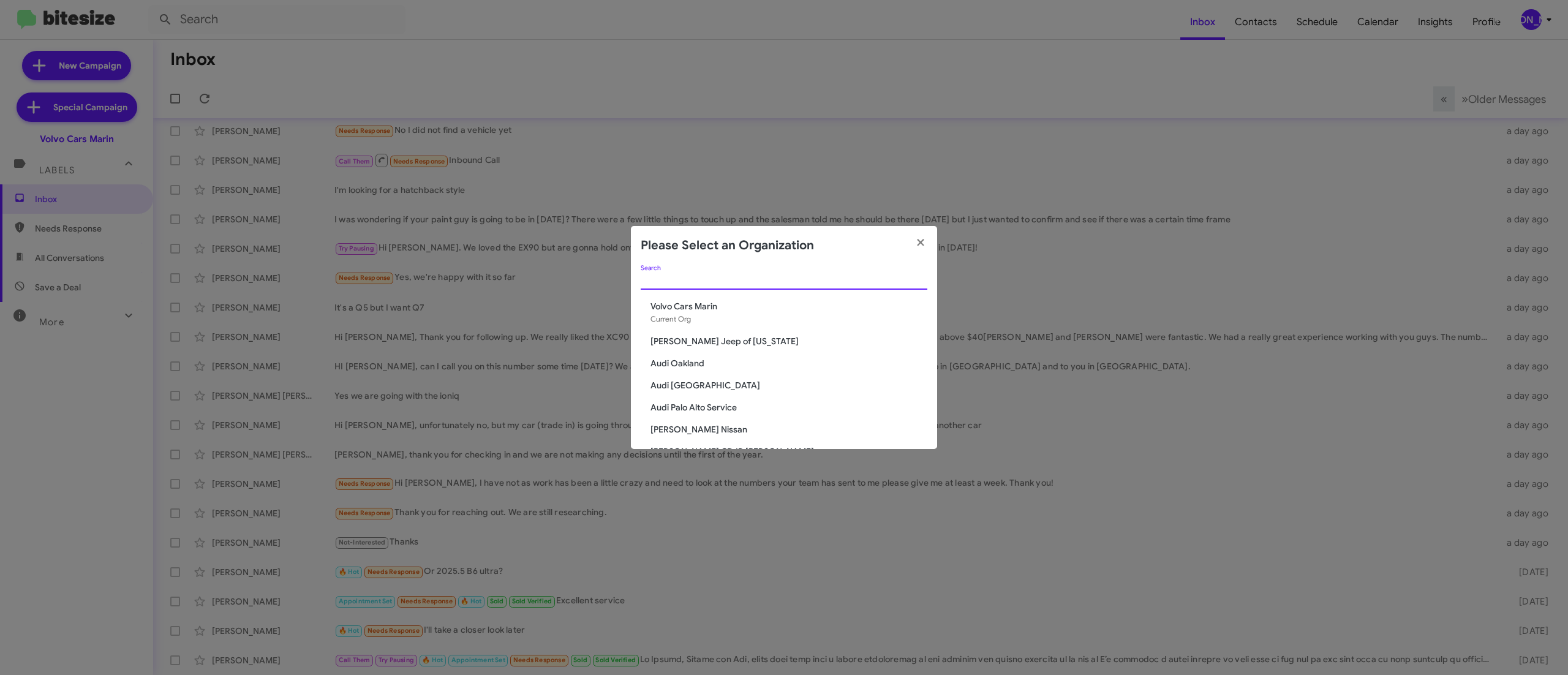
click at [761, 277] on input "Search" at bounding box center [784, 281] width 286 height 10
type input "au"
click at [697, 297] on div "au Search" at bounding box center [784, 283] width 286 height 35
click at [682, 302] on span "Audi Oakland" at bounding box center [789, 307] width 277 height 13
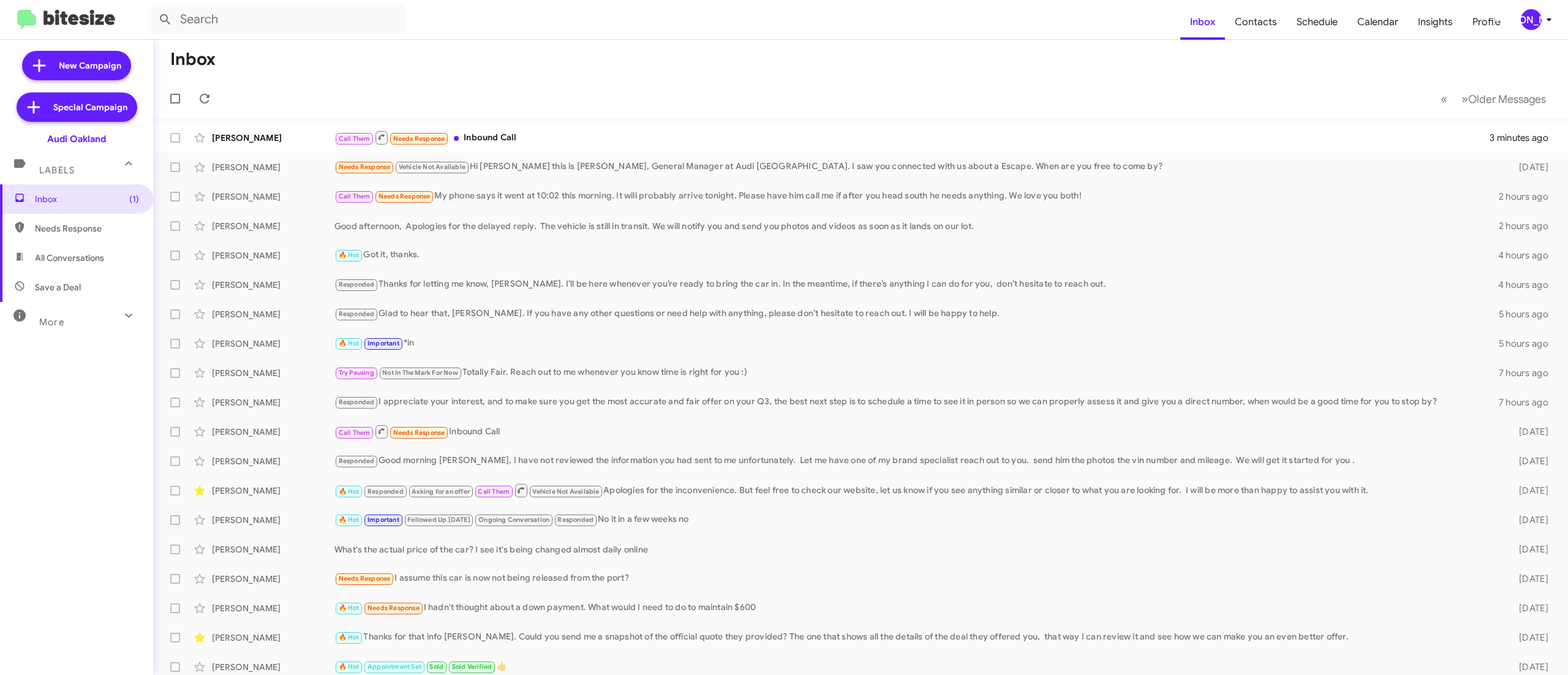
scroll to position [37, 0]
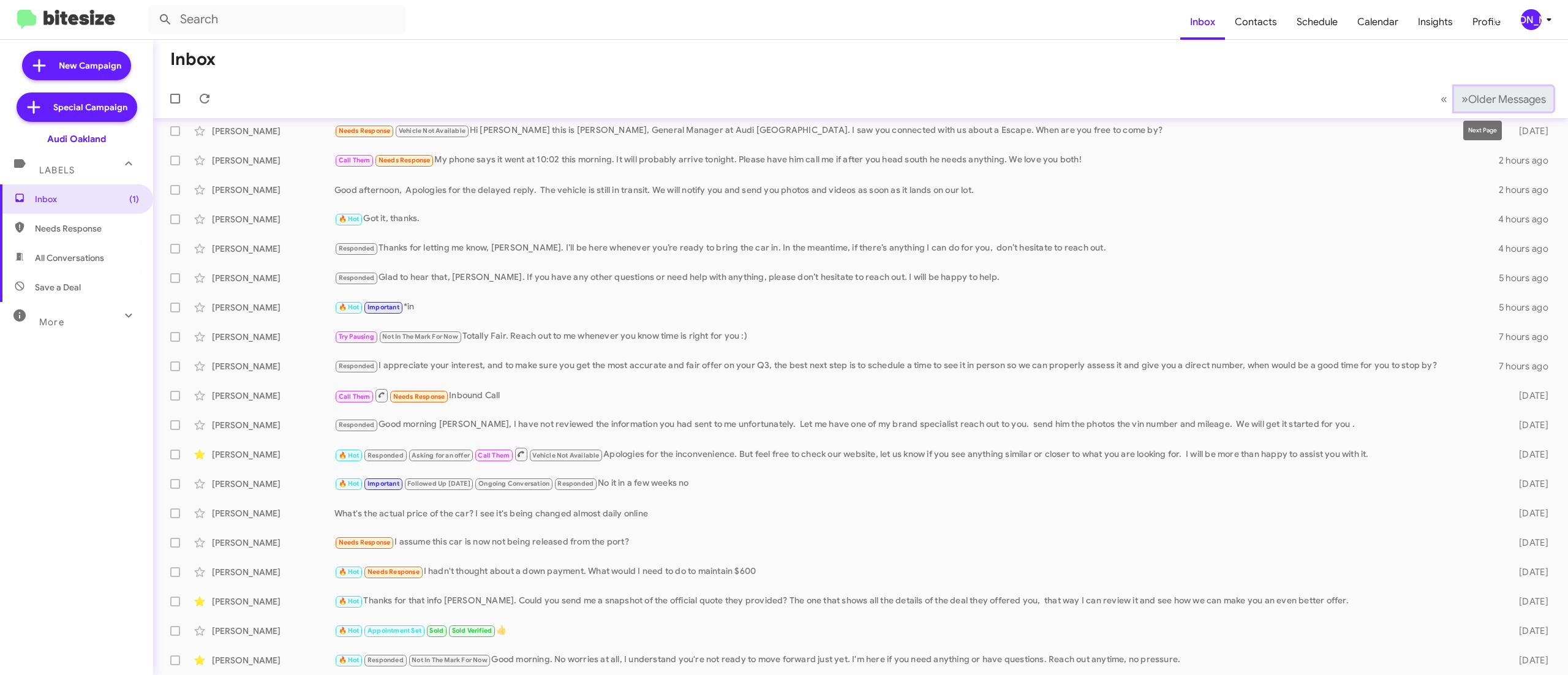
click at [1460, 107] on button "» Next Older Messages" at bounding box center [1503, 99] width 99 height 25
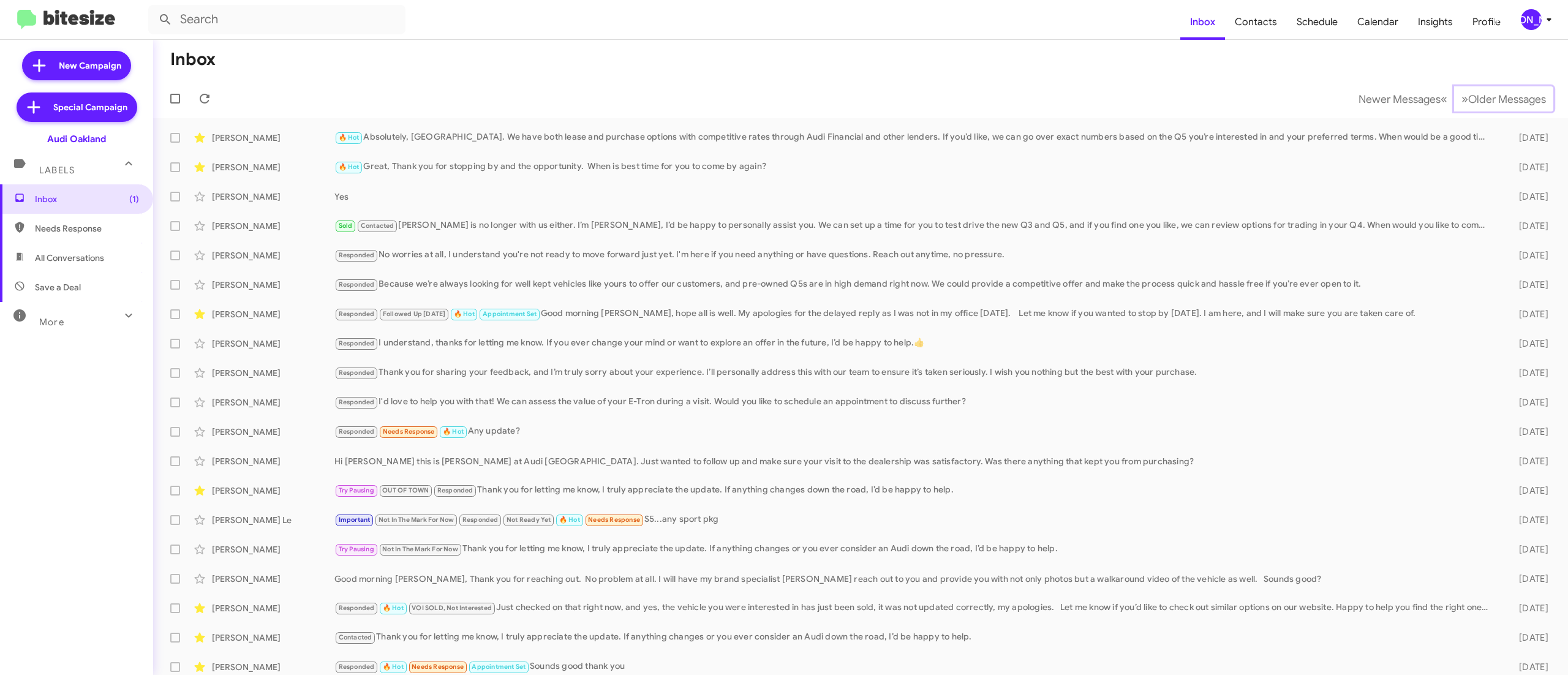
scroll to position [37, 0]
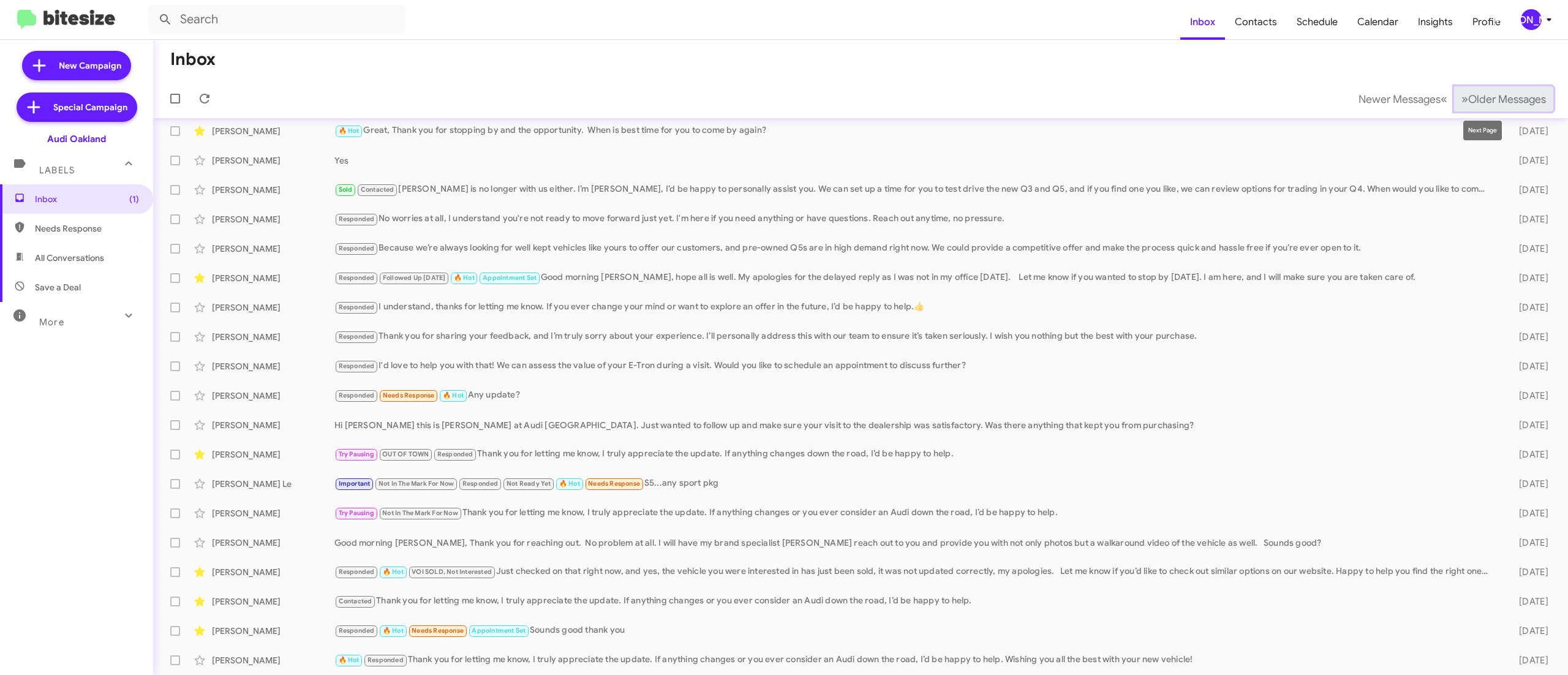
click at [1454, 88] on button "» Next Older Messages" at bounding box center [1503, 99] width 99 height 25
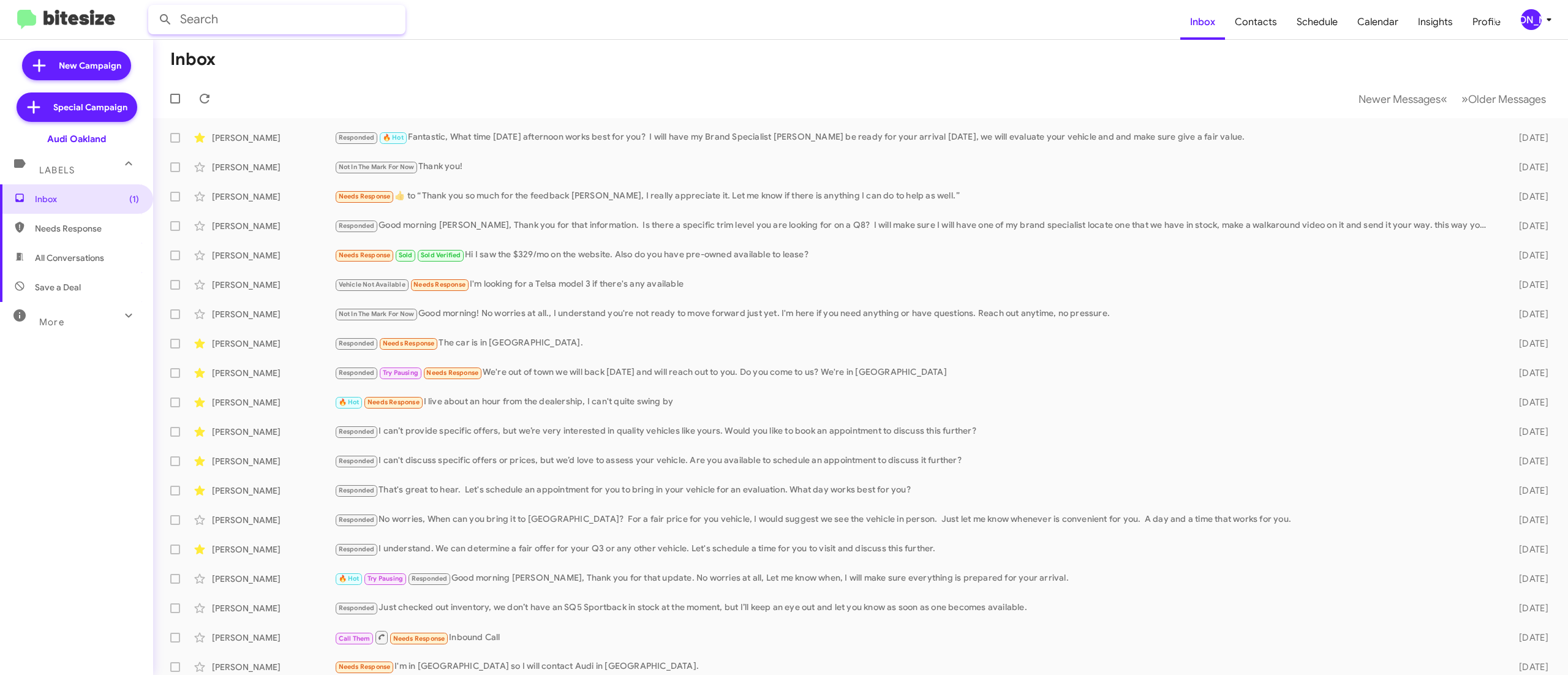
click at [255, 15] on input "text" at bounding box center [277, 20] width 257 height 29
paste input "4105964111"
type input "4105964111"
click at [153, 8] on button at bounding box center [165, 20] width 24 height 24
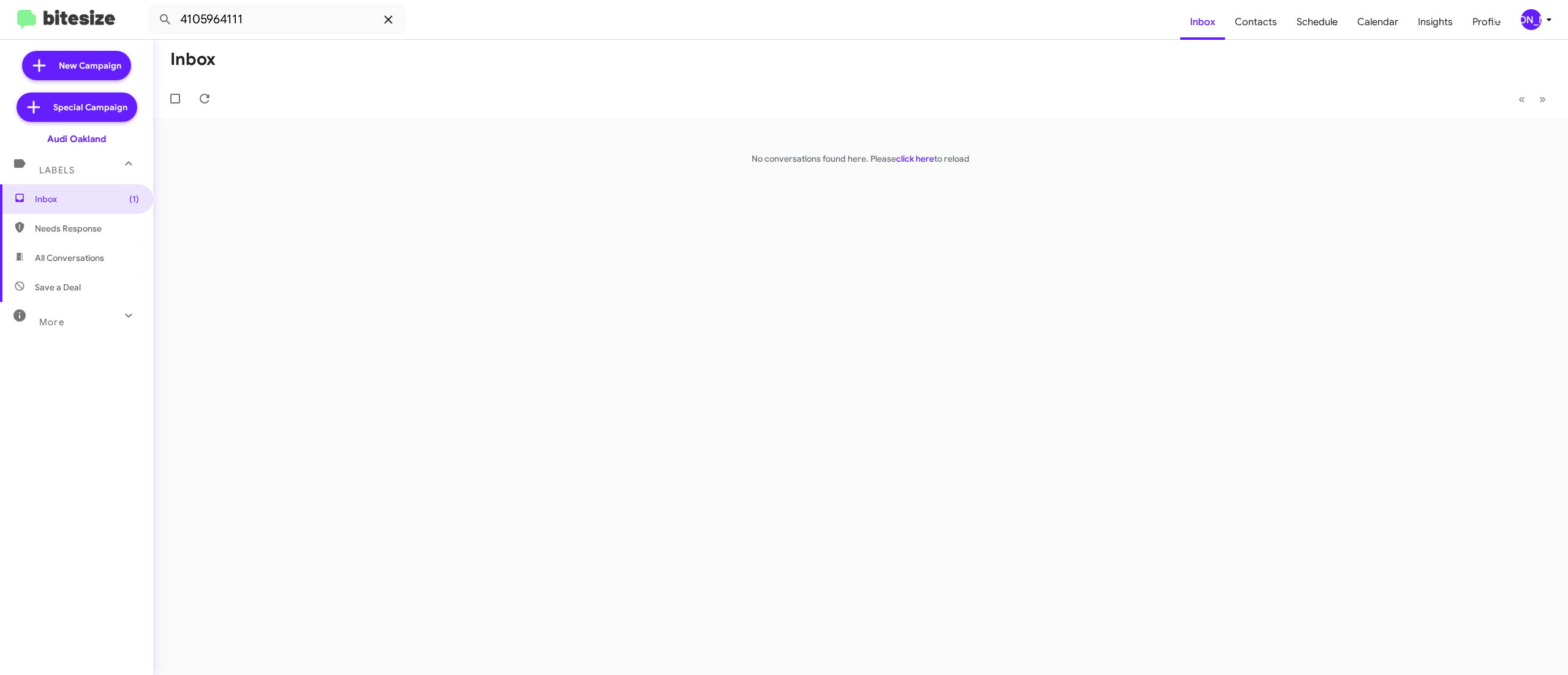
click at [381, 18] on icon at bounding box center [388, 20] width 15 height 15
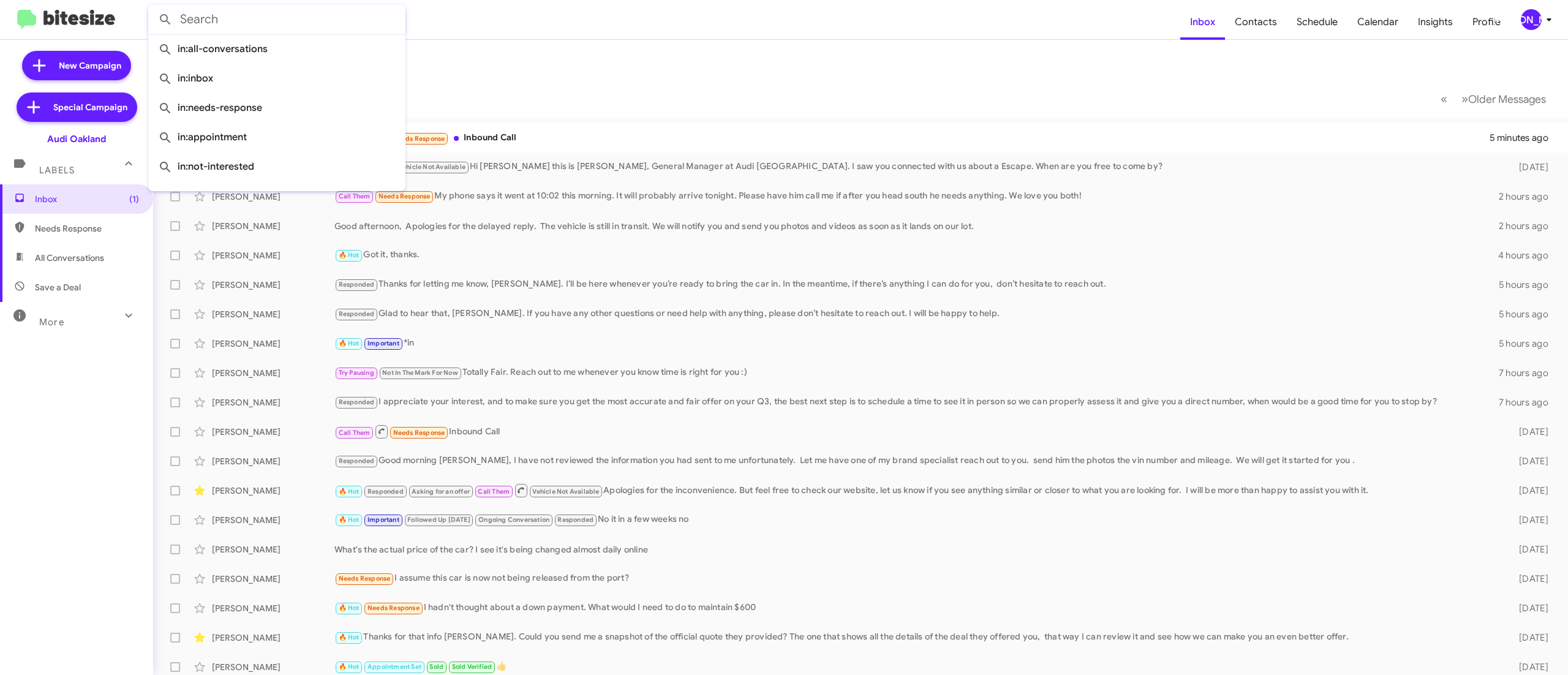
click at [305, 24] on input "text" at bounding box center [277, 20] width 257 height 29
type input "[PERSON_NAME]"
click at [153, 8] on button at bounding box center [165, 20] width 24 height 24
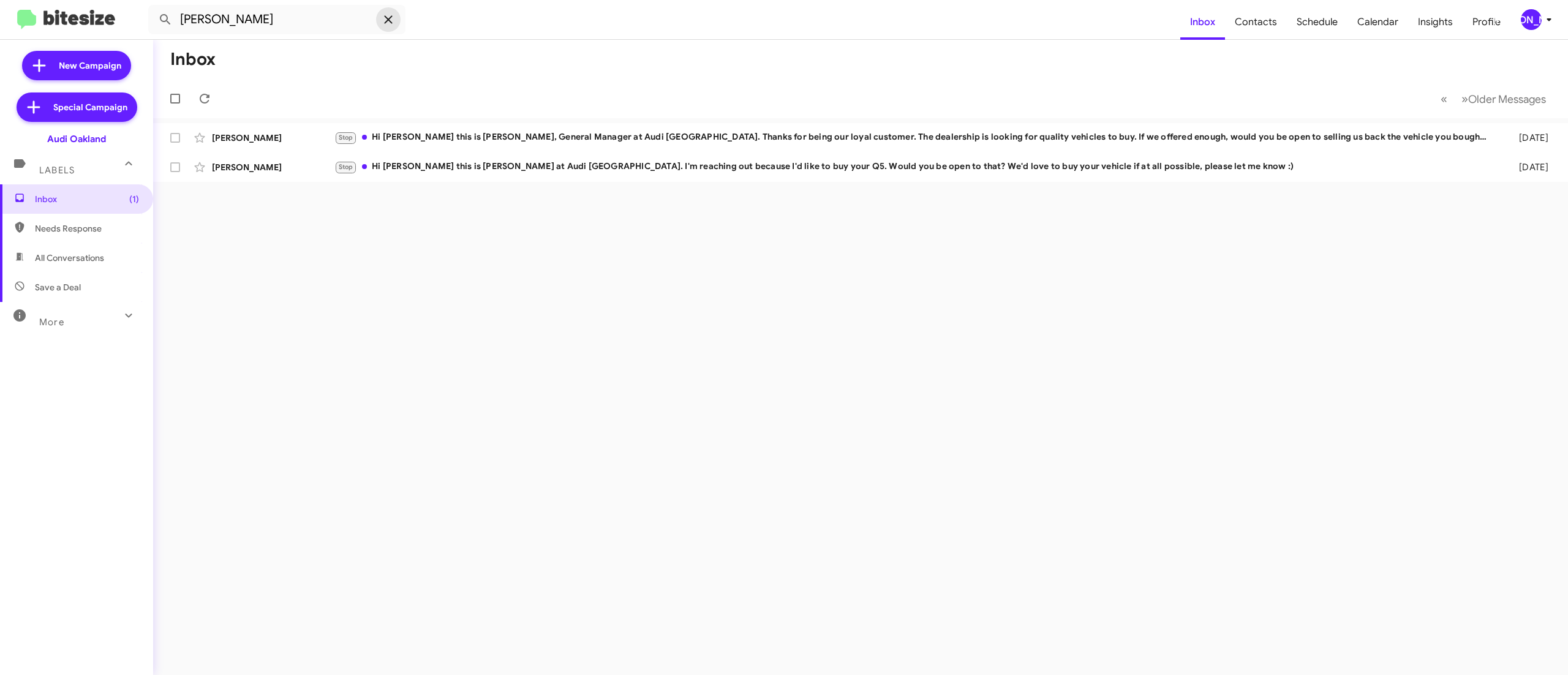
click at [388, 24] on icon at bounding box center [388, 20] width 15 height 15
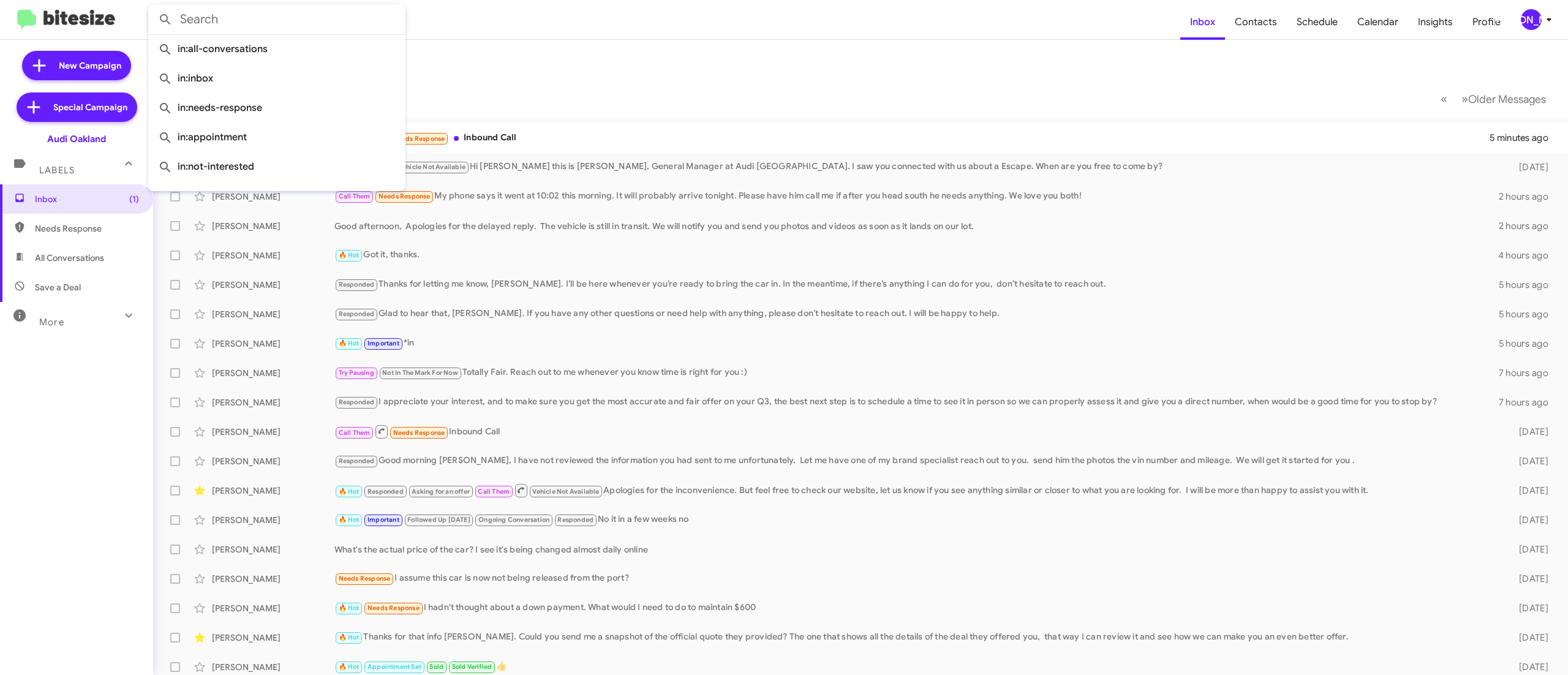
click at [260, 18] on input "text" at bounding box center [277, 20] width 257 height 29
type input "7188123188"
click at [153, 8] on button at bounding box center [165, 20] width 24 height 24
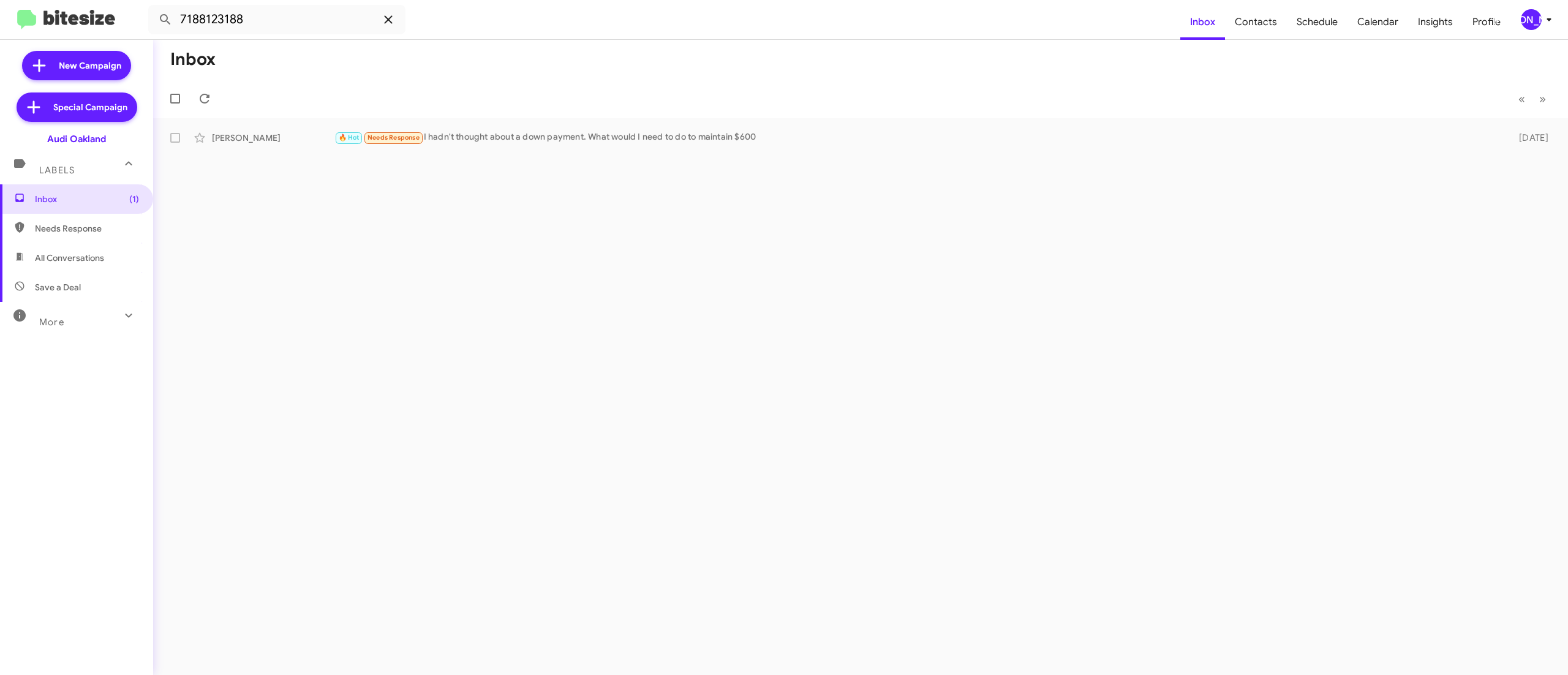
click at [389, 23] on icon at bounding box center [388, 20] width 15 height 15
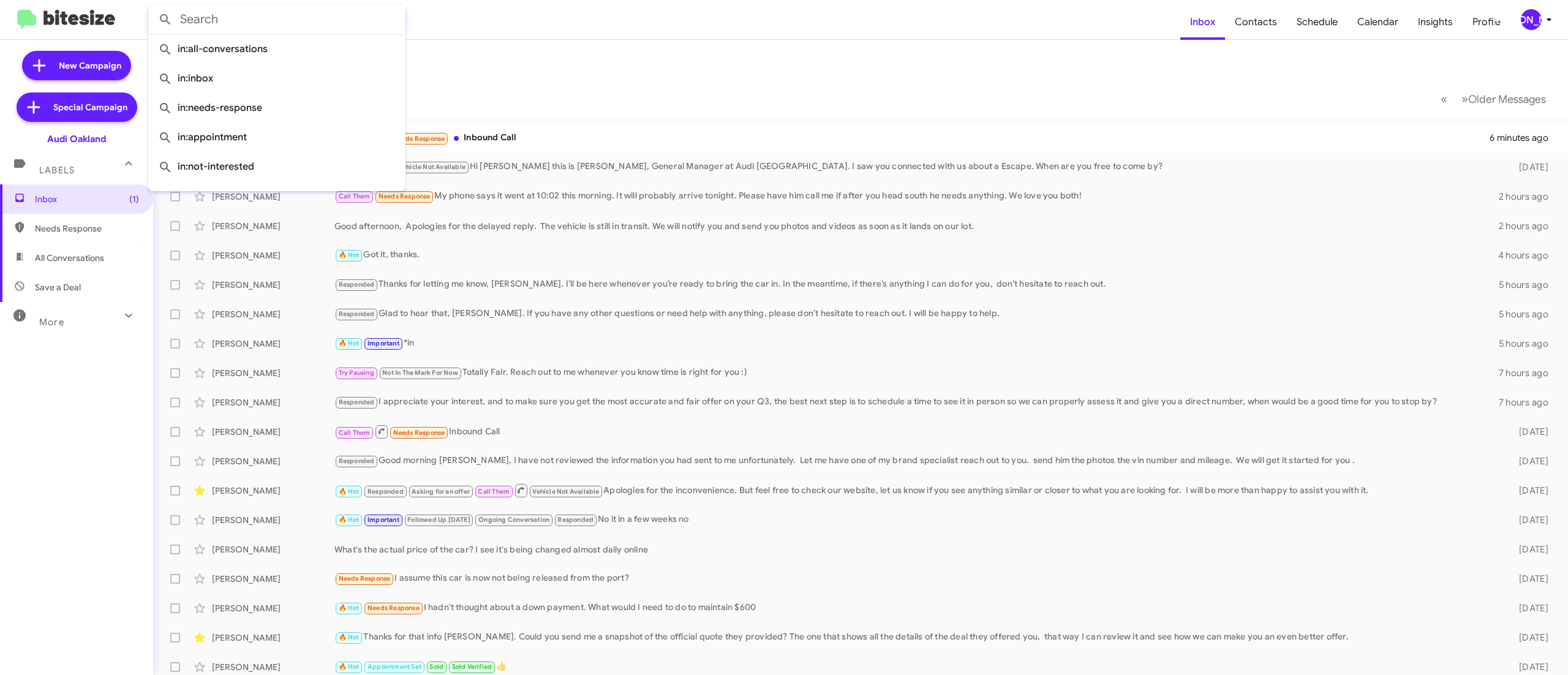
click at [1103, 63] on mat-toolbar-row "Inbox" at bounding box center [860, 59] width 1415 height 39
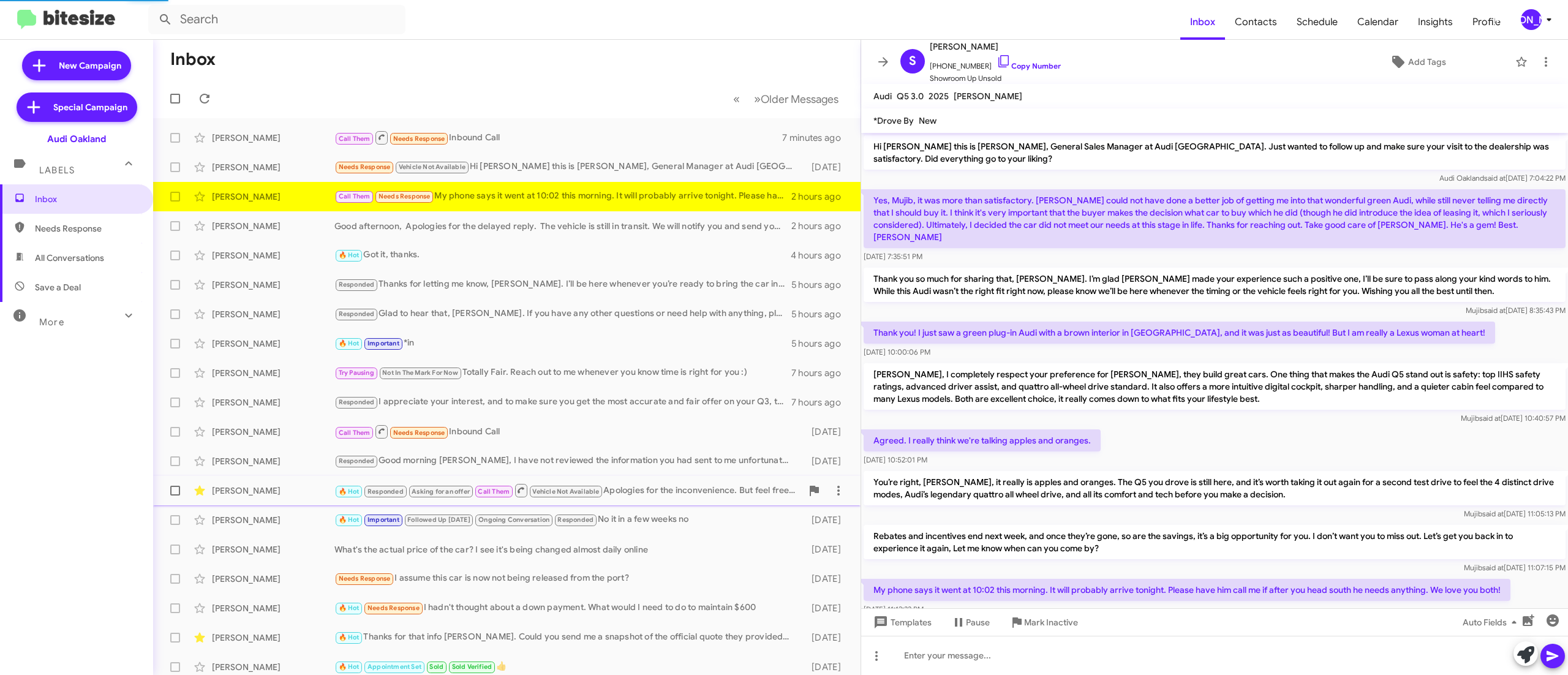
scroll to position [26, 0]
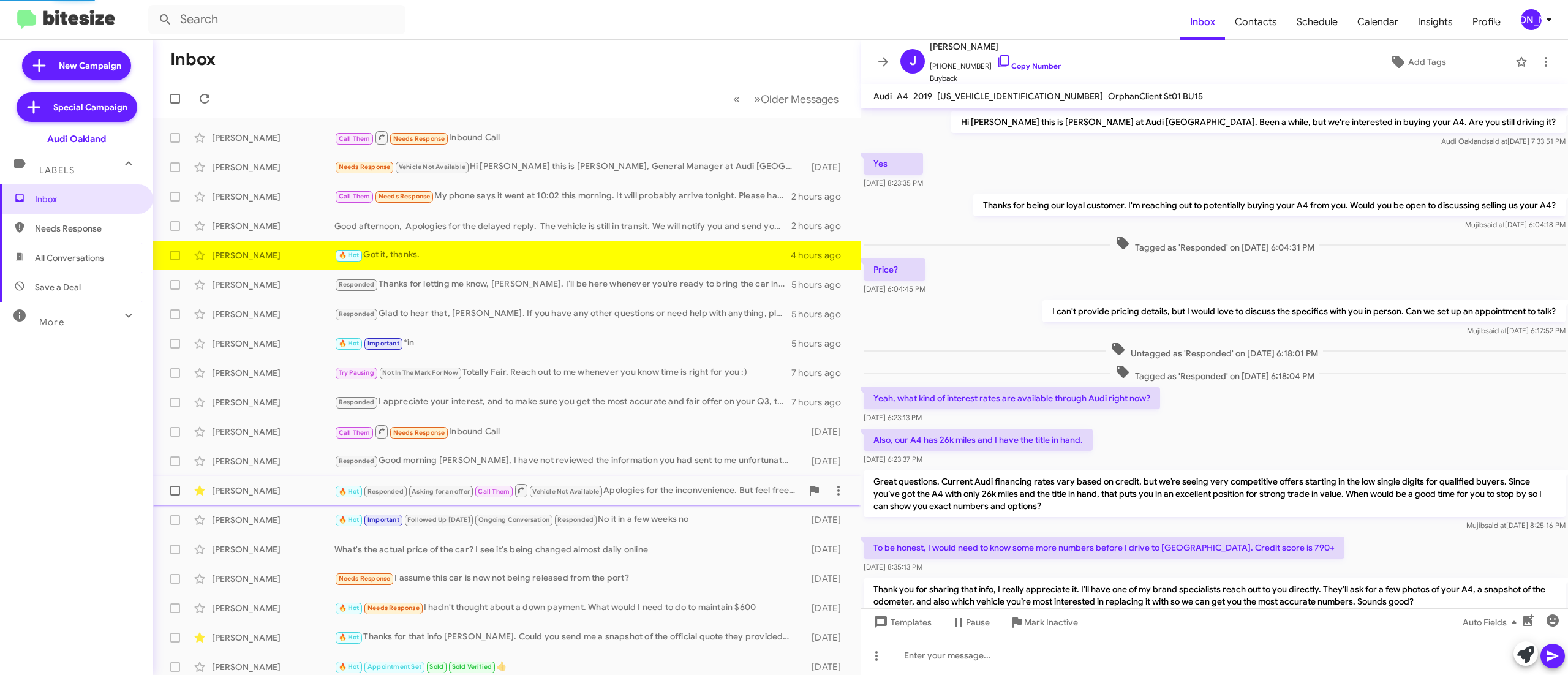
scroll to position [302, 0]
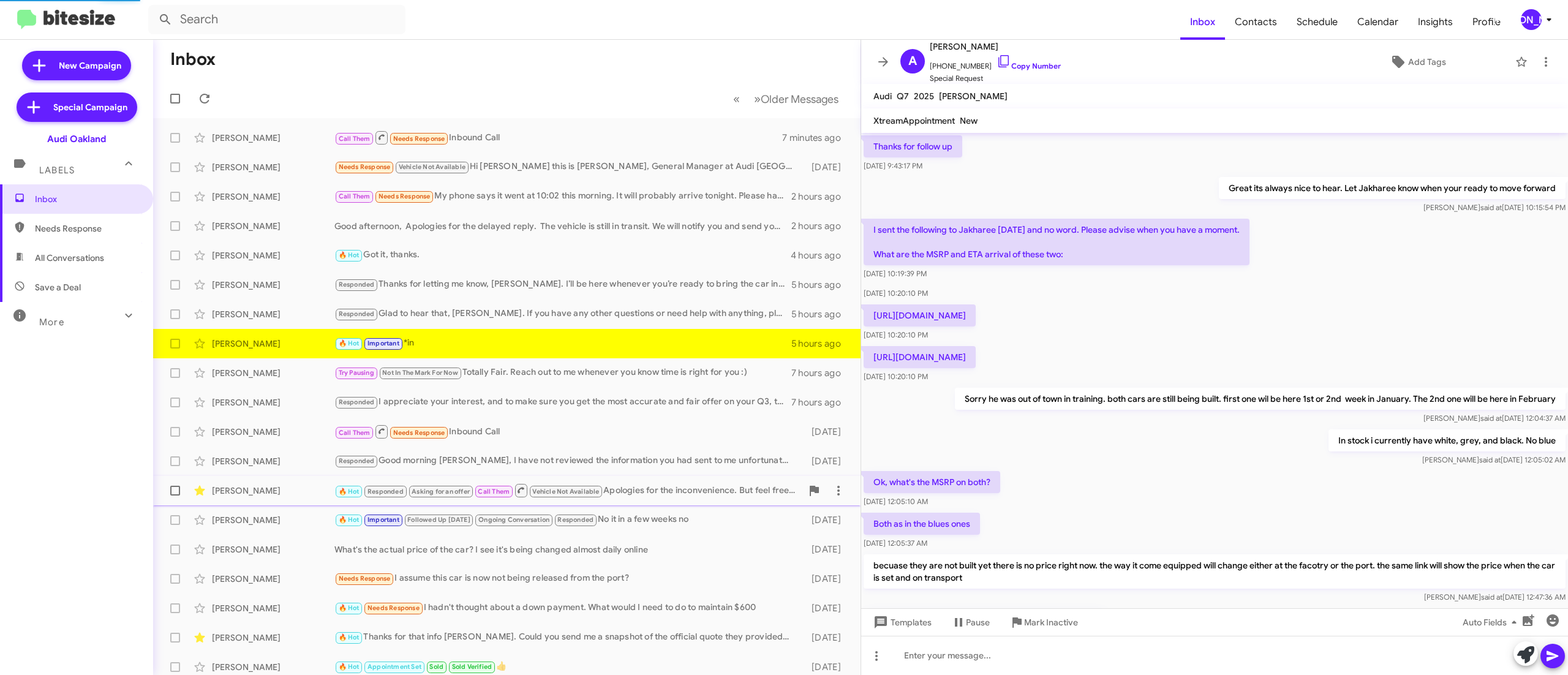
scroll to position [593, 0]
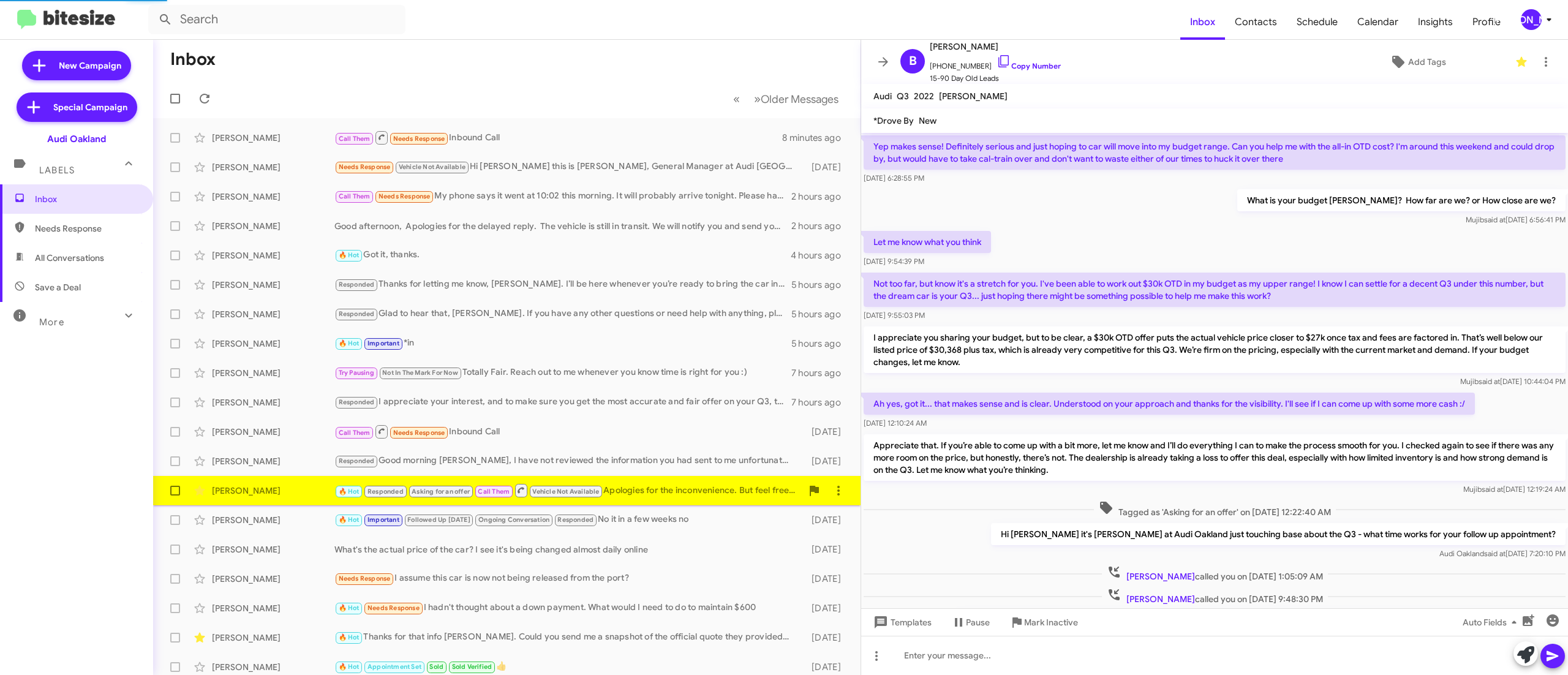
scroll to position [431, 0]
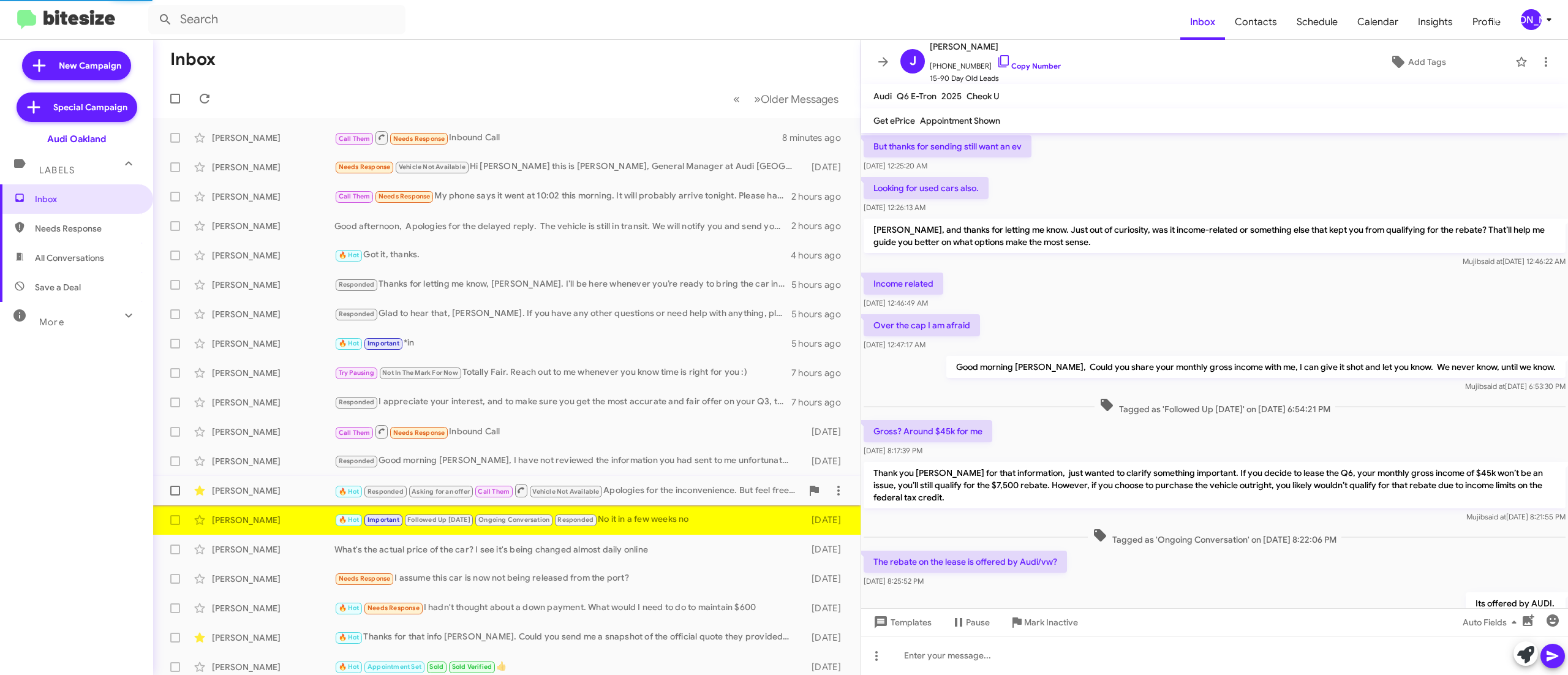
scroll to position [437, 0]
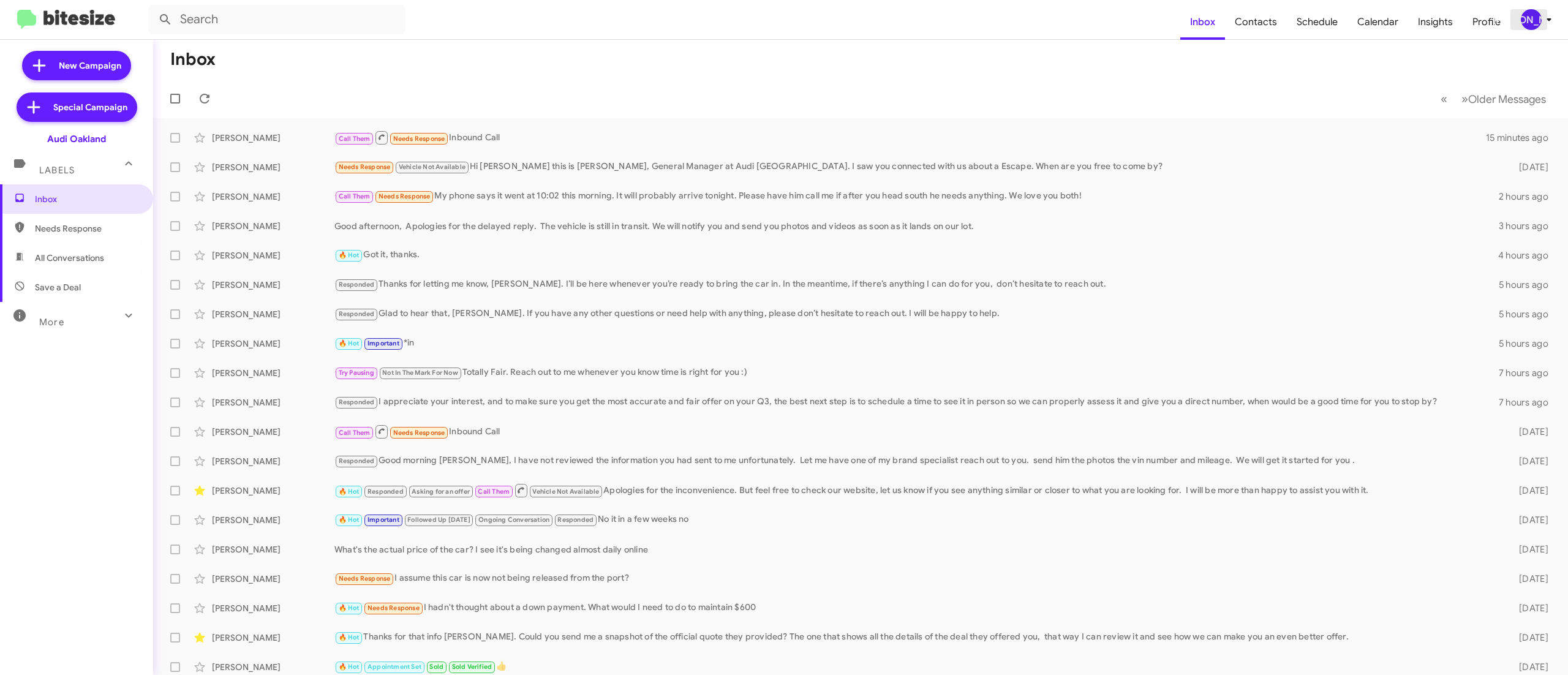
click at [1537, 13] on div "[PERSON_NAME]" at bounding box center [1531, 20] width 21 height 21
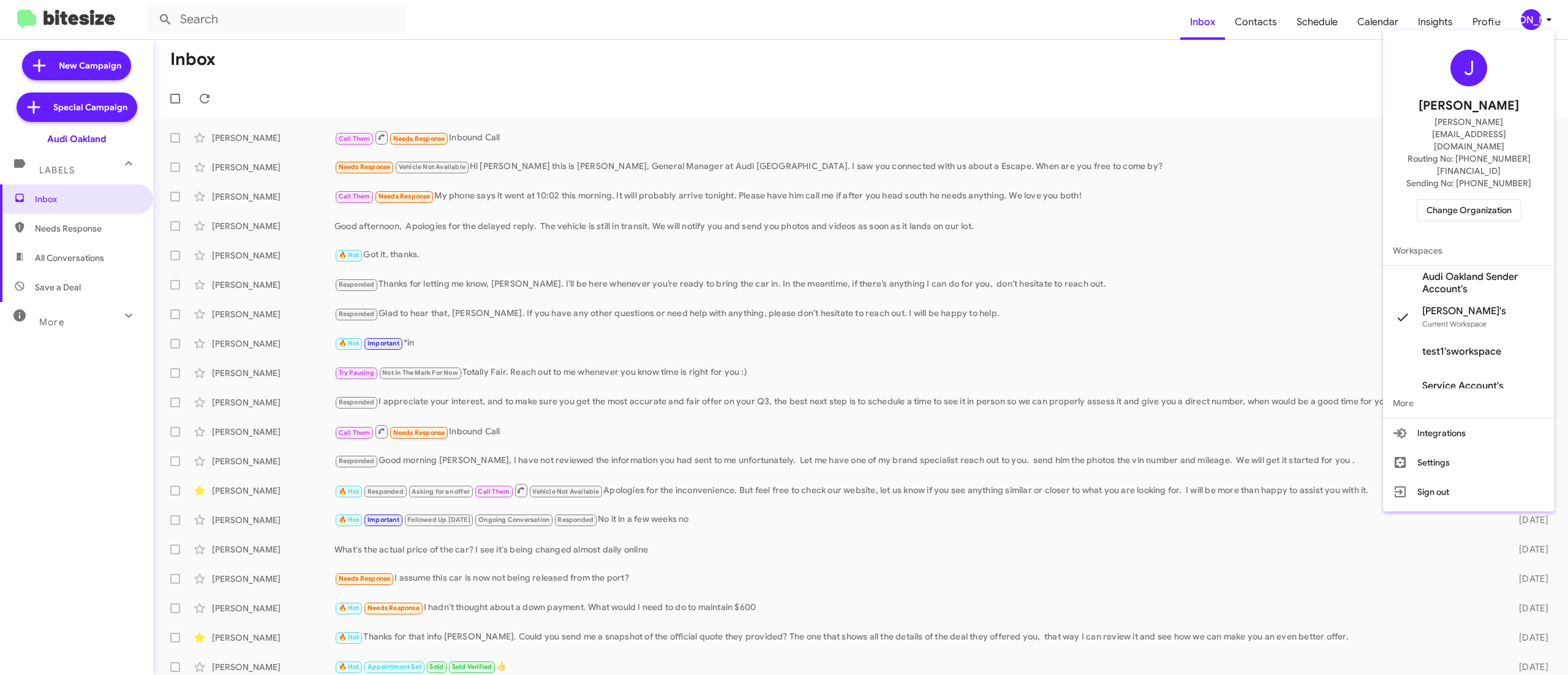
click at [1450, 160] on div "J [PERSON_NAME] [PERSON_NAME][EMAIL_ADDRESS][DOMAIN_NAME] Routing No: [PHONE_NU…" at bounding box center [1468, 135] width 171 height 201
click at [1447, 200] on span "Change Organization" at bounding box center [1469, 210] width 85 height 21
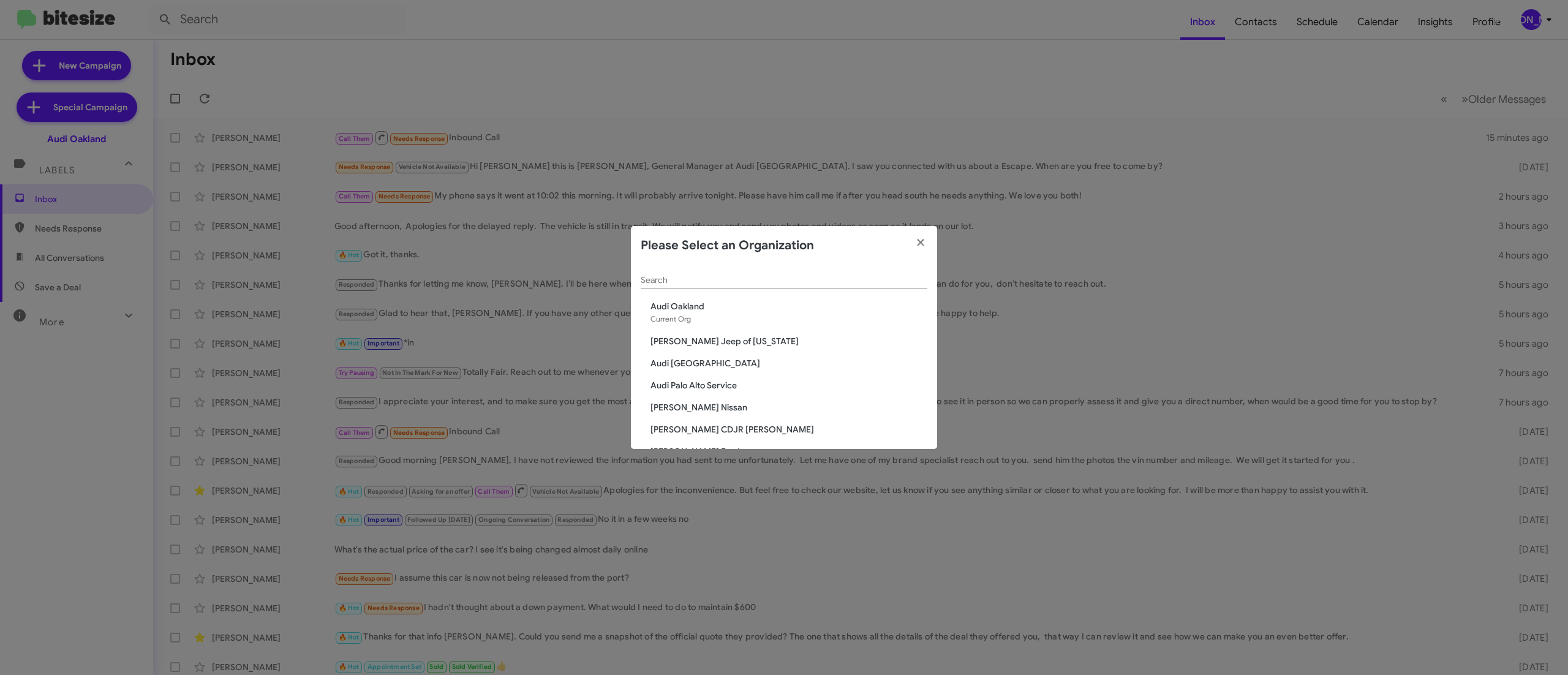
click at [687, 362] on span "Audi [GEOGRAPHIC_DATA]" at bounding box center [789, 364] width 277 height 13
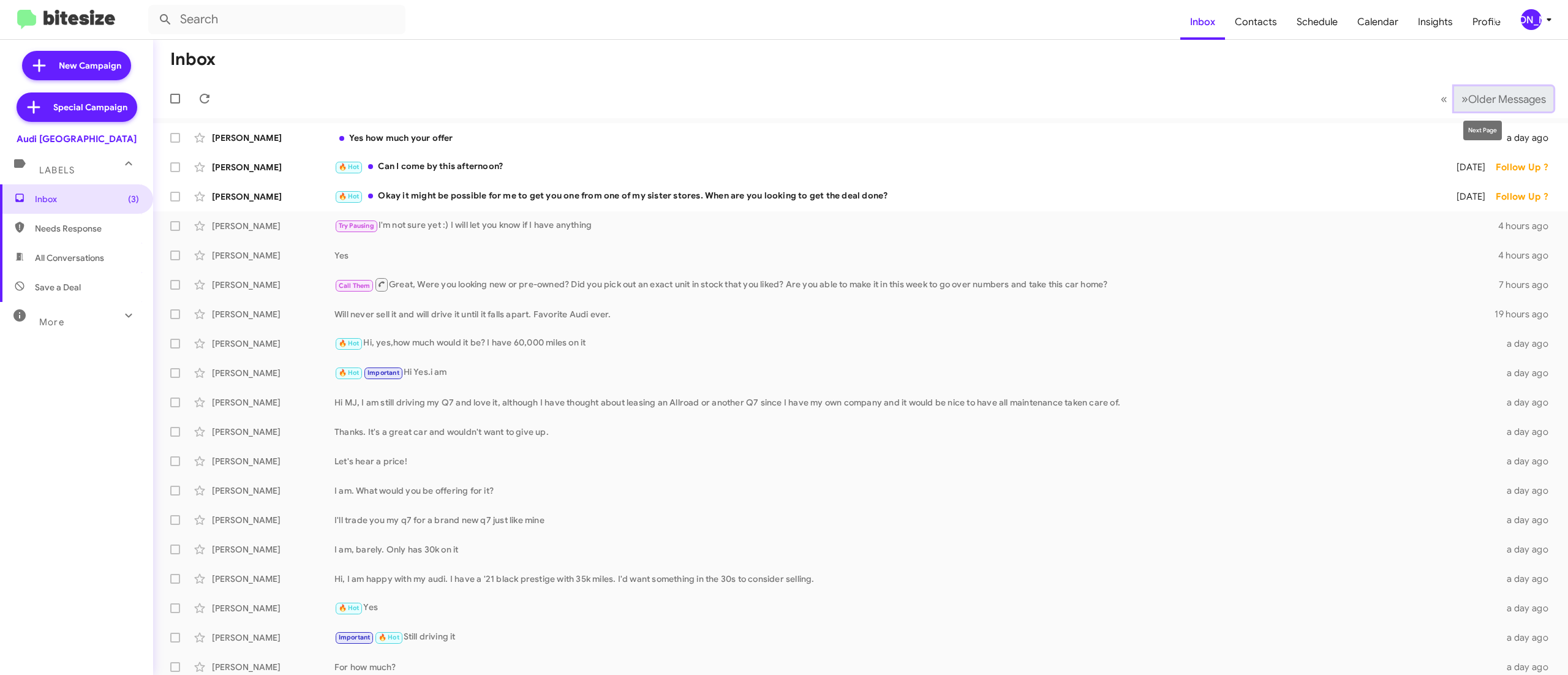
click at [1468, 100] on span "Older Messages" at bounding box center [1507, 99] width 78 height 13
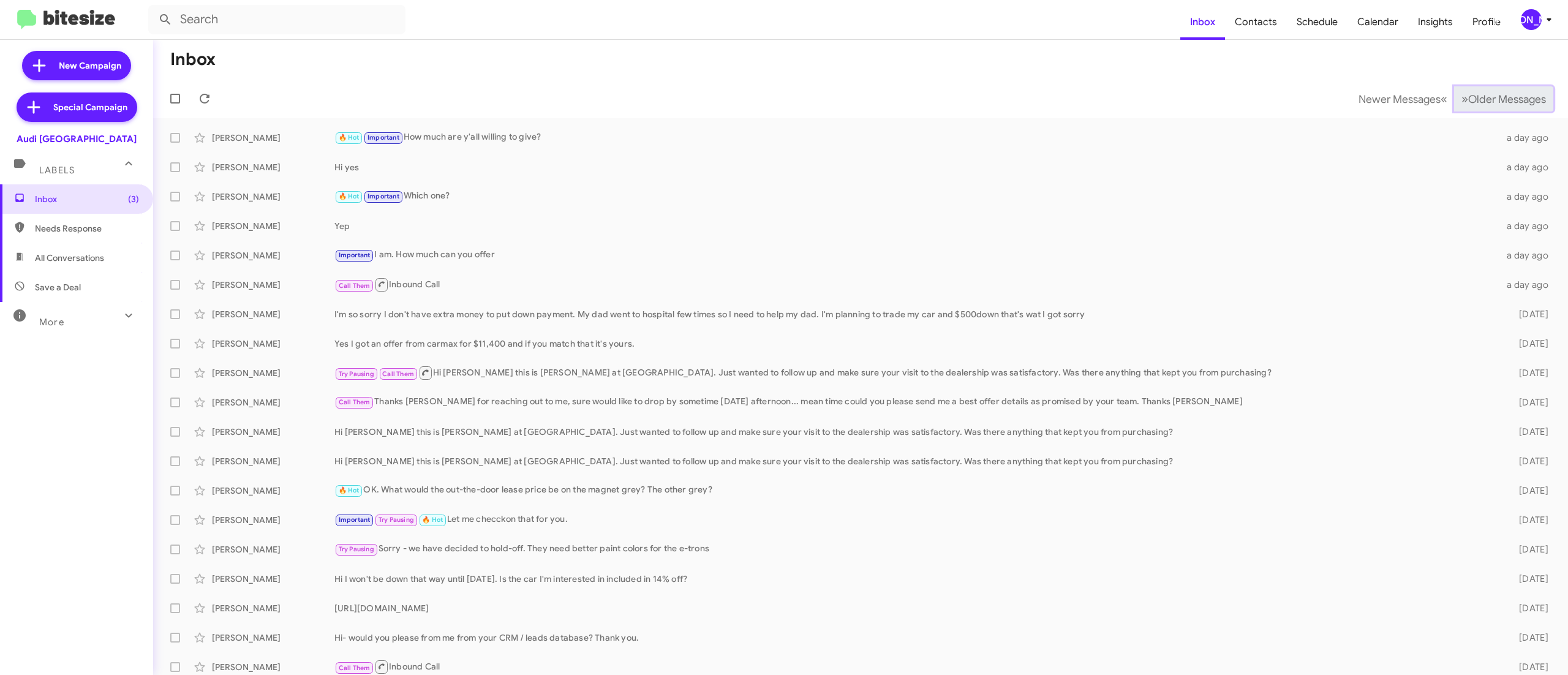
click at [1468, 100] on span "Older Messages" at bounding box center [1507, 99] width 78 height 13
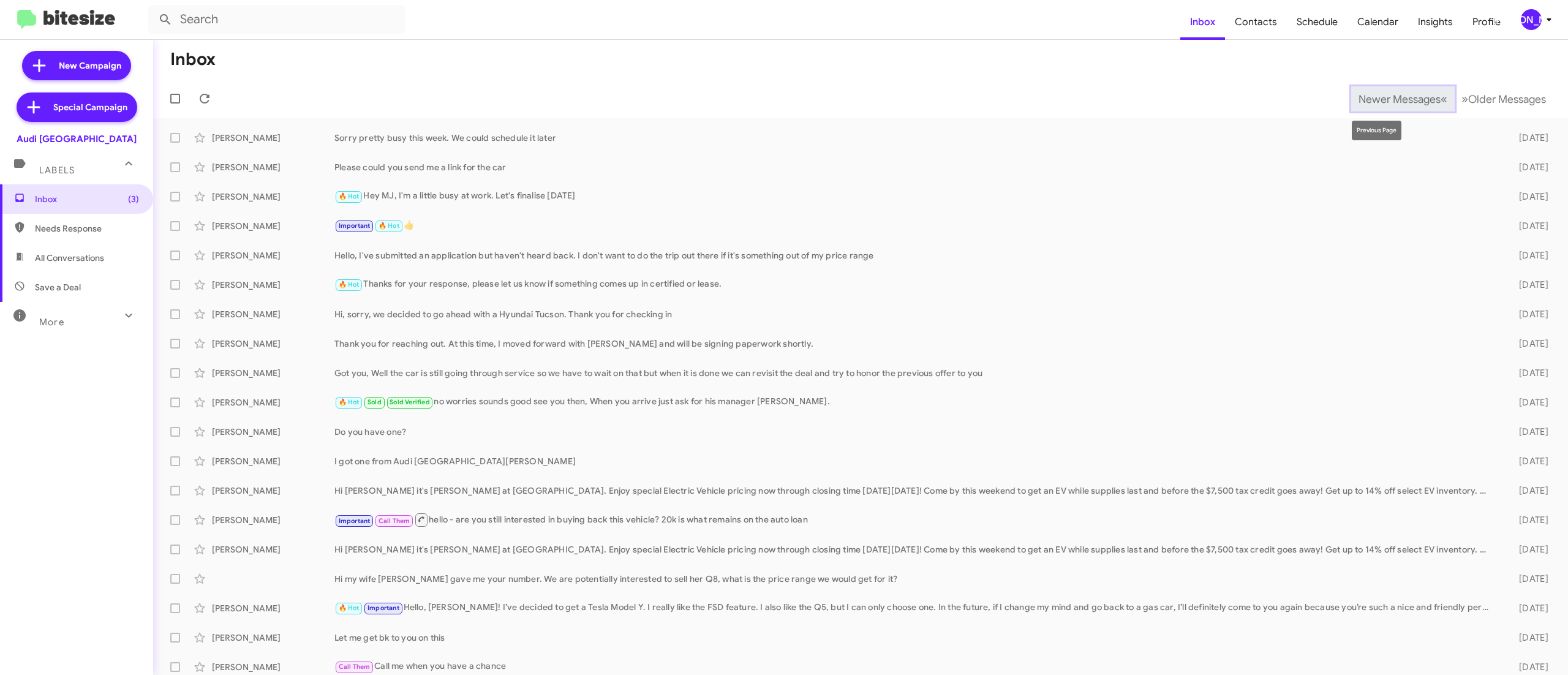
click at [1381, 100] on span "Newer Messages" at bounding box center [1399, 99] width 82 height 13
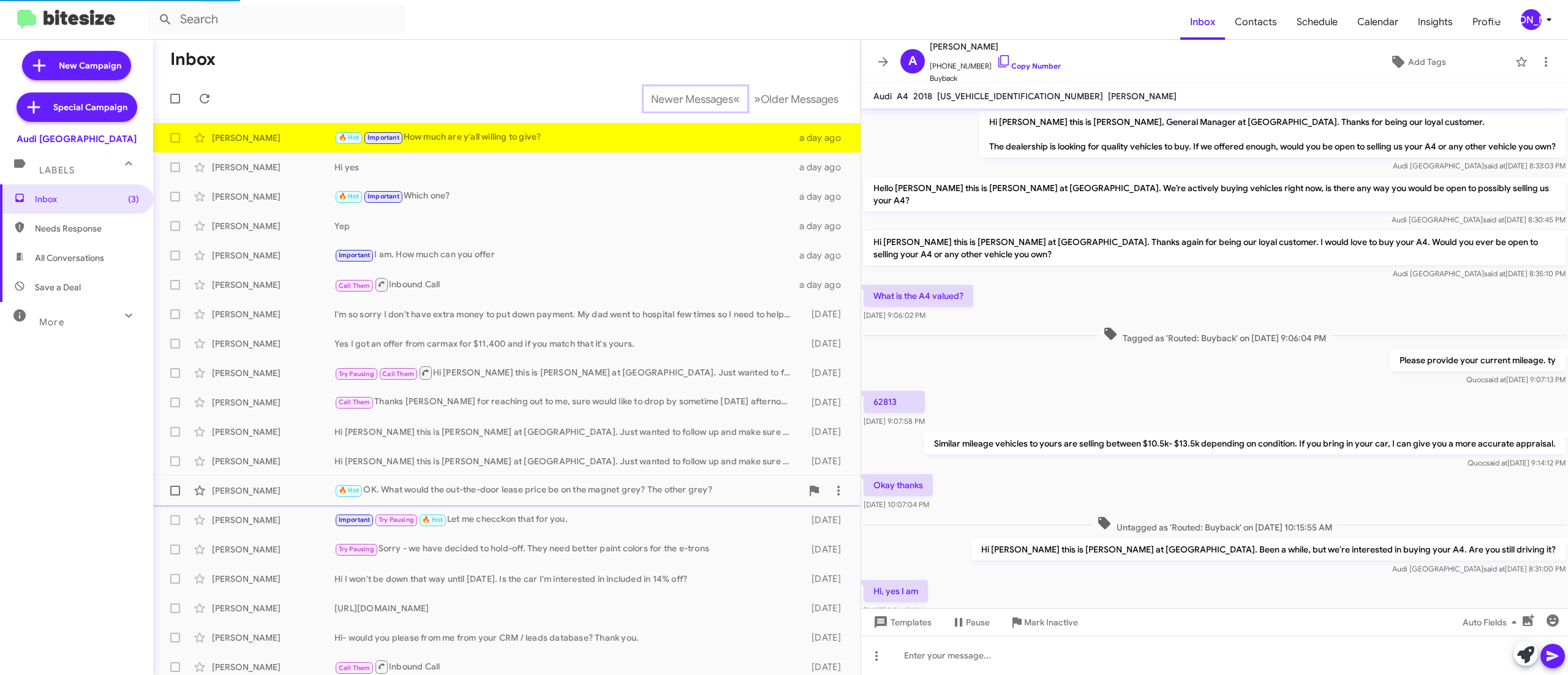
scroll to position [126, 0]
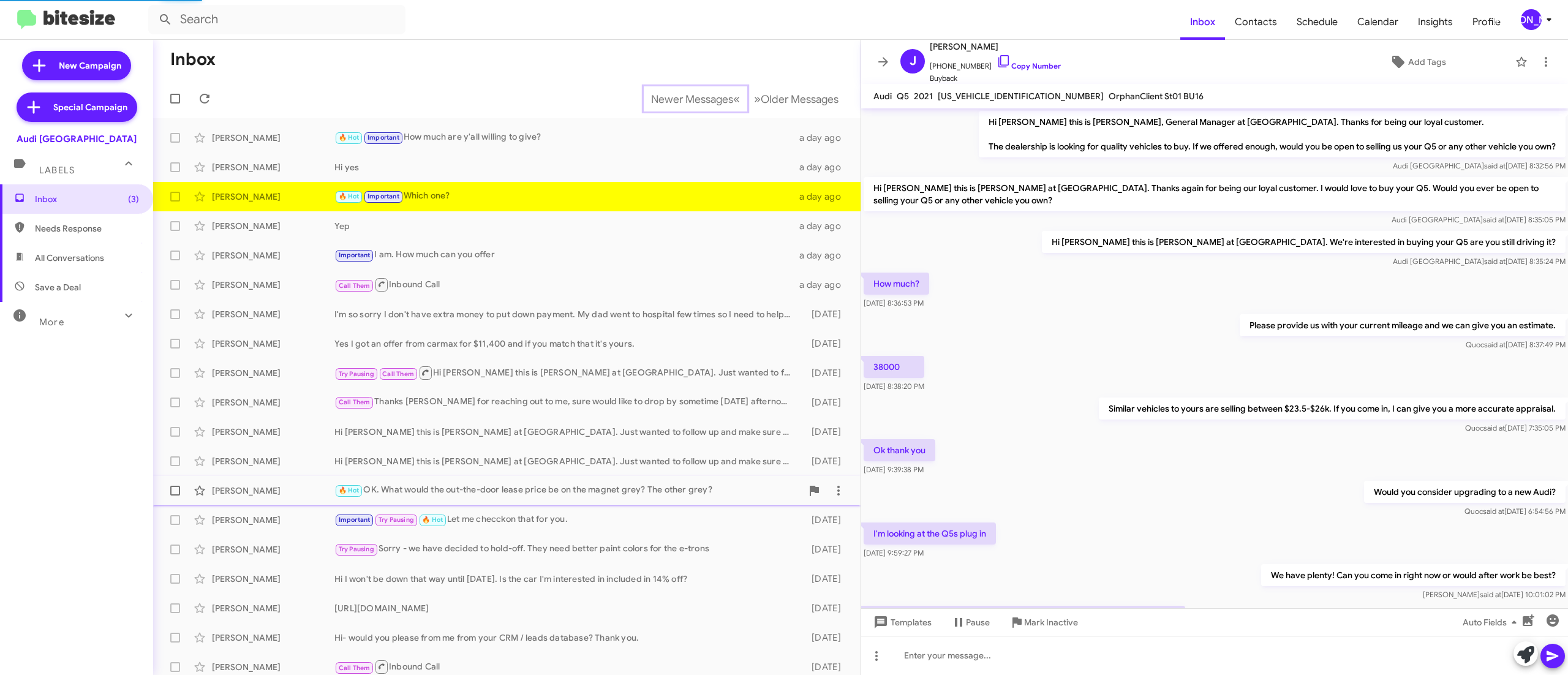
scroll to position [297, 0]
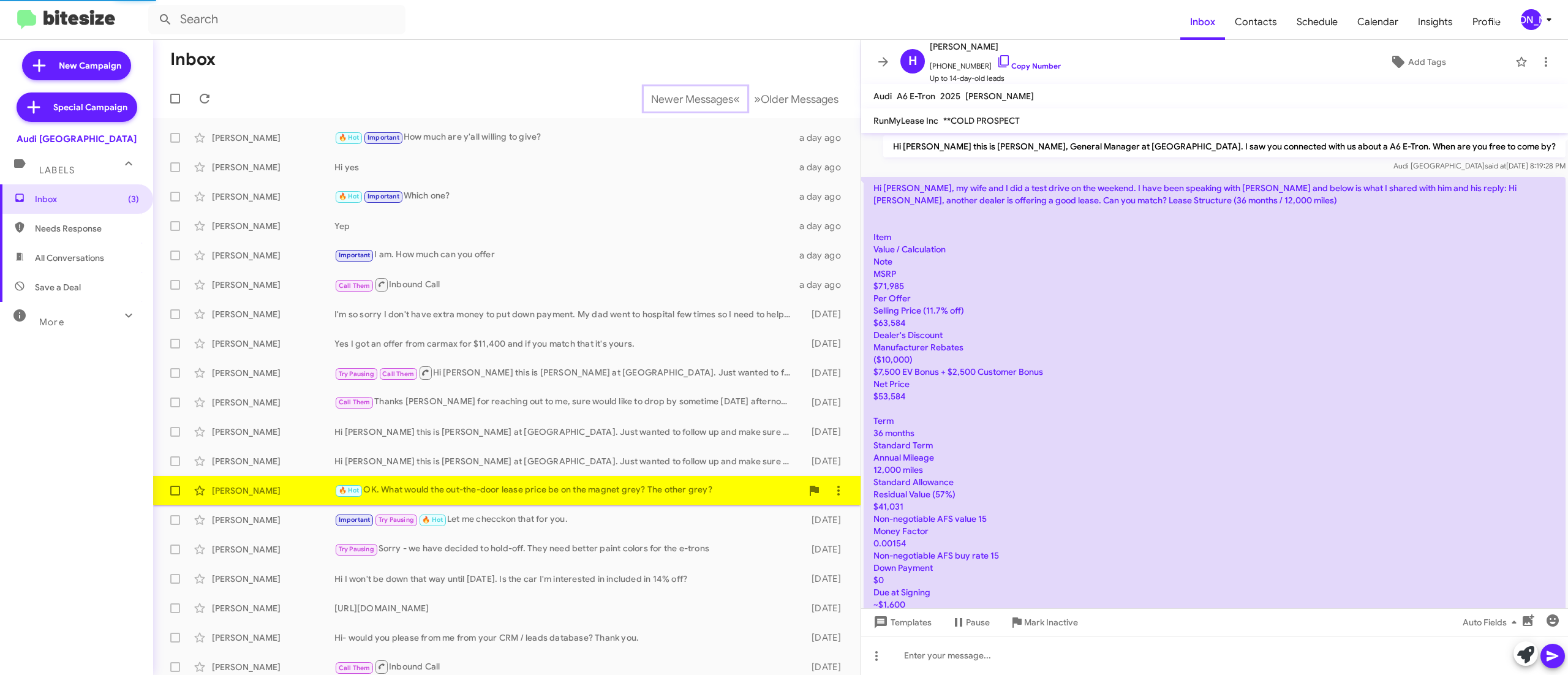
scroll to position [844, 0]
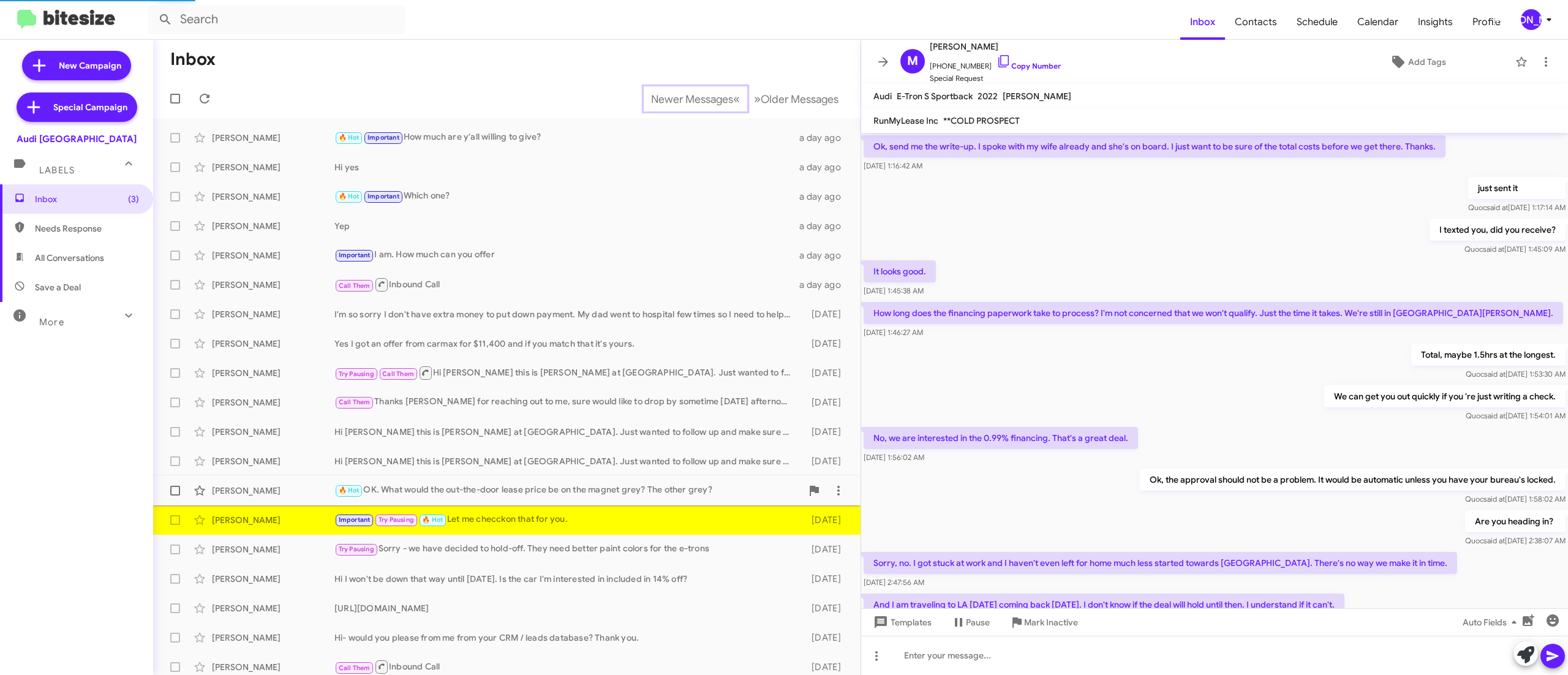
scroll to position [554, 0]
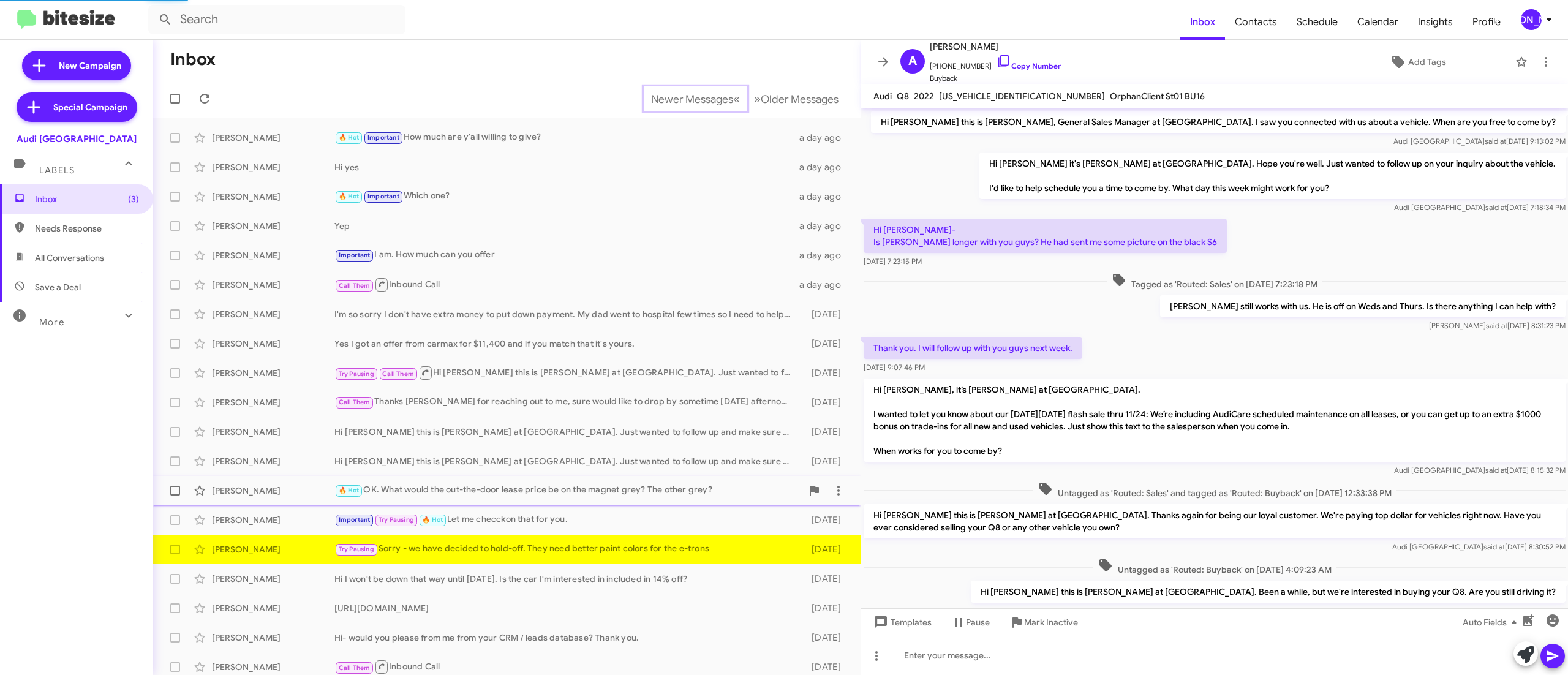
scroll to position [365, 0]
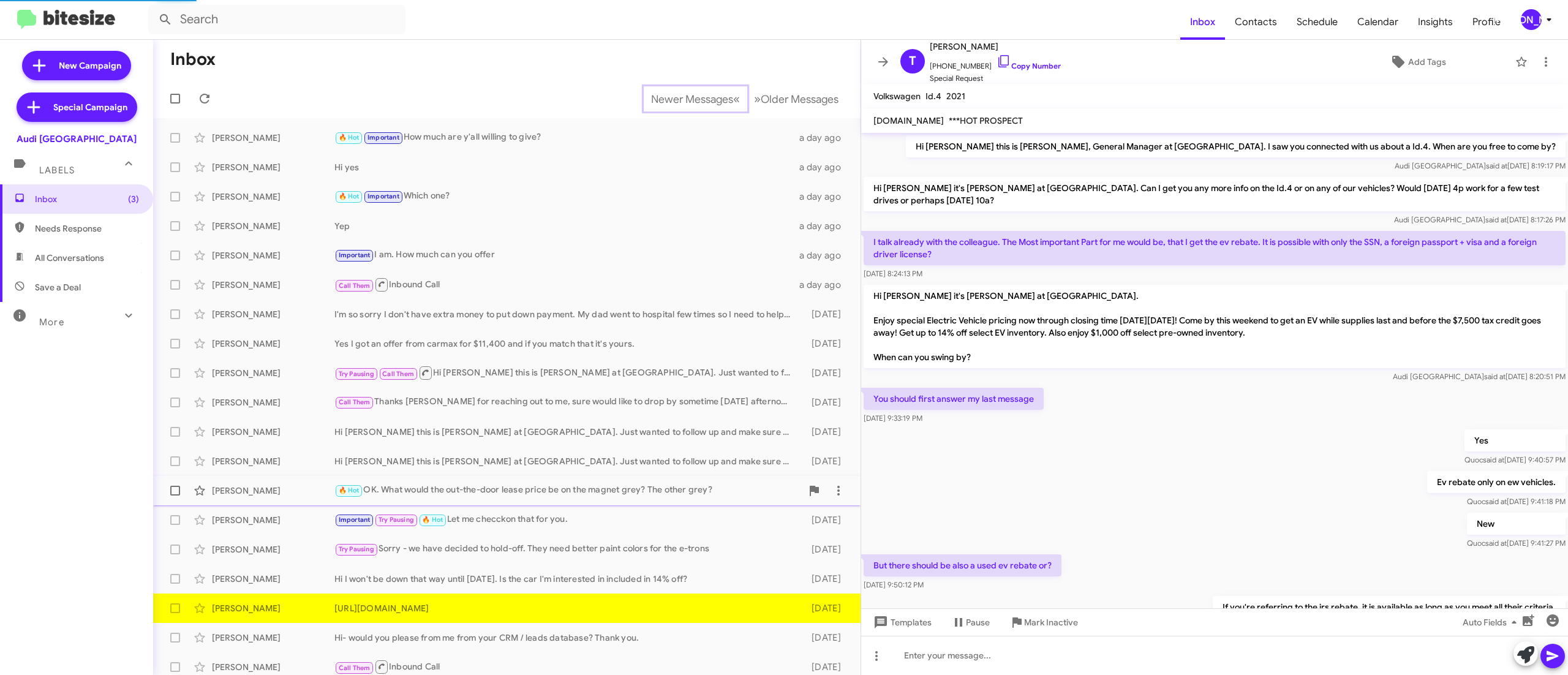
scroll to position [249, 0]
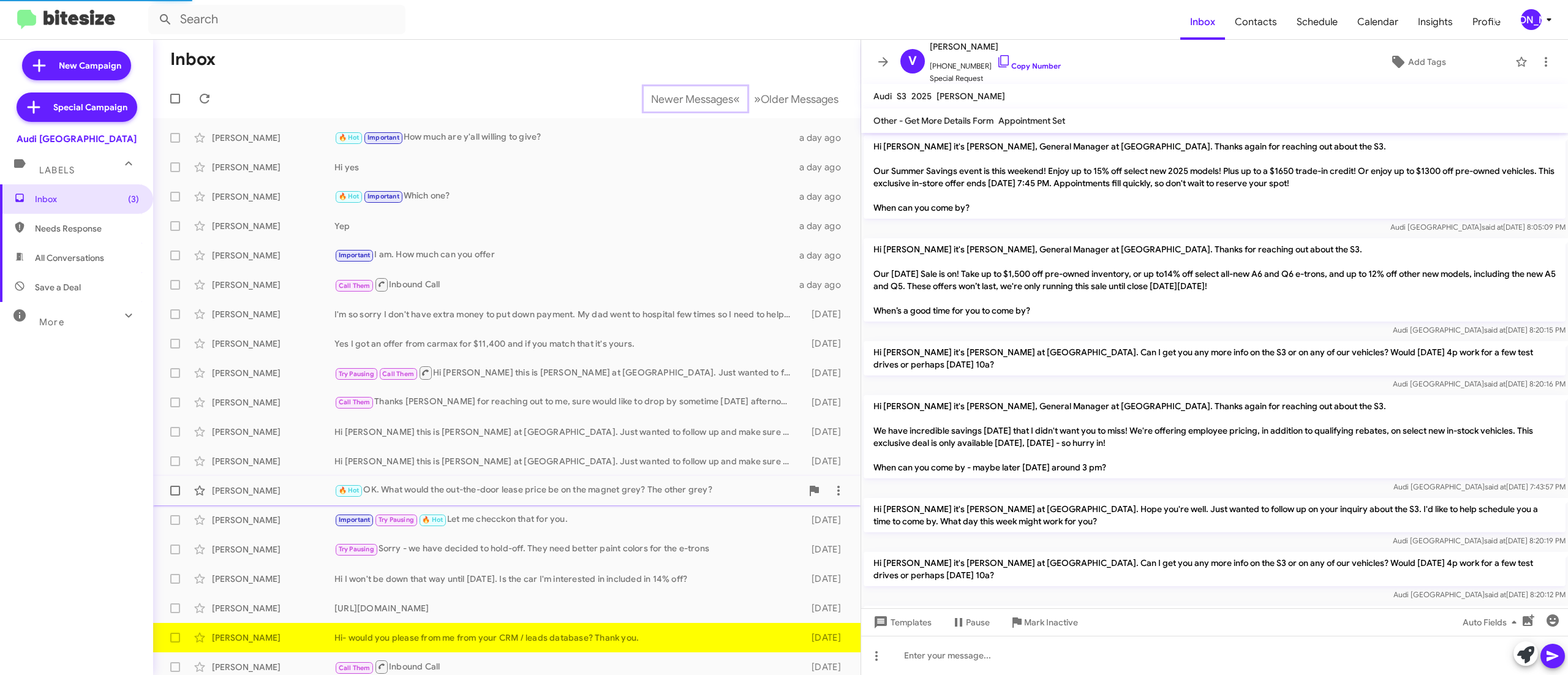
scroll to position [385, 0]
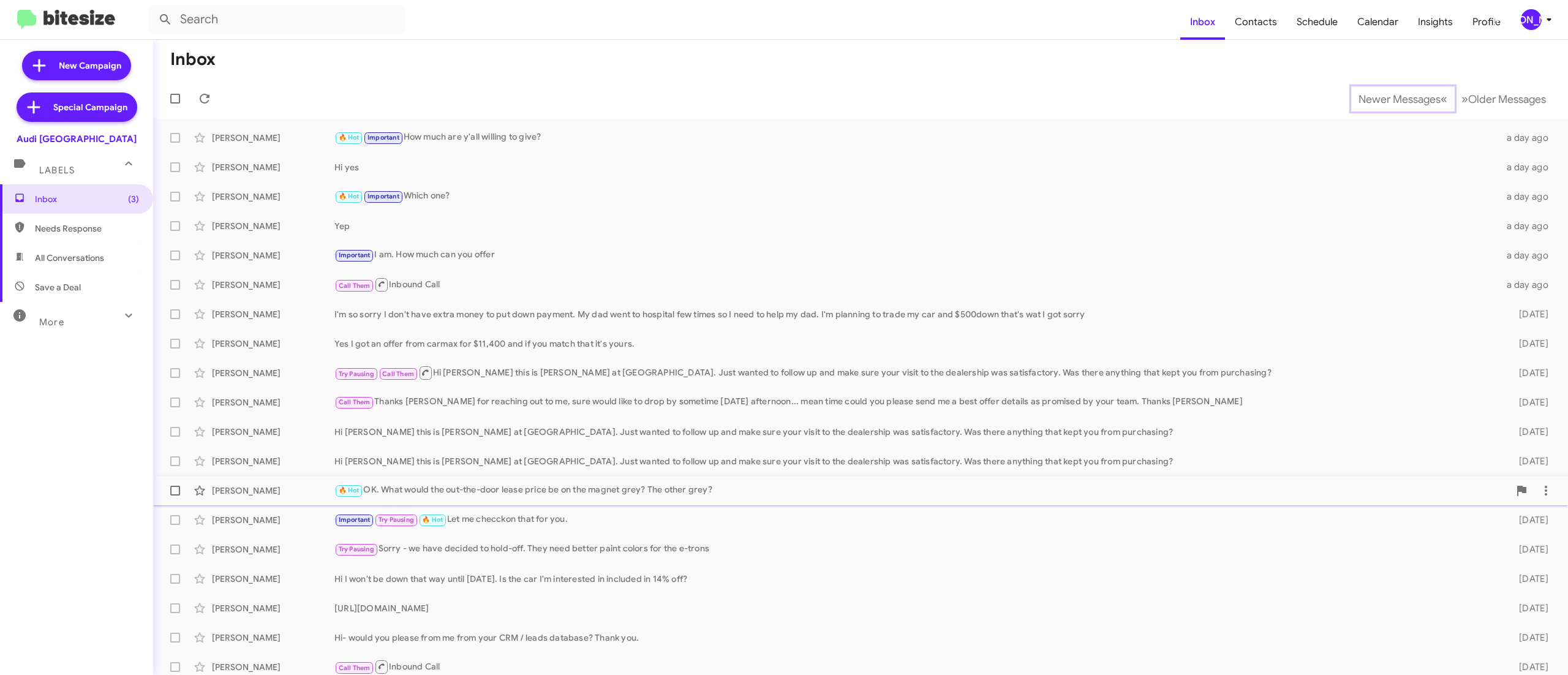
scroll to position [8, 0]
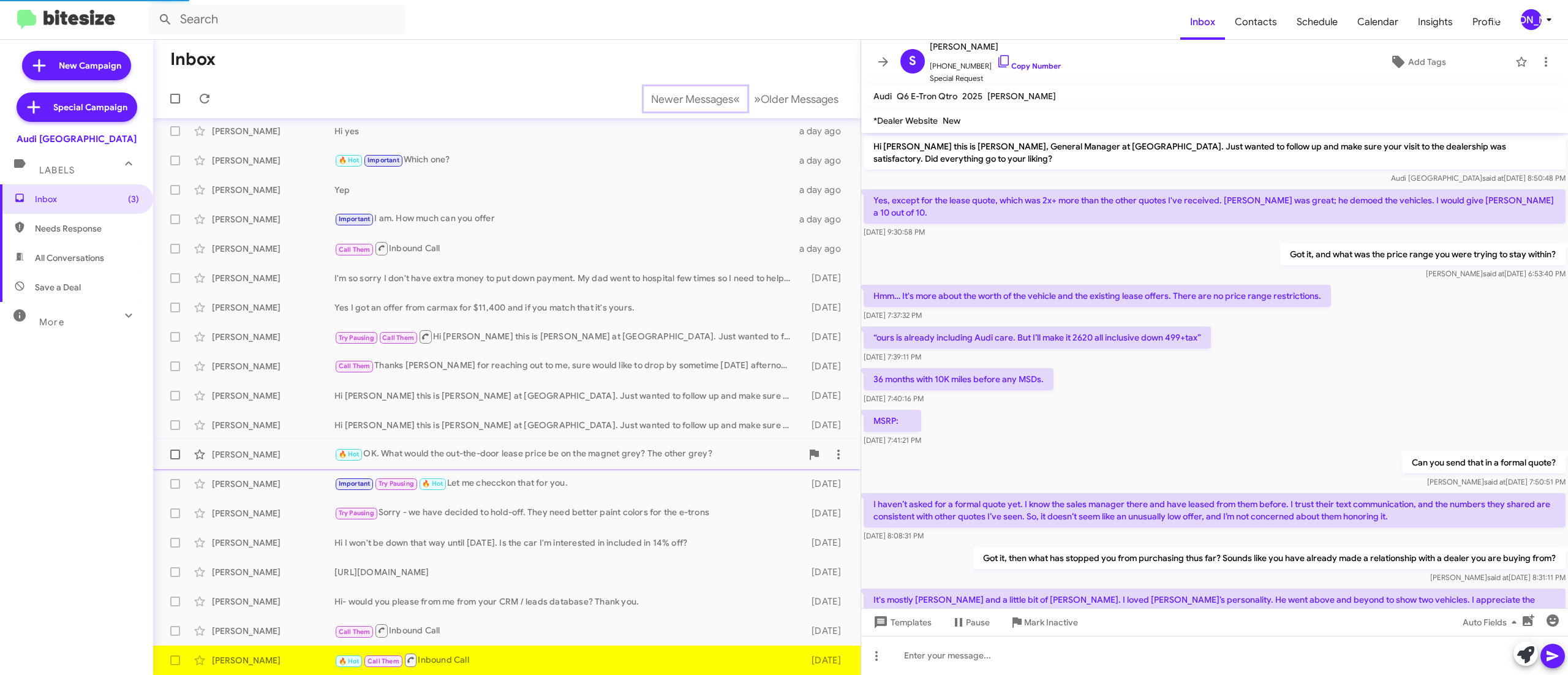
scroll to position [276, 0]
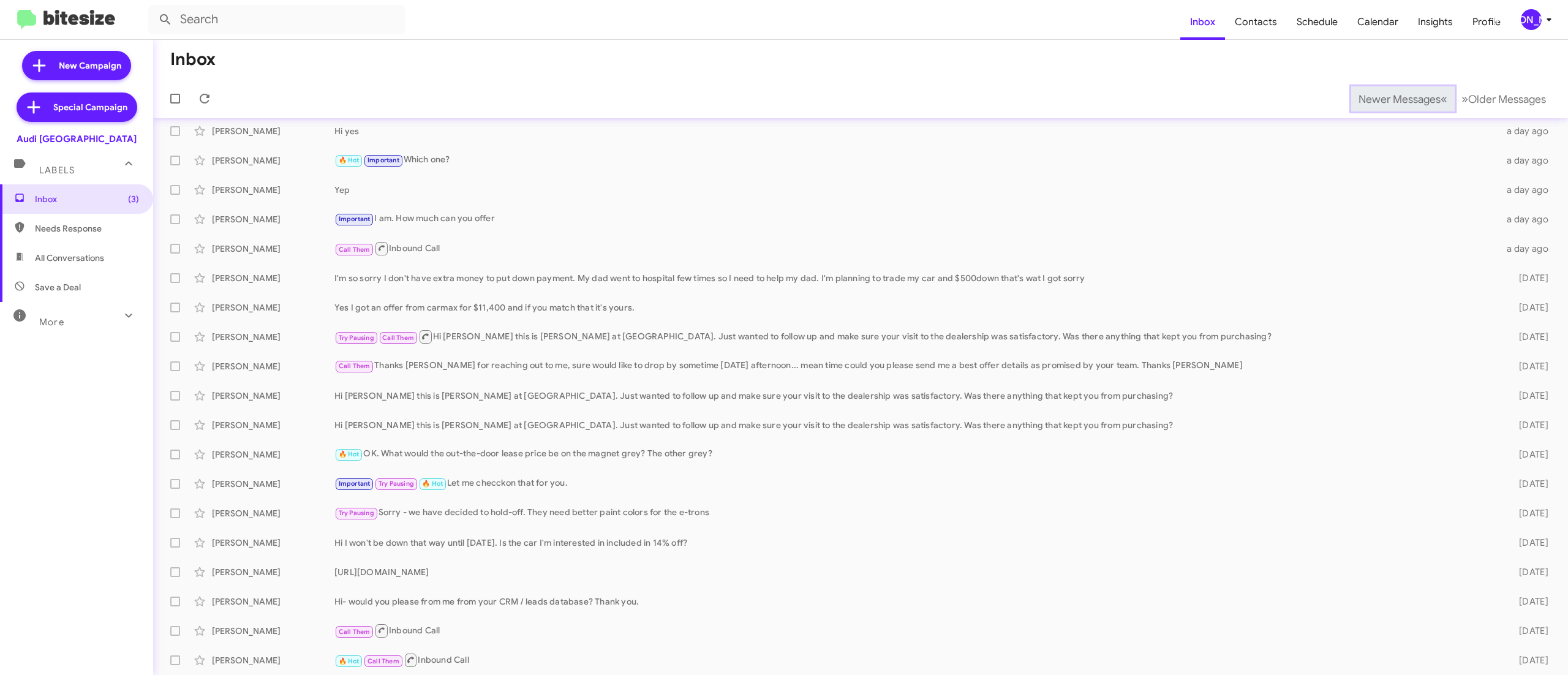
click at [1372, 98] on span "Newer Messages" at bounding box center [1399, 99] width 82 height 13
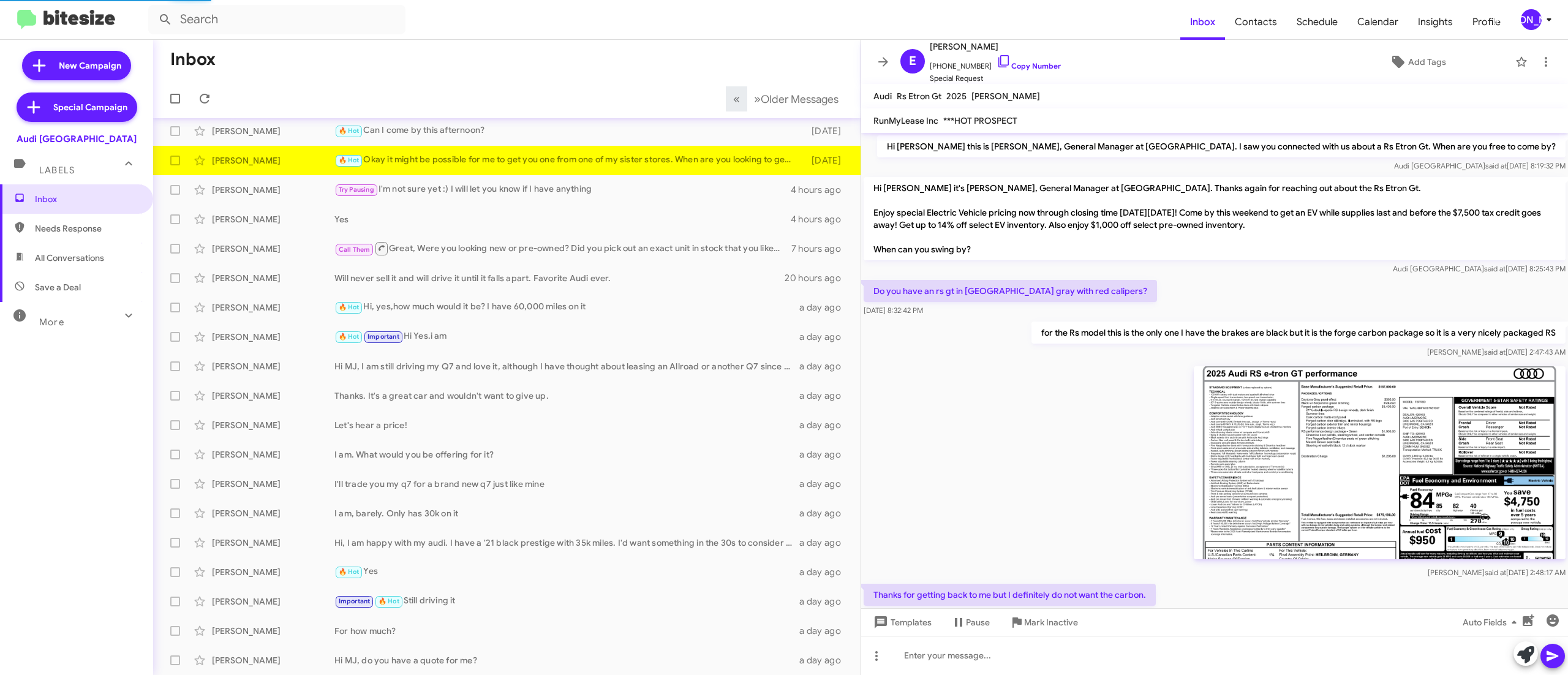
scroll to position [168, 0]
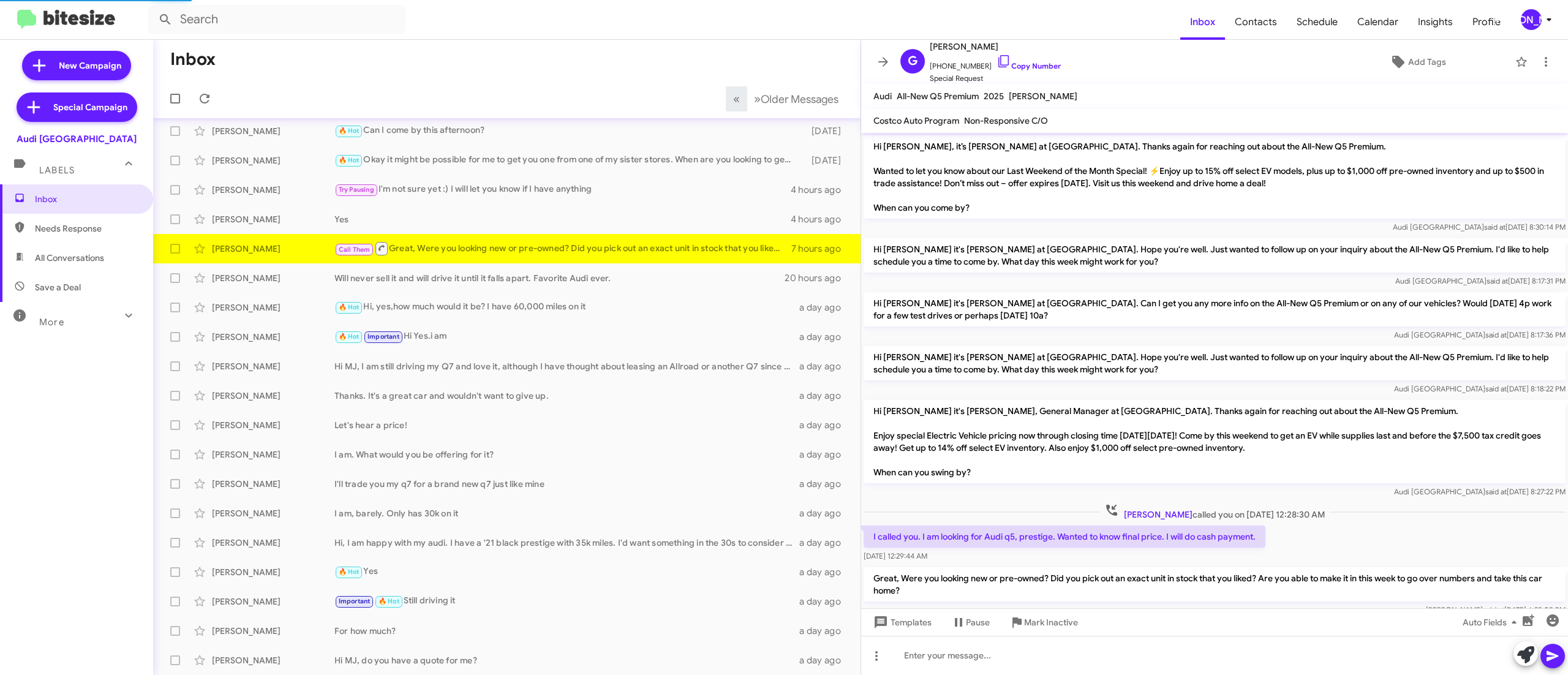
scroll to position [36, 0]
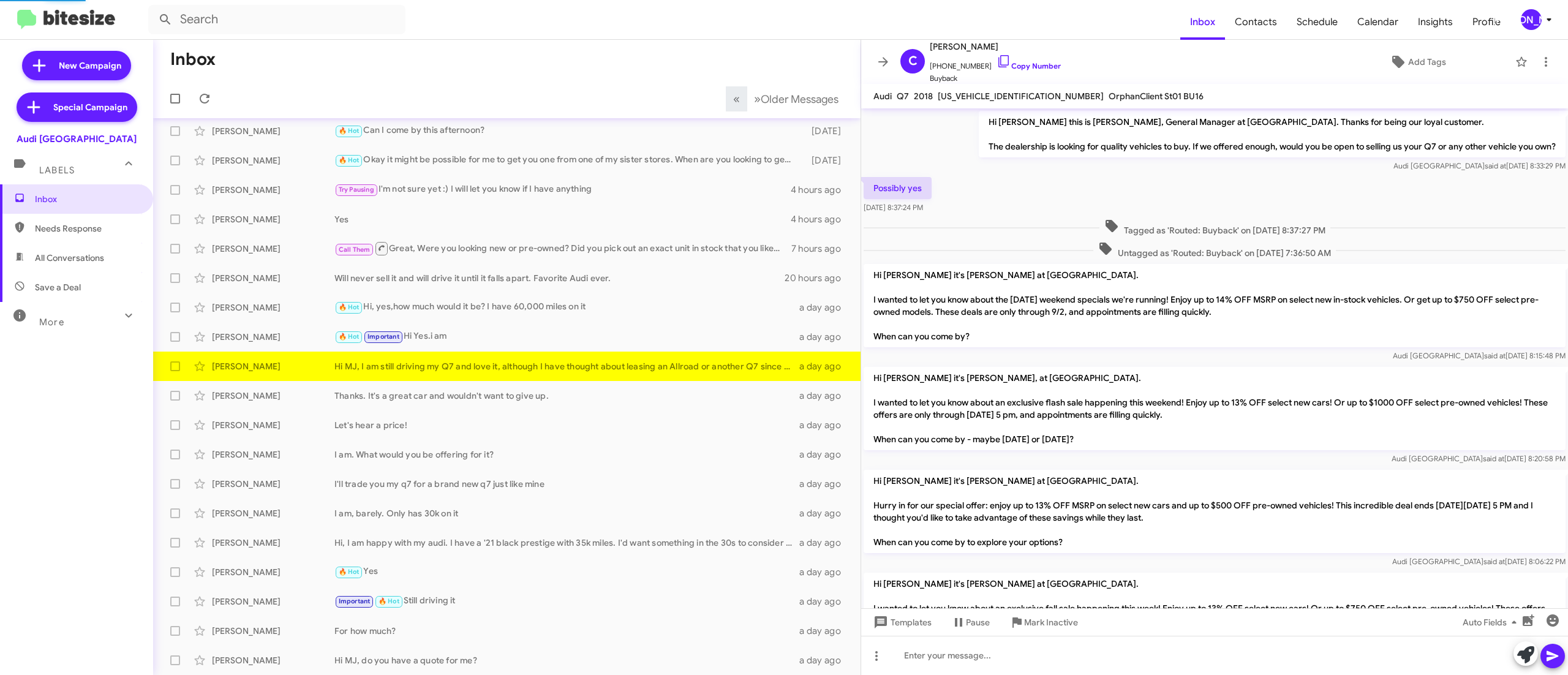
scroll to position [355, 0]
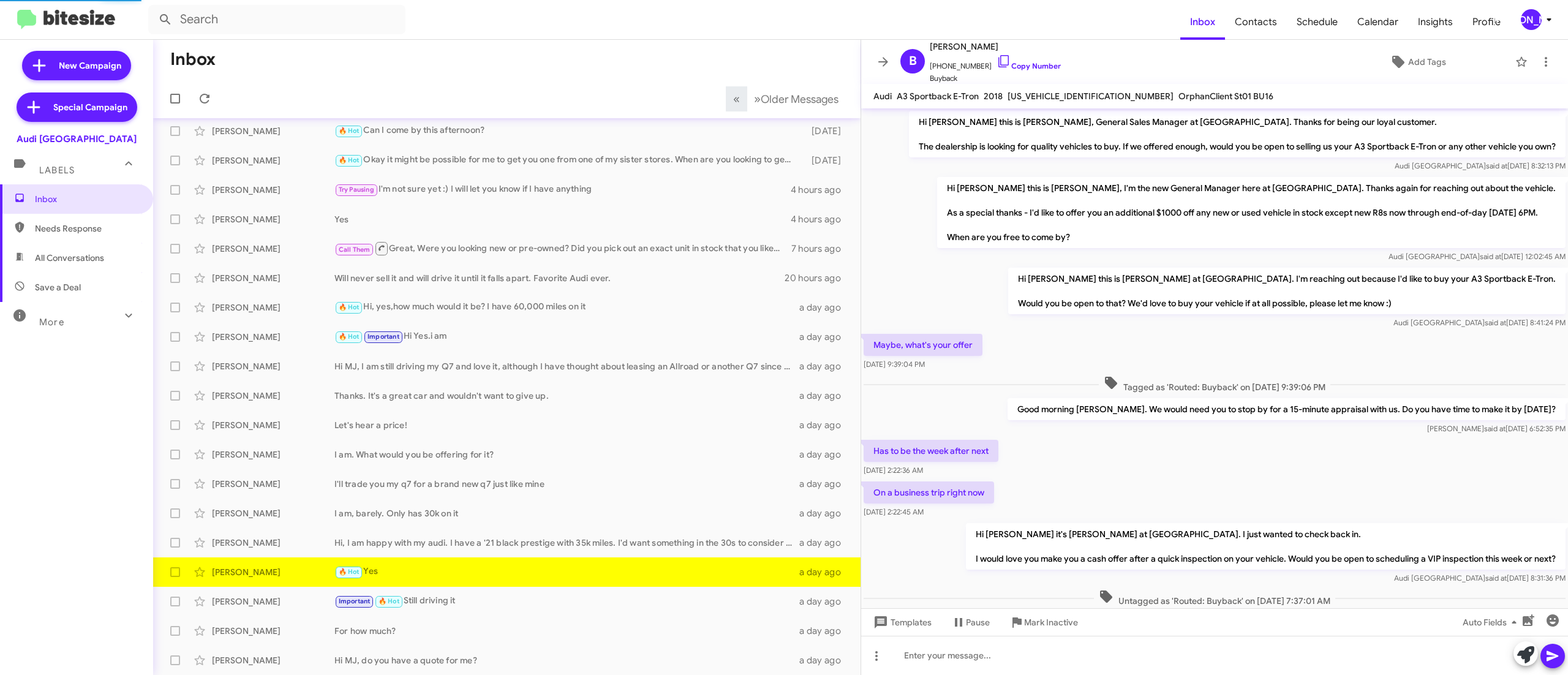
scroll to position [236, 0]
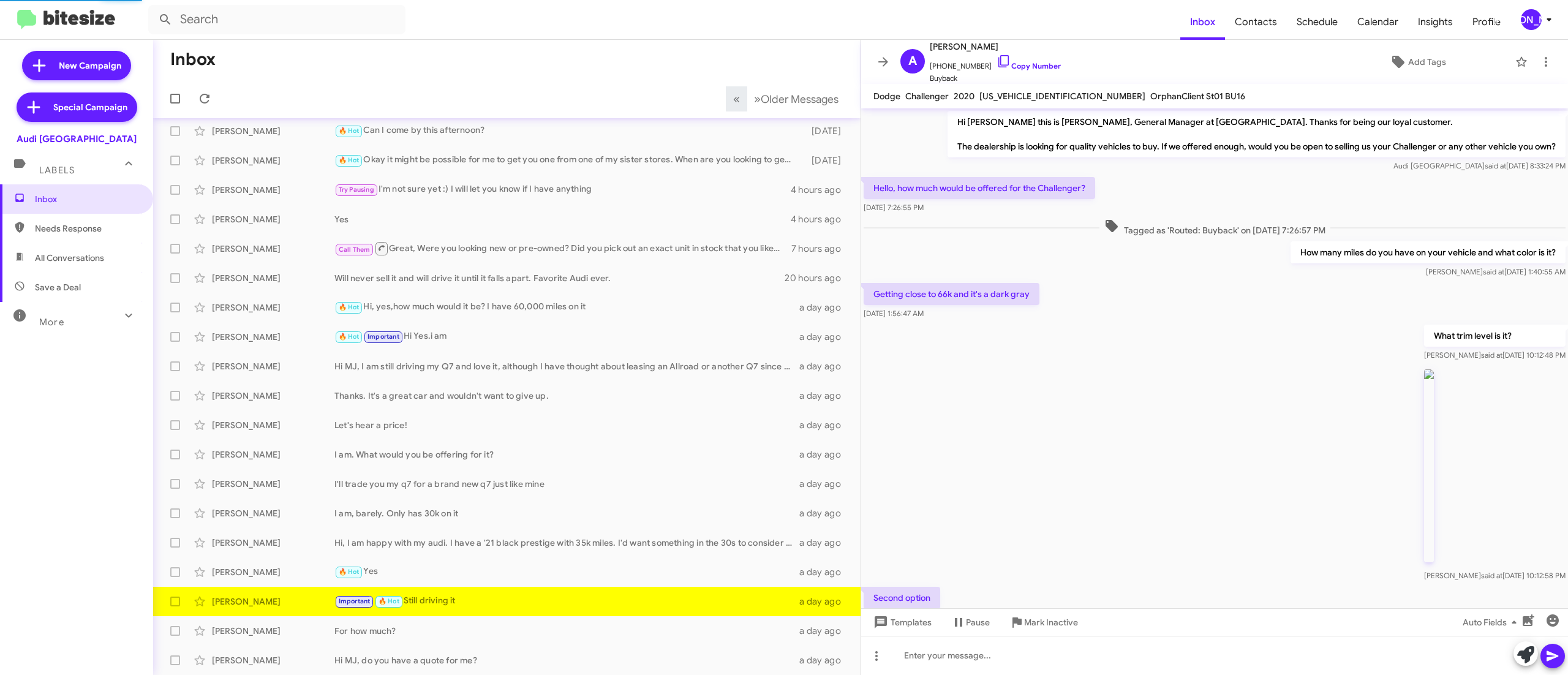
scroll to position [236, 0]
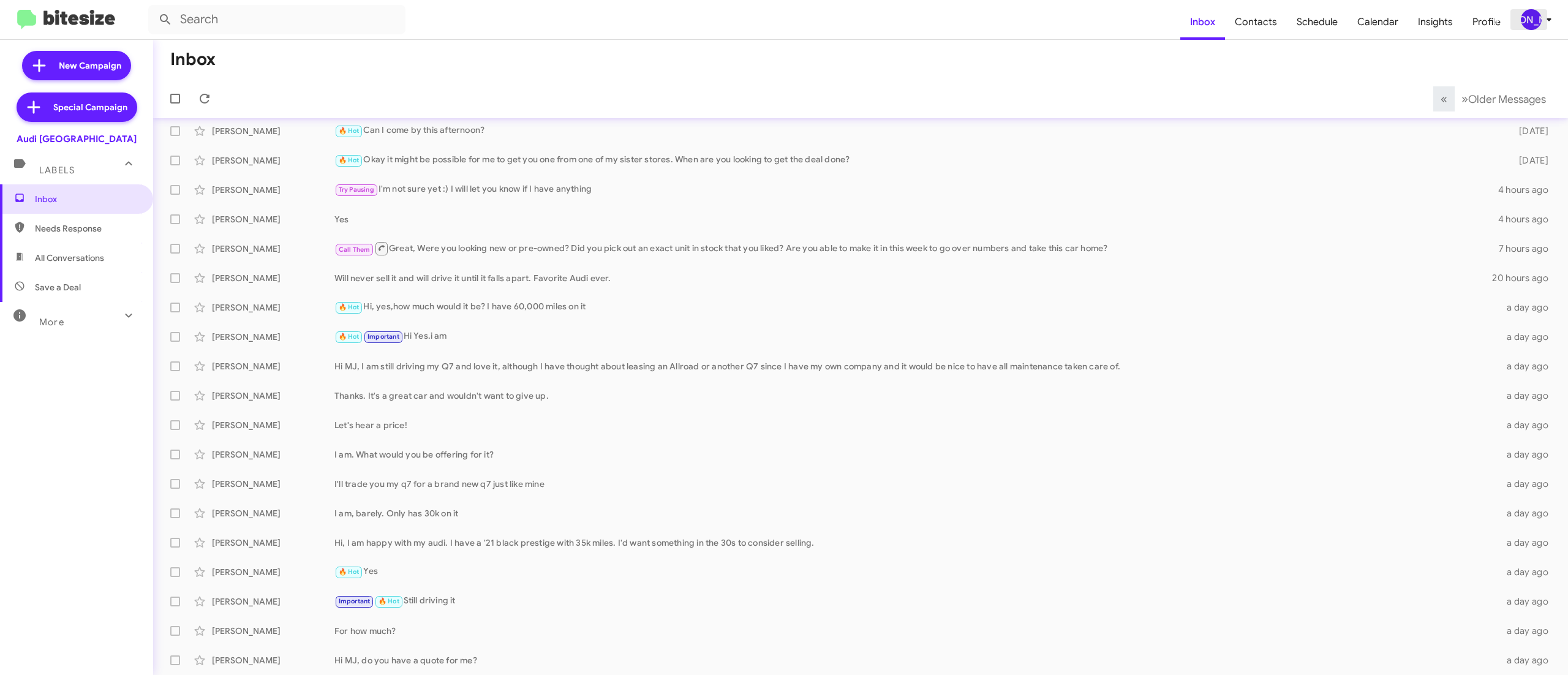
click at [1533, 16] on div "[PERSON_NAME]" at bounding box center [1531, 20] width 21 height 21
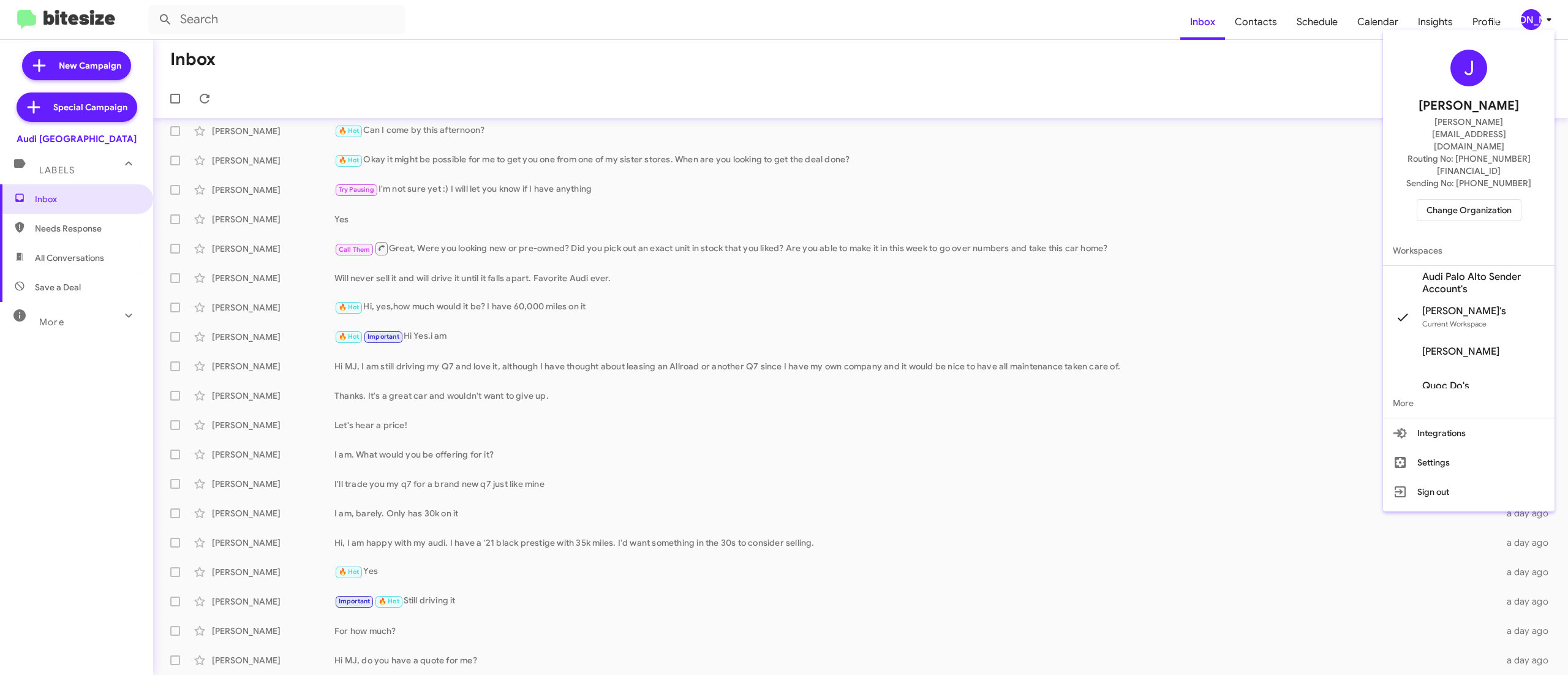
click at [1457, 200] on span "Change Organization" at bounding box center [1469, 210] width 85 height 21
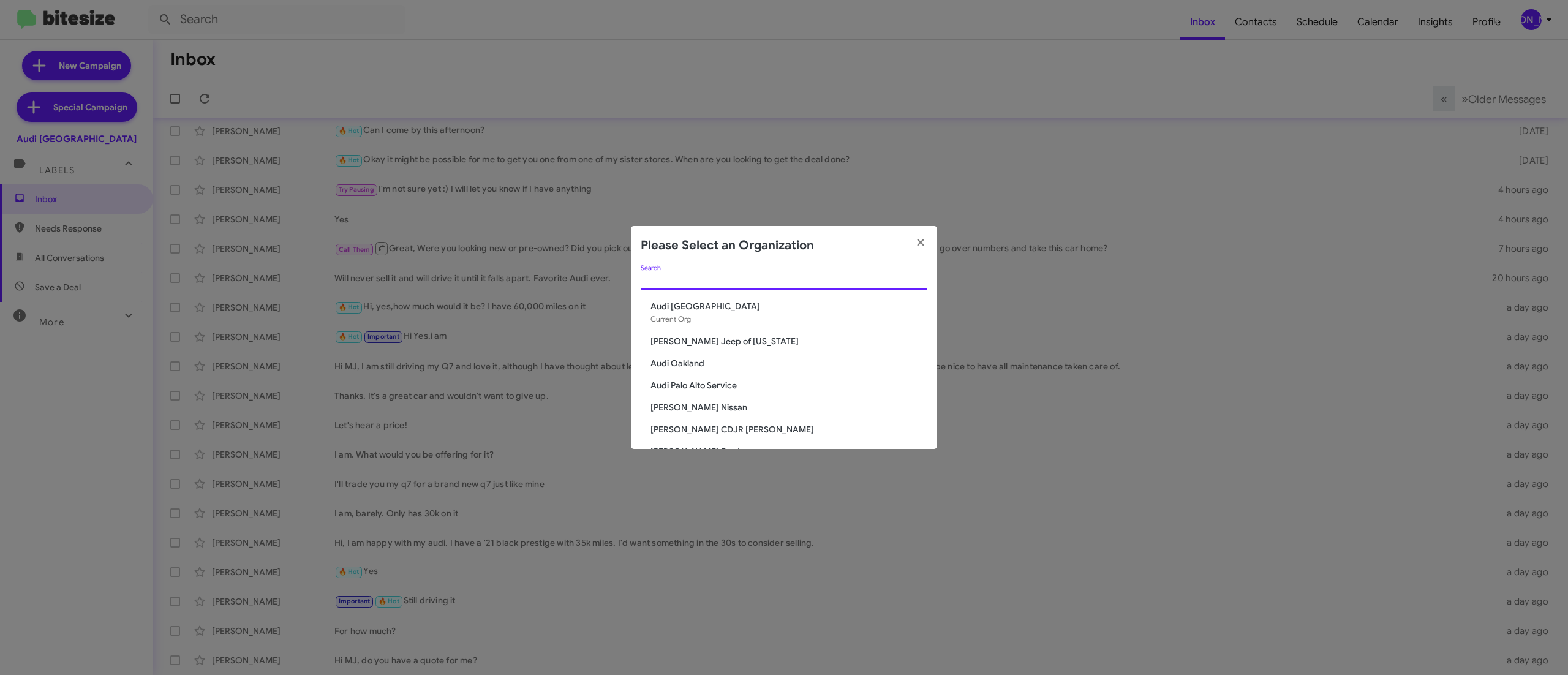
click at [885, 277] on input "Search" at bounding box center [784, 281] width 286 height 10
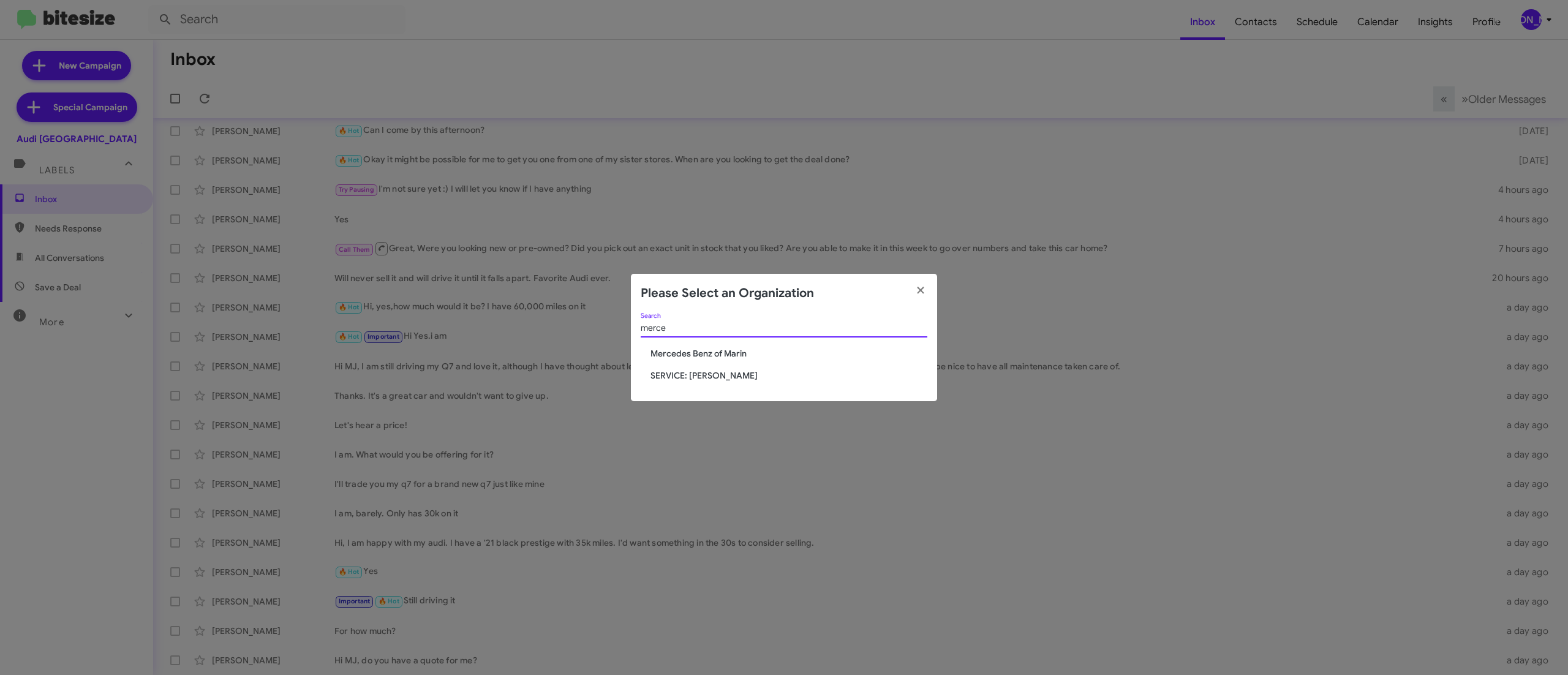
type input "merce"
click at [751, 352] on span "Mercedes Benz of Marin" at bounding box center [789, 354] width 277 height 13
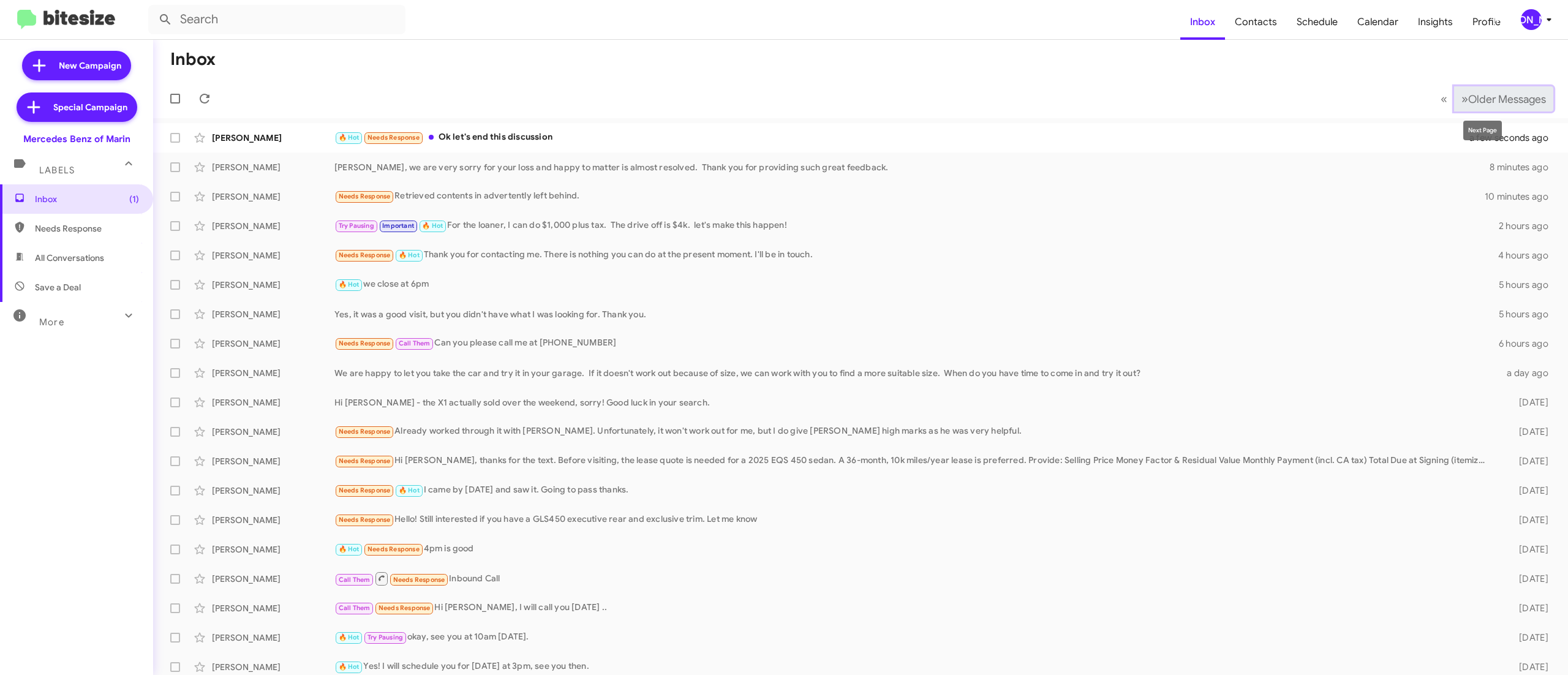
click at [1468, 94] on span "Older Messages" at bounding box center [1507, 99] width 78 height 13
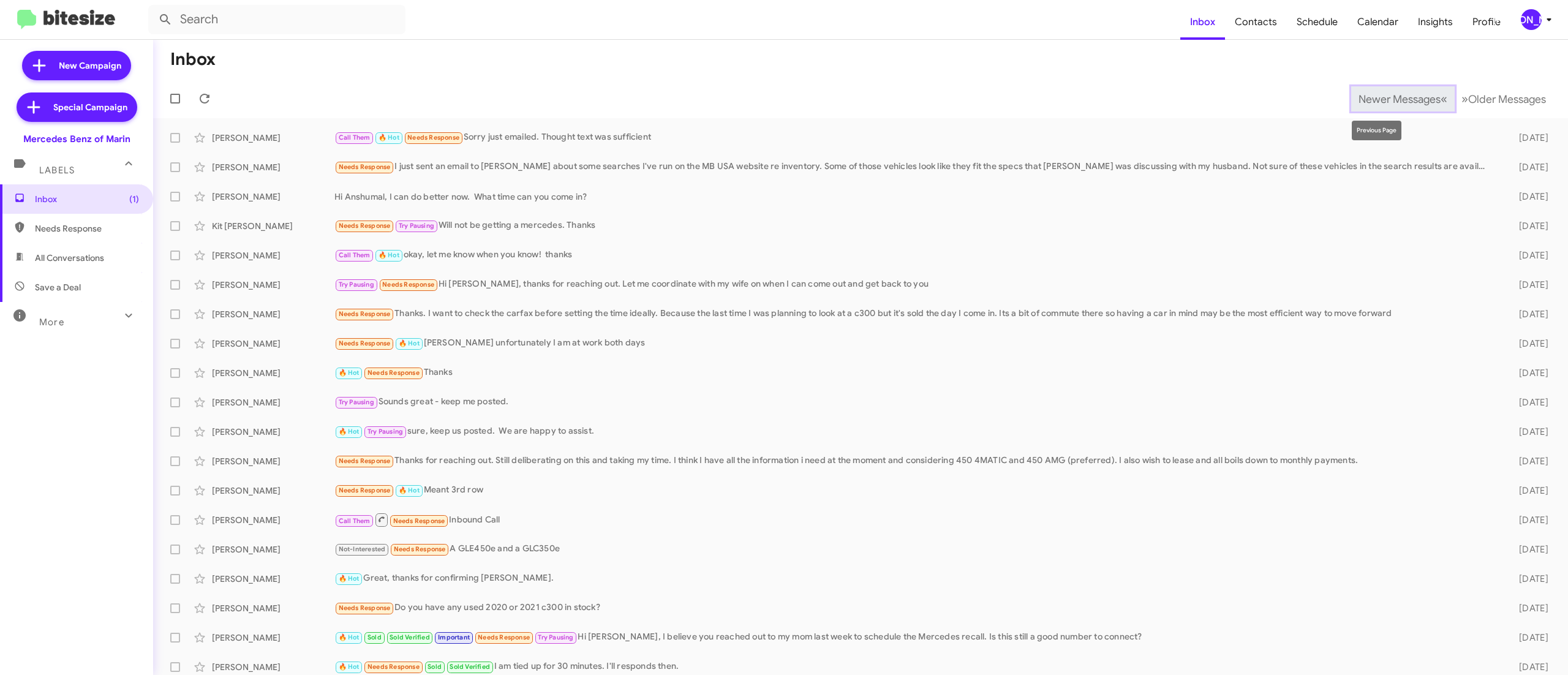
click at [1358, 98] on span "Newer Messages" at bounding box center [1399, 99] width 82 height 13
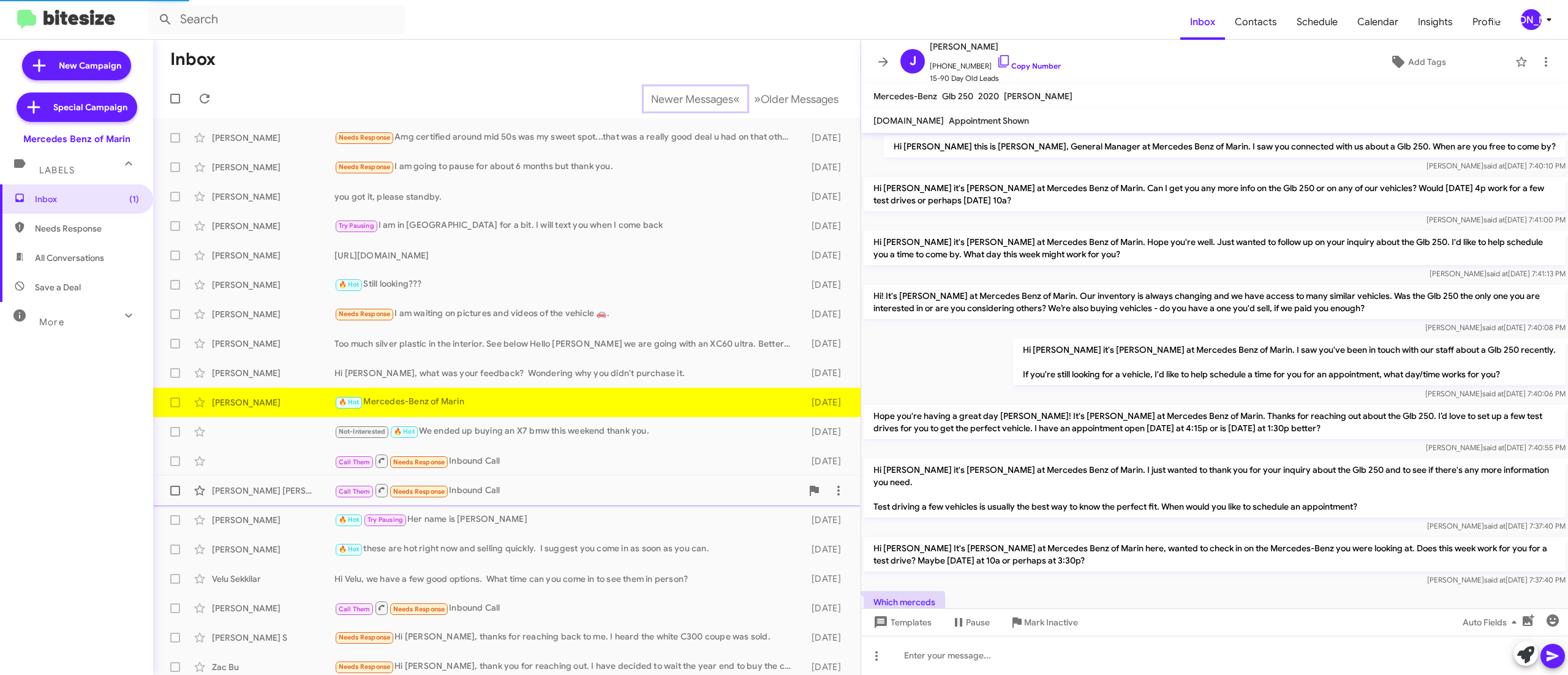
scroll to position [45, 0]
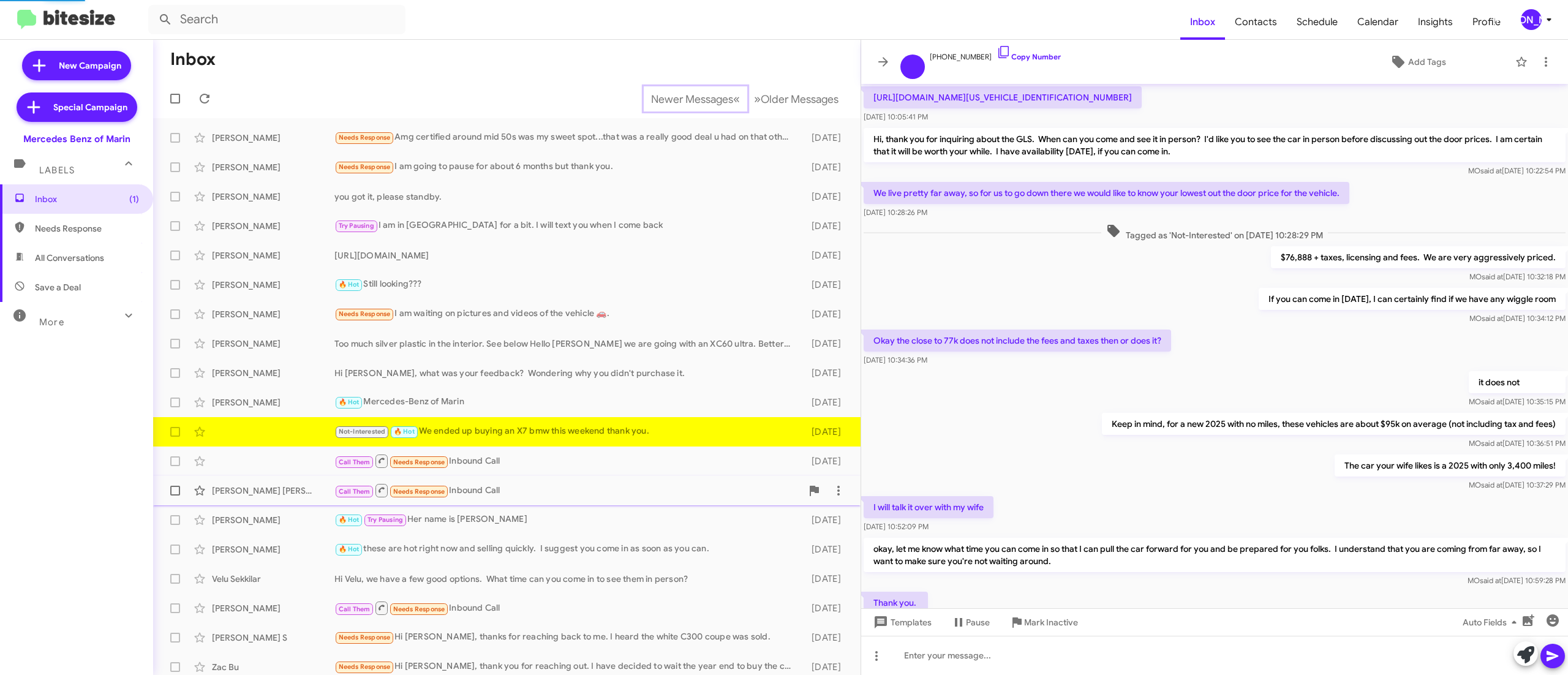
scroll to position [376, 0]
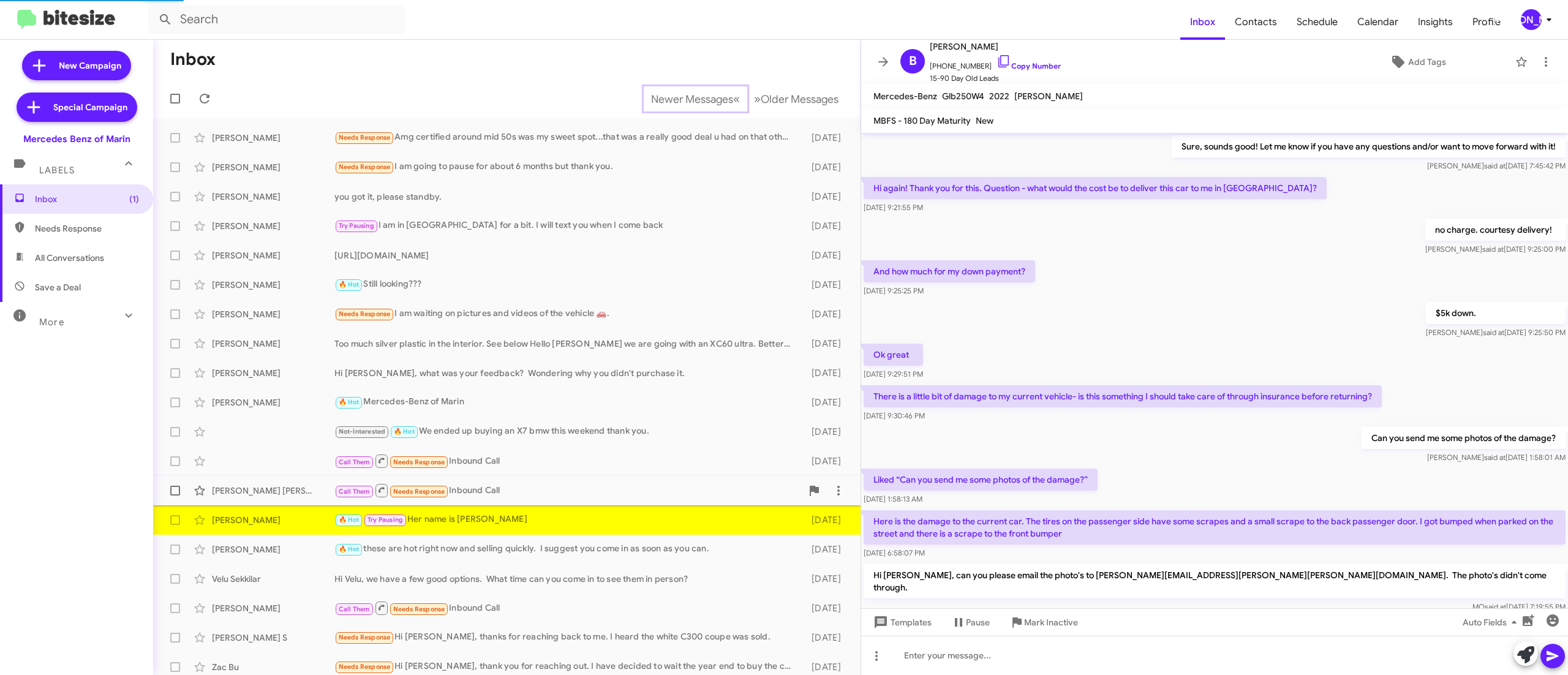
scroll to position [444, 0]
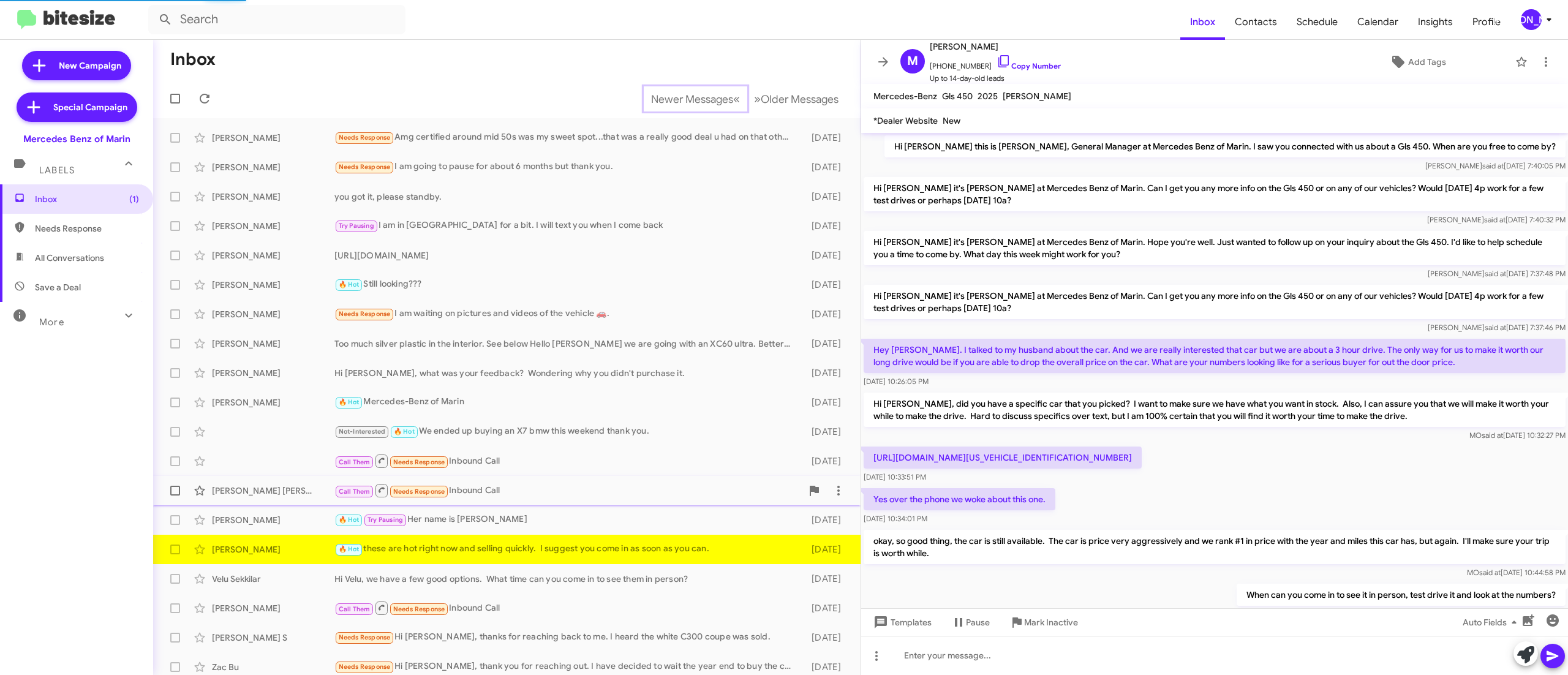
scroll to position [517, 0]
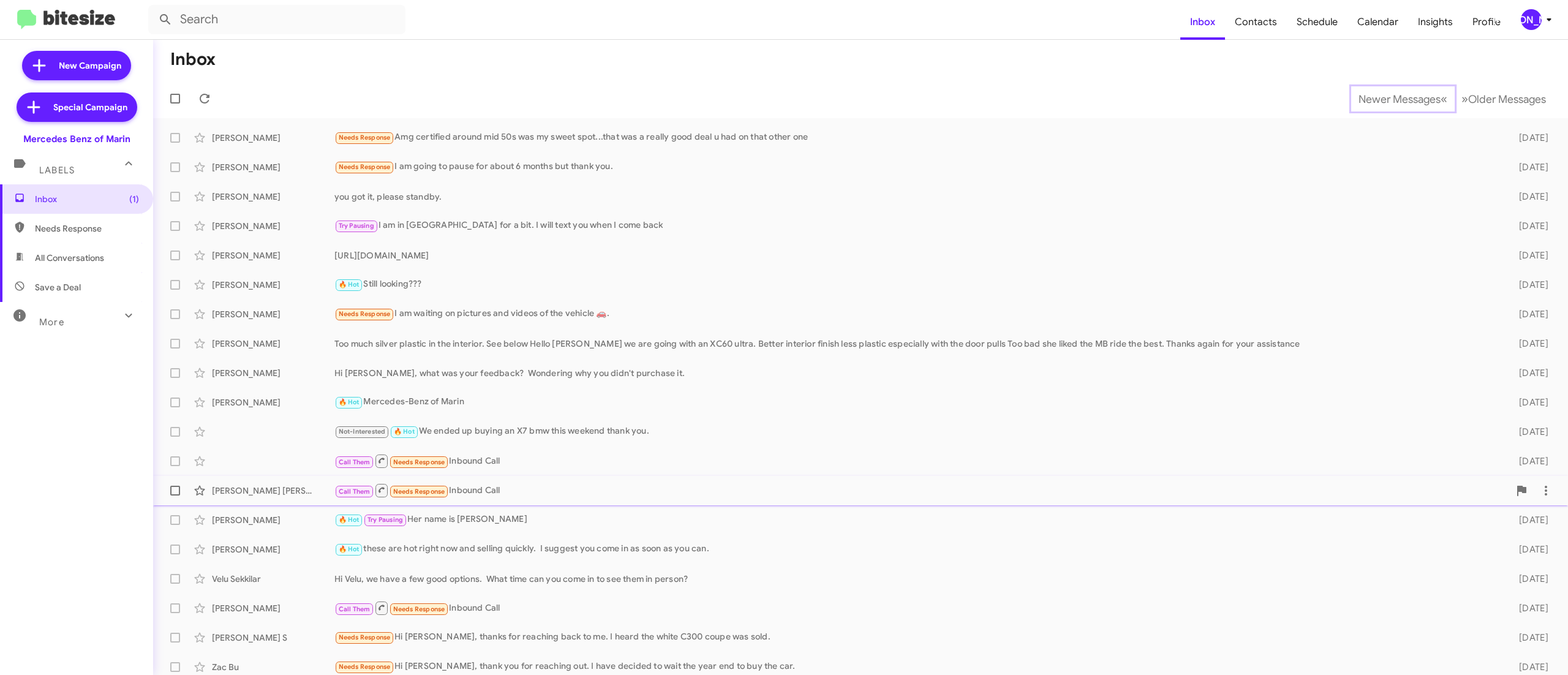
scroll to position [8, 0]
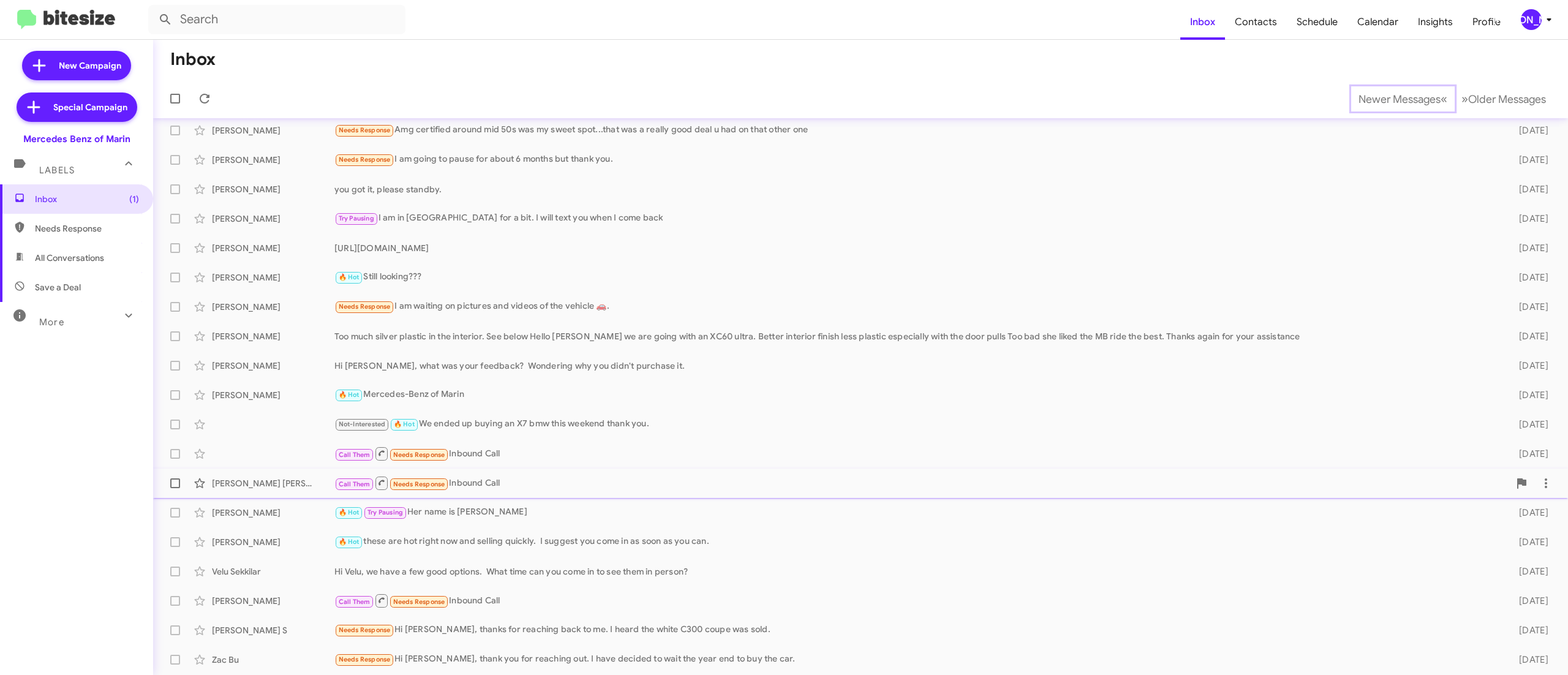
scroll to position [37, 0]
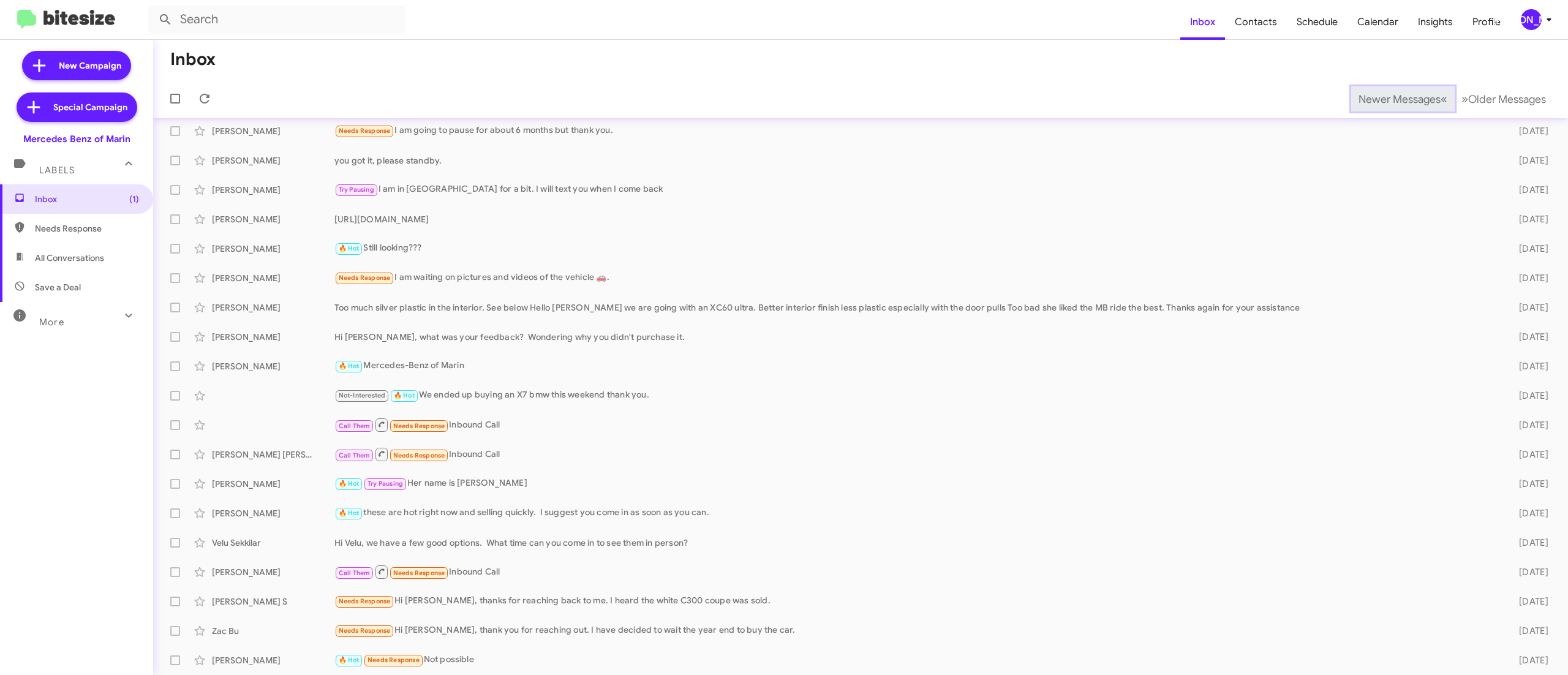
click at [1372, 98] on span "Newer Messages" at bounding box center [1399, 99] width 82 height 13
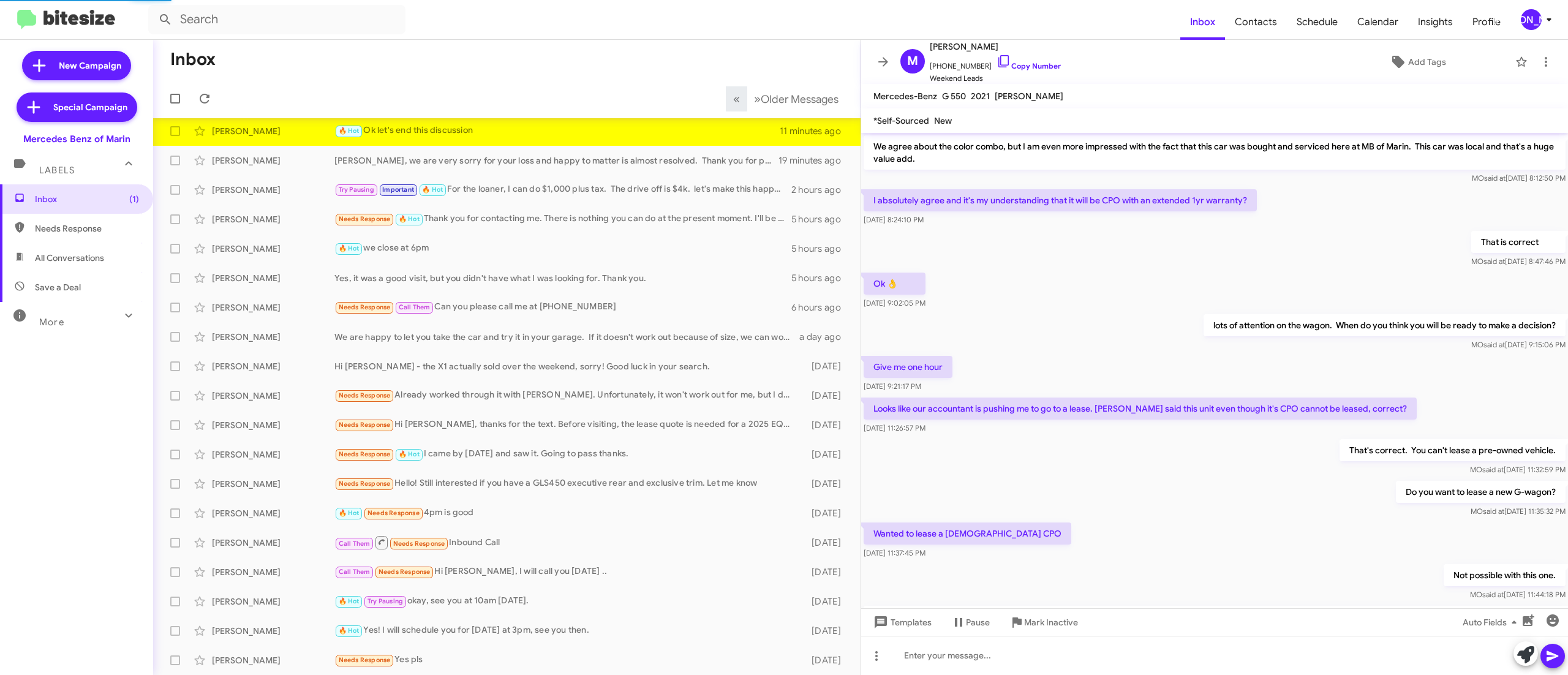
scroll to position [444, 0]
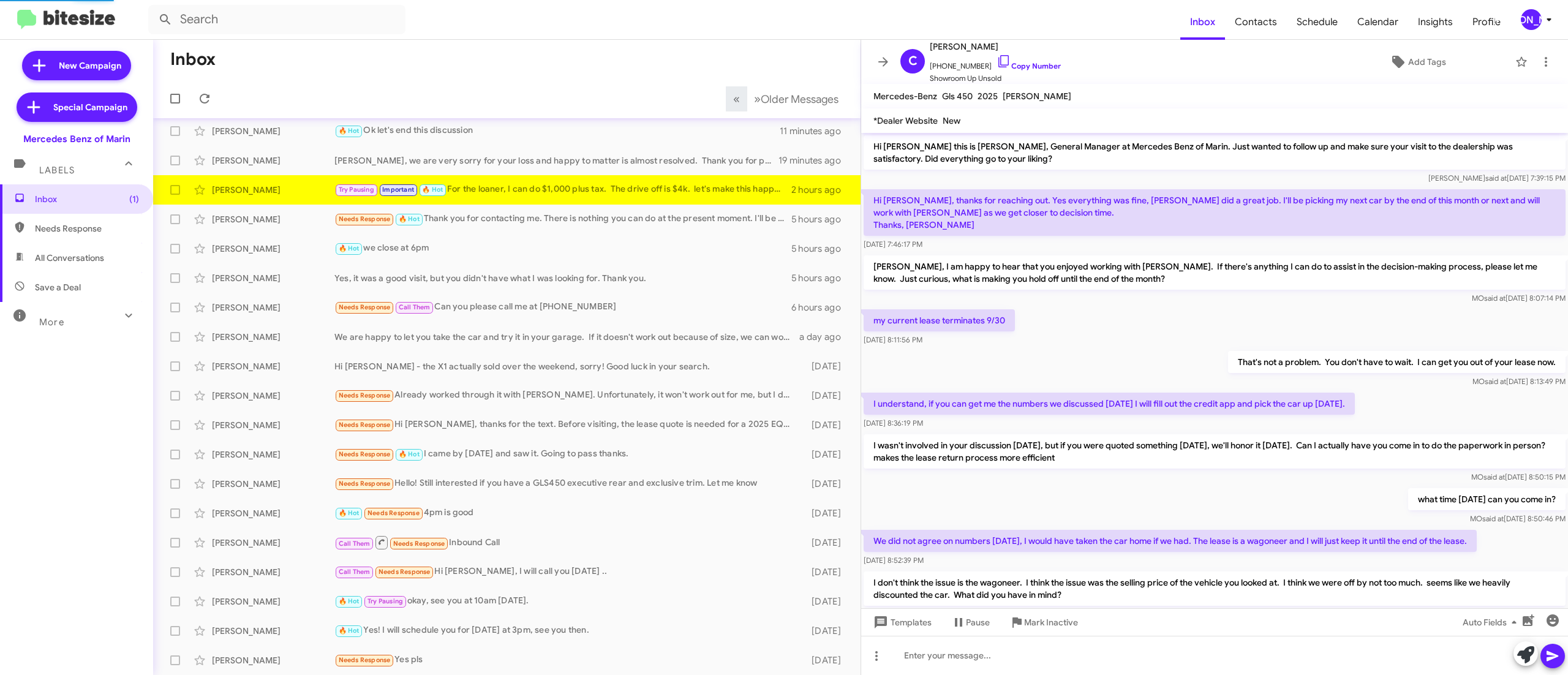
scroll to position [236, 0]
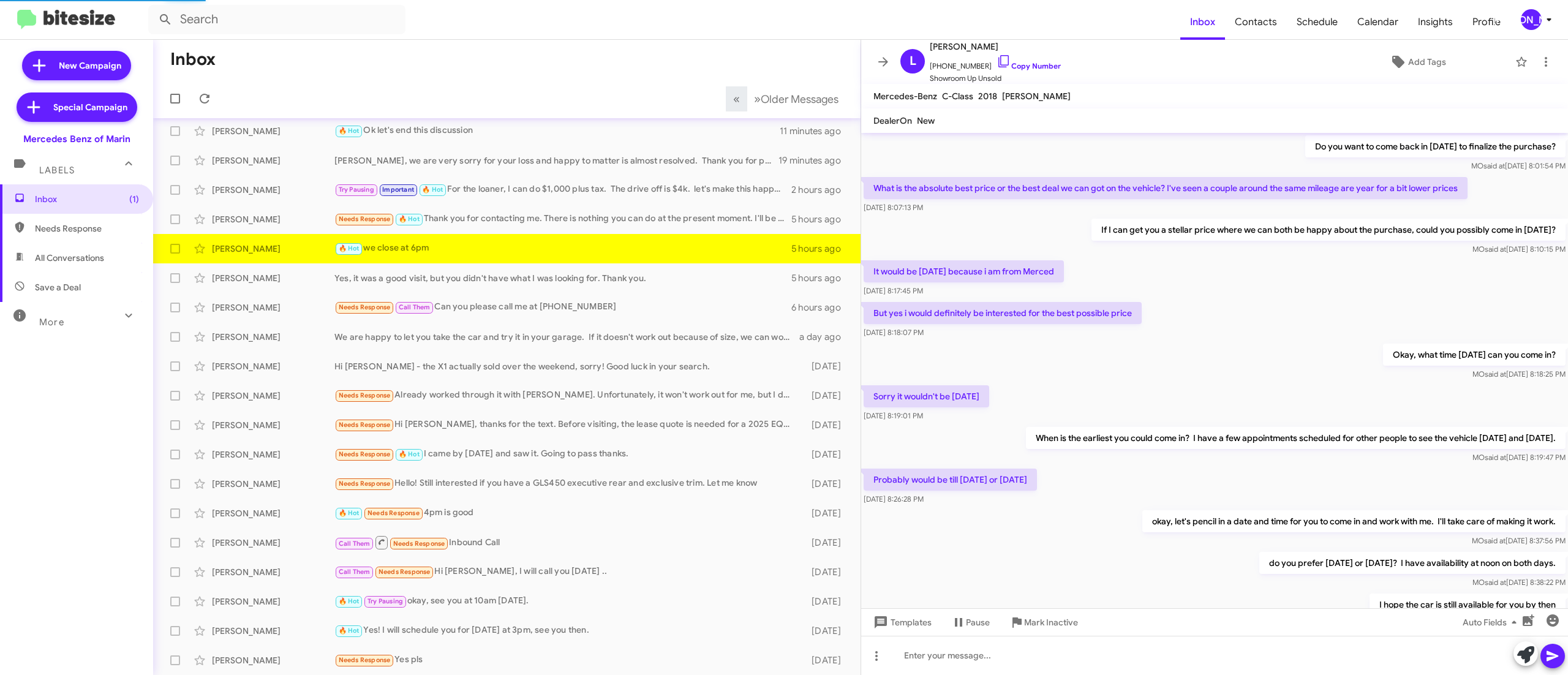
scroll to position [419, 0]
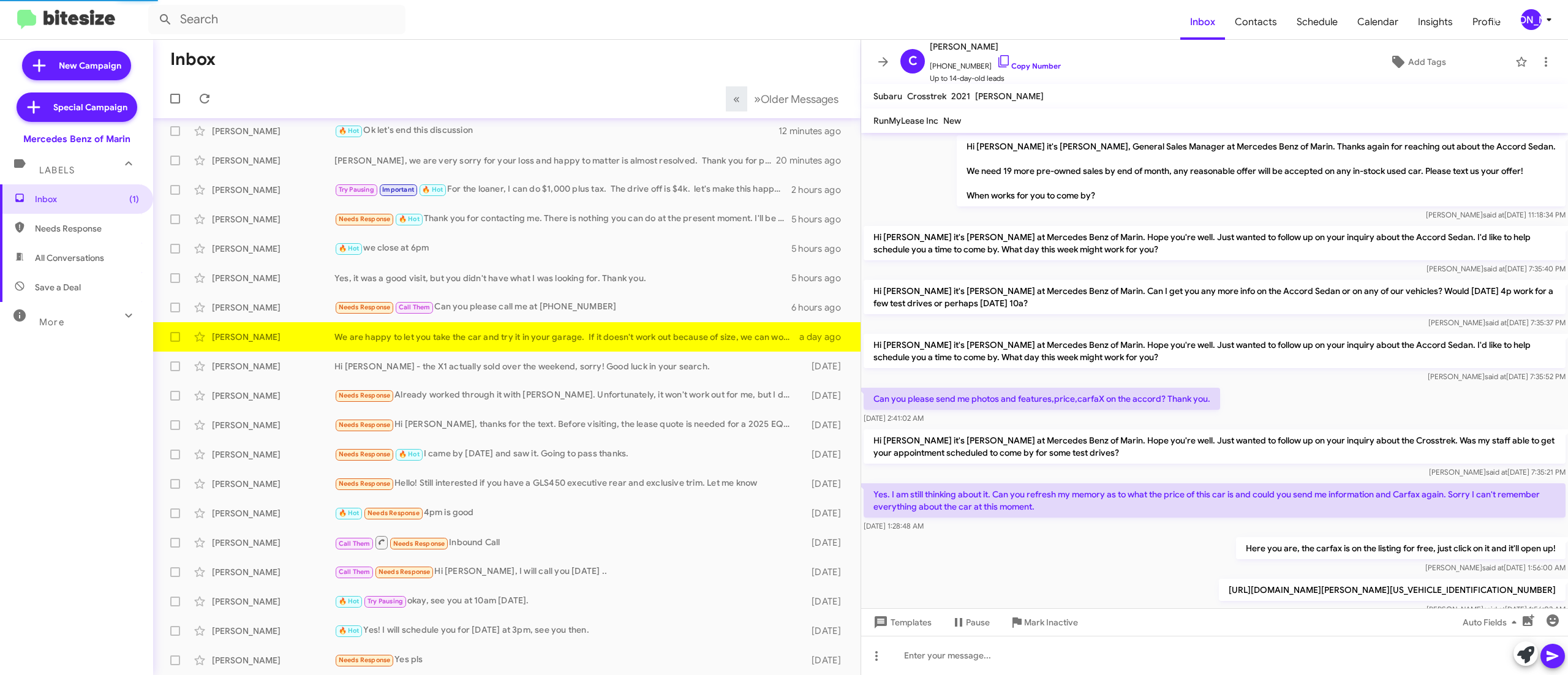
scroll to position [331, 0]
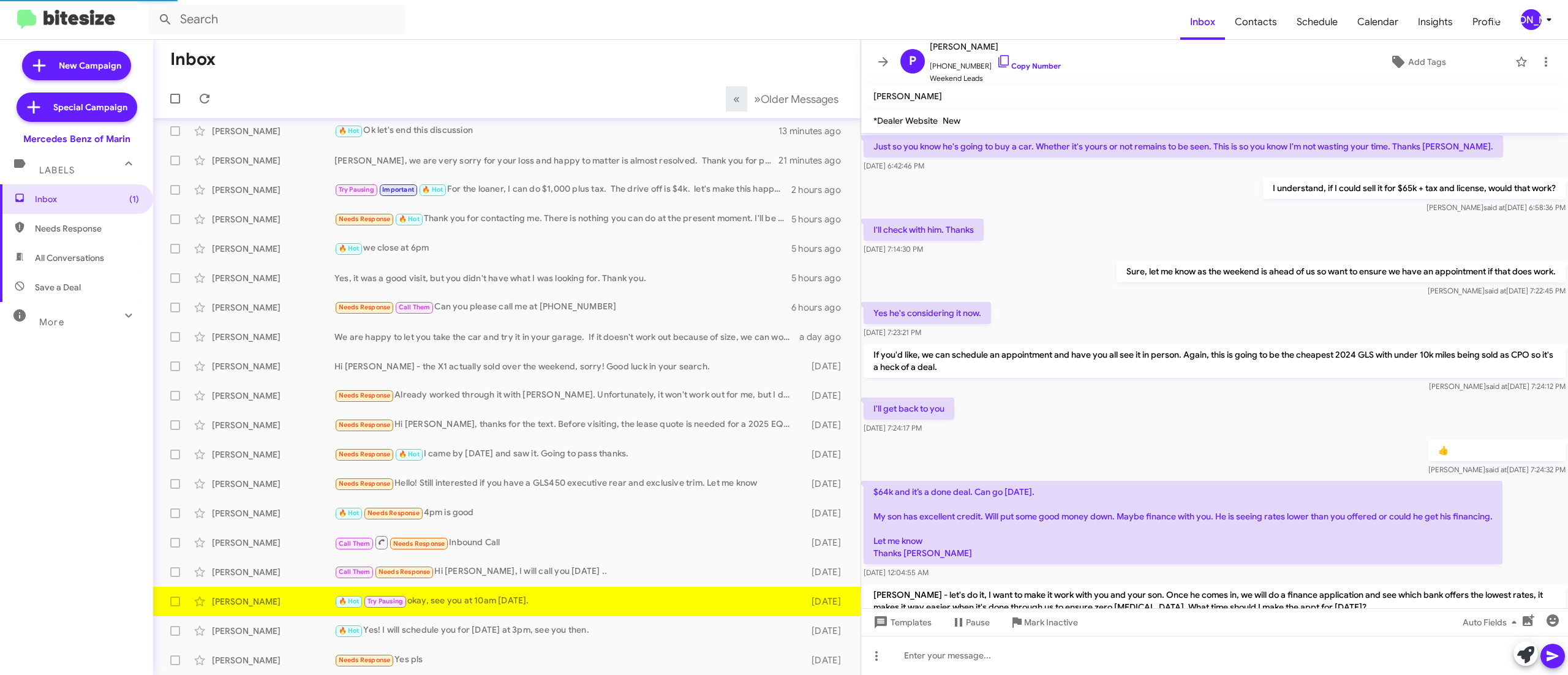
scroll to position [456, 0]
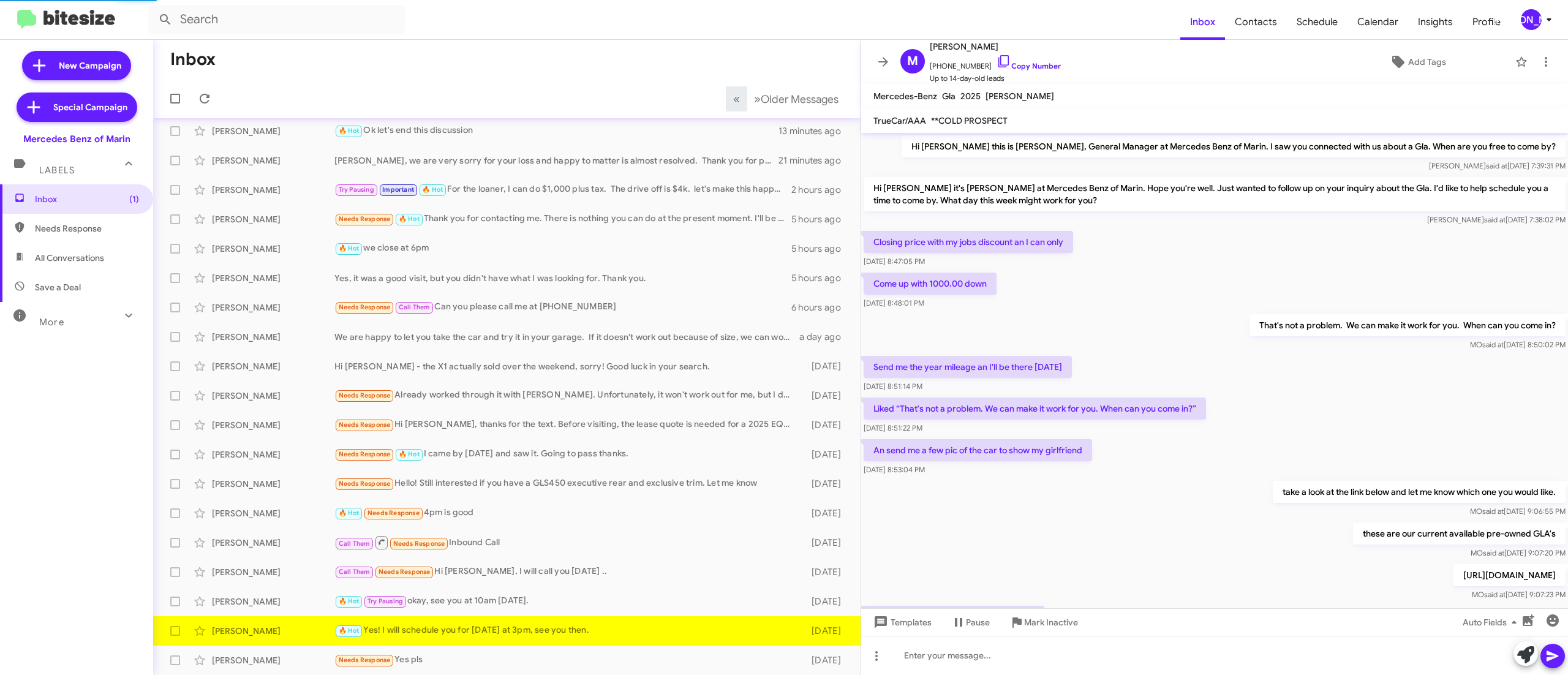
scroll to position [208, 0]
